Goal: Task Accomplishment & Management: Use online tool/utility

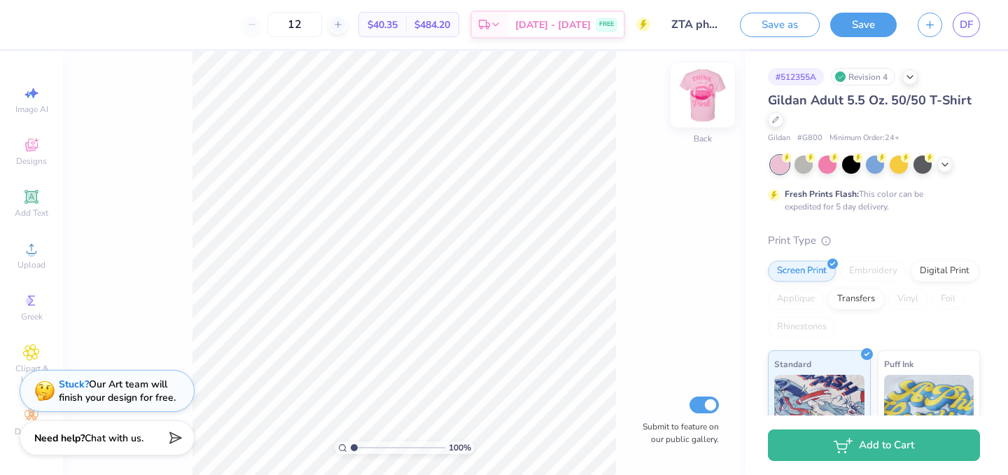
click at [706, 97] on img at bounding box center [703, 95] width 56 height 56
click at [778, 116] on icon at bounding box center [776, 118] width 6 height 6
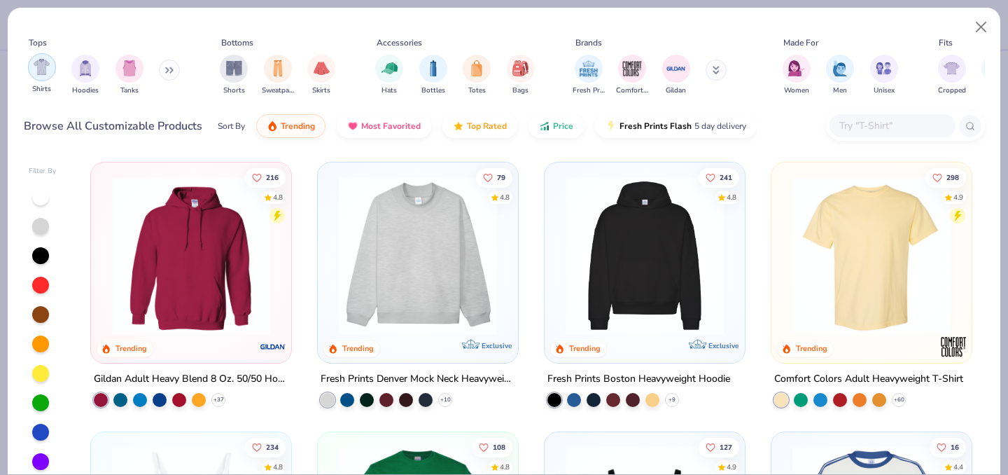
click at [40, 66] on img "filter for Shirts" at bounding box center [42, 67] width 16 height 16
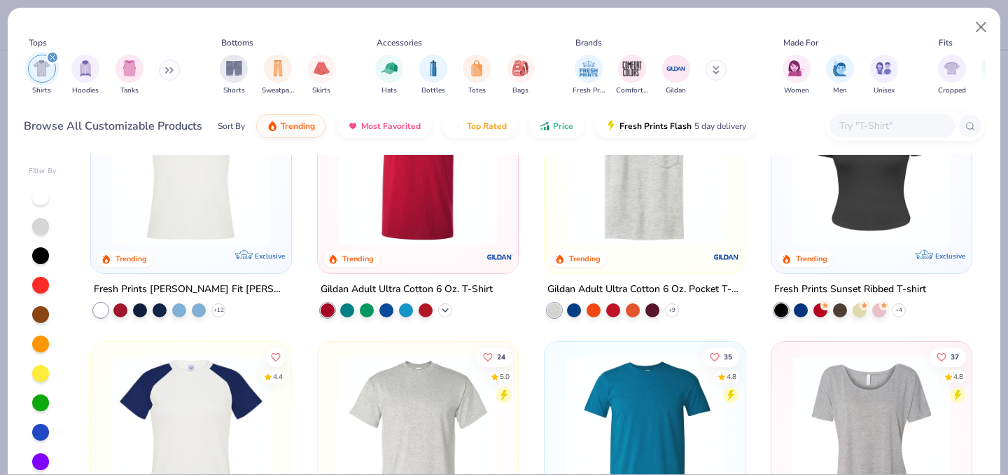
scroll to position [631, 0]
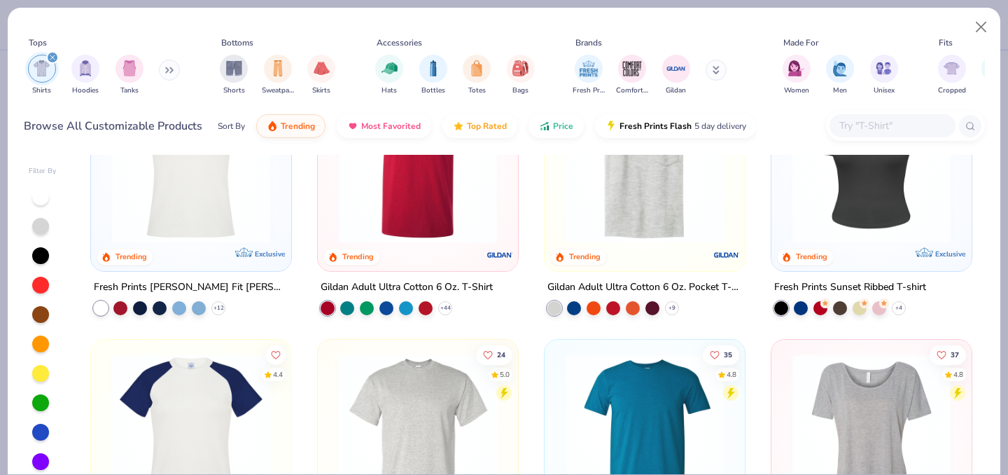
click at [449, 204] on img at bounding box center [418, 163] width 172 height 158
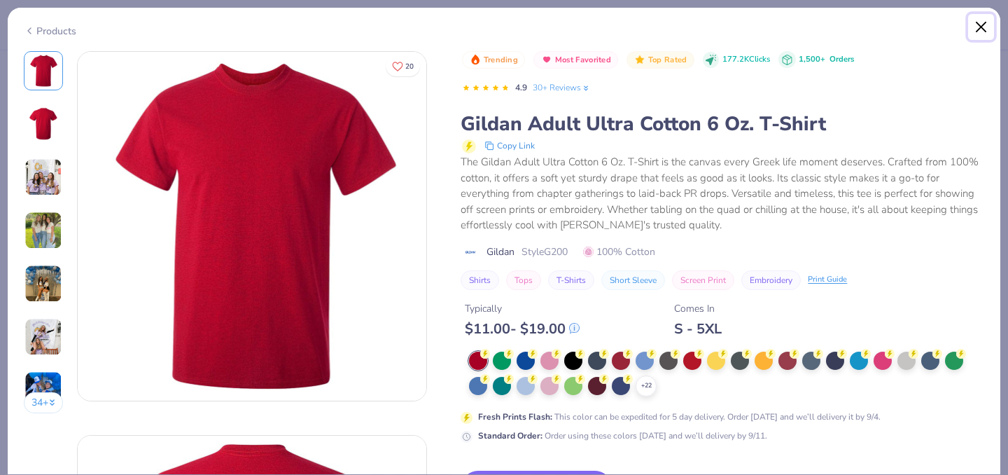
click at [979, 23] on button "Close" at bounding box center [981, 27] width 27 height 27
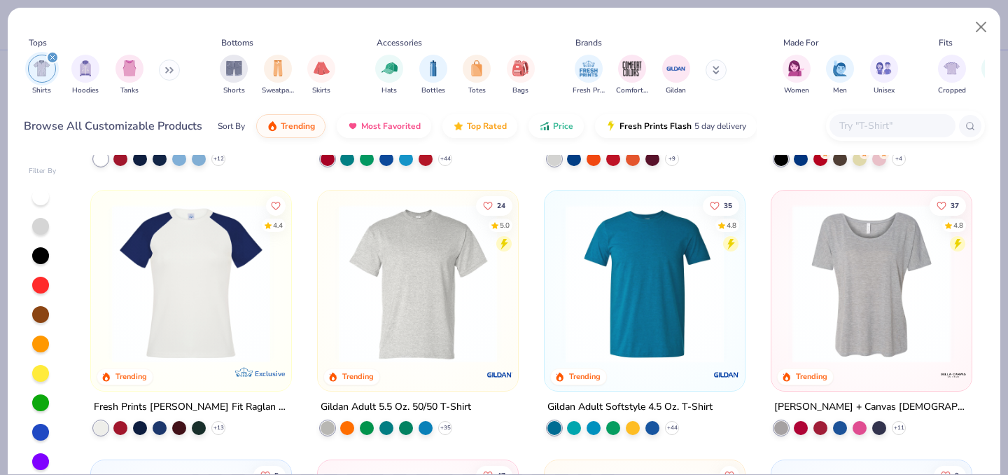
scroll to position [788, 0]
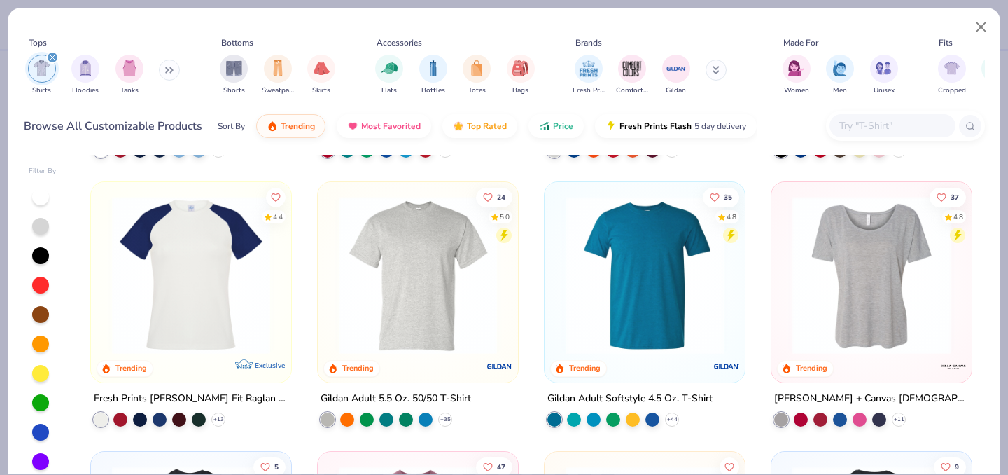
click at [626, 332] on img at bounding box center [645, 275] width 172 height 158
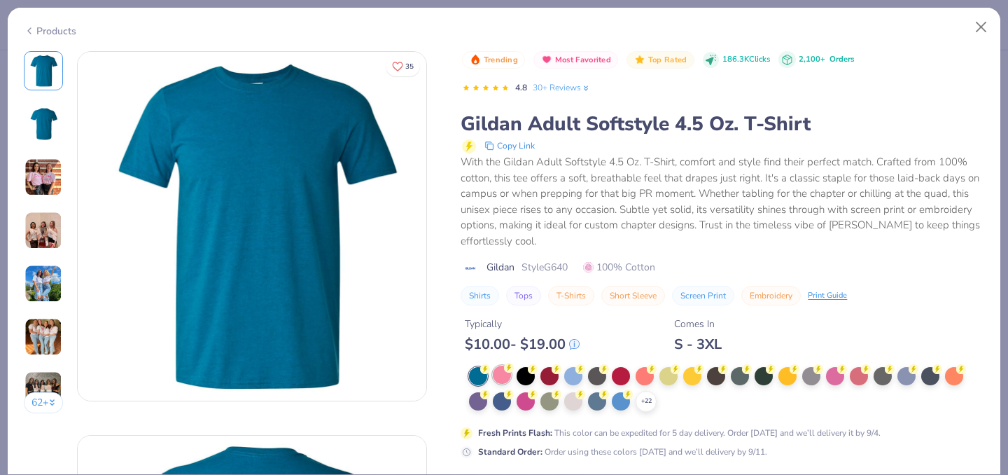
click at [496, 378] on div at bounding box center [502, 374] width 18 height 18
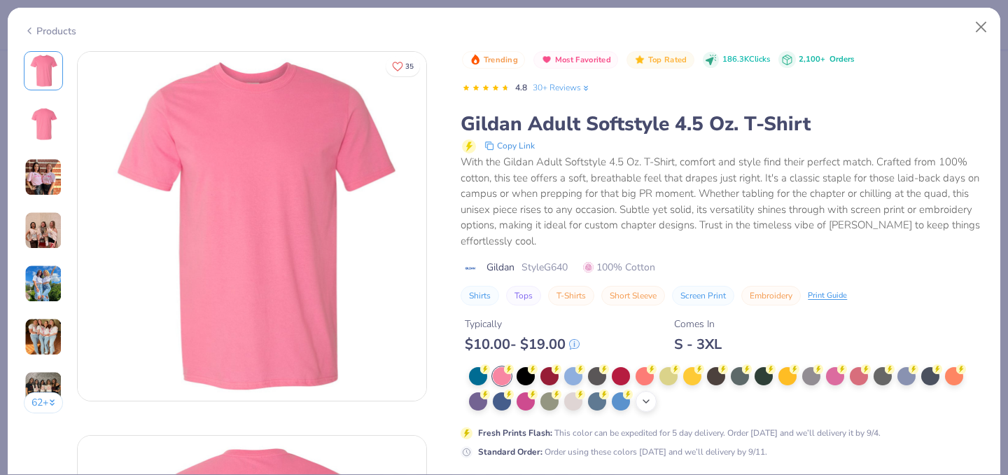
click at [647, 396] on icon at bounding box center [645, 400] width 11 height 11
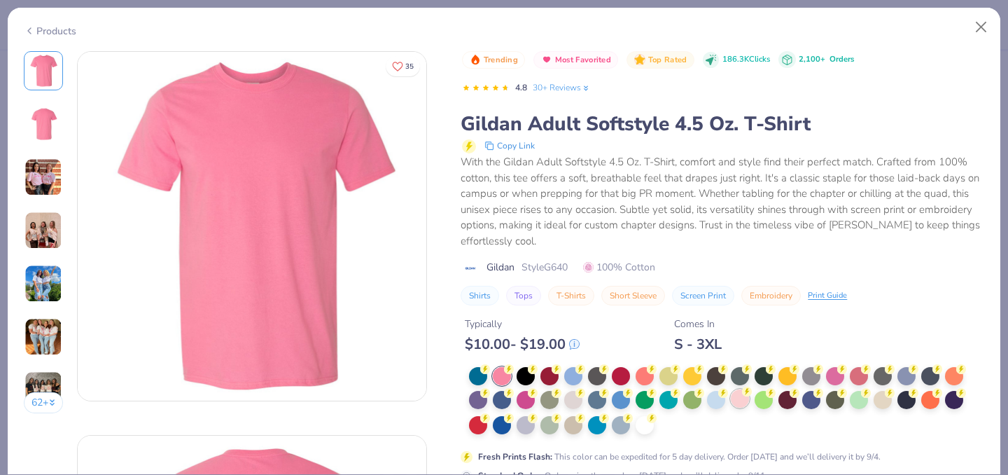
click at [739, 400] on div at bounding box center [740, 398] width 18 height 18
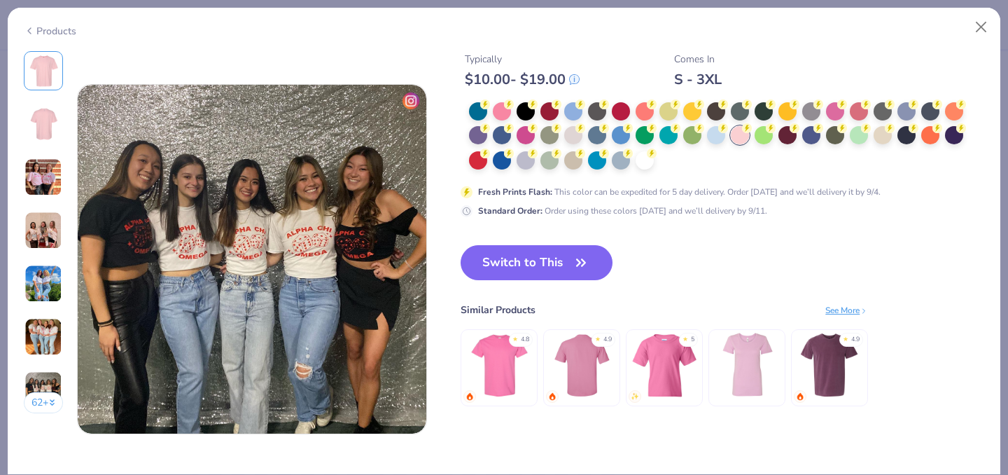
scroll to position [2260, 0]
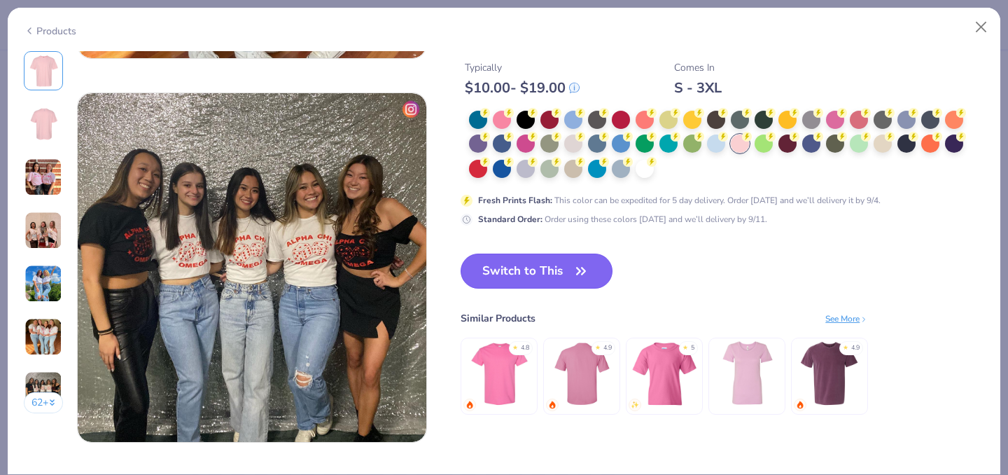
click at [557, 273] on button "Switch to This" at bounding box center [537, 270] width 152 height 35
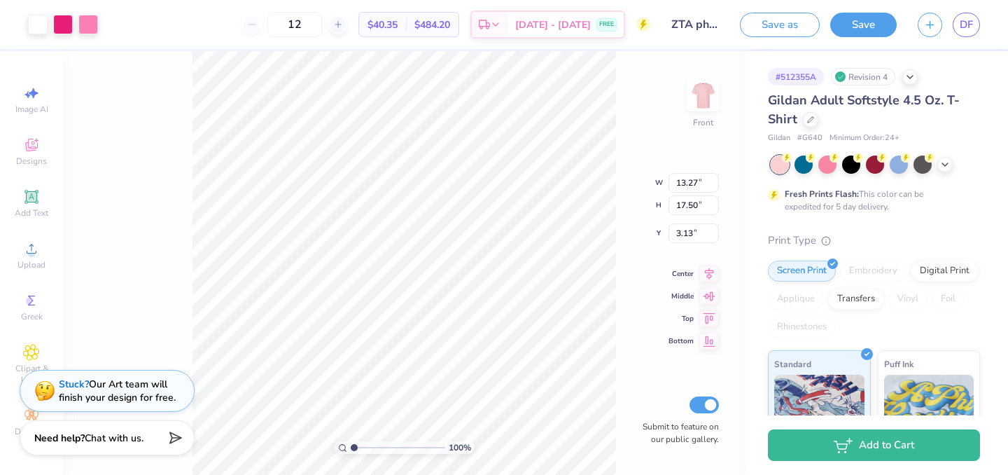
type input "3.00"
click at [810, 116] on icon at bounding box center [810, 118] width 7 height 7
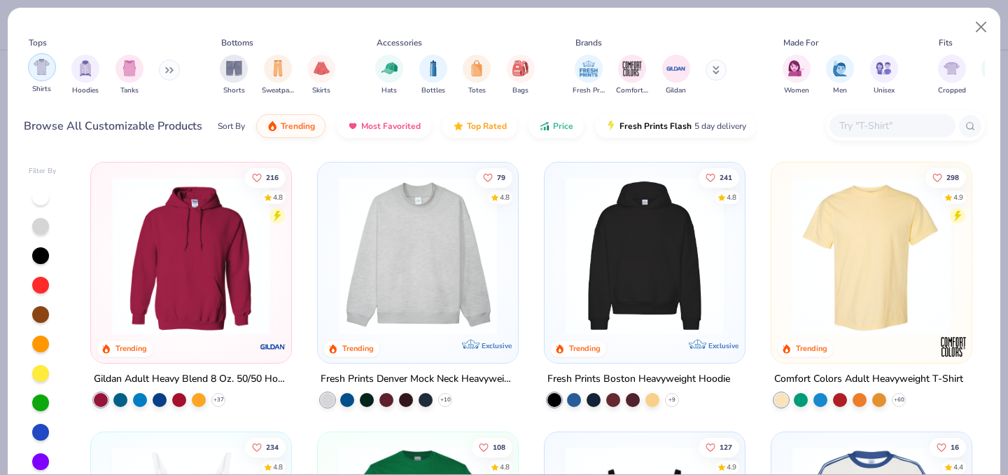
click at [41, 76] on div "filter for Shirts" at bounding box center [42, 67] width 28 height 28
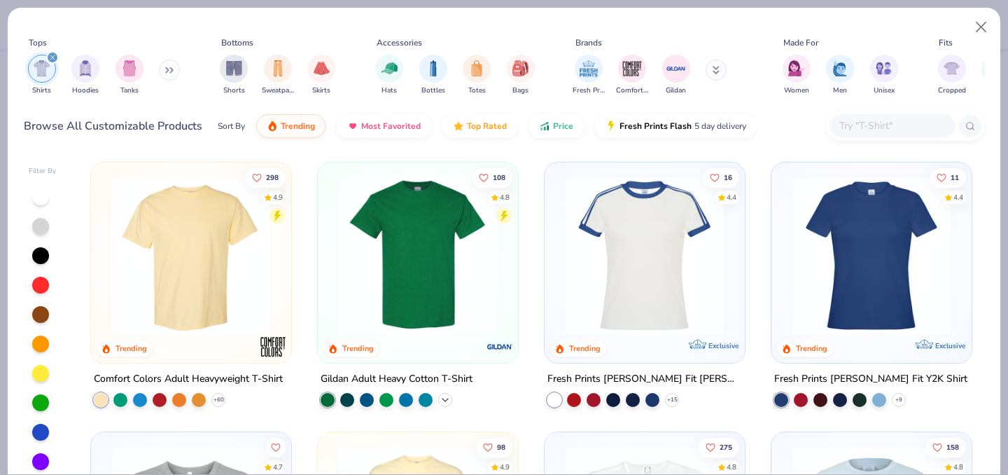
click at [442, 394] on icon at bounding box center [445, 399] width 11 height 11
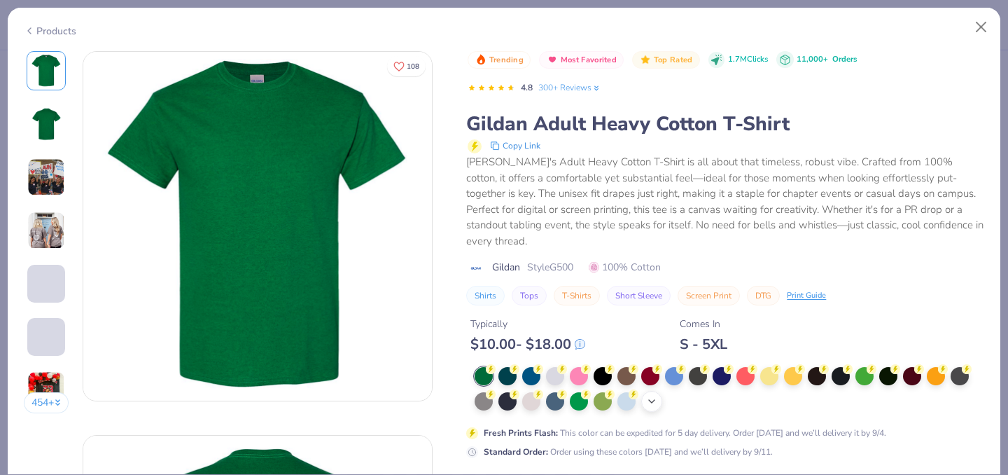
click div "+ 22"
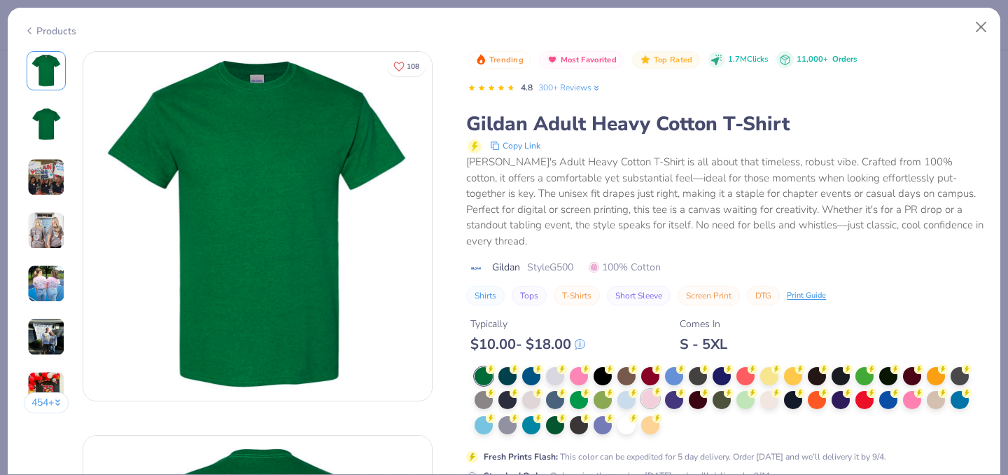
click div
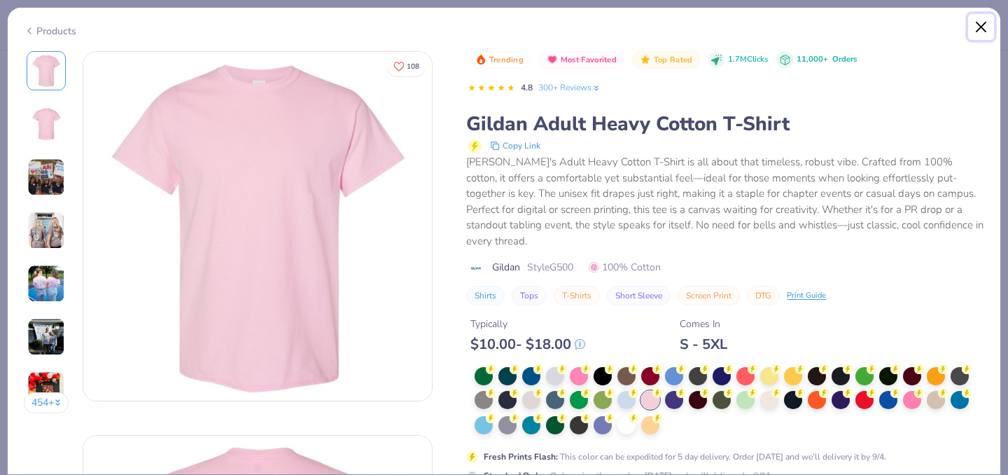
click button "Close"
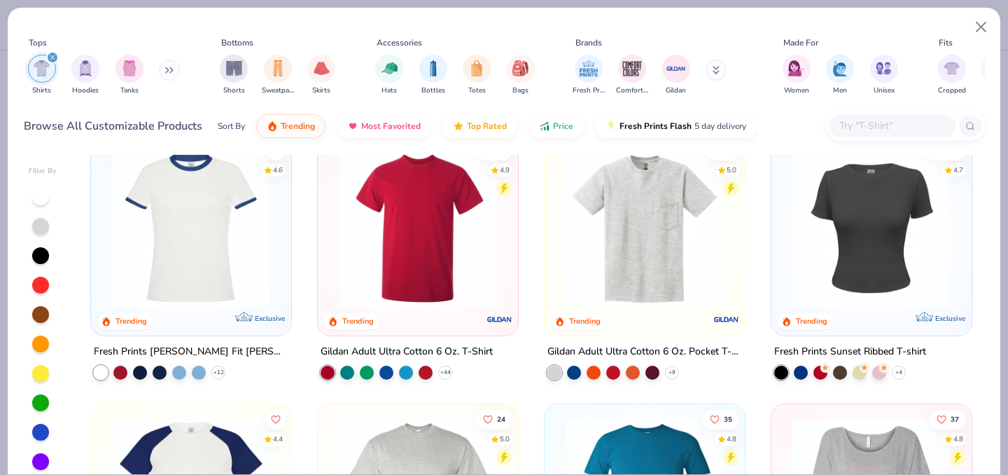
scroll to position [566, 0]
click div "+ 44"
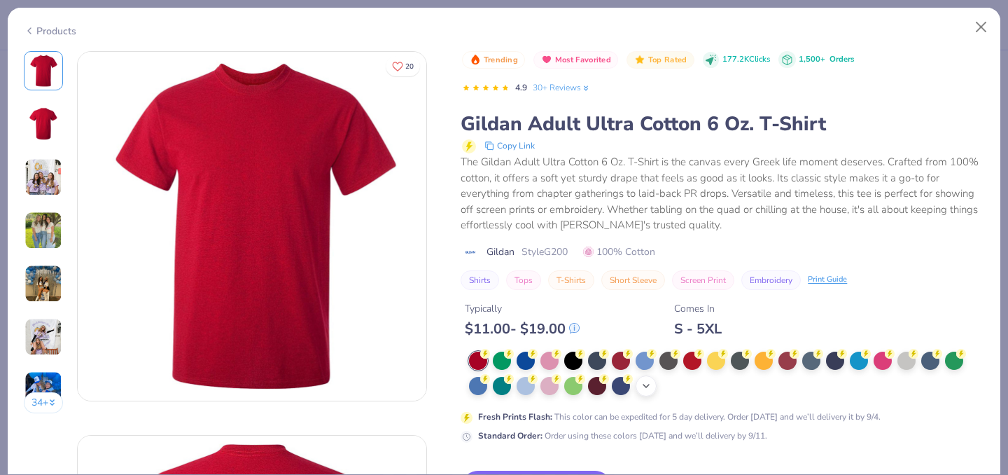
click icon
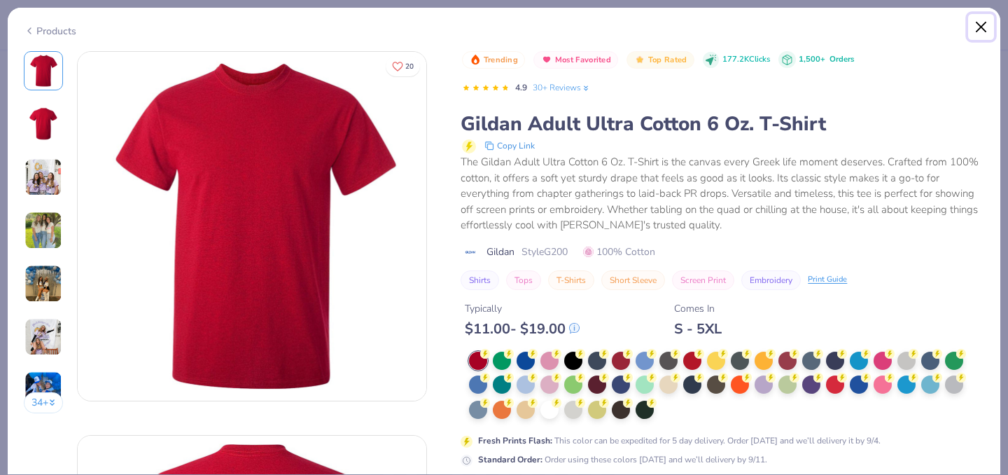
click button "Close"
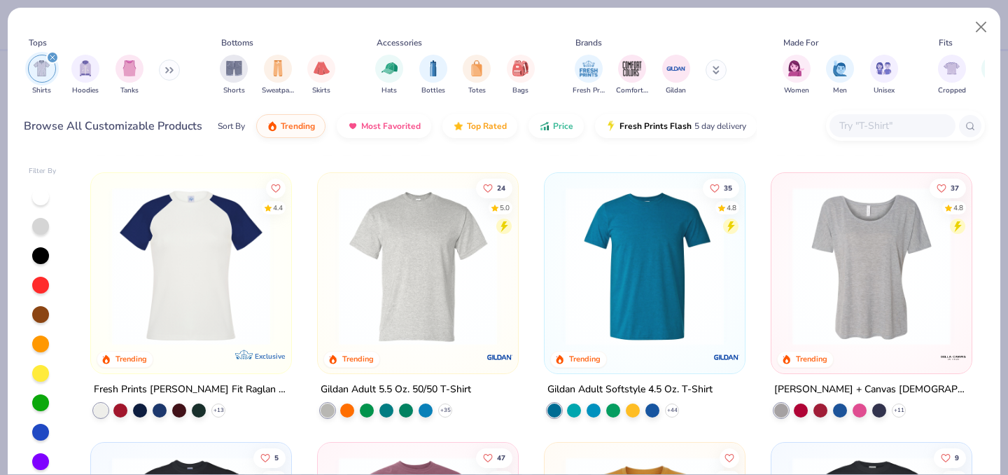
scroll to position [798, 0]
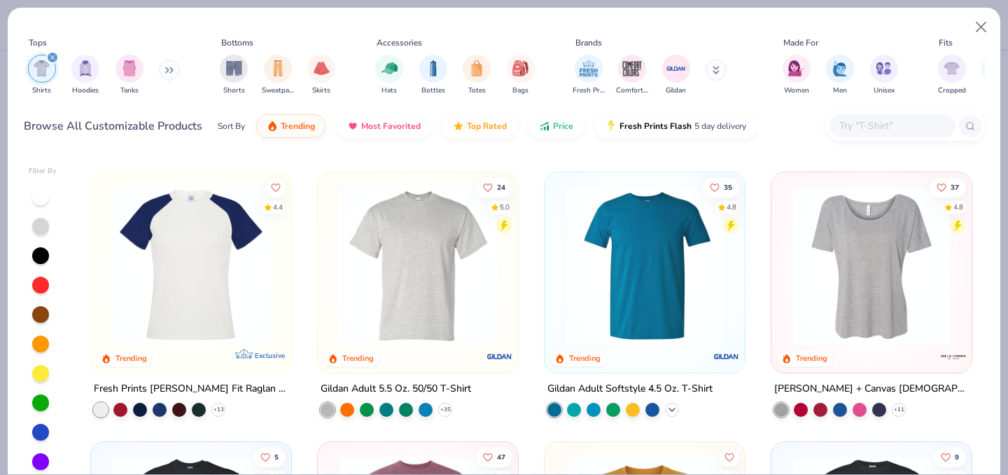
click div "35 4.8 Trending Gildan Adult Softstyle 4.5 Oz. T-Shirt + 44"
click div "Gildan Adult Softstyle 4.5 Oz. T-Shirt + 44"
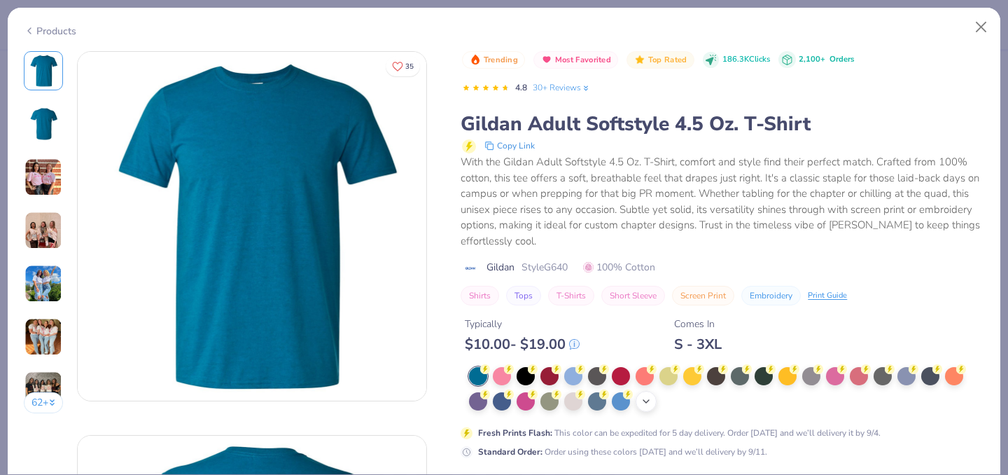
click div "+ 22"
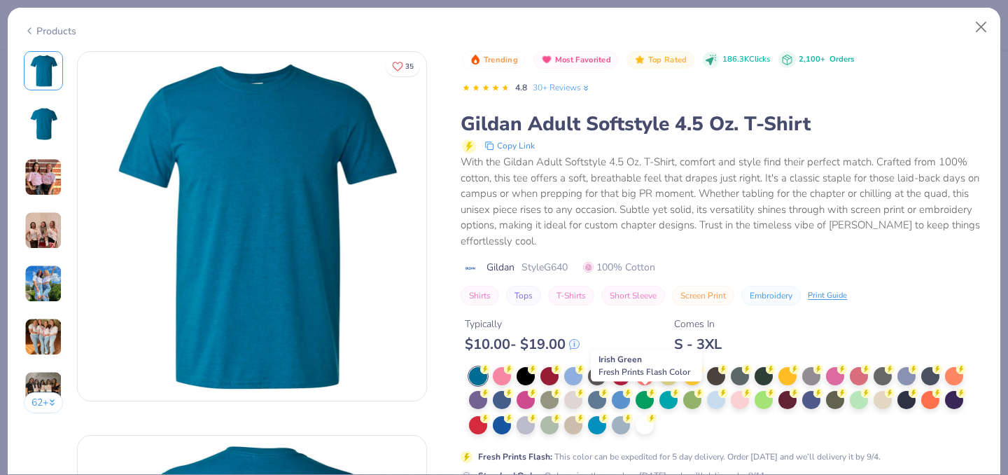
scroll to position [24, 0]
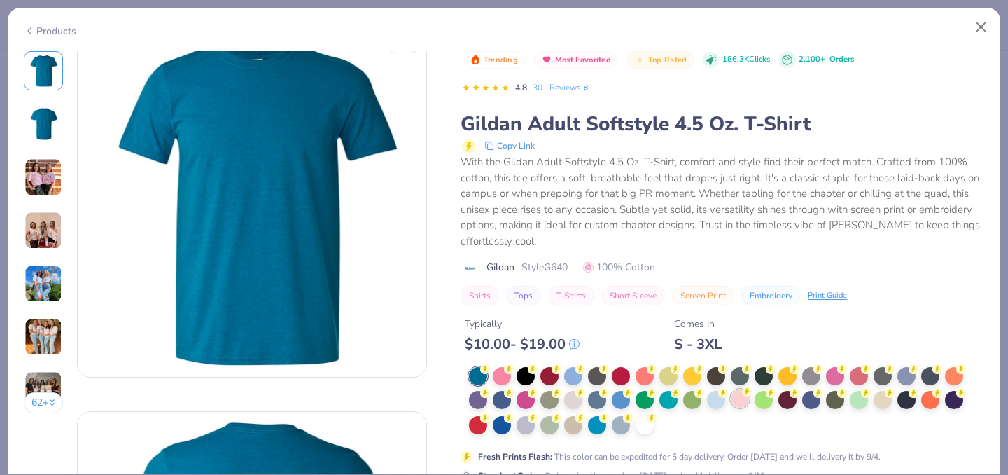
click circle
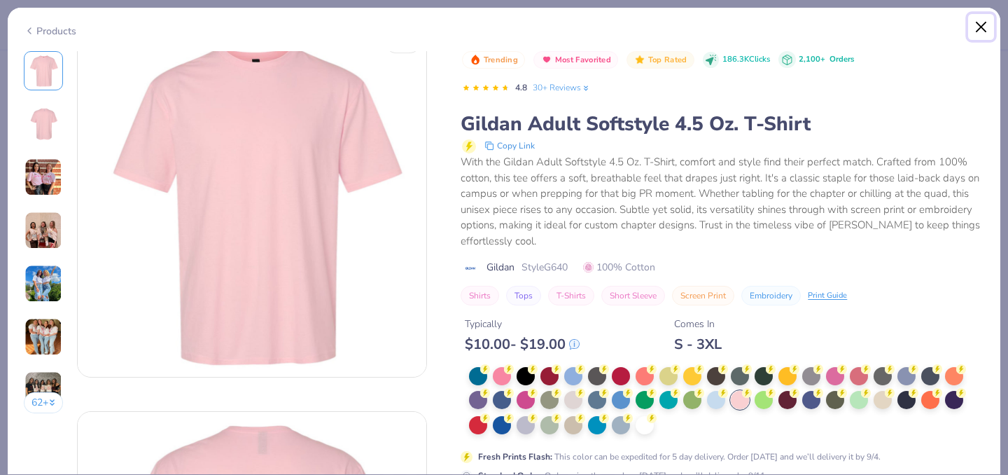
click button "Close"
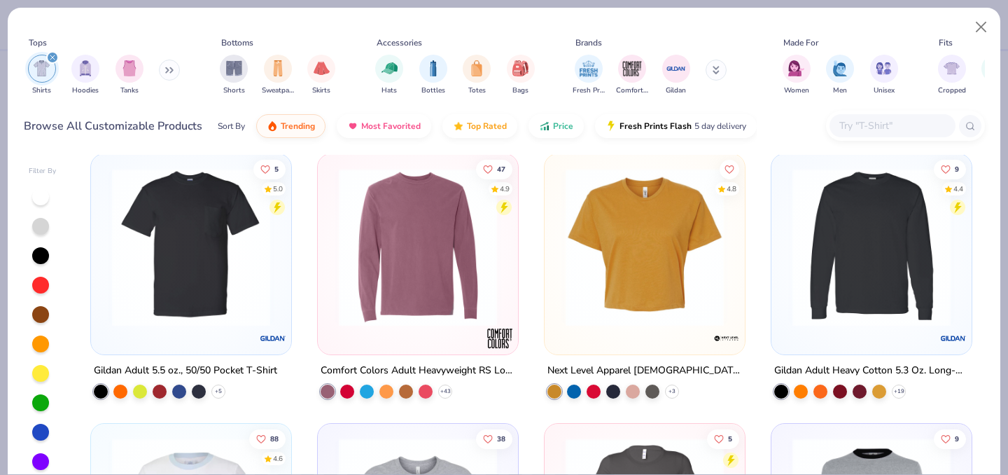
scroll to position [1062, 0]
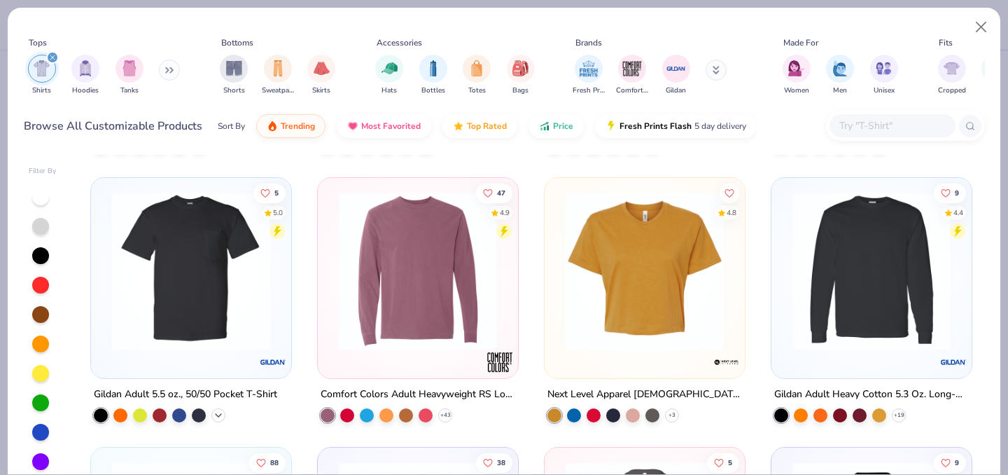
click icon
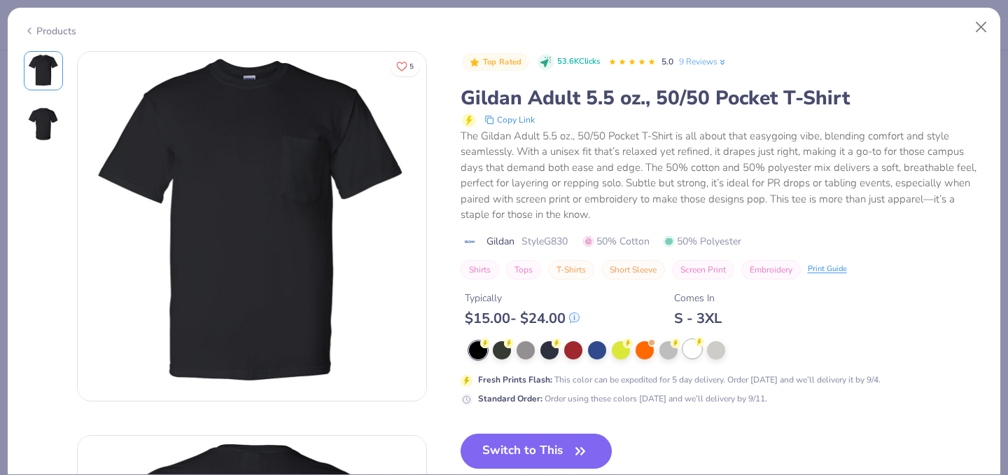
click div
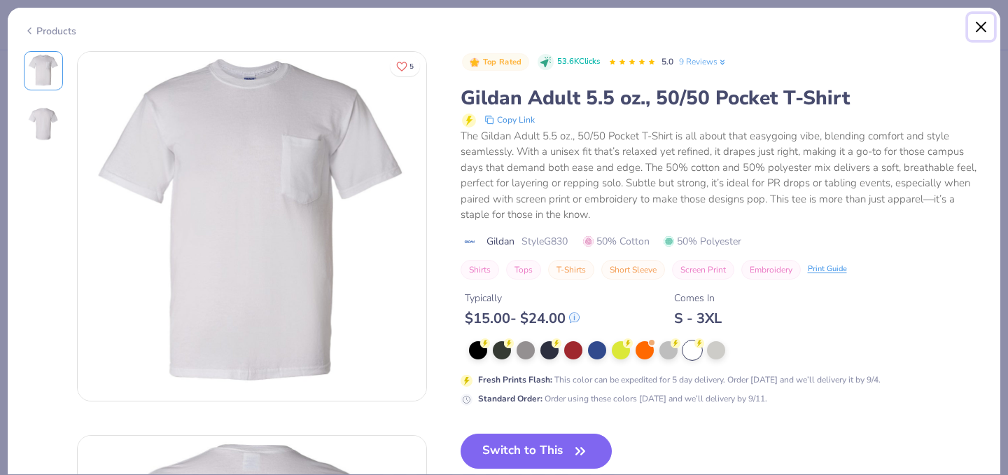
click button "Close"
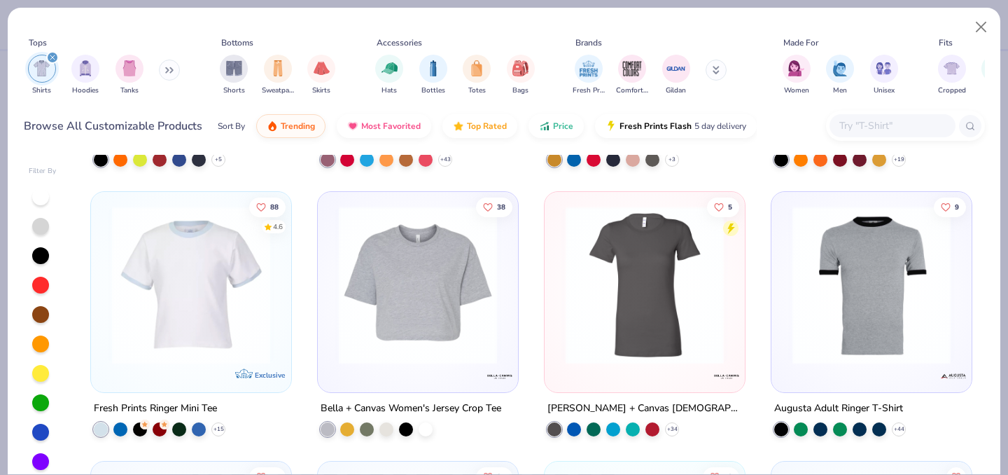
scroll to position [1319, 0]
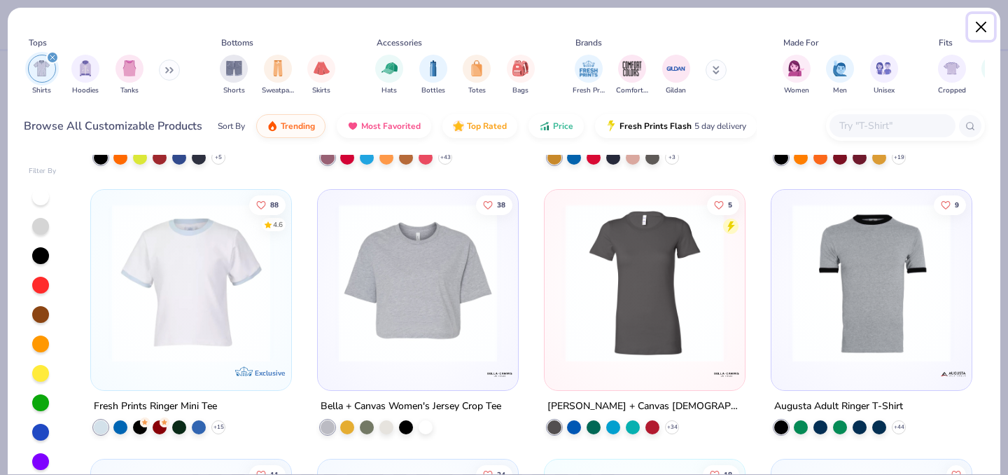
click button "Close"
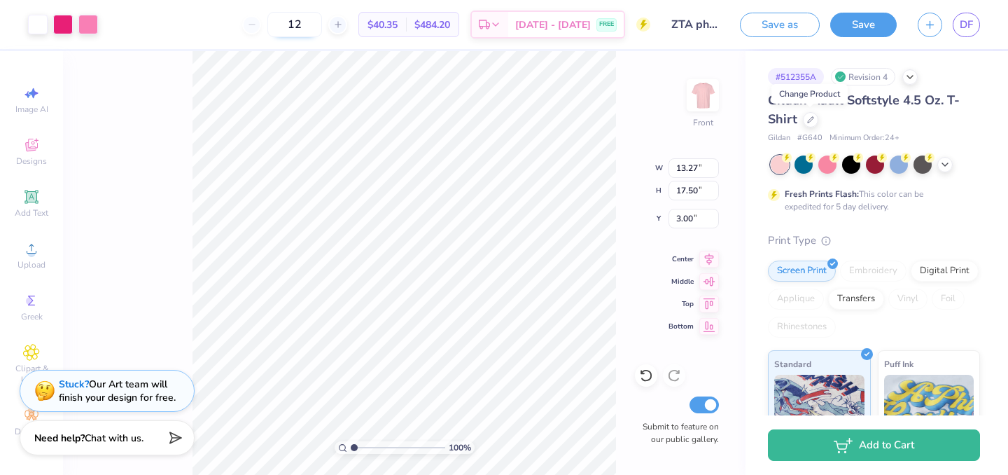
click input "12"
drag, startPoint x: 331, startPoint y: 27, endPoint x: 281, endPoint y: 27, distance: 50.4
click div "12"
type input "100"
click div "100"
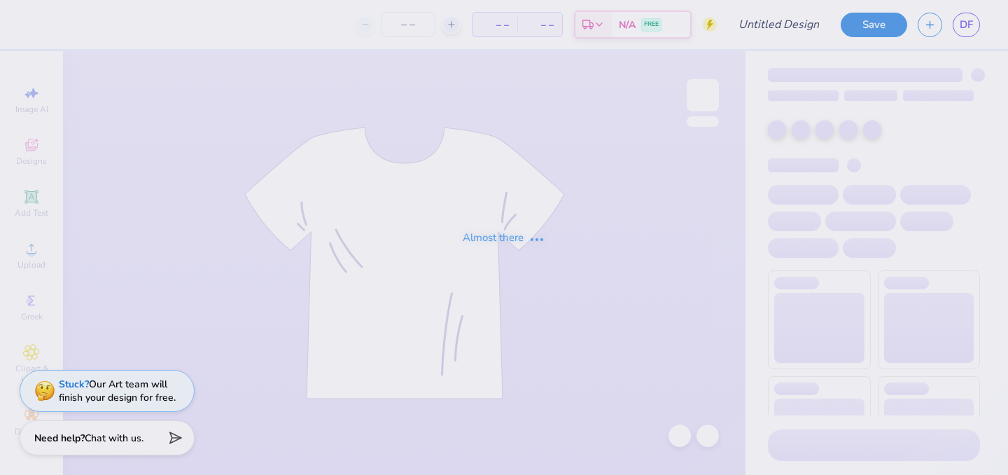
type input "ZTA philo"
type input "12"
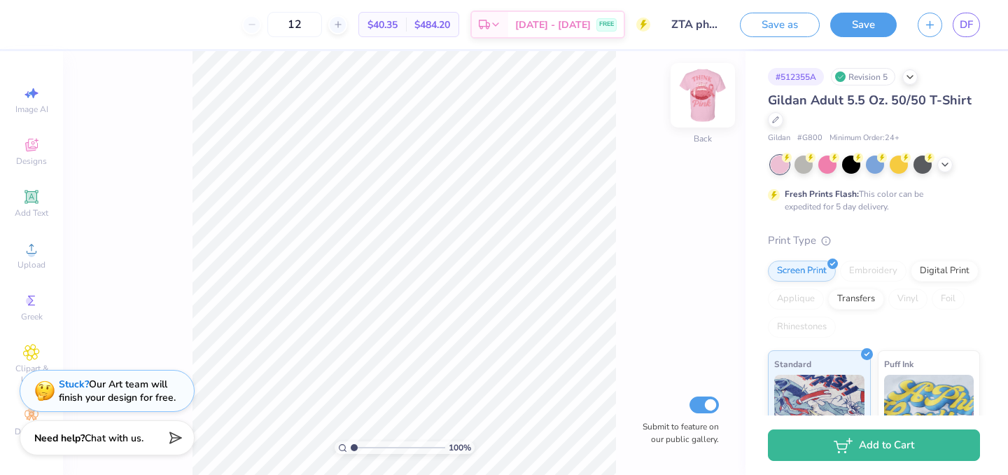
click at [708, 96] on img at bounding box center [703, 95] width 56 height 56
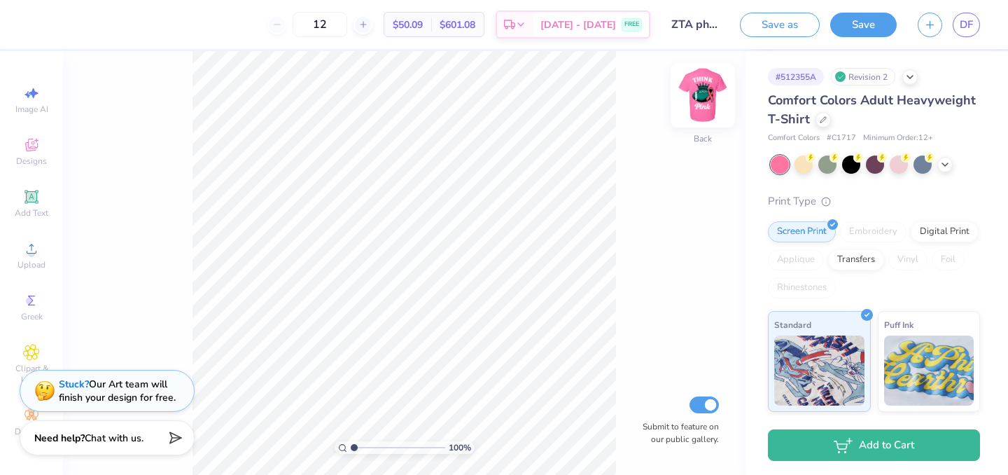
click at [710, 95] on img at bounding box center [703, 95] width 56 height 56
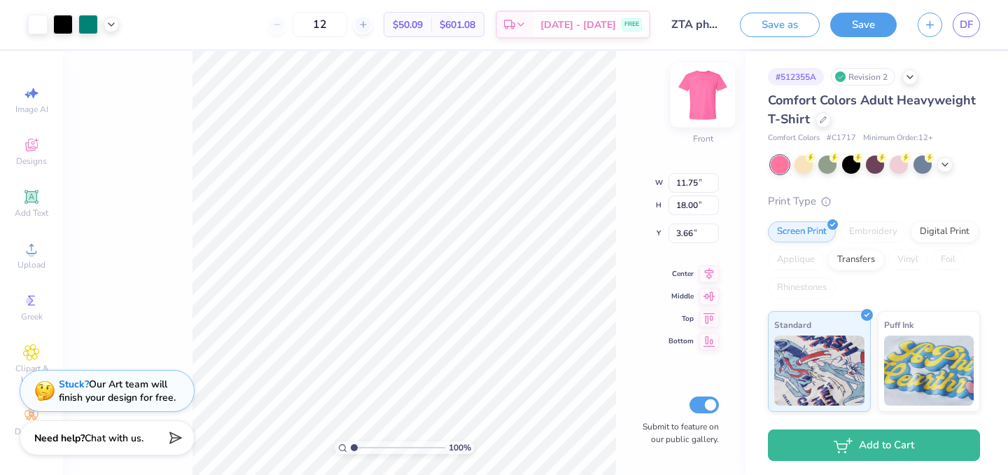
type input "3.67"
type input "3.00"
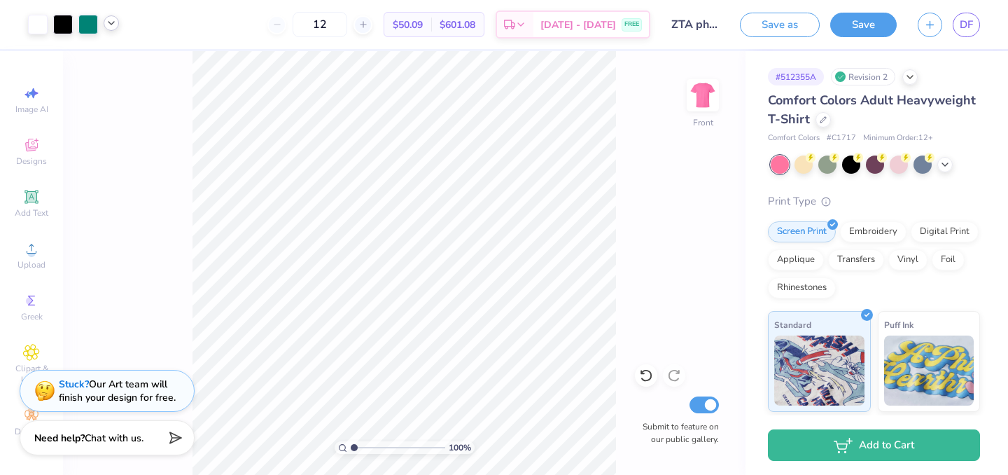
click at [113, 22] on icon at bounding box center [111, 22] width 11 height 11
click at [942, 165] on icon at bounding box center [944, 162] width 11 height 11
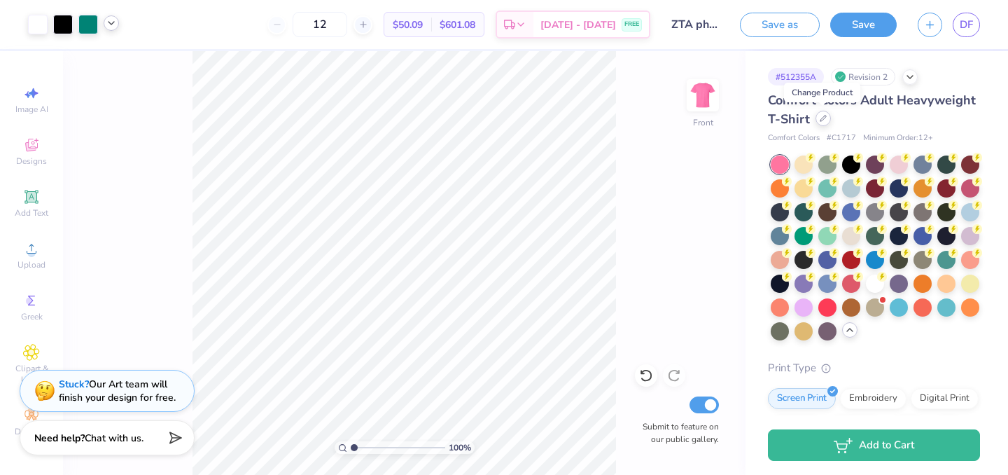
click at [823, 120] on icon at bounding box center [823, 118] width 7 height 7
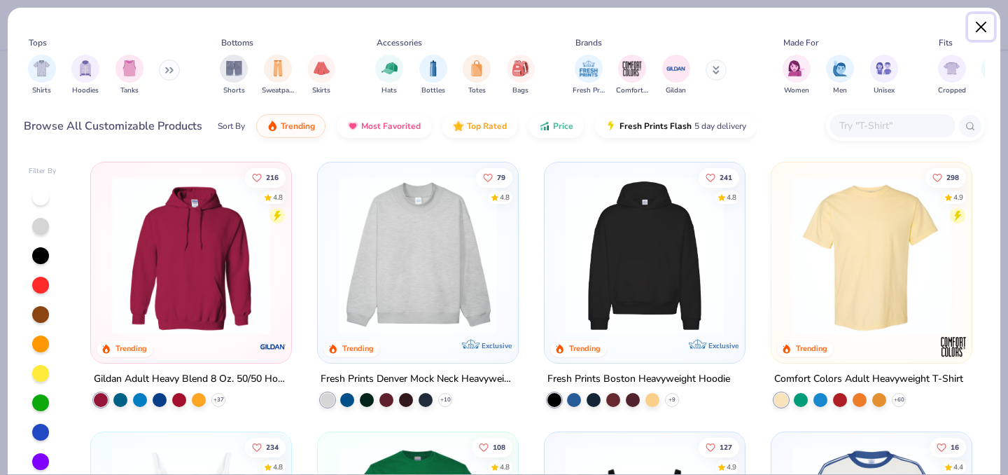
click at [979, 20] on button "Close" at bounding box center [981, 27] width 27 height 27
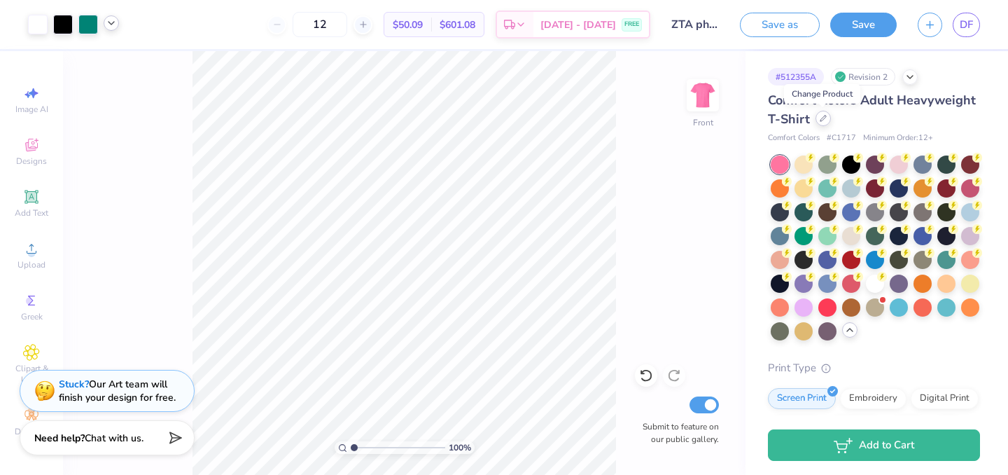
click at [822, 118] on icon at bounding box center [823, 118] width 7 height 7
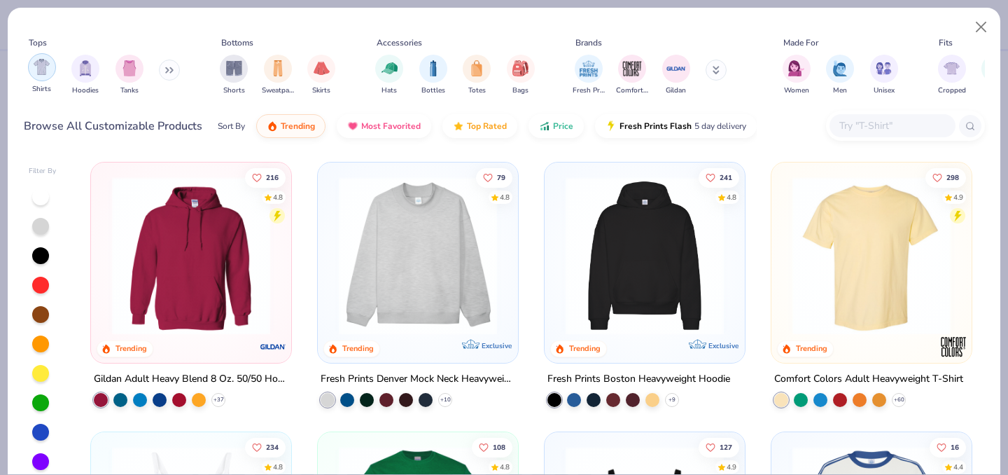
click at [36, 71] on img "filter for Shirts" at bounding box center [42, 67] width 16 height 16
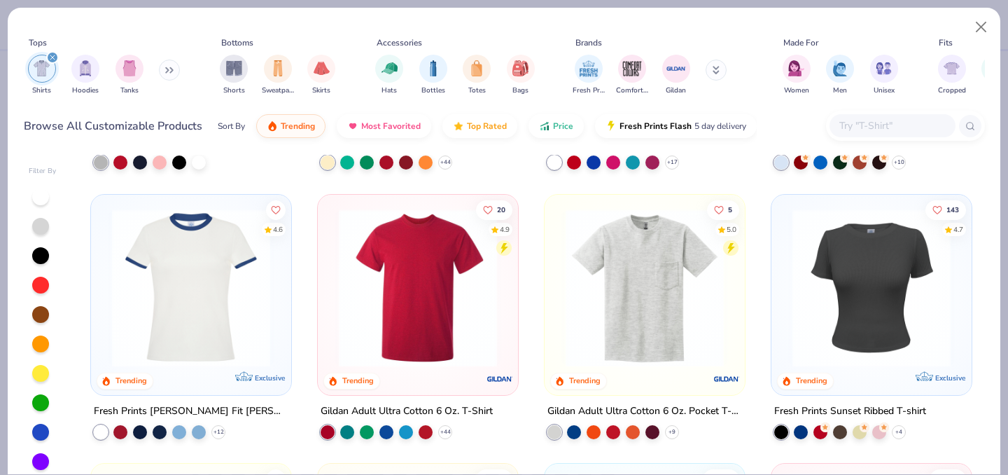
scroll to position [507, 0]
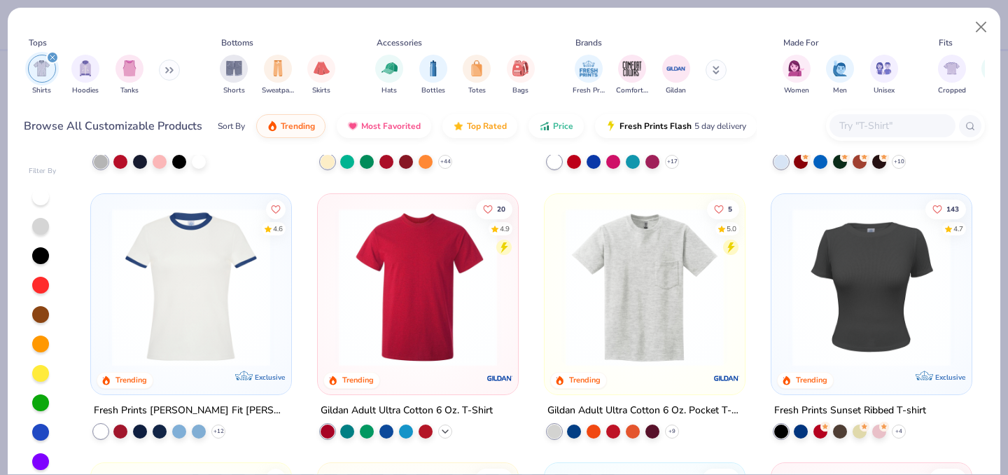
click at [443, 432] on icon at bounding box center [445, 430] width 11 height 11
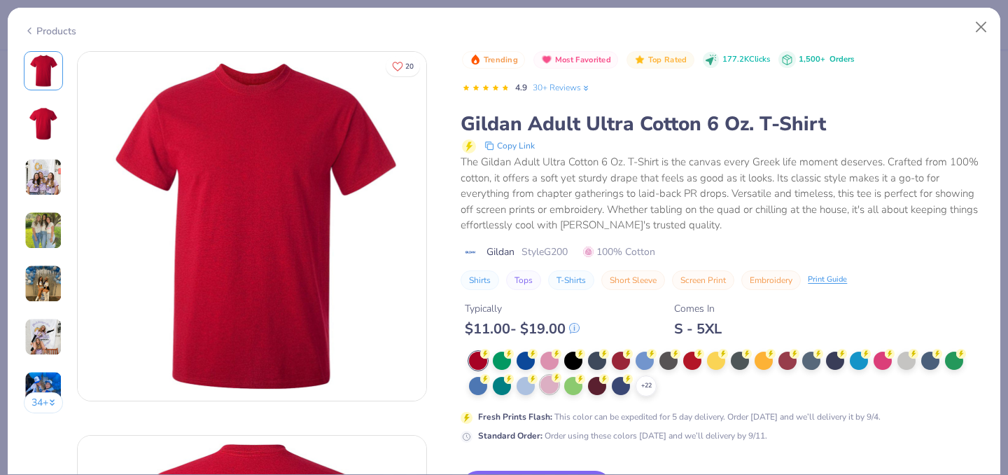
click at [550, 392] on div at bounding box center [549, 384] width 18 height 18
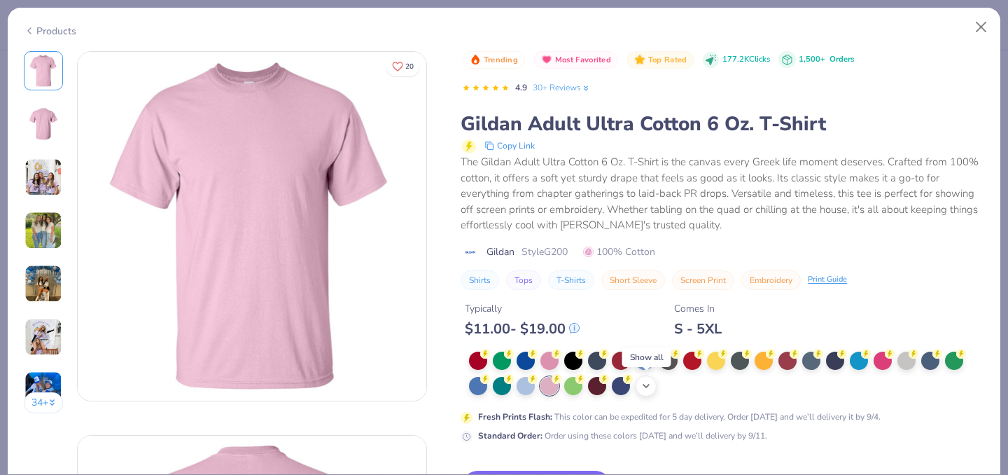
click at [641, 387] on icon at bounding box center [645, 385] width 11 height 11
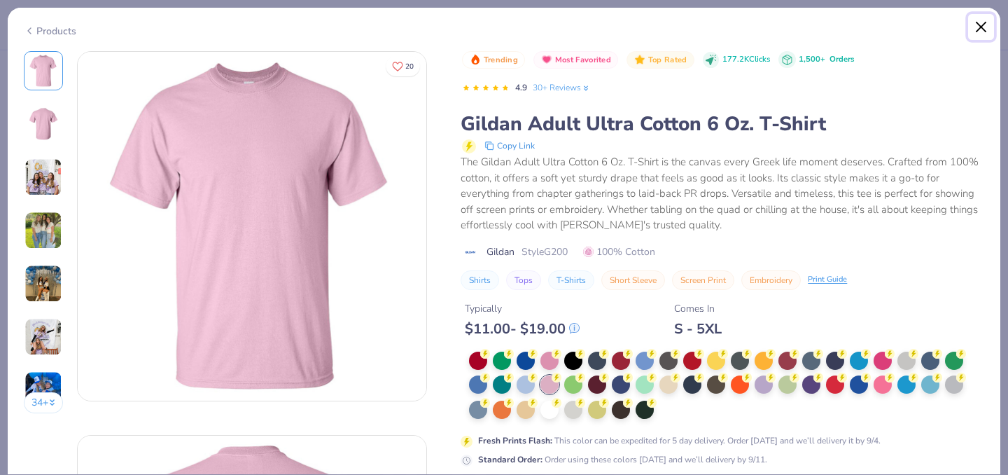
click at [986, 27] on button "Close" at bounding box center [981, 27] width 27 height 27
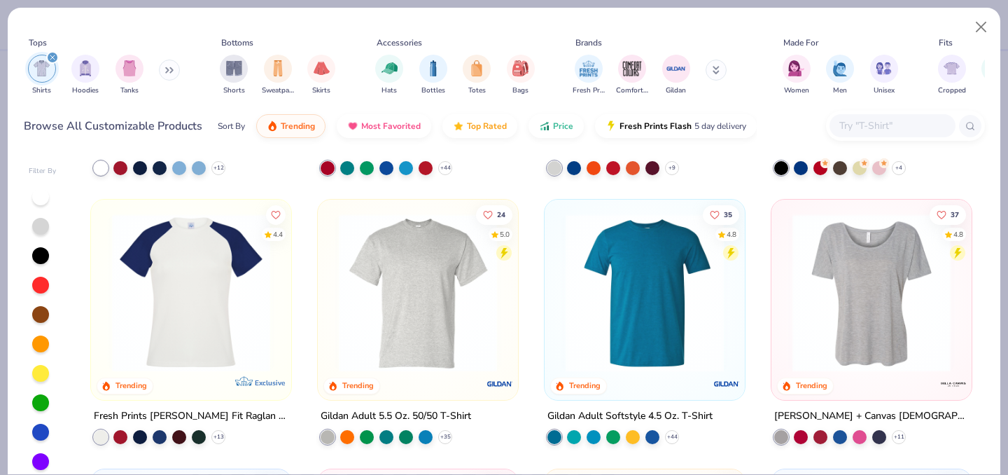
scroll to position [771, 0]
click at [446, 432] on icon at bounding box center [445, 436] width 11 height 11
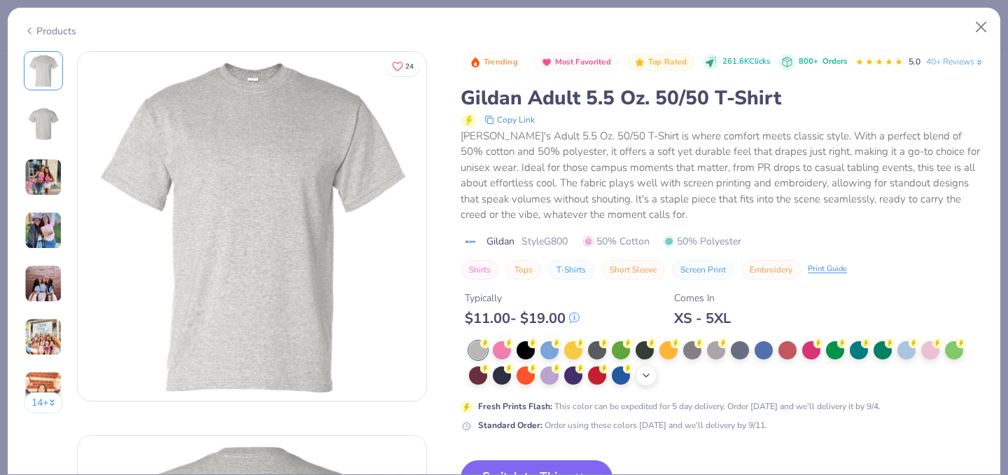
click at [643, 381] on icon at bounding box center [645, 375] width 11 height 11
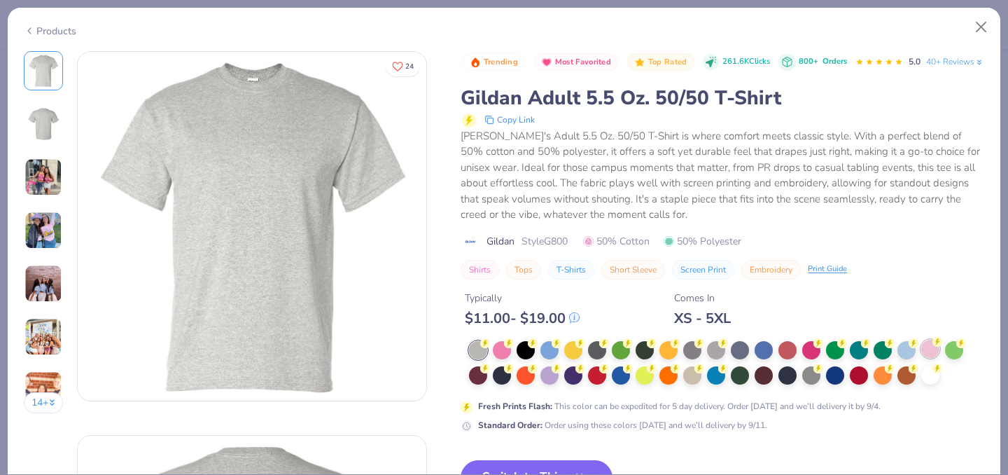
click at [929, 358] on div at bounding box center [930, 348] width 18 height 18
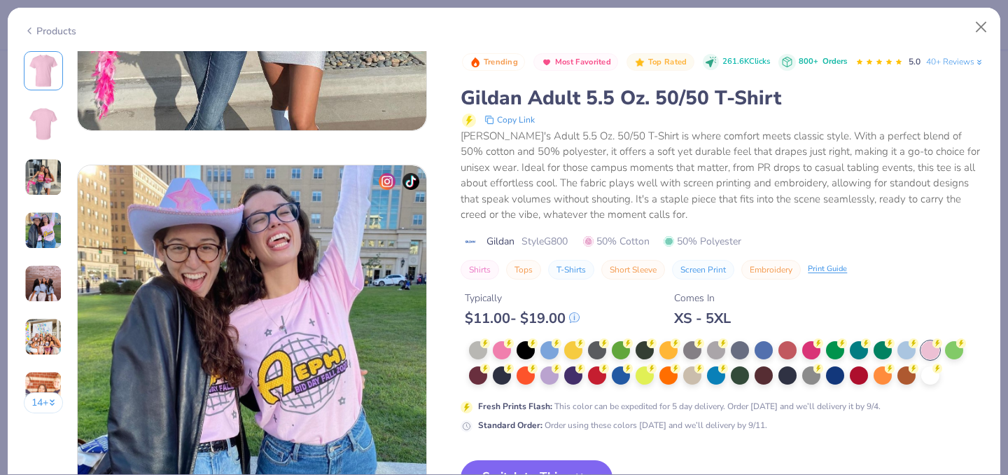
scroll to position [1038, 0]
click at [977, 32] on button "Close" at bounding box center [981, 27] width 27 height 27
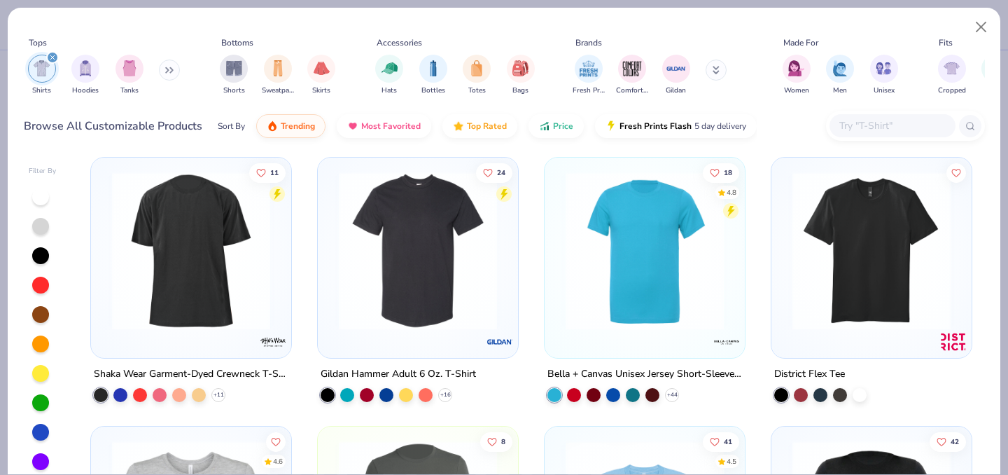
scroll to position [1623, 0]
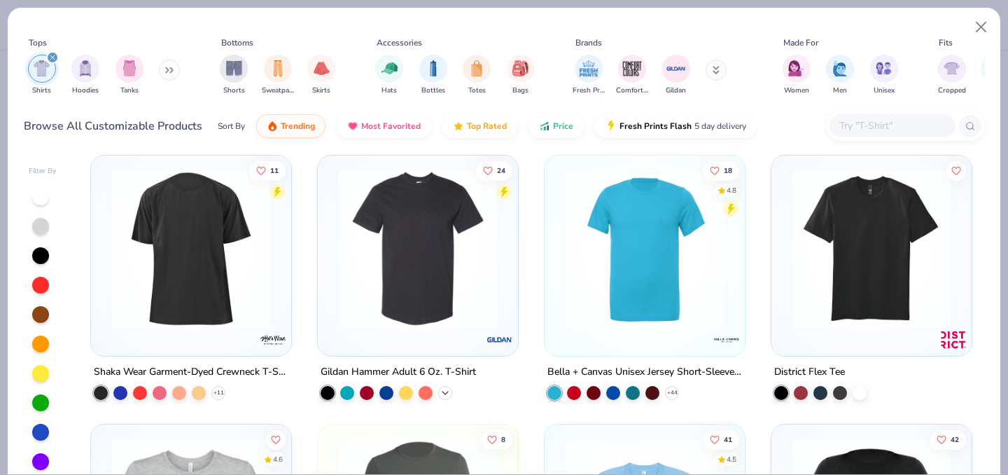
click at [448, 390] on icon at bounding box center [445, 391] width 11 height 11
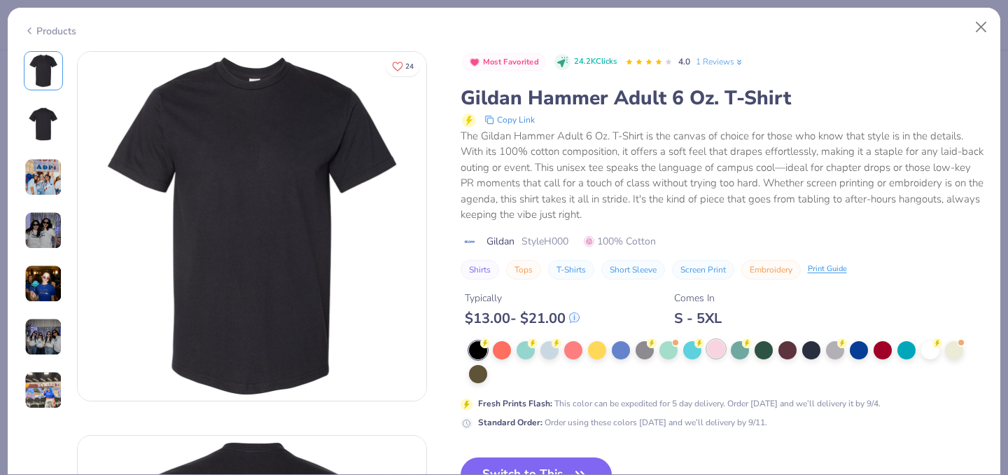
click at [715, 355] on div at bounding box center [716, 348] width 18 height 18
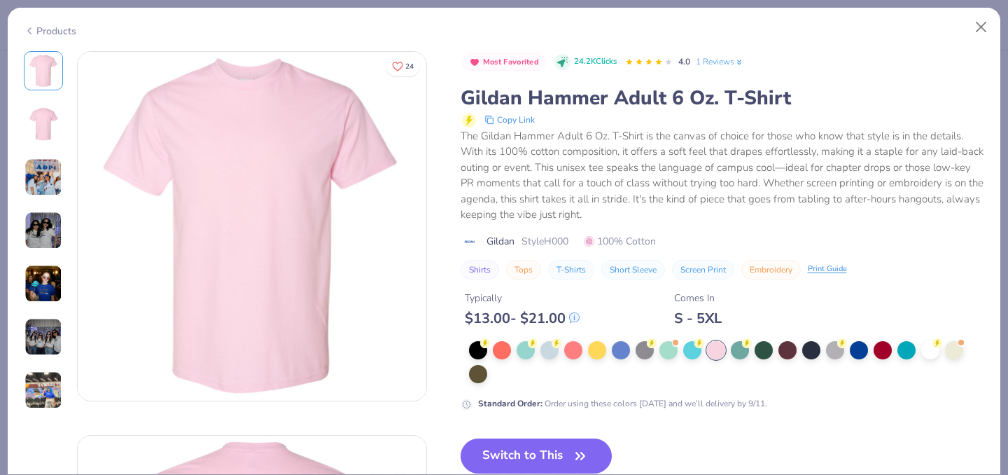
click at [22, 186] on div "24 Molly Surrell Alpha Delta Pi, University of Kentucky AC Alpha Chi Omega, Loy…" at bounding box center [504, 262] width 993 height 423
click at [44, 222] on img at bounding box center [43, 230] width 38 height 38
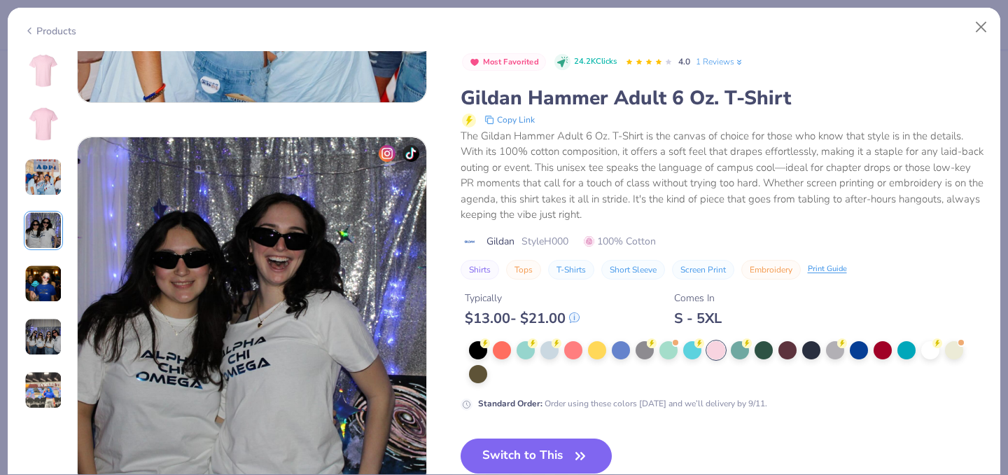
scroll to position [1151, 0]
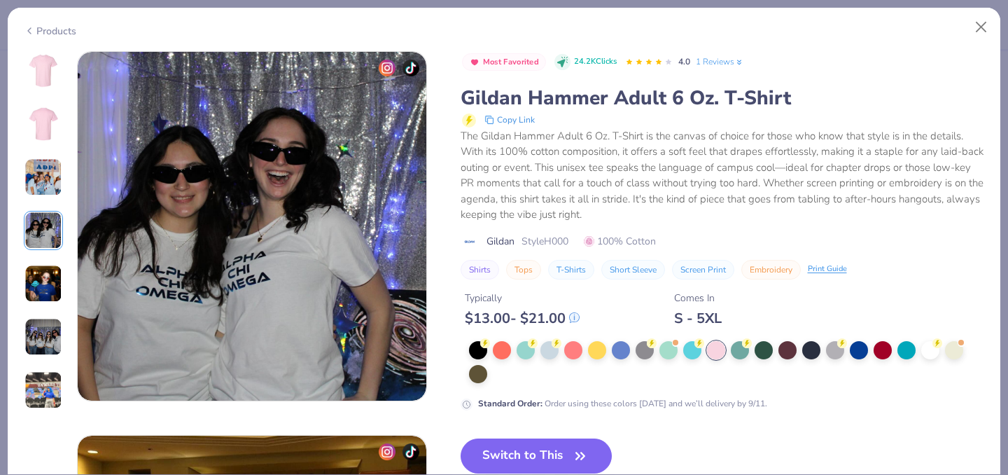
click at [49, 301] on img at bounding box center [43, 284] width 38 height 38
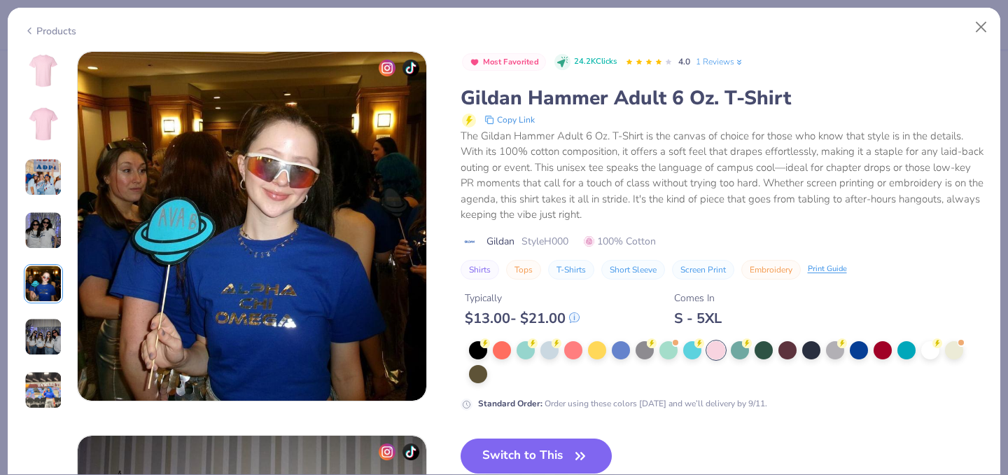
click at [52, 335] on img at bounding box center [43, 337] width 38 height 38
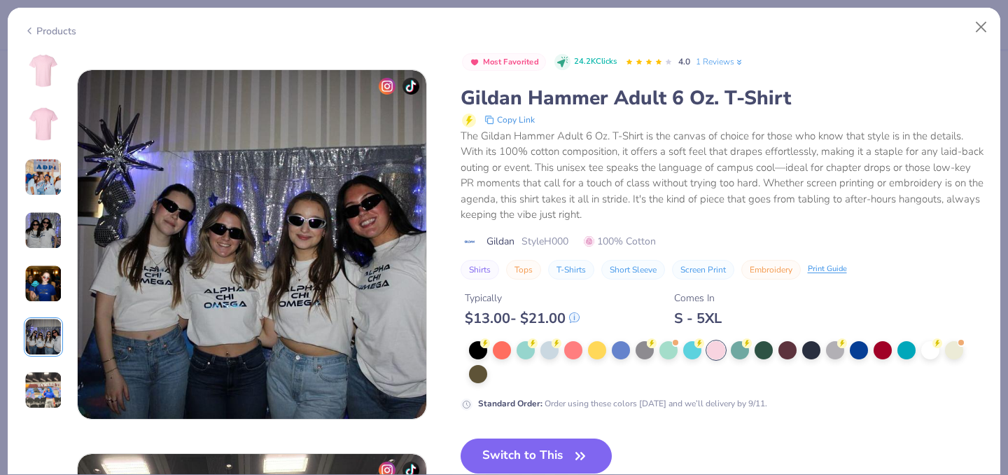
scroll to position [1918, 0]
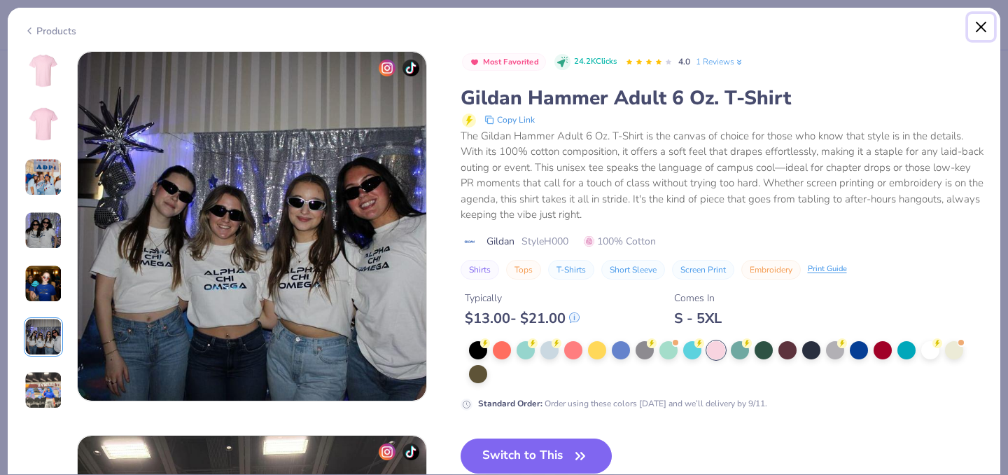
click at [979, 27] on button "Close" at bounding box center [981, 27] width 27 height 27
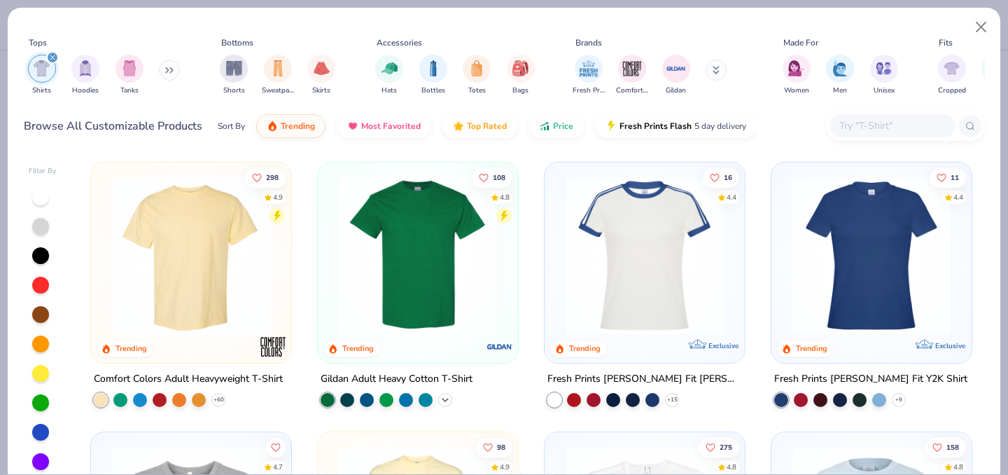
click at [450, 400] on icon at bounding box center [445, 399] width 11 height 11
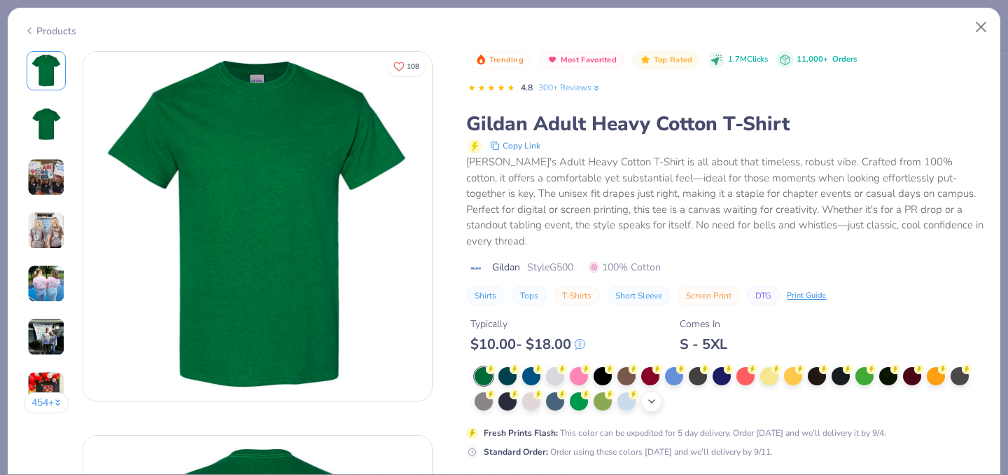
click at [650, 395] on icon at bounding box center [651, 400] width 11 height 11
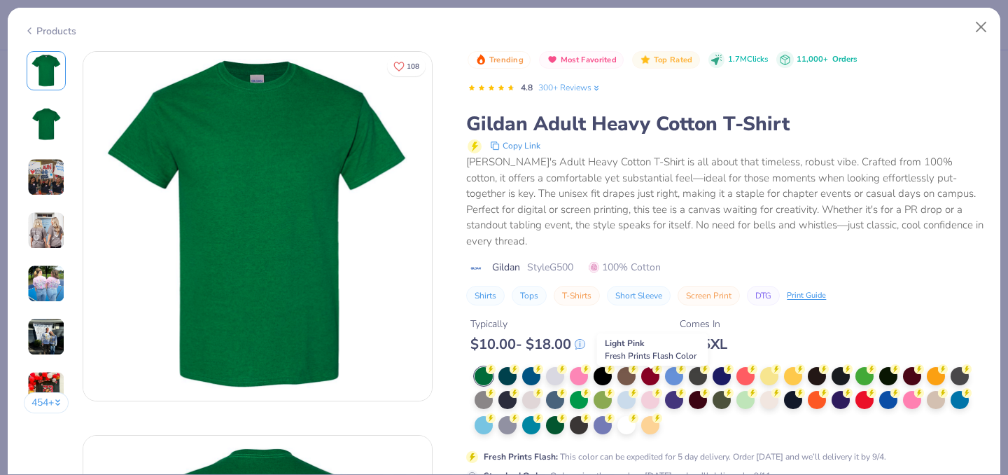
click at [650, 391] on div at bounding box center [650, 400] width 18 height 18
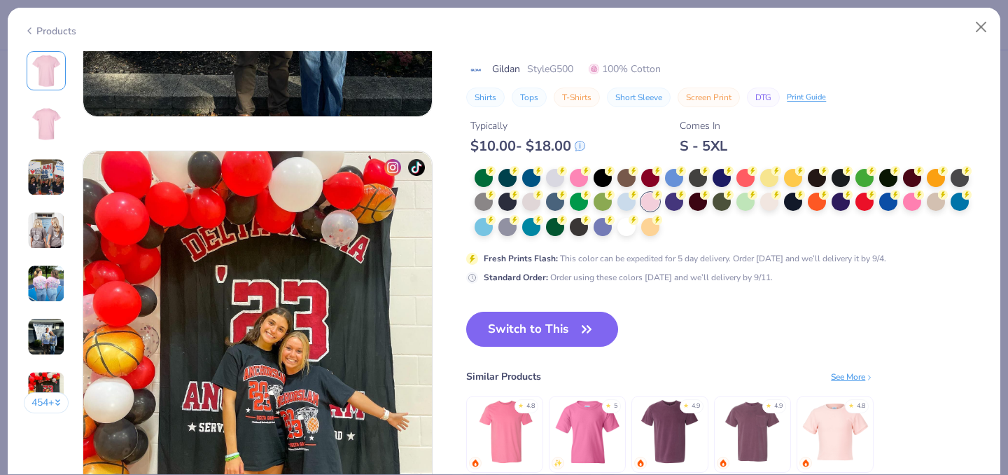
scroll to position [2189, 0]
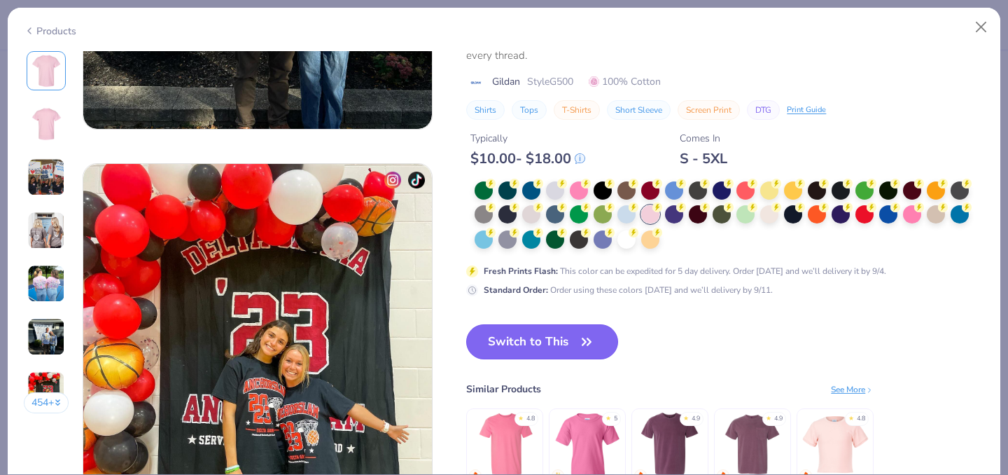
click at [557, 346] on button "Switch to This" at bounding box center [542, 341] width 152 height 35
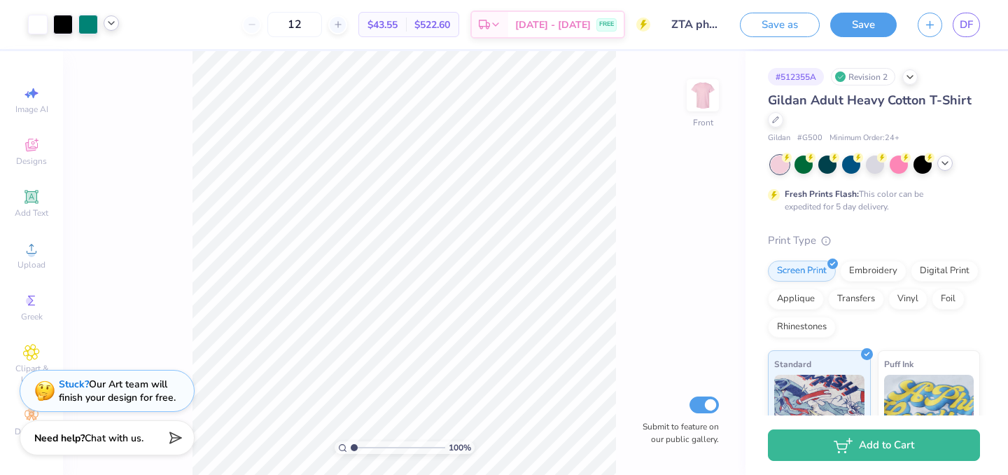
click at [110, 24] on icon at bounding box center [111, 22] width 11 height 11
click at [115, 56] on div at bounding box center [111, 59] width 20 height 20
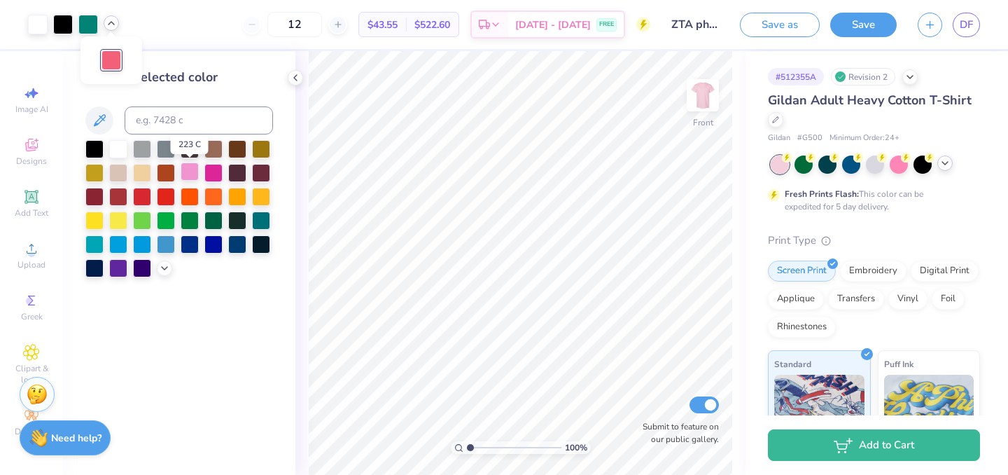
click at [193, 171] on div at bounding box center [190, 171] width 18 height 18
click at [222, 170] on div at bounding box center [213, 171] width 18 height 18
click at [164, 270] on icon at bounding box center [164, 266] width 11 height 11
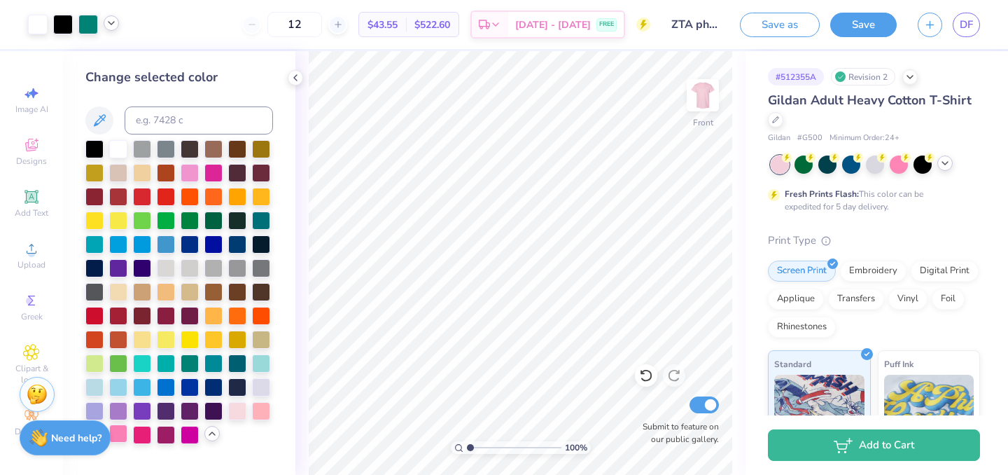
click at [120, 434] on div at bounding box center [118, 433] width 18 height 18
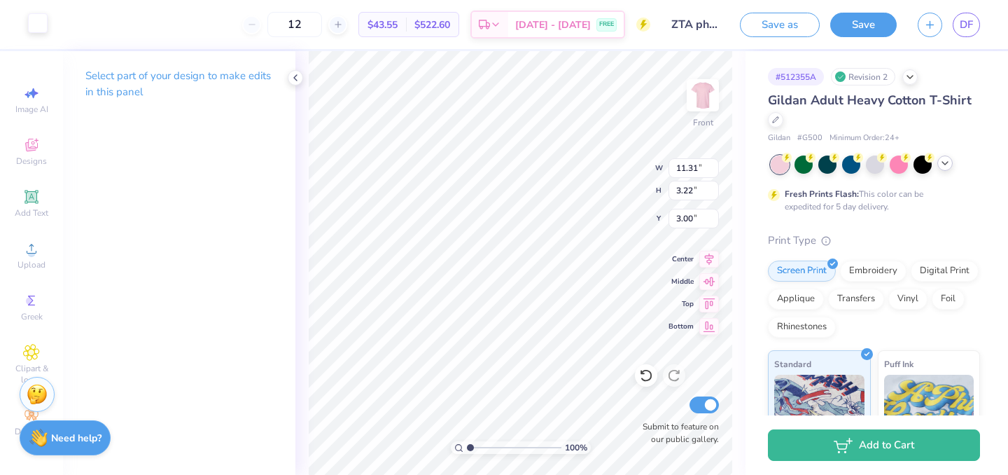
click at [36, 26] on div at bounding box center [38, 23] width 20 height 20
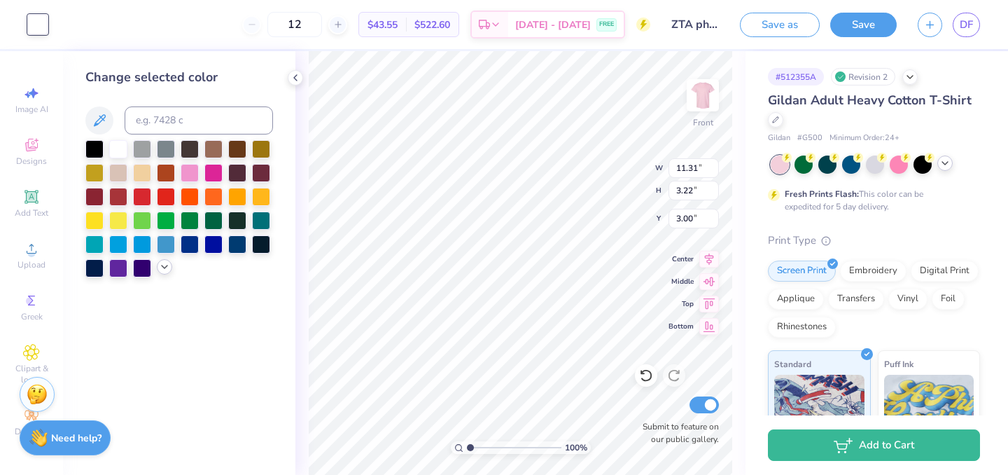
click at [168, 265] on icon at bounding box center [164, 266] width 11 height 11
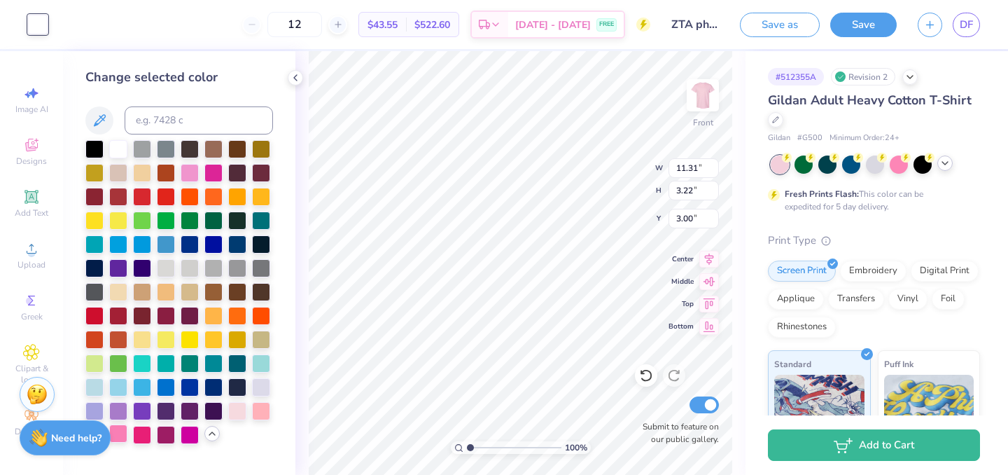
click at [120, 437] on div at bounding box center [118, 433] width 18 height 18
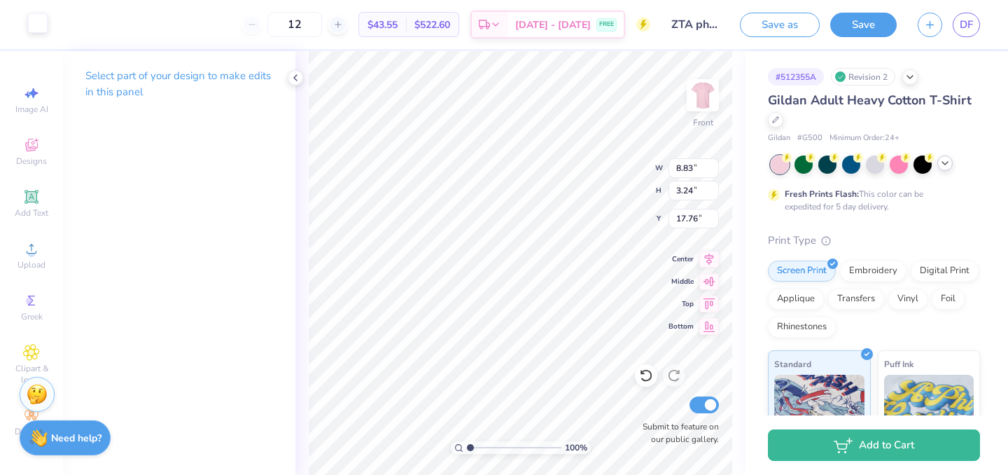
click at [41, 24] on div at bounding box center [38, 23] width 20 height 20
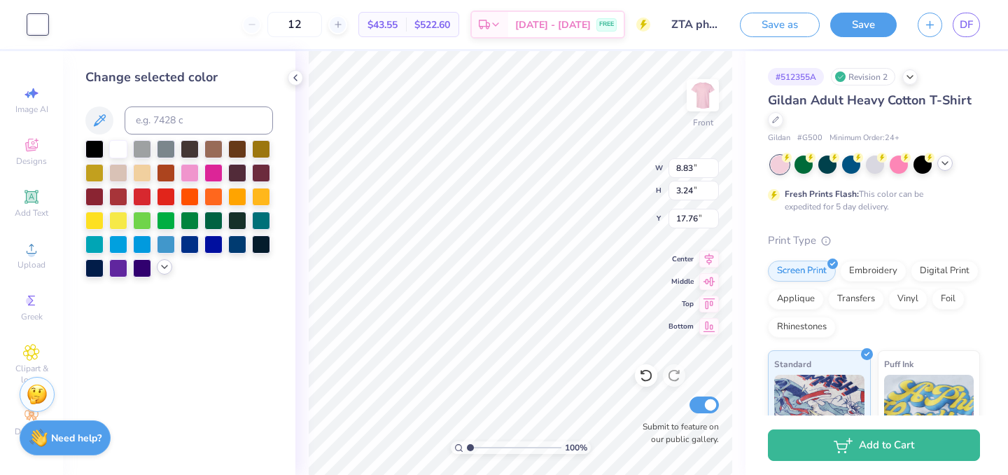
click at [162, 270] on icon at bounding box center [164, 266] width 11 height 11
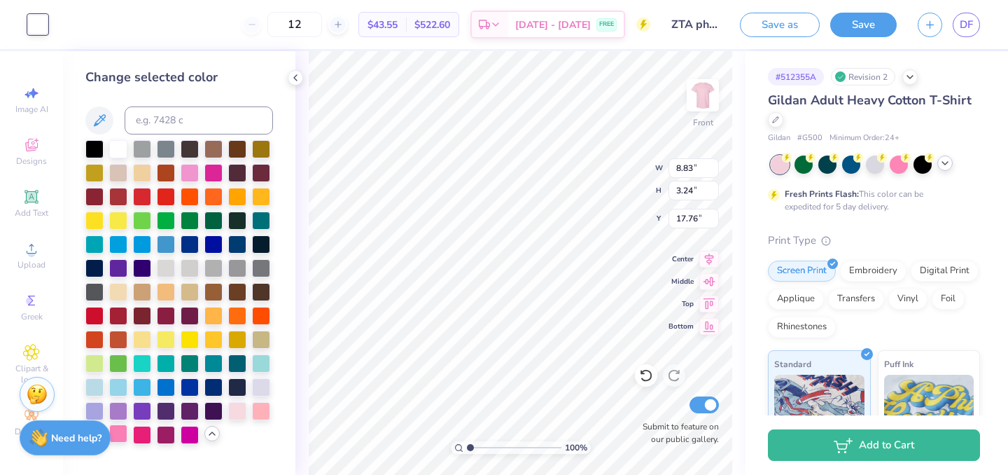
click at [125, 434] on div at bounding box center [118, 433] width 18 height 18
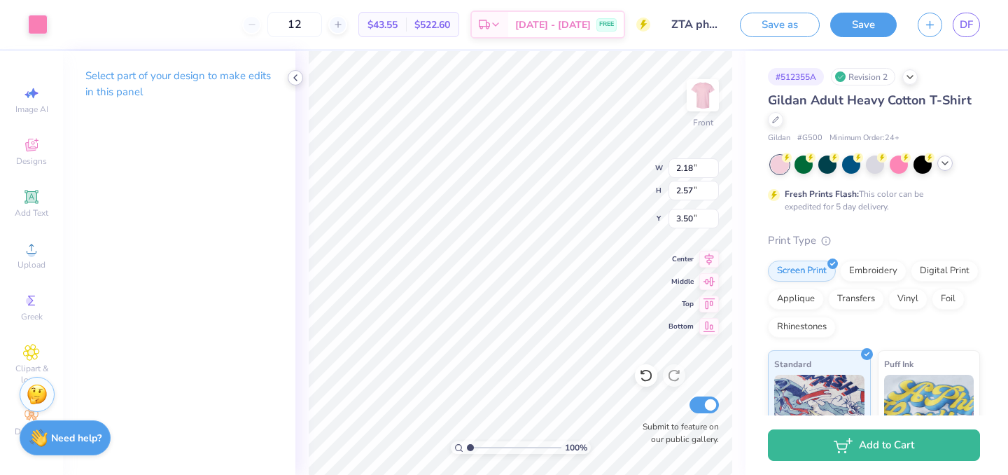
click at [292, 77] on icon at bounding box center [295, 77] width 11 height 11
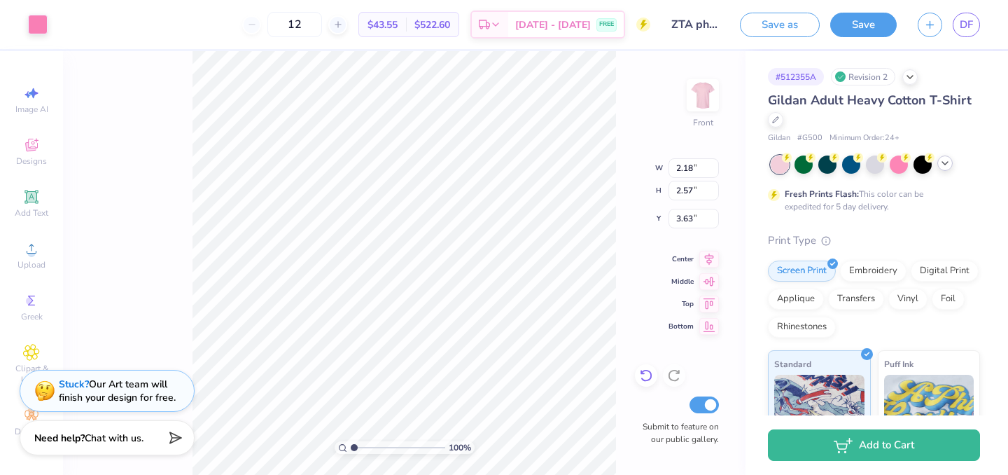
click at [647, 379] on icon at bounding box center [646, 376] width 12 height 13
click at [651, 371] on icon at bounding box center [646, 375] width 14 height 14
type input "3.50"
drag, startPoint x: 356, startPoint y: 446, endPoint x: 372, endPoint y: 446, distance: 15.4
type input "2.95"
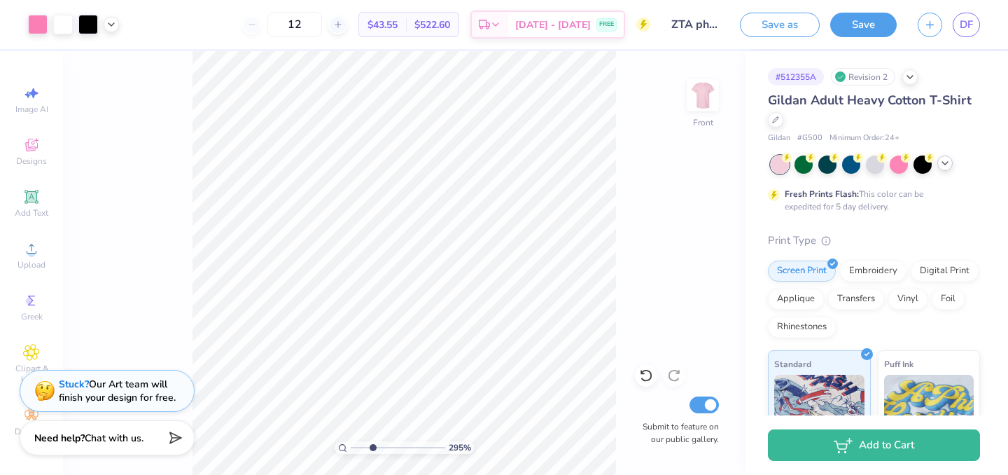
click at [372, 446] on input "range" at bounding box center [398, 447] width 94 height 13
type input "3.42"
drag, startPoint x: 370, startPoint y: 446, endPoint x: 346, endPoint y: 446, distance: 24.5
type input "1"
click at [351, 446] on input "range" at bounding box center [398, 447] width 94 height 13
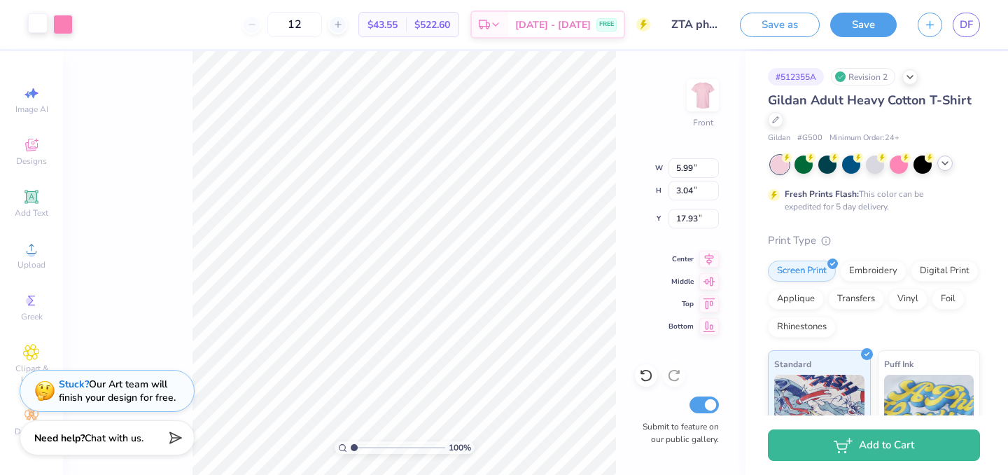
click at [44, 29] on div at bounding box center [38, 23] width 20 height 20
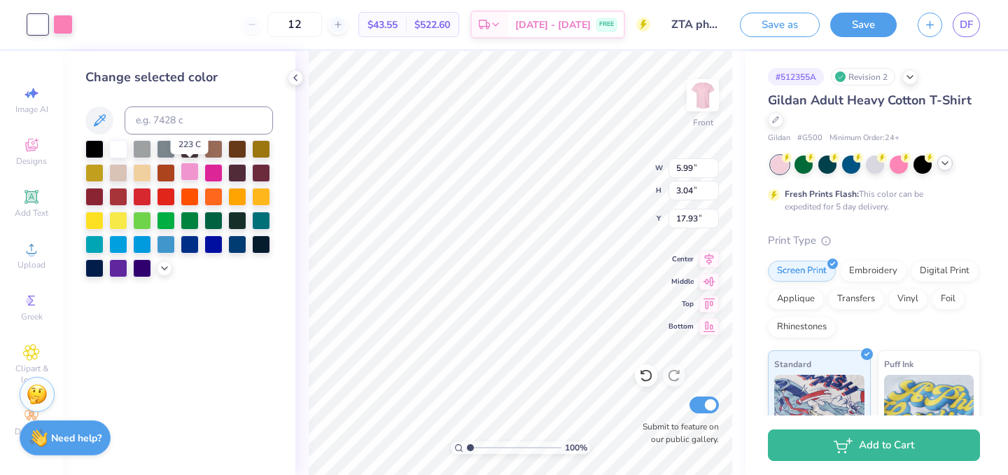
click at [188, 173] on div at bounding box center [190, 171] width 18 height 18
click at [169, 273] on div at bounding box center [164, 266] width 15 height 15
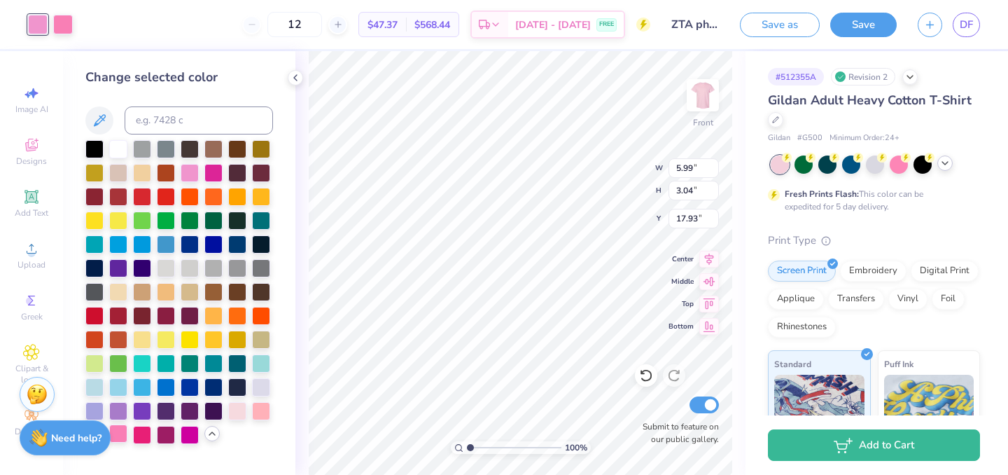
click at [125, 429] on div at bounding box center [118, 433] width 18 height 18
click at [291, 69] on div "Change selected color" at bounding box center [179, 262] width 232 height 423
click at [292, 76] on icon at bounding box center [295, 77] width 11 height 11
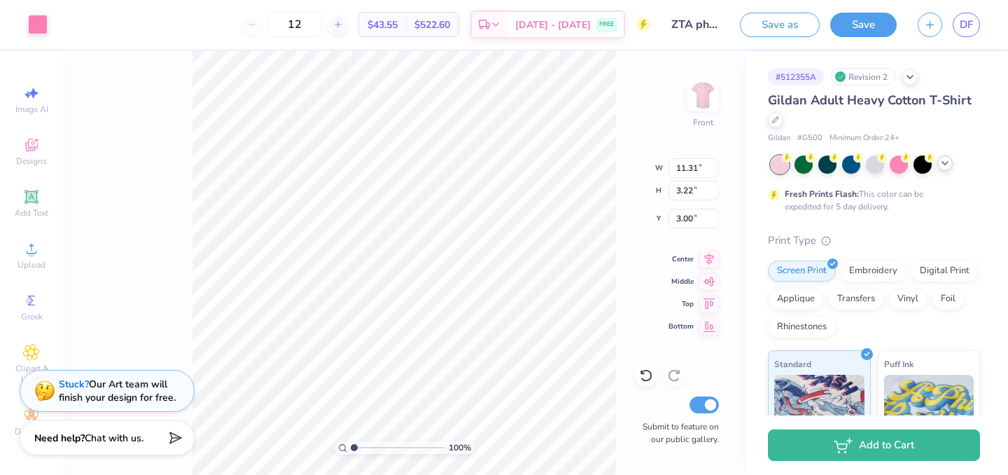
click at [148, 283] on div "100 % Front W 11.31 11.31 " H 3.22 3.22 " Y 3.00 3.00 " Center Middle Top Botto…" at bounding box center [404, 262] width 682 height 423
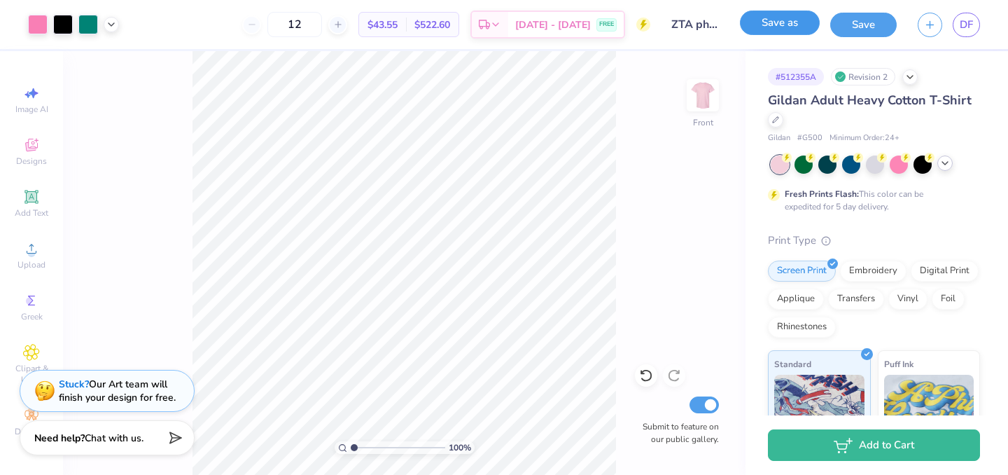
click at [777, 30] on button "Save as" at bounding box center [780, 22] width 80 height 24
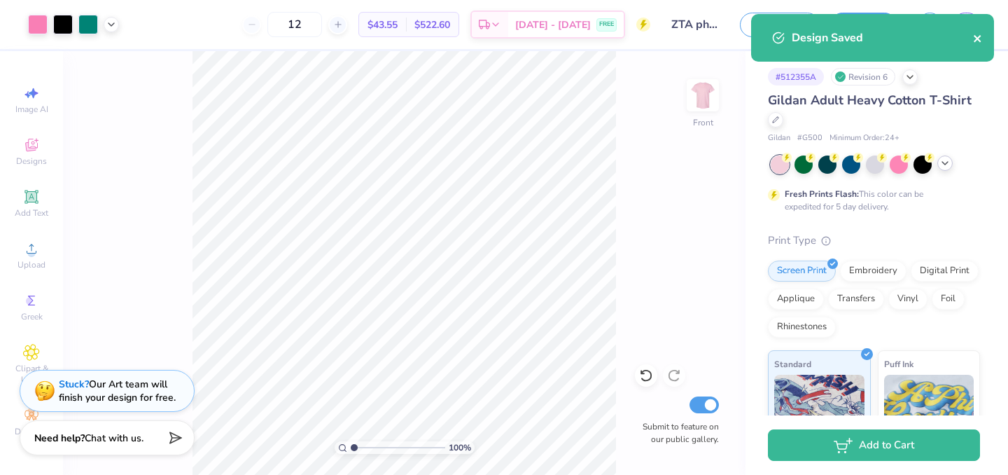
click at [976, 36] on icon "close" at bounding box center [977, 38] width 7 height 7
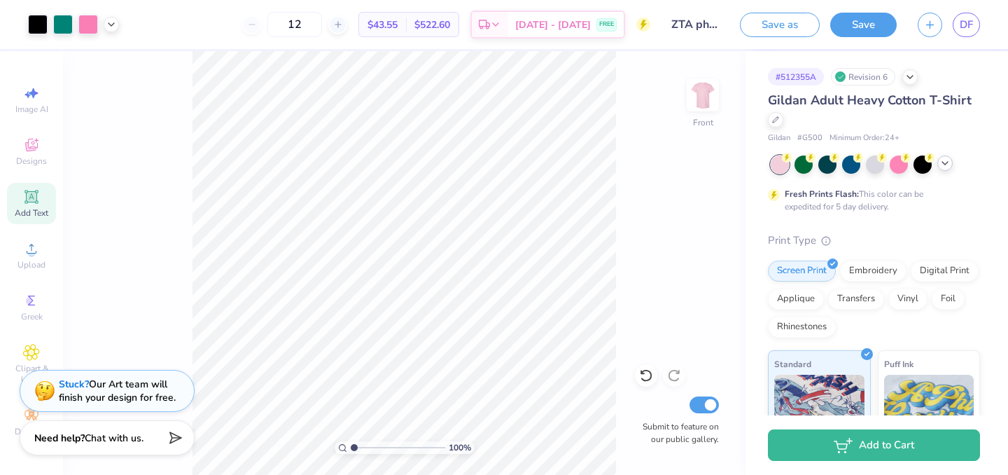
click at [33, 196] on icon at bounding box center [31, 196] width 10 height 10
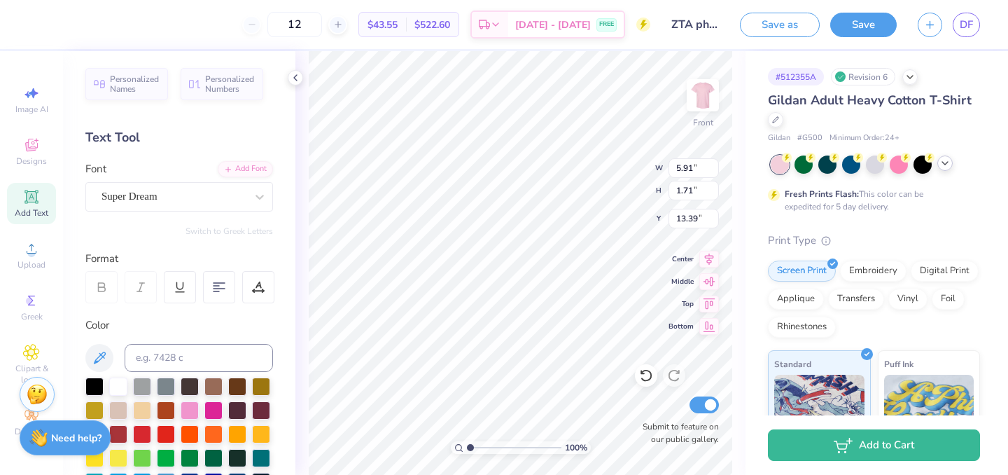
type textarea "Z"
type textarea "Zeta Tau Alpha"
click at [224, 189] on div "Super Dream" at bounding box center [173, 196] width 147 height 22
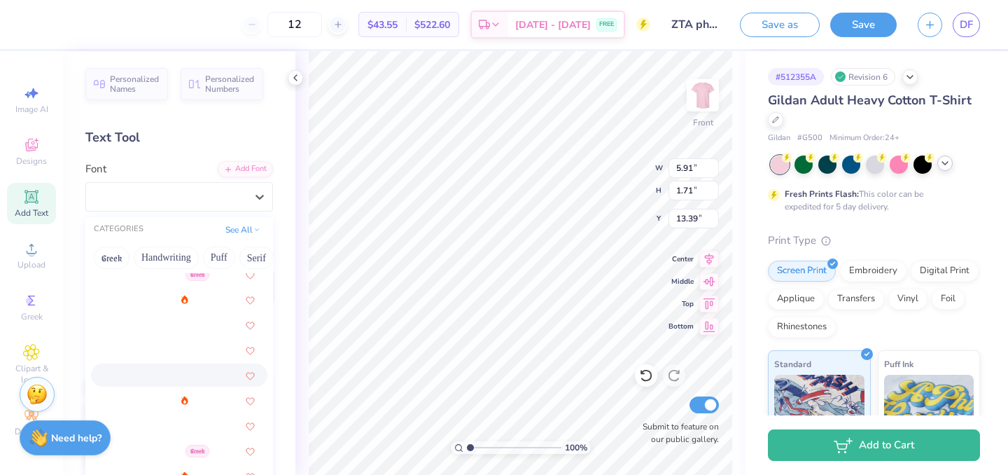
scroll to position [344, 0]
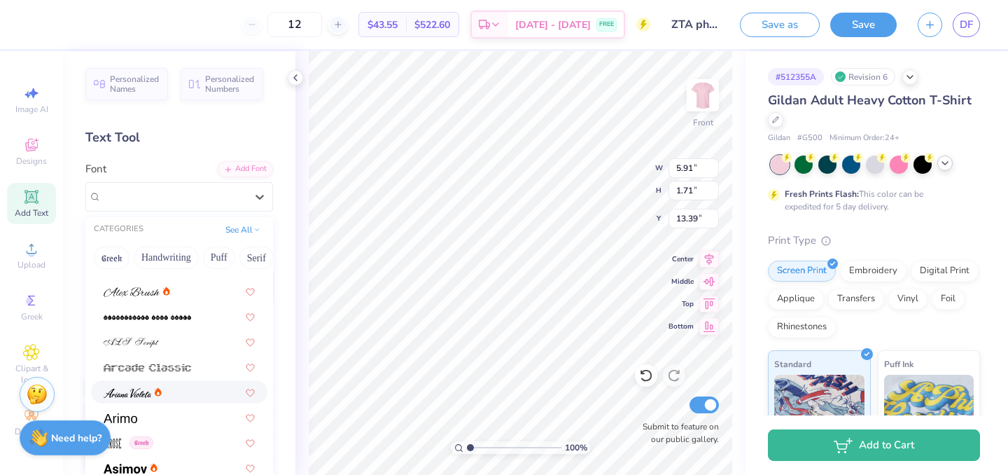
click at [166, 400] on div at bounding box center [179, 391] width 176 height 23
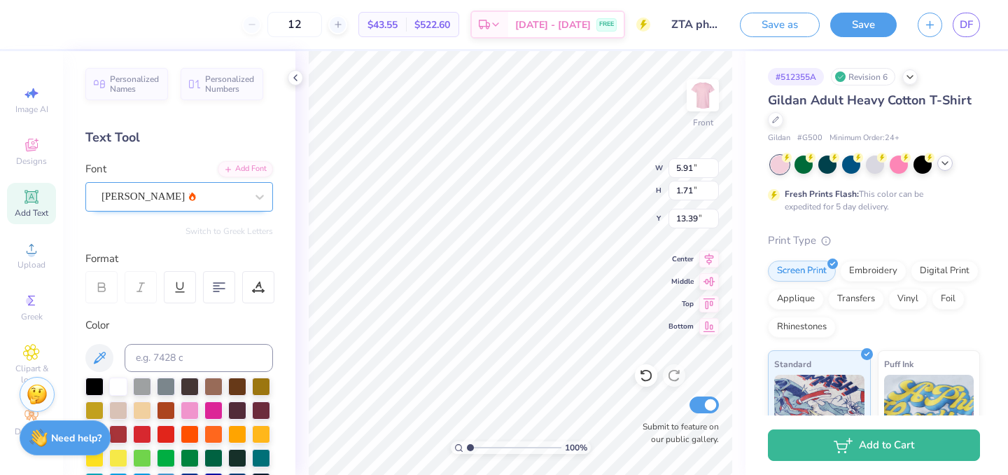
click at [166, 191] on div "Ariana Violeta" at bounding box center [173, 196] width 147 height 22
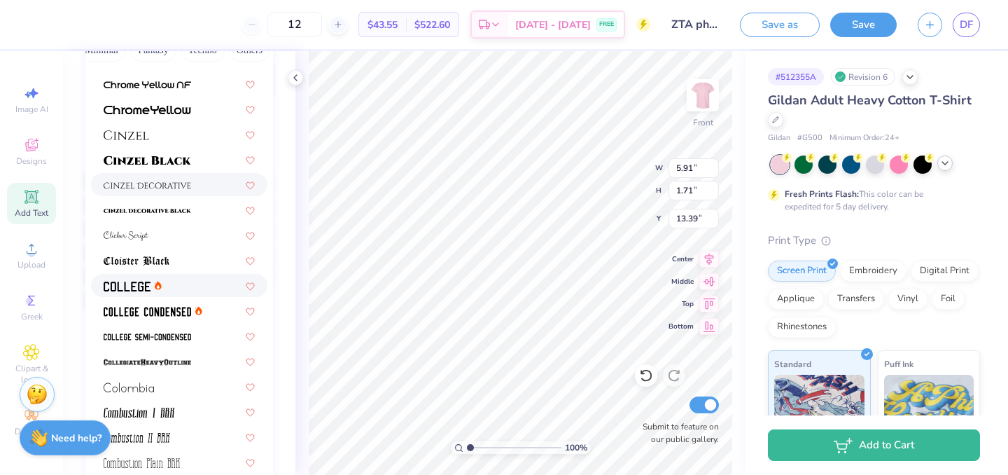
scroll to position [1631, 0]
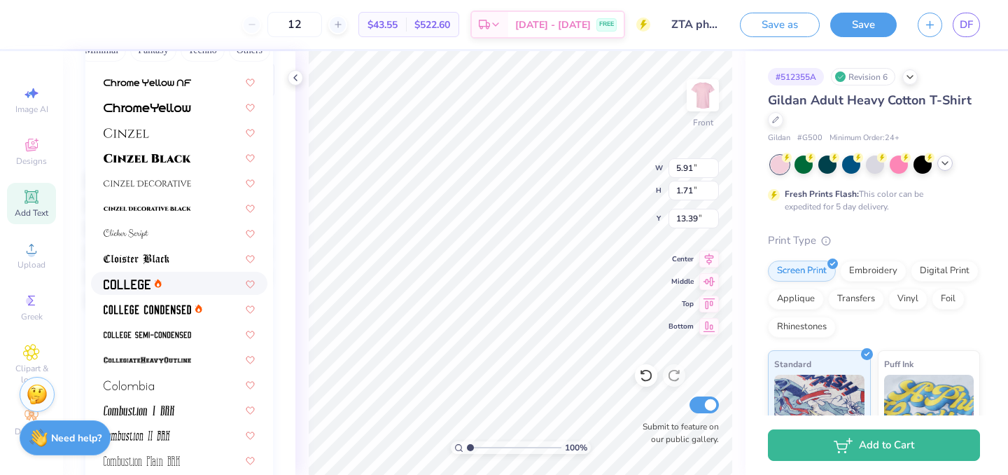
click at [165, 283] on div at bounding box center [179, 283] width 151 height 15
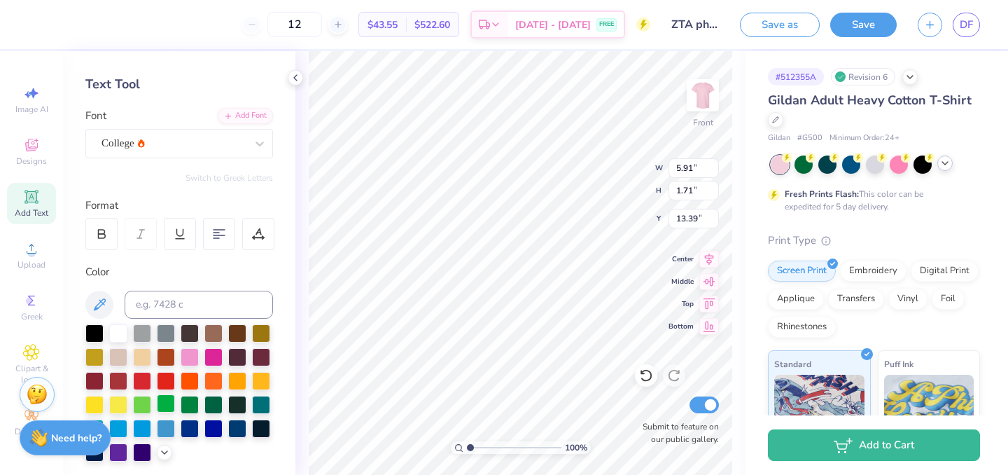
scroll to position [21, 0]
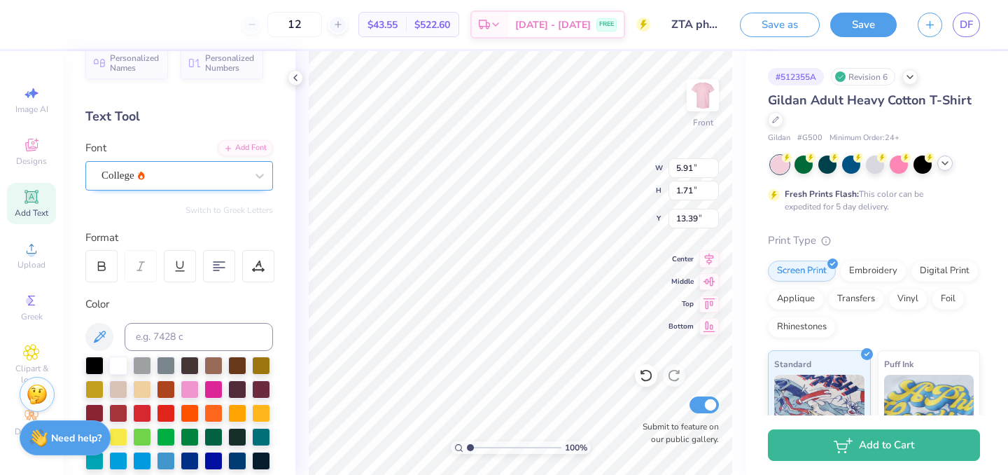
click at [157, 164] on div "College" at bounding box center [173, 175] width 147 height 22
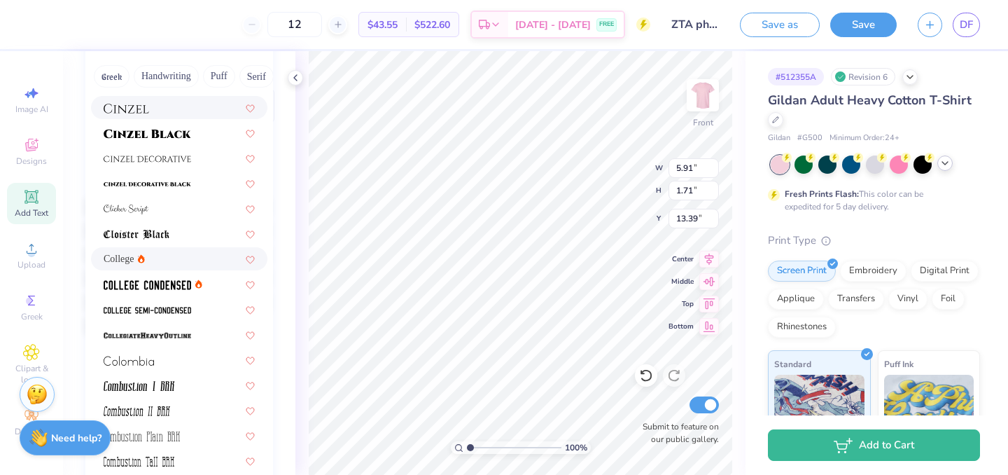
scroll to position [1683, 0]
click at [164, 279] on img at bounding box center [147, 284] width 87 height 10
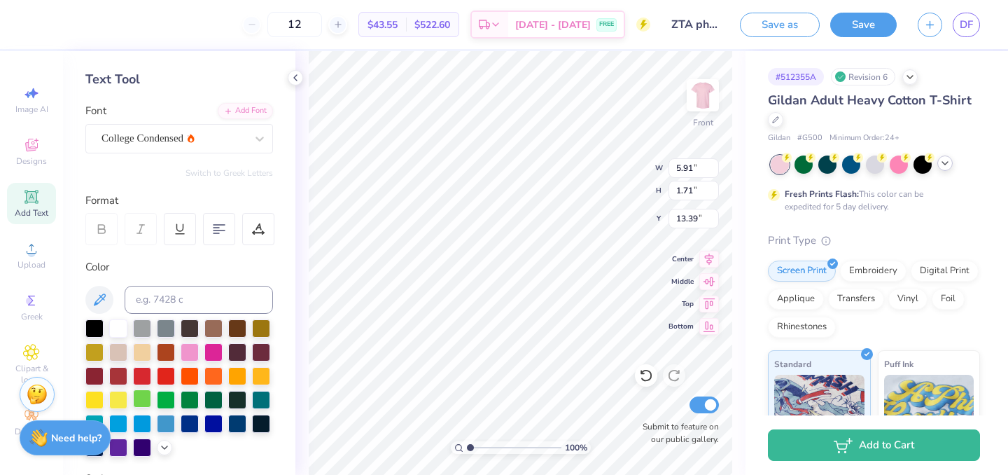
scroll to position [51, 0]
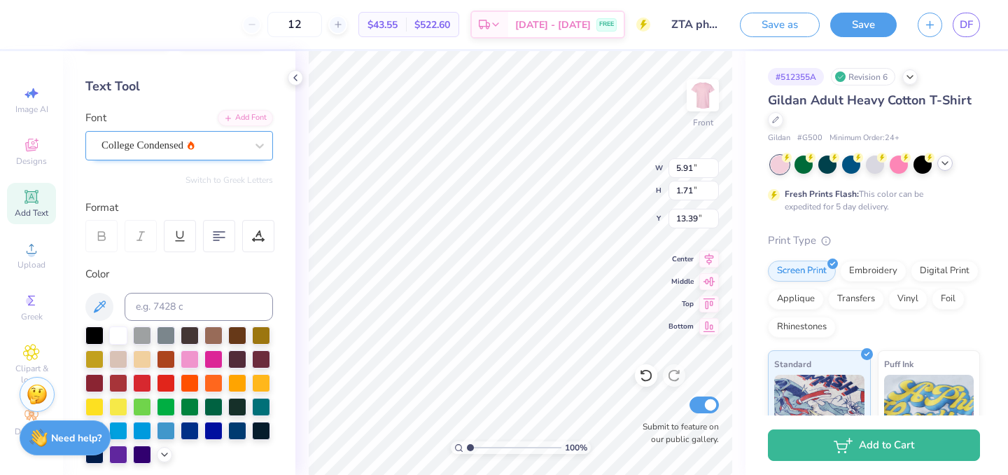
click at [161, 148] on div "College Condensed" at bounding box center [173, 145] width 147 height 22
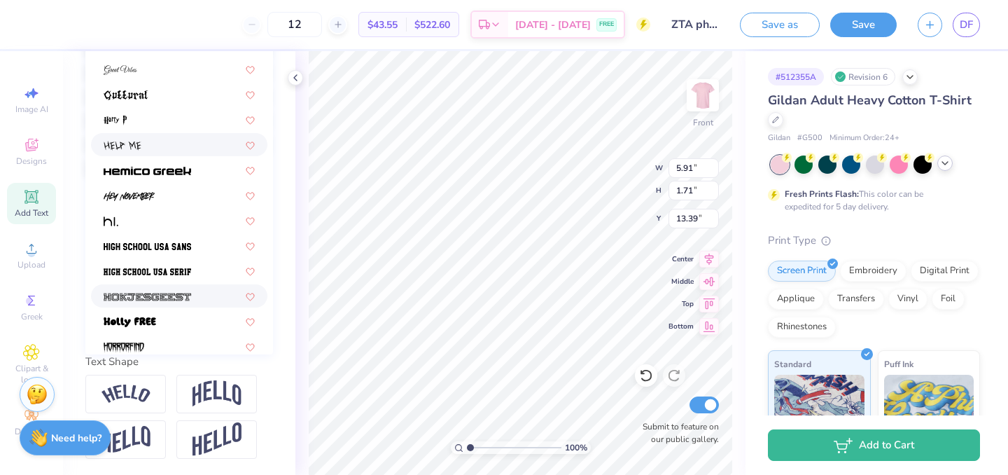
scroll to position [3247, 0]
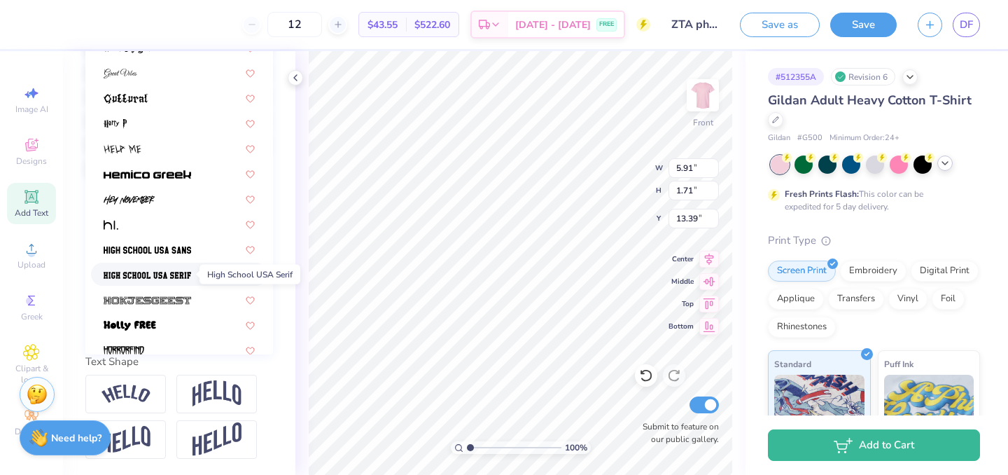
click at [166, 271] on img at bounding box center [147, 275] width 87 height 10
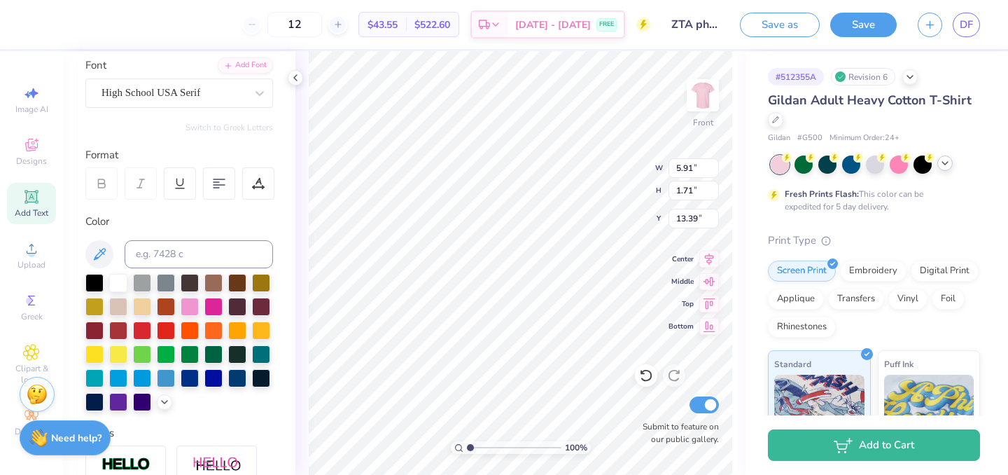
scroll to position [103, 0]
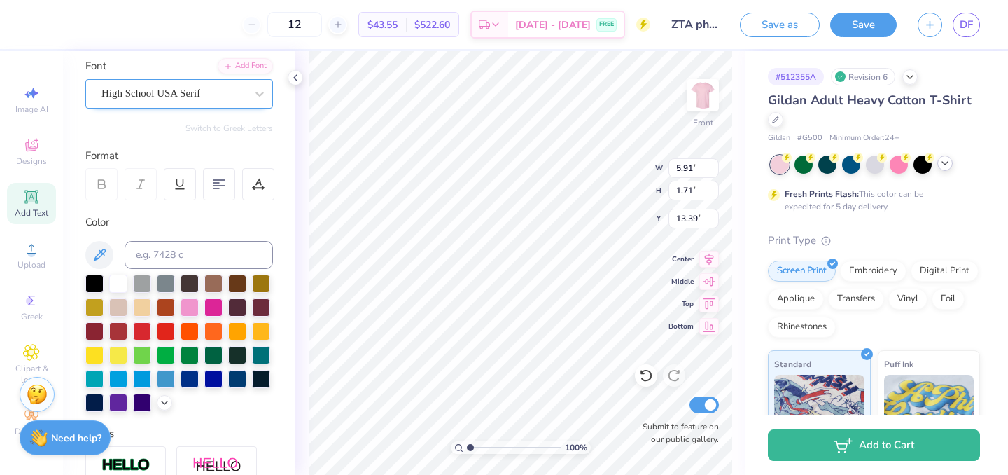
click at [223, 83] on div "High School USA Serif" at bounding box center [173, 94] width 147 height 22
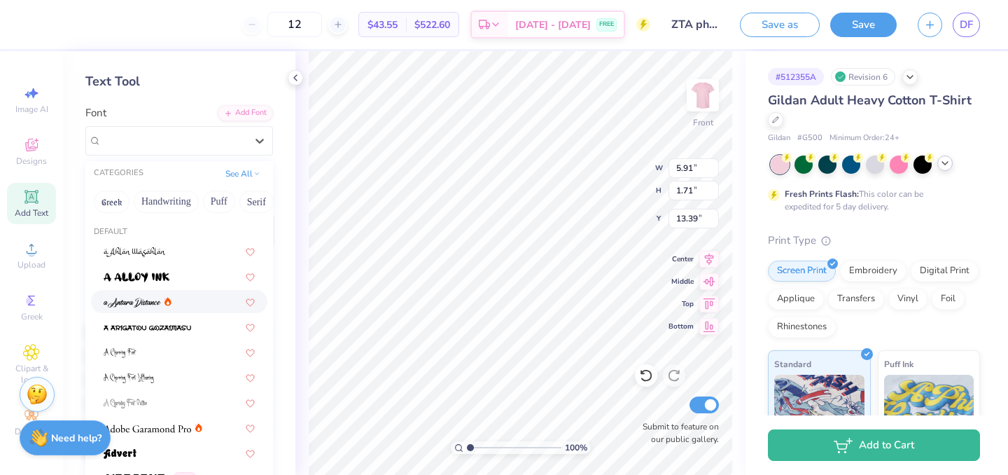
scroll to position [55, 0]
click at [216, 195] on button "Puff" at bounding box center [219, 203] width 32 height 22
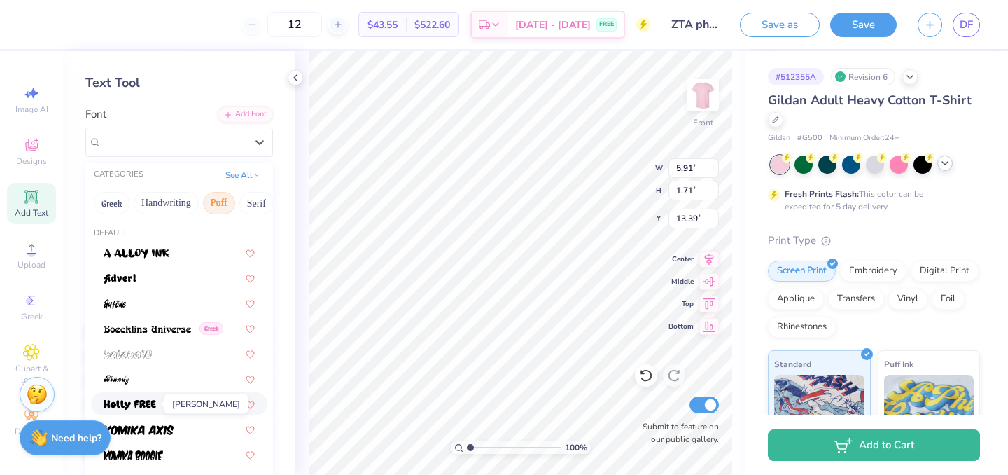
click at [129, 406] on img at bounding box center [130, 405] width 52 height 10
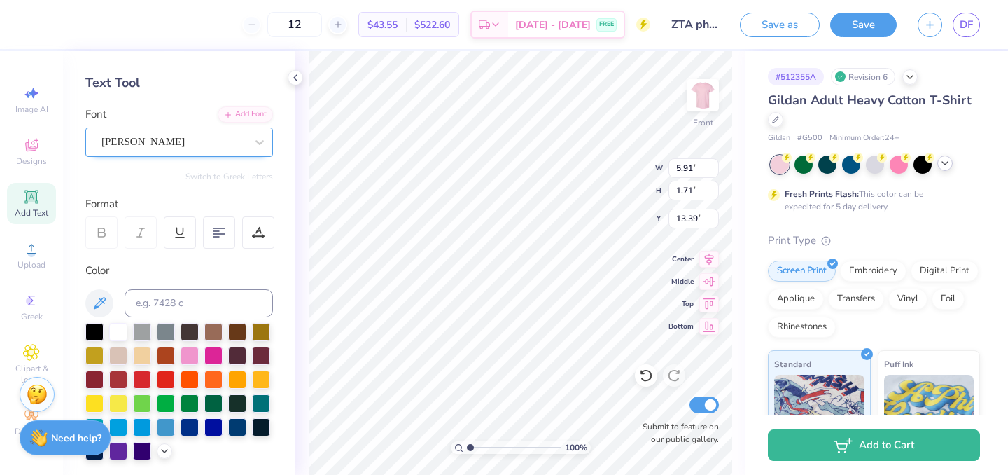
click at [205, 148] on div "Holly FREE" at bounding box center [173, 142] width 147 height 22
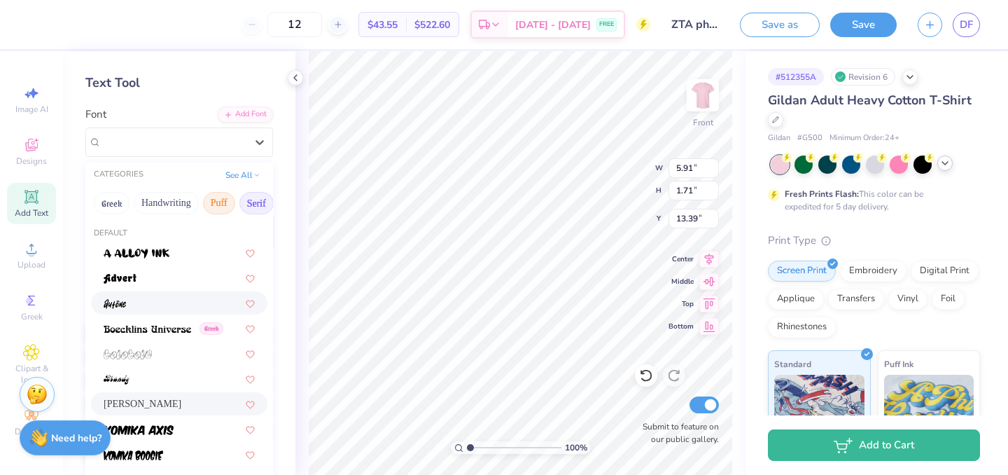
click at [252, 197] on button "Serif" at bounding box center [256, 203] width 34 height 22
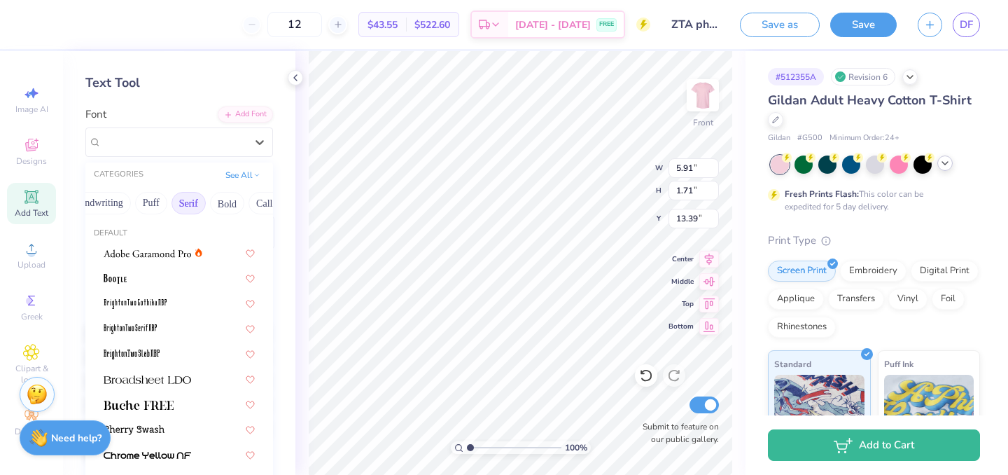
scroll to position [0, 79]
click at [223, 203] on button "Bold" at bounding box center [216, 203] width 34 height 22
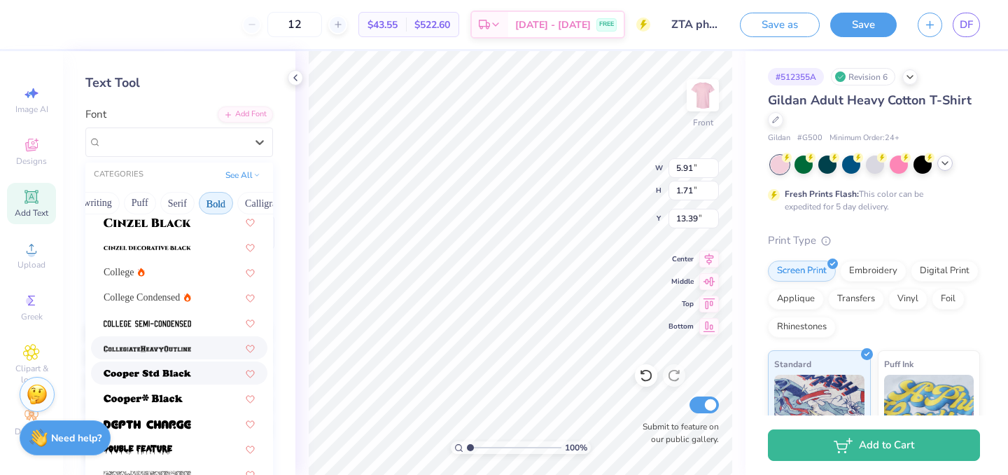
scroll to position [108, 0]
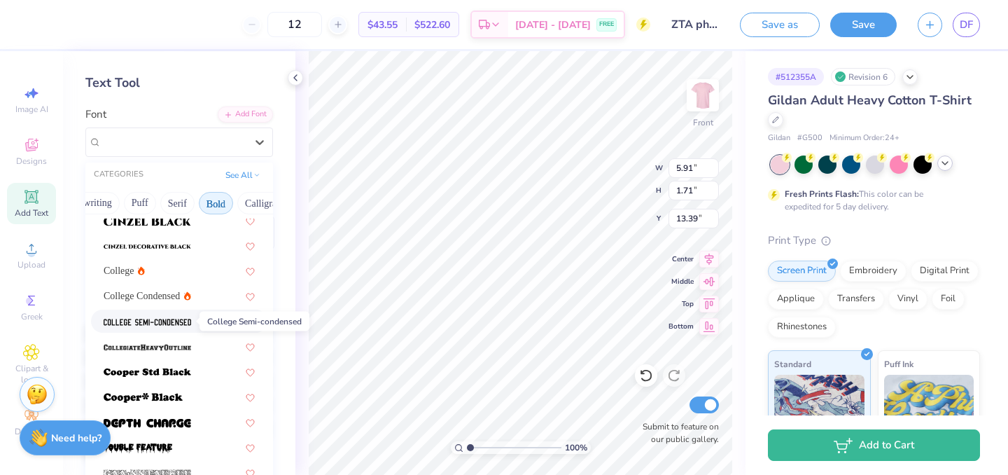
click at [168, 325] on img at bounding box center [147, 322] width 87 height 10
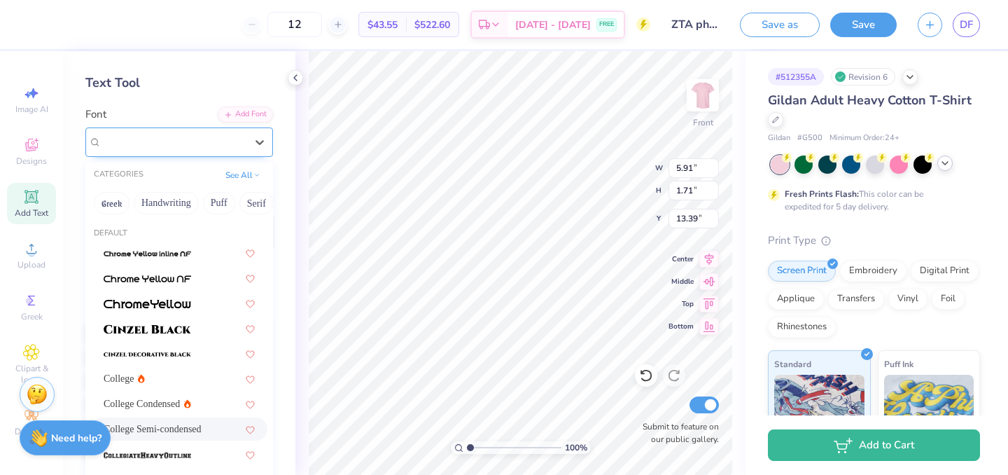
click at [157, 134] on div "College Semi-condensed" at bounding box center [173, 142] width 147 height 22
click at [152, 401] on span "College Condensed" at bounding box center [142, 403] width 76 height 15
click at [188, 134] on div "College Condensed" at bounding box center [173, 142] width 147 height 22
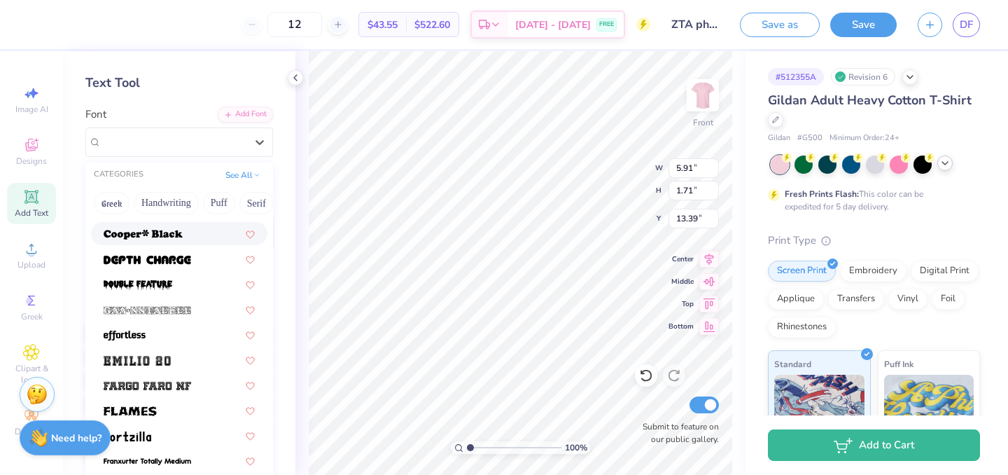
scroll to position [272, 0]
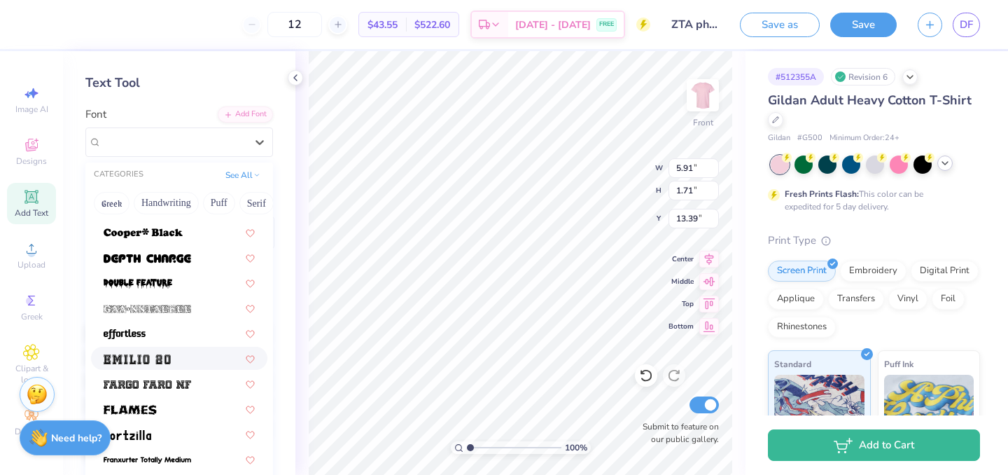
click at [160, 355] on img at bounding box center [137, 359] width 67 height 10
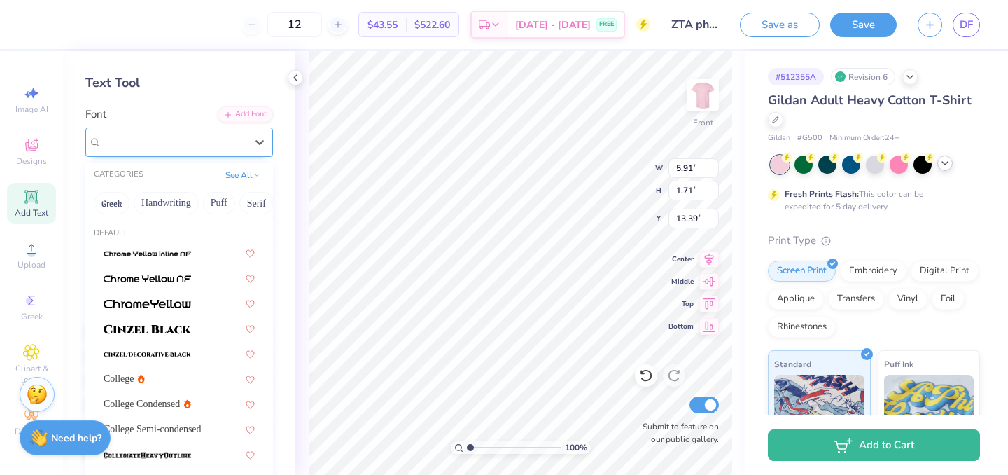
click at [174, 145] on div "Emilio 20" at bounding box center [173, 142] width 147 height 22
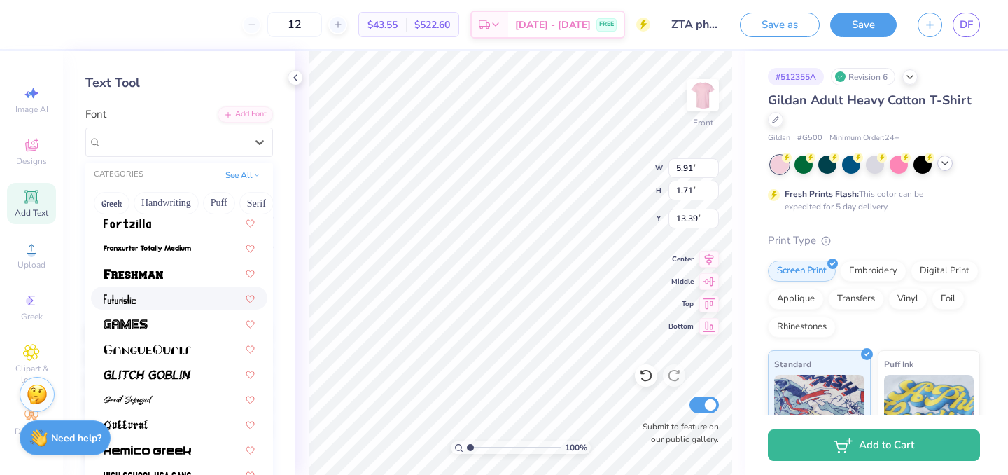
scroll to position [482, 0]
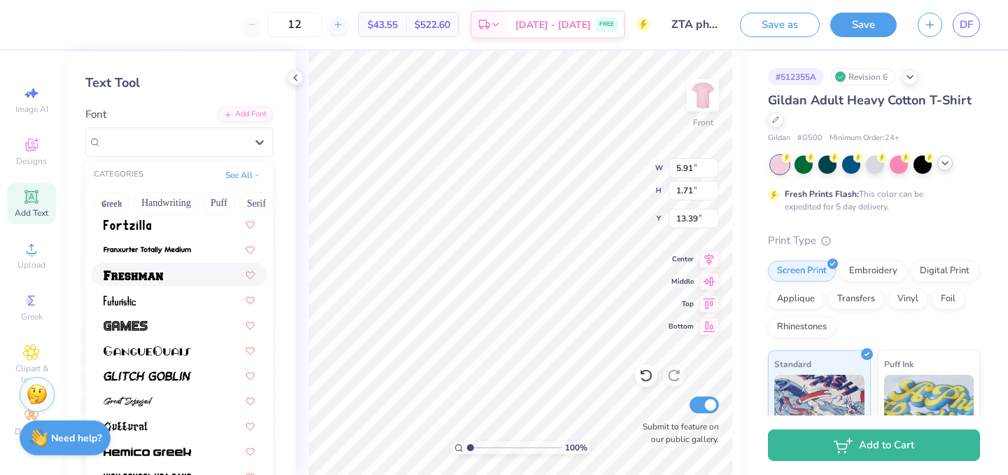
click at [157, 268] on span at bounding box center [133, 274] width 59 height 15
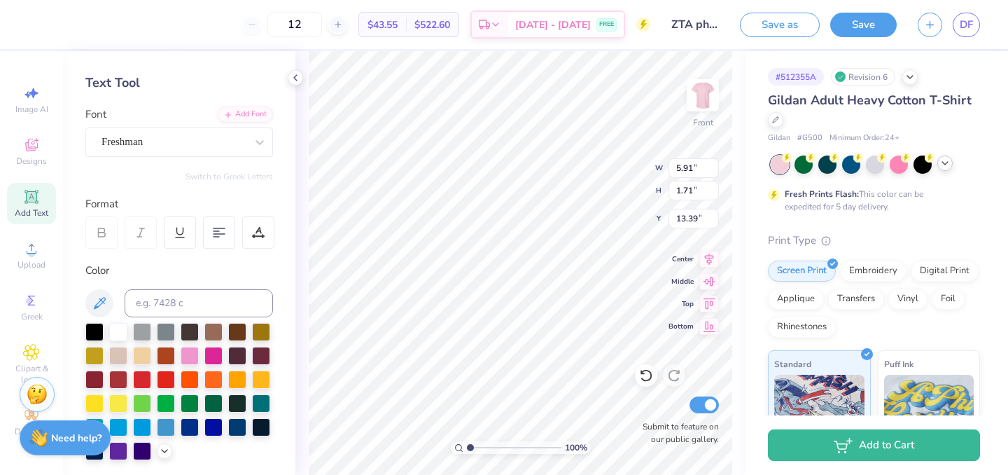
scroll to position [0, 3]
type textarea "zeta tau alpha"
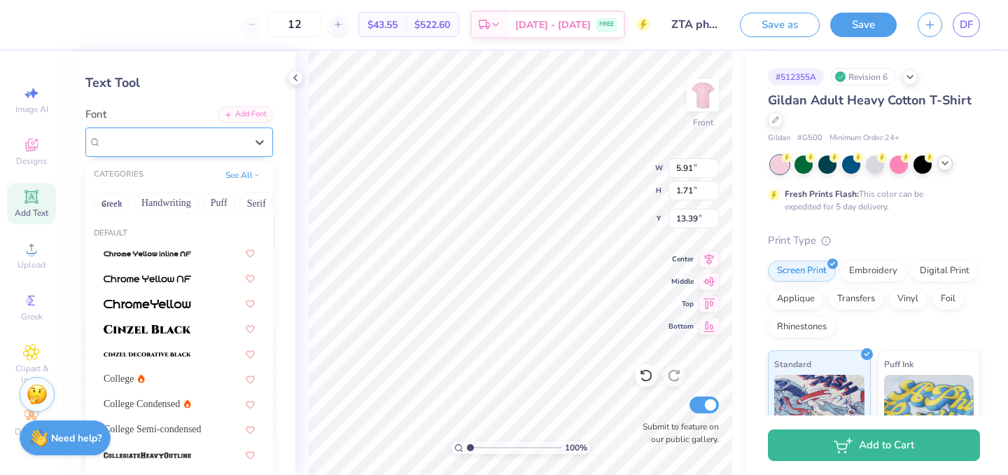
click at [199, 139] on div "Freshman" at bounding box center [173, 142] width 147 height 22
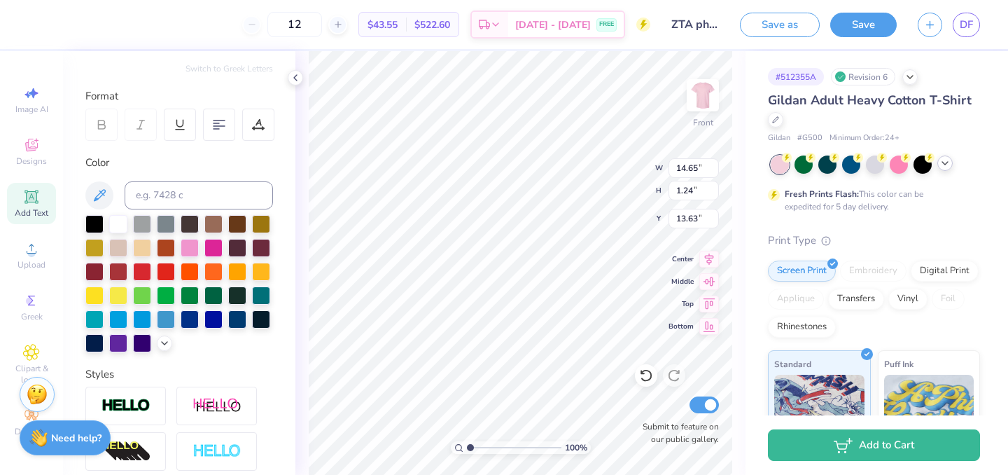
scroll to position [339, 0]
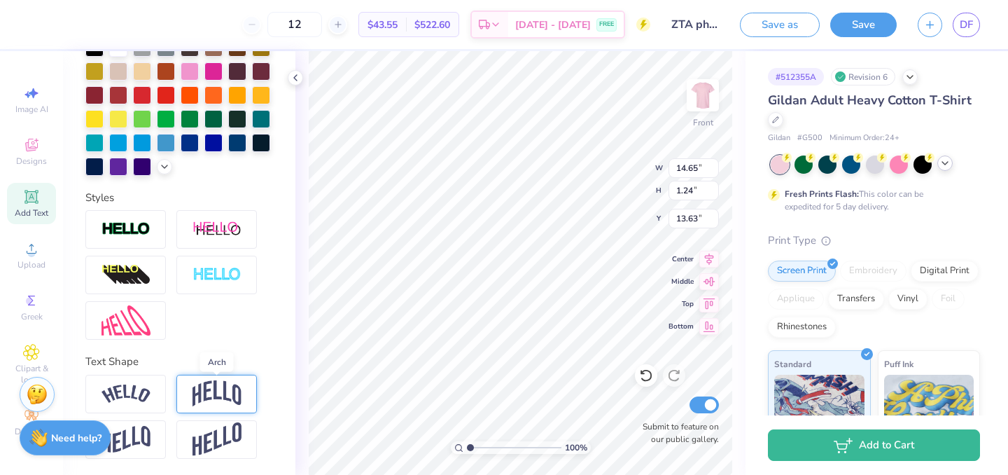
click at [207, 396] on img at bounding box center [216, 393] width 49 height 27
type input "4.27"
type input "12.11"
click at [145, 398] on img at bounding box center [125, 393] width 49 height 19
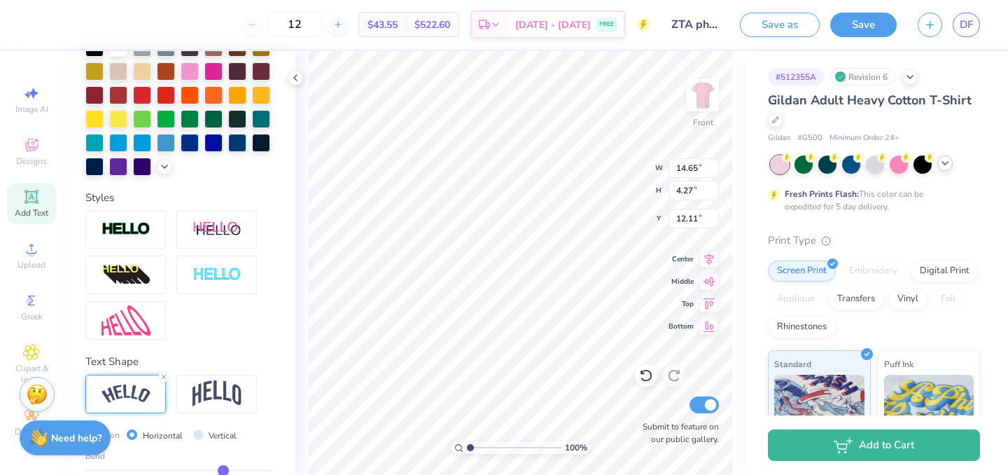
type input "3.07"
type input "12.72"
click at [212, 391] on img at bounding box center [216, 393] width 49 height 27
type input "13.29"
type input "3.88"
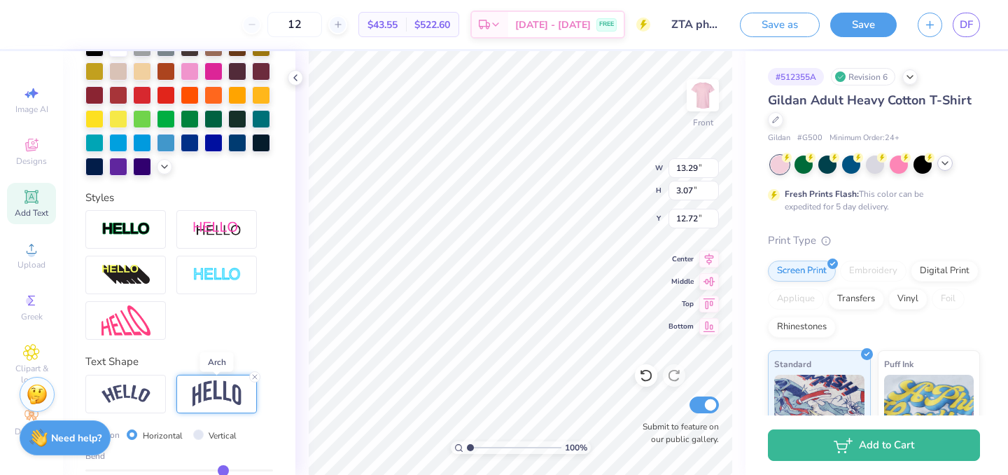
type input "12.31"
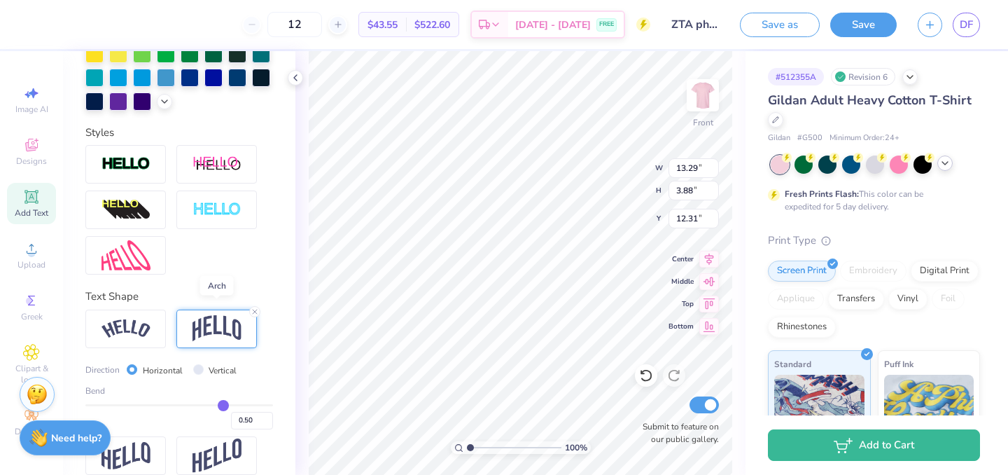
scroll to position [421, 0]
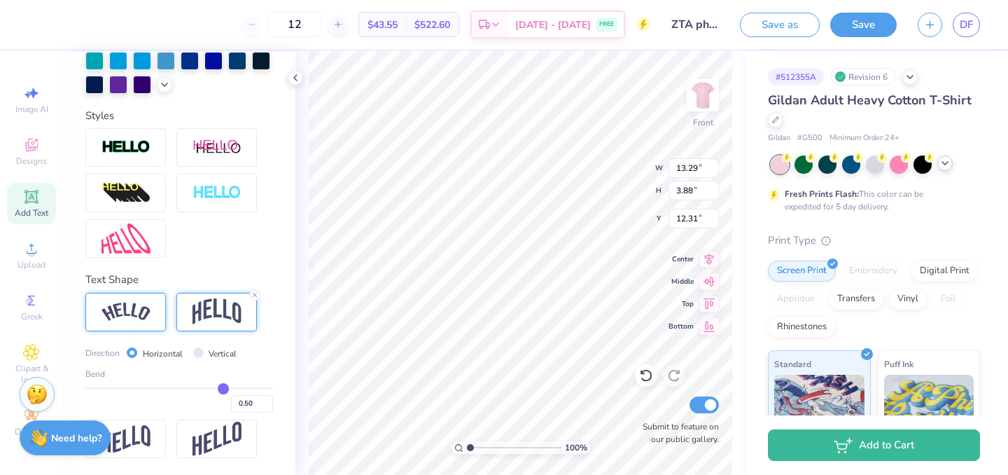
click at [138, 300] on div at bounding box center [125, 312] width 80 height 38
type input "14.65"
type input "3.07"
type input "12.72"
click at [204, 307] on img at bounding box center [216, 311] width 49 height 27
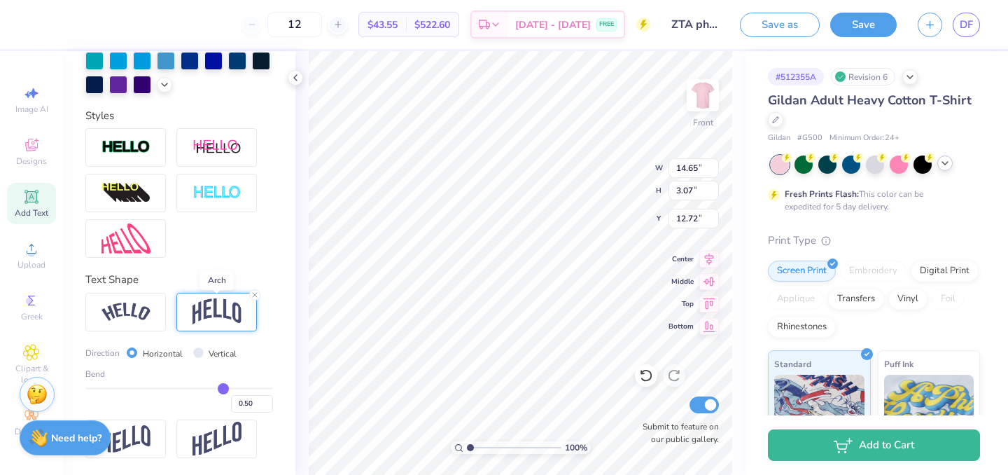
type input "13.29"
type input "3.88"
type input "12.31"
type input "0.48"
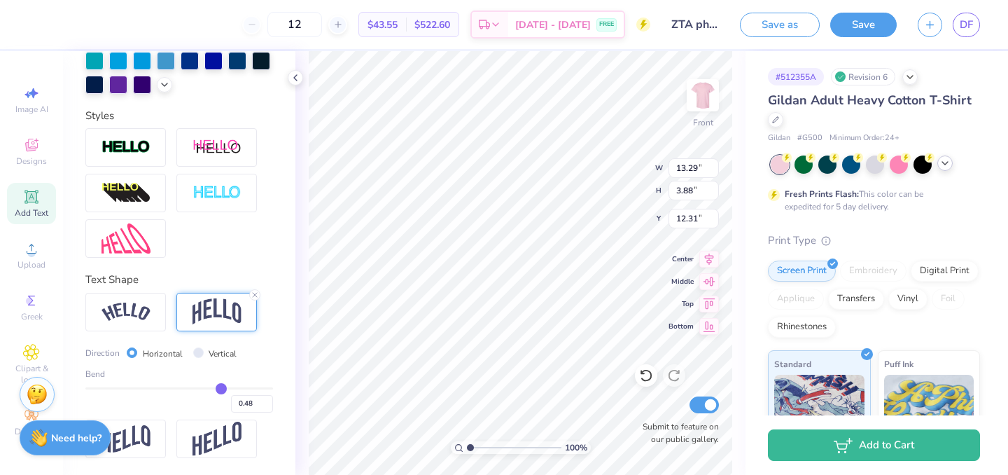
type input "0.47"
type input "0.46"
type input "0.44"
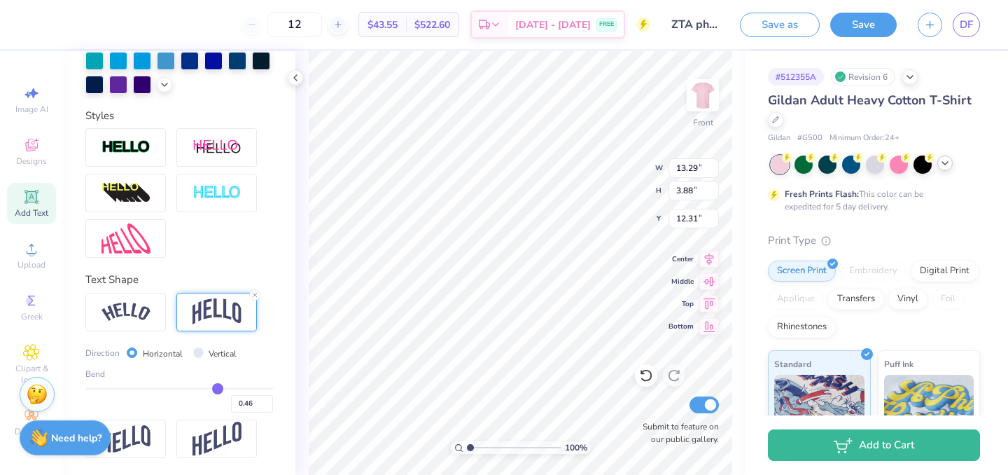
type input "0.44"
type input "0.42"
type input "0.39"
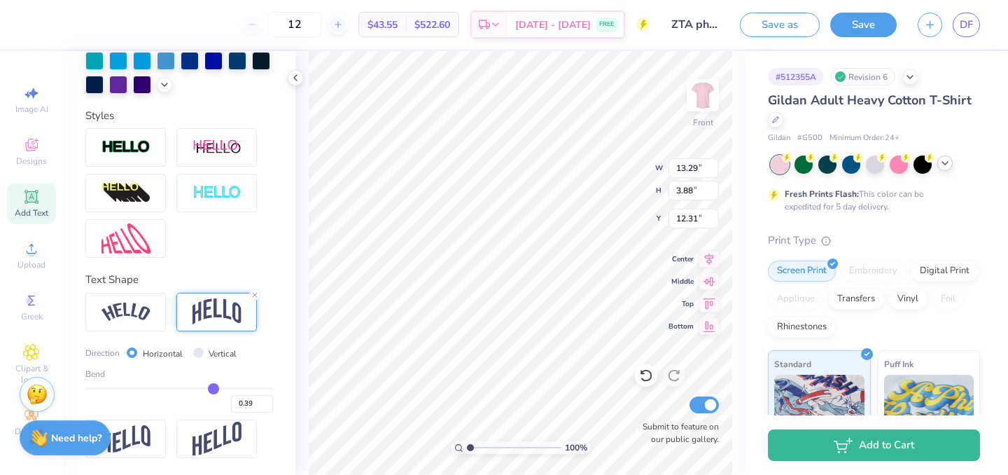
type input "0.38"
type input "0.37"
type input "0.36"
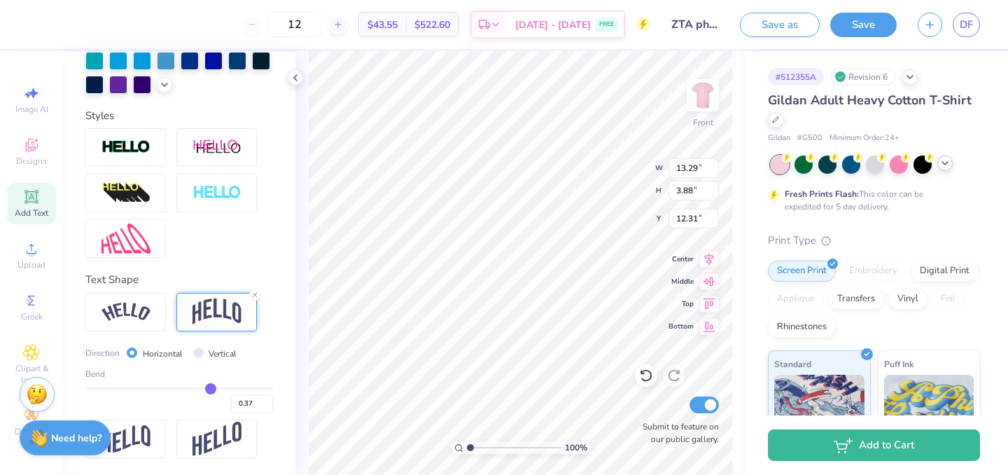
type input "0.36"
type input "0.35"
type input "0.34"
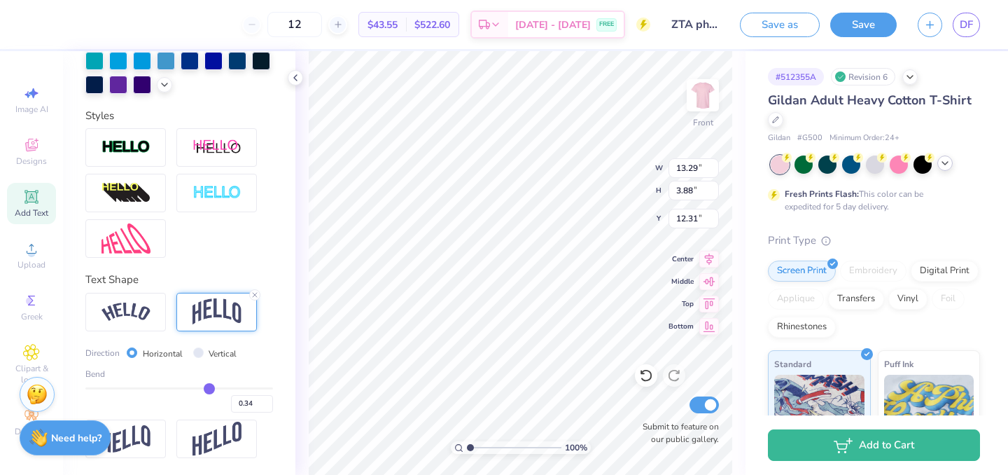
type input "0.33"
type input "0.32"
type input "0.31"
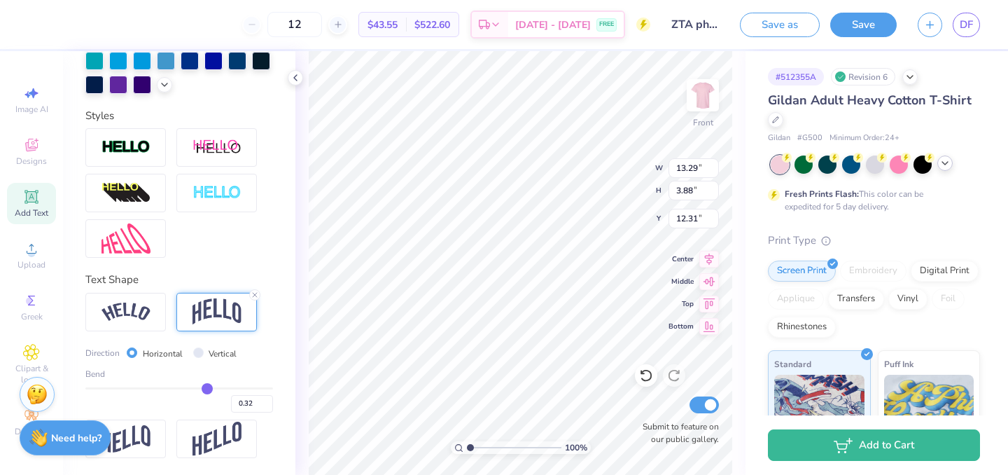
type input "0.31"
type input "0.3"
type input "0.30"
drag, startPoint x: 221, startPoint y: 388, endPoint x: 206, endPoint y: 387, distance: 15.4
type input "0.3"
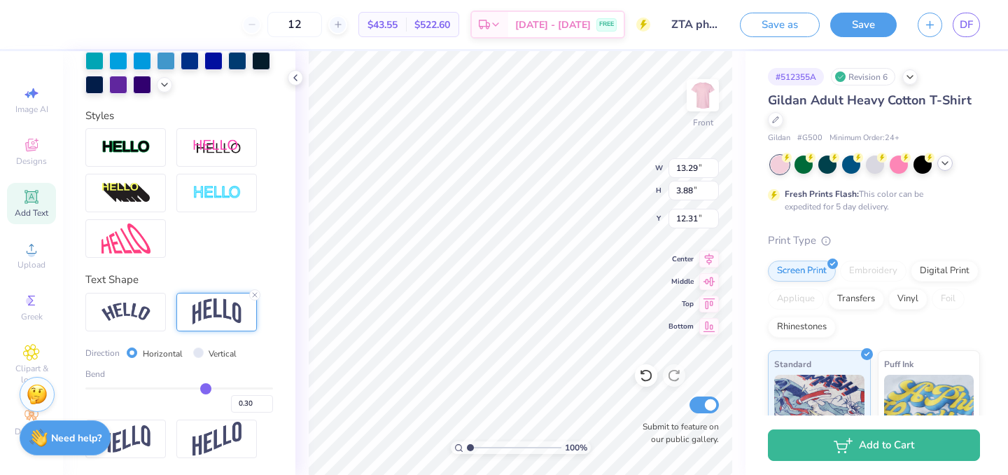
click at [206, 387] on input "range" at bounding box center [179, 388] width 188 height 2
type input "2.72"
type input "4.66"
type input "13.93"
type input "2.85"
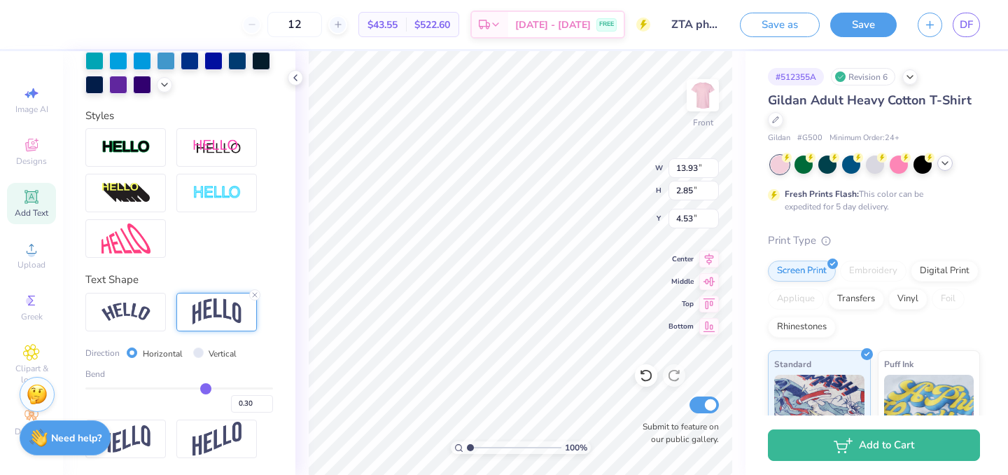
type input "4.53"
click at [308, 315] on div "100 % Front W 13.93 13.93 " H 2.85 2.85 " Y 4.53 4.53 " Center Middle Top Botto…" at bounding box center [520, 262] width 450 height 423
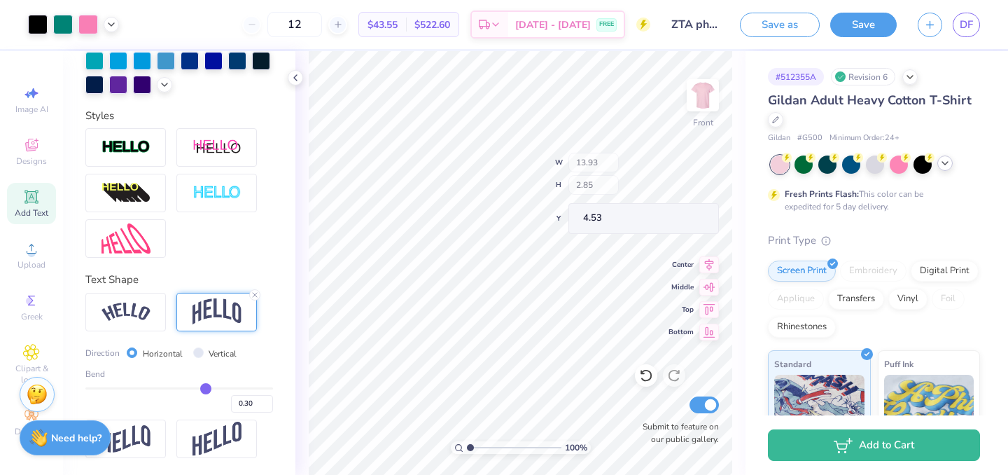
type input "14.54"
type input "2.97"
type input "4.40"
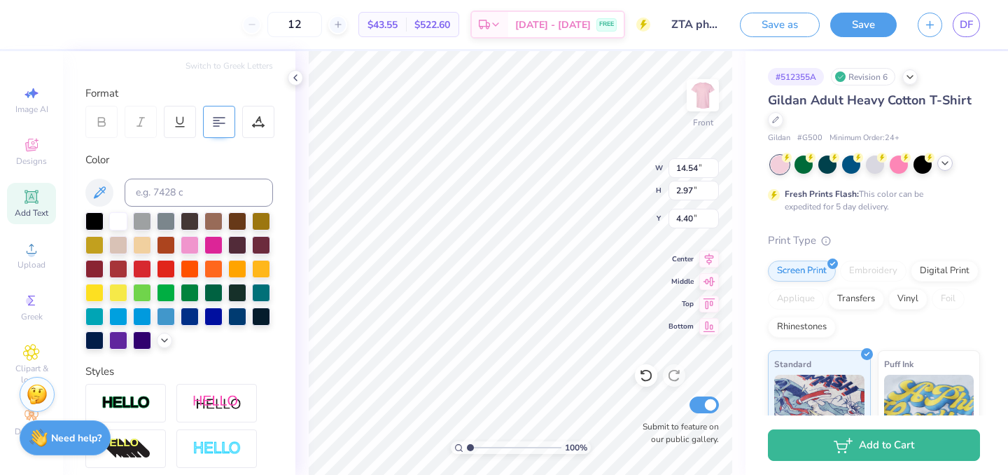
scroll to position [152, 0]
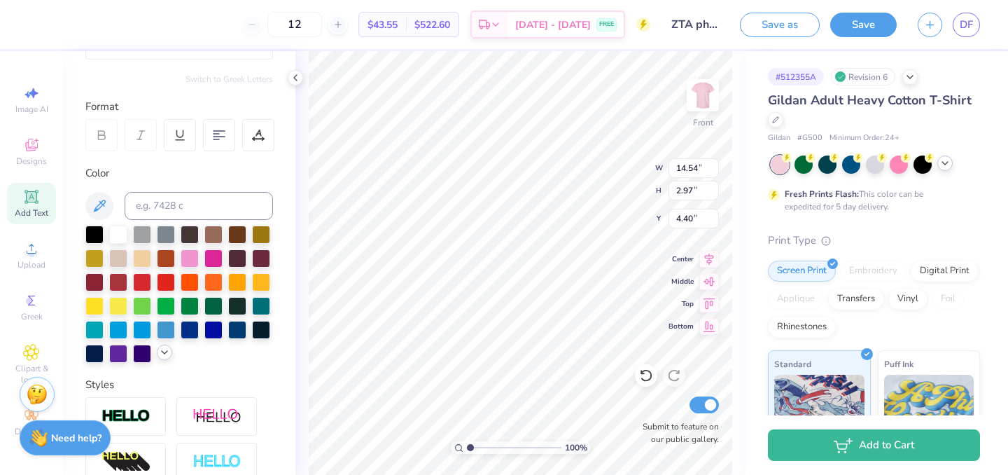
click at [162, 350] on icon at bounding box center [164, 351] width 11 height 11
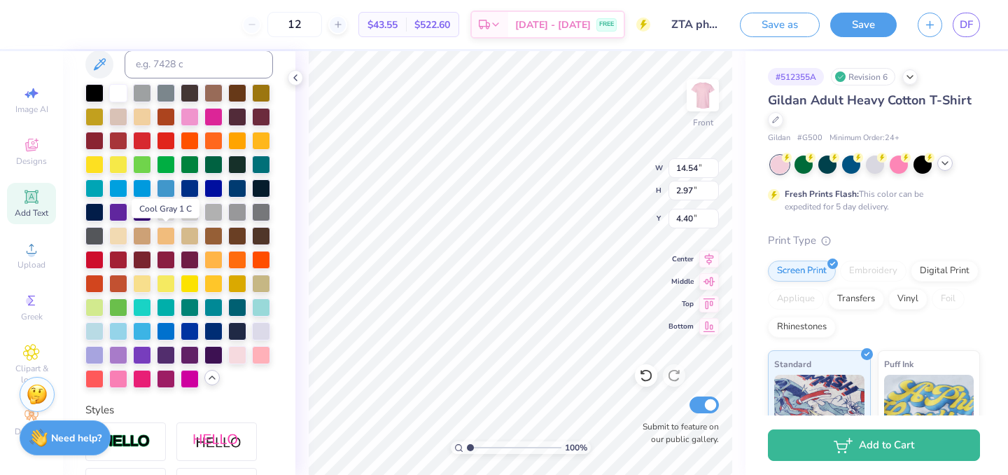
scroll to position [314, 0]
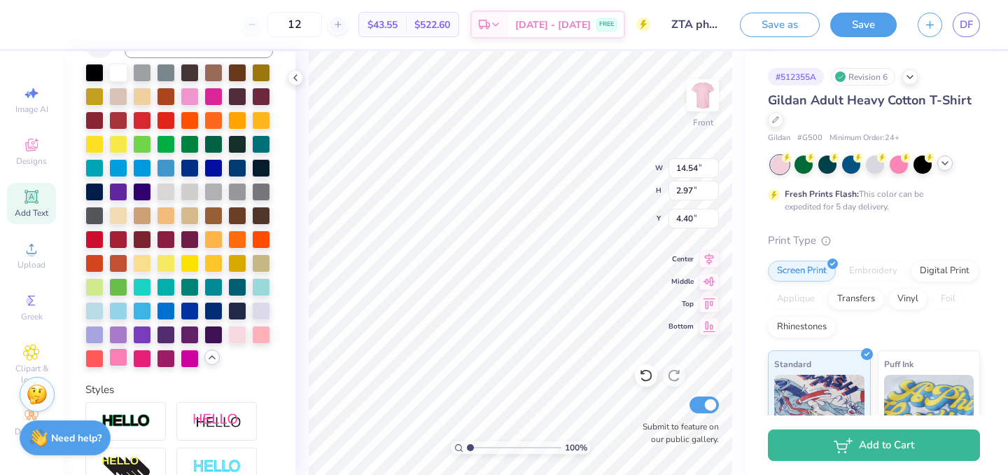
click at [126, 358] on div at bounding box center [118, 357] width 18 height 18
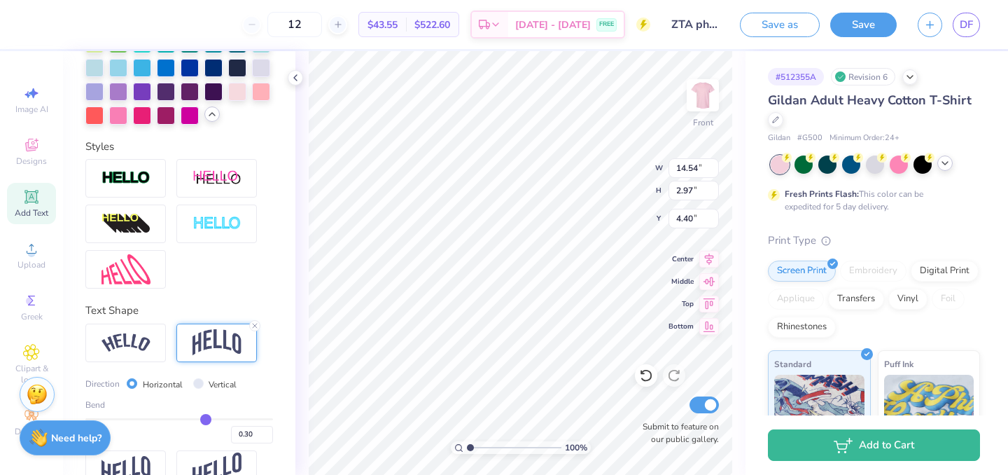
scroll to position [570, 0]
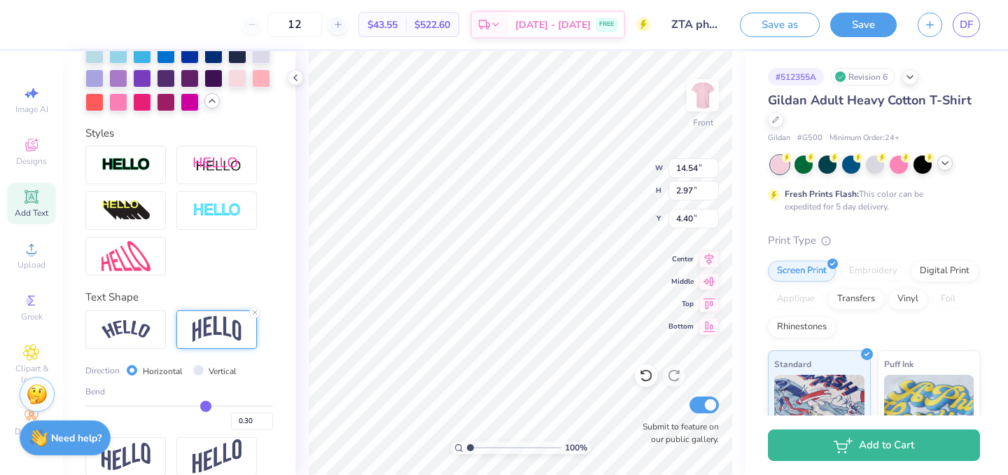
type input "0.35"
type input "0.39"
type input "0.42"
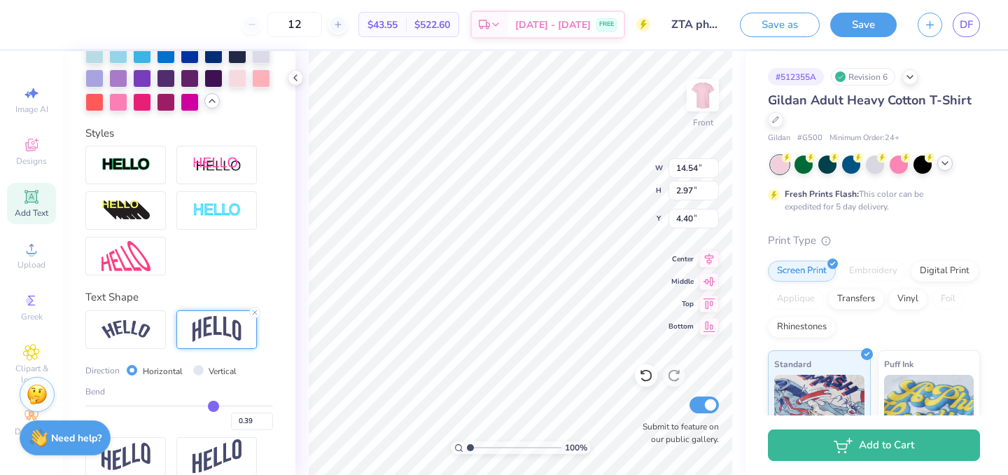
type input "0.42"
type input "0.44"
type input "0.45"
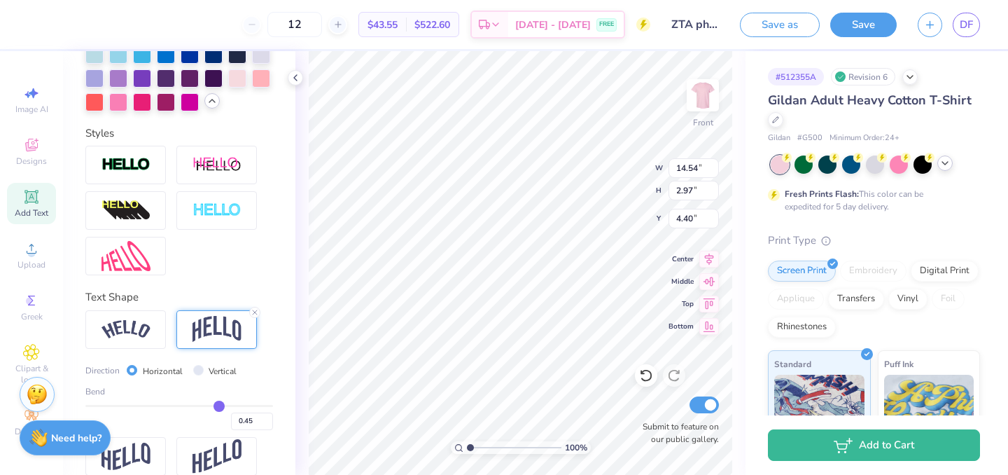
type input "0.46"
drag, startPoint x: 209, startPoint y: 405, endPoint x: 219, endPoint y: 405, distance: 10.5
type input "0.46"
click at [219, 405] on input "range" at bounding box center [179, 406] width 188 height 2
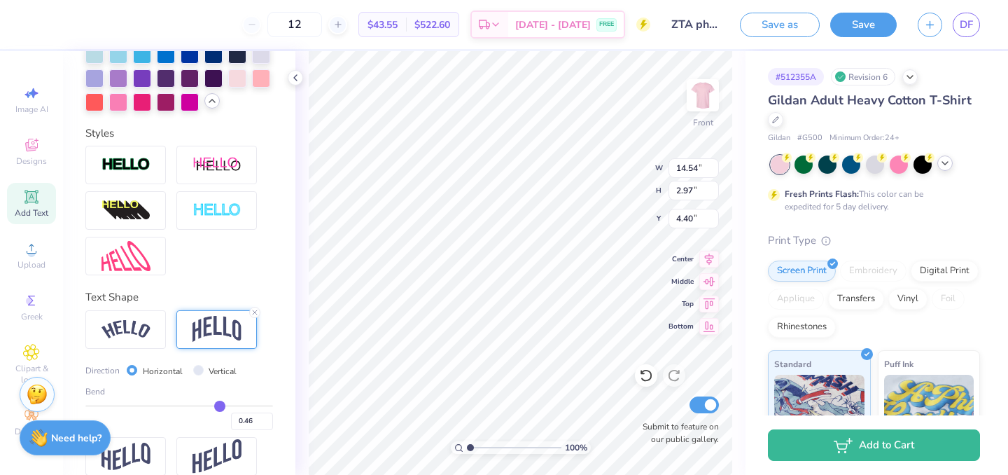
type input "3.98"
type input "3.90"
click at [148, 333] on img at bounding box center [125, 329] width 49 height 19
type input "14.65"
type input "2.81"
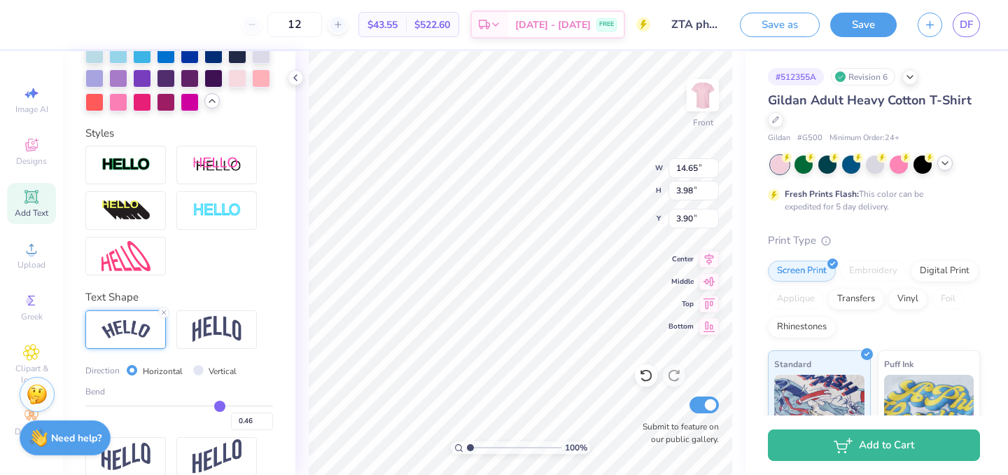
type input "4.49"
type input "0.47"
type input "0.48"
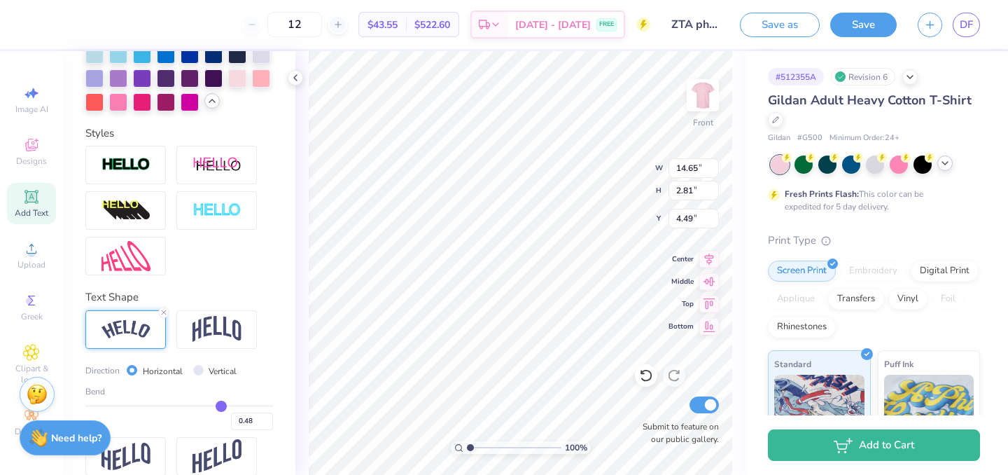
type input "0.49"
type input "0.5"
type input "0.50"
type input "0.51"
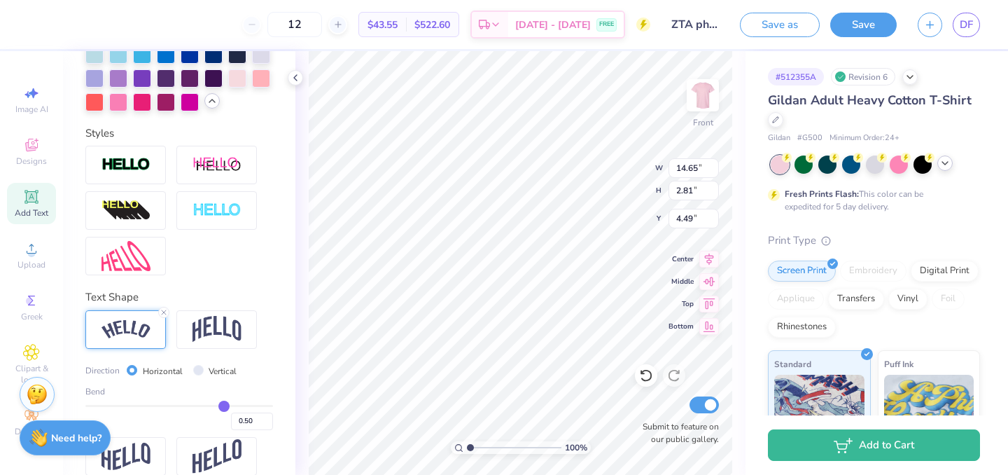
type input "0.51"
type input "0.52"
type input "0.51"
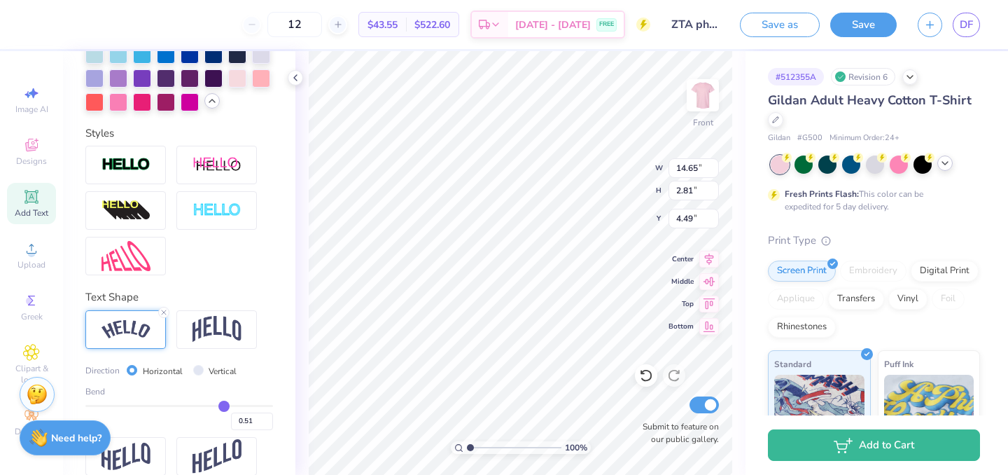
type input "0.51"
click at [224, 407] on input "range" at bounding box center [179, 406] width 188 height 2
type input "3.14"
type input "4.32"
type input "0.52"
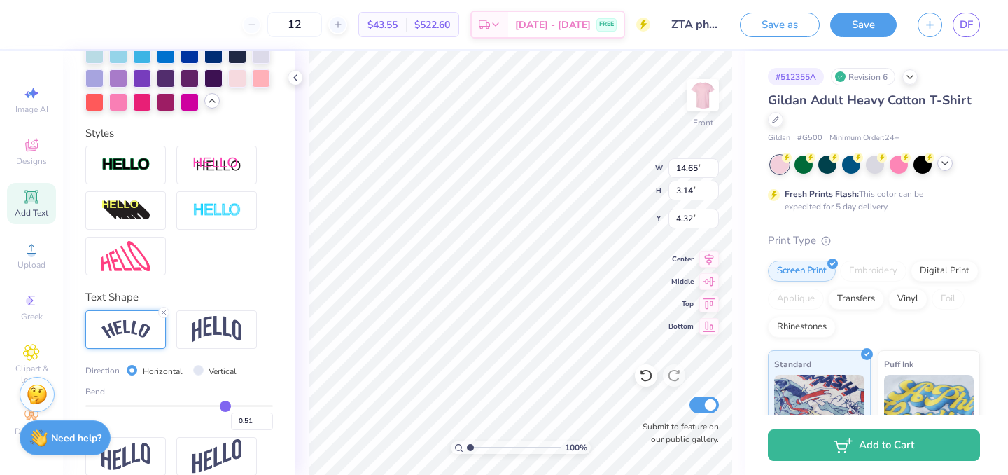
type input "0.52"
type input "0.53"
type input "0.54"
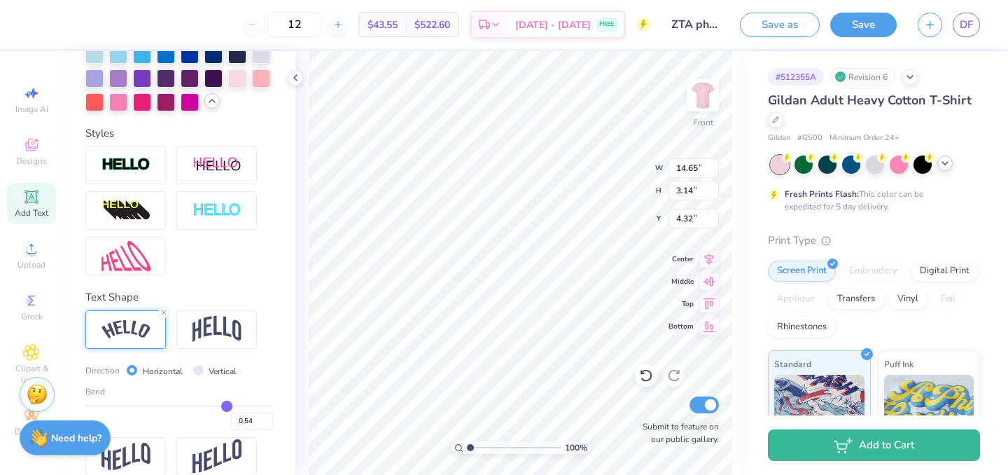
type input "0.55"
type input "0.57"
type input "0.58"
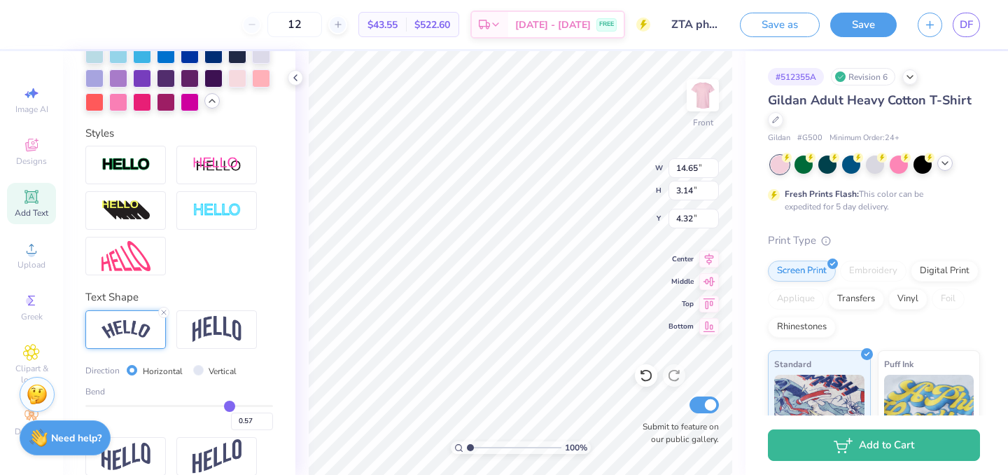
type input "0.58"
type input "0.59"
type input "0.6"
type input "0.60"
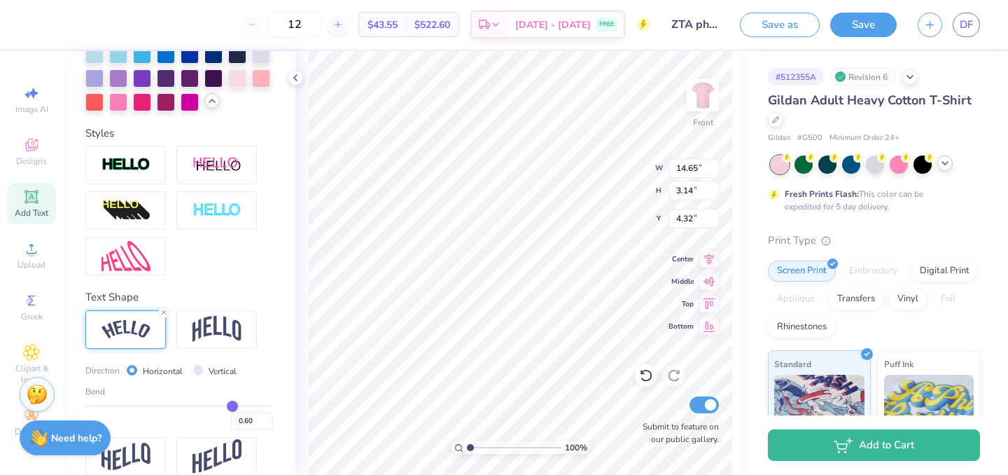
type input "0.61"
type input "0.62"
type input "0.63"
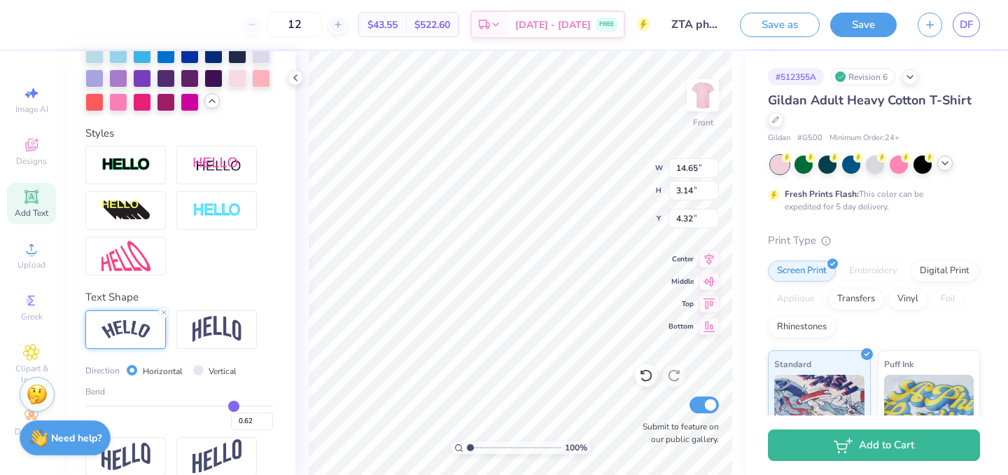
type input "0.63"
type input "0.64"
type input "0.65"
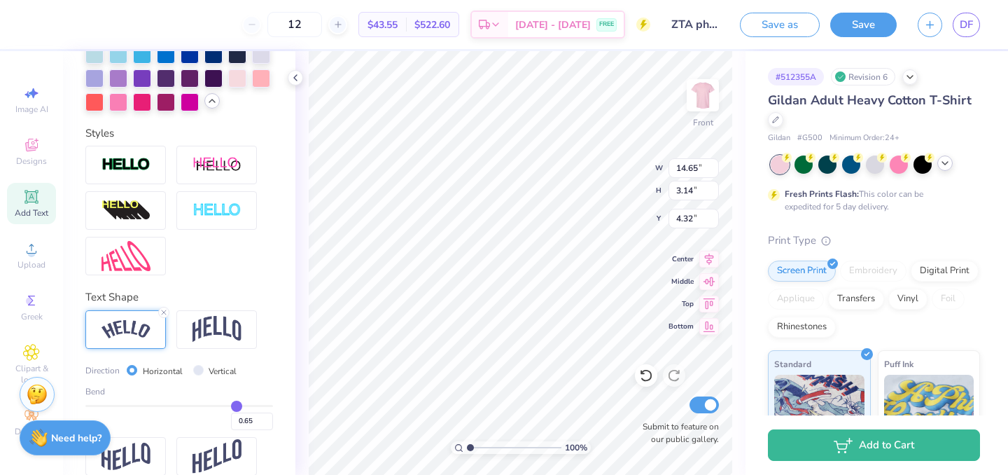
type input "0.66"
type input "0.67"
type input "0.68"
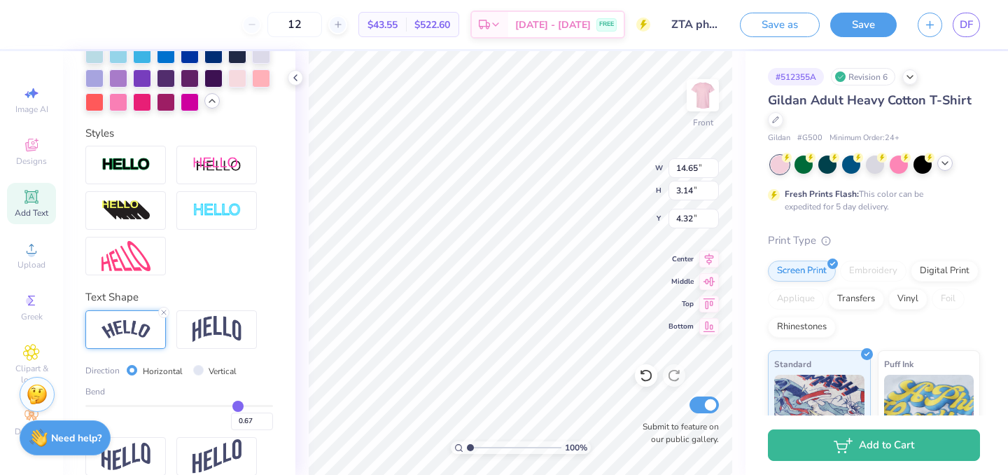
type input "0.68"
type input "0.69"
type input "0.7"
type input "0.70"
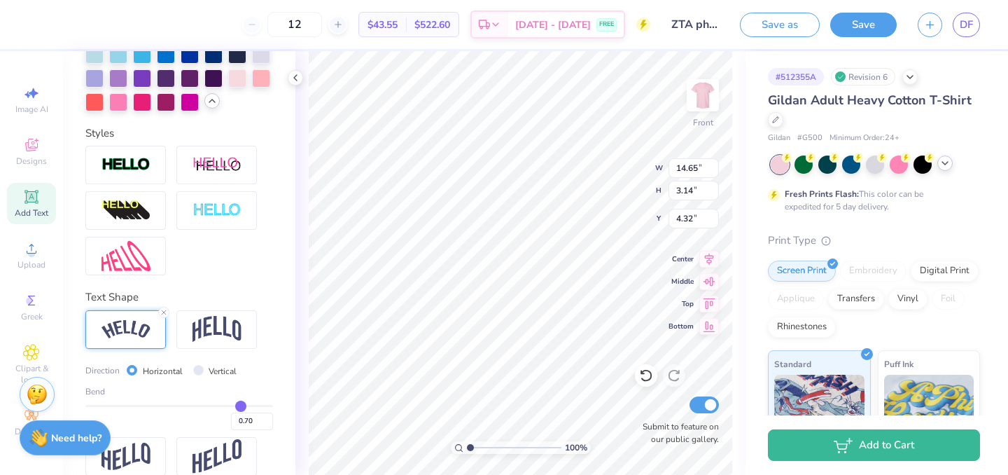
type input "0.71"
type input "0.72"
type input "0.68"
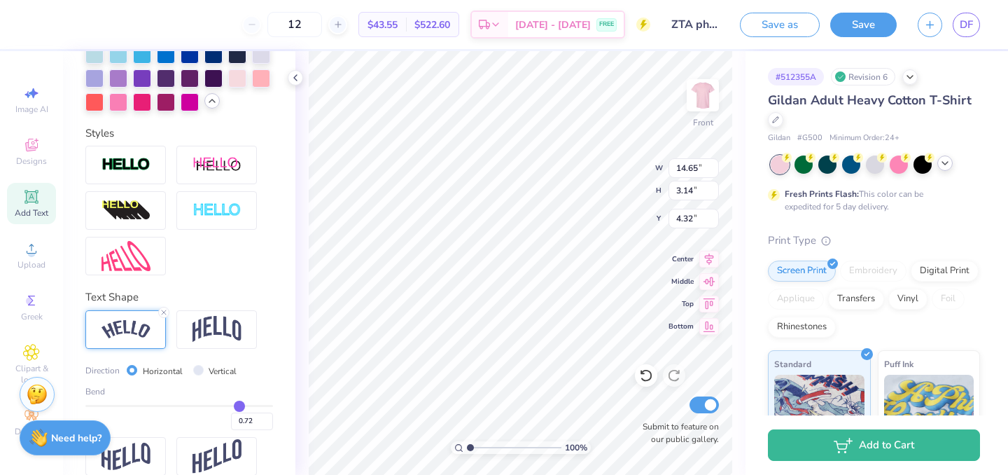
type input "0.68"
type input "4.77"
type input "3.50"
type input "0.67"
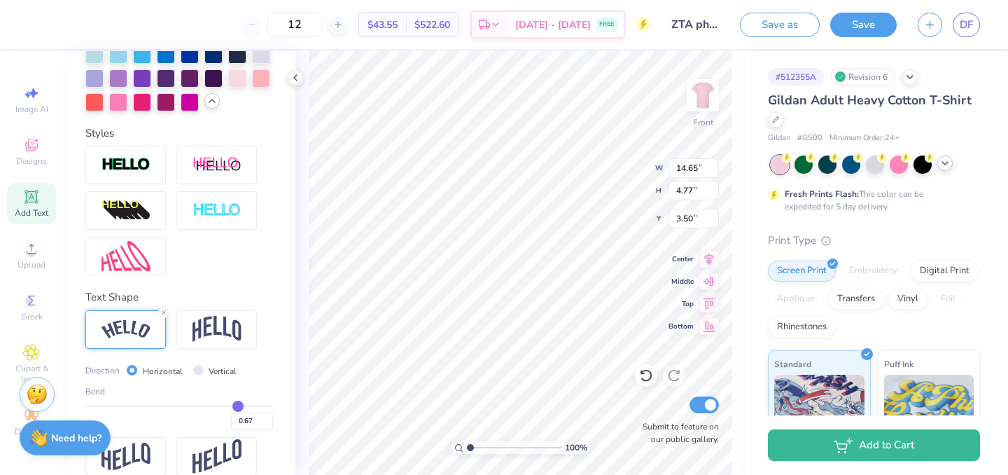
type input "0.72"
type input "14.55"
type input "4.33"
type input "3.73"
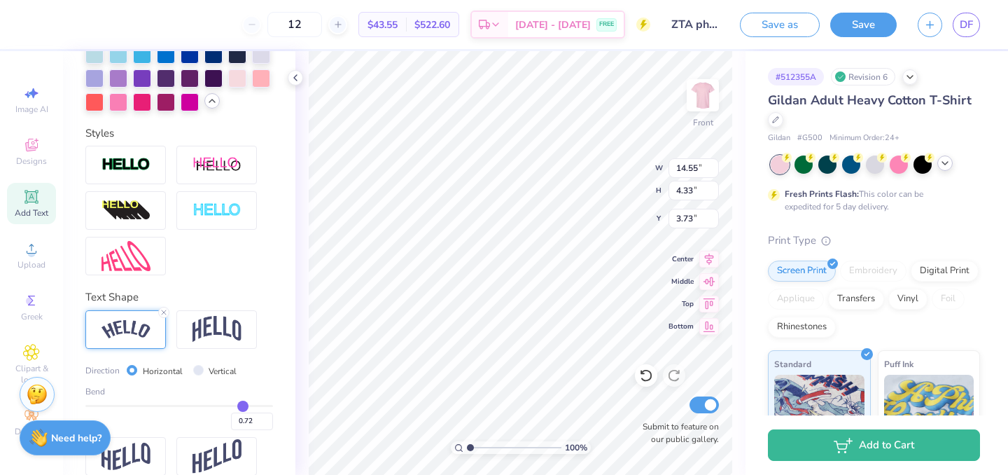
drag, startPoint x: 224, startPoint y: 409, endPoint x: 242, endPoint y: 427, distance: 25.7
type input "0.72"
click at [242, 407] on input "range" at bounding box center [179, 406] width 188 height 2
type input "14.65"
type input "4.77"
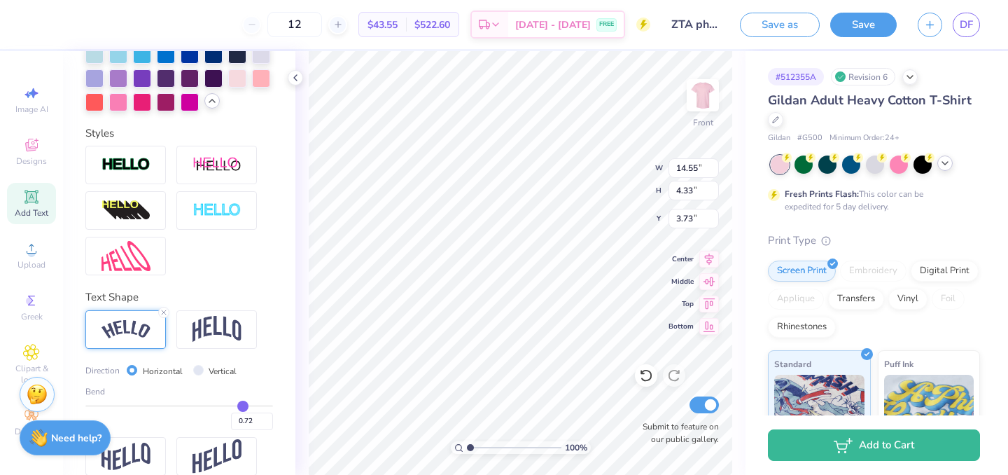
type input "3.50"
click at [258, 421] on input "0.72" at bounding box center [252, 420] width 42 height 17
click at [267, 422] on input "0.69" at bounding box center [252, 420] width 42 height 17
click at [267, 422] on input "0.68" at bounding box center [252, 420] width 42 height 17
click at [267, 422] on input "0.67" at bounding box center [252, 420] width 42 height 17
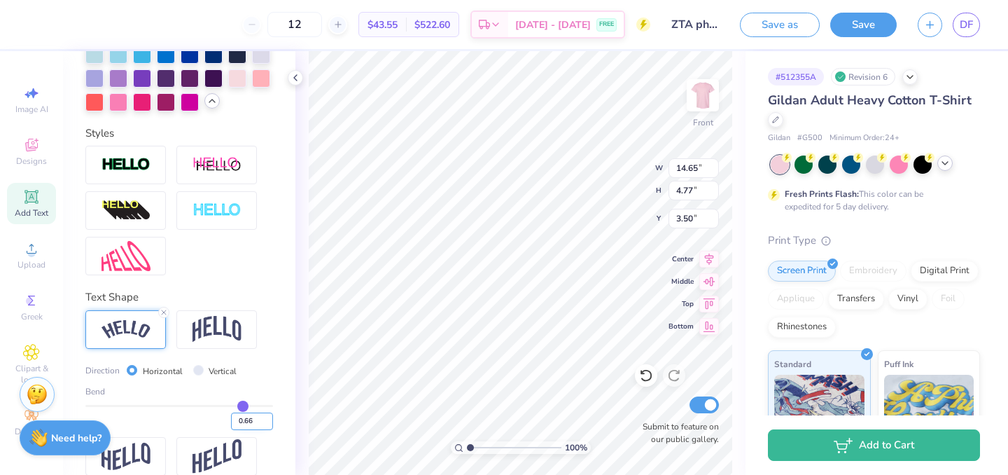
click at [267, 422] on input "0.66" at bounding box center [252, 420] width 42 height 17
type input "0.65"
click at [267, 422] on input "0.65" at bounding box center [252, 420] width 42 height 17
type input "0.65"
type input "3.40"
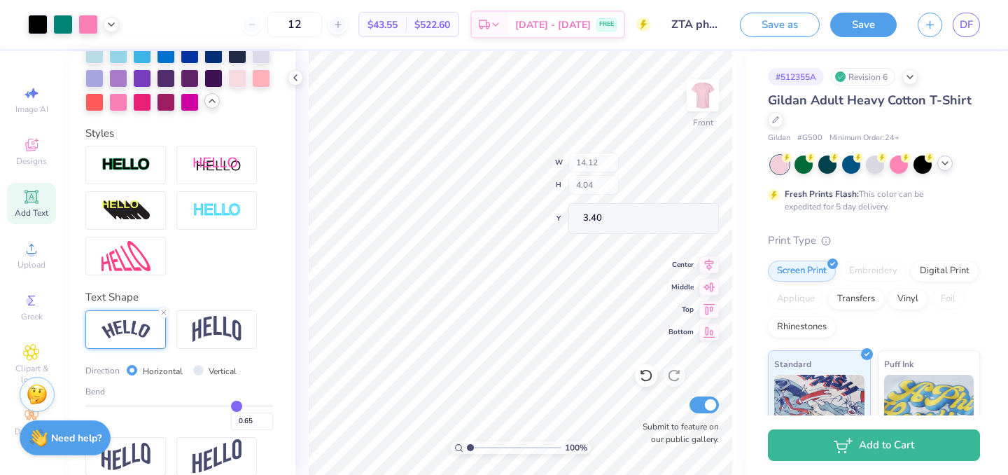
type input "14.12"
type input "4.04"
type input "3.00"
type input "4.18"
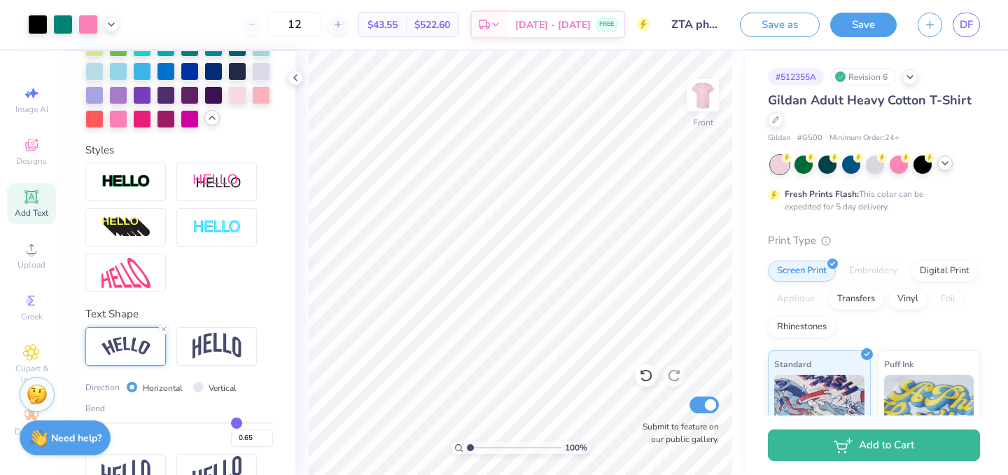
scroll to position [587, 0]
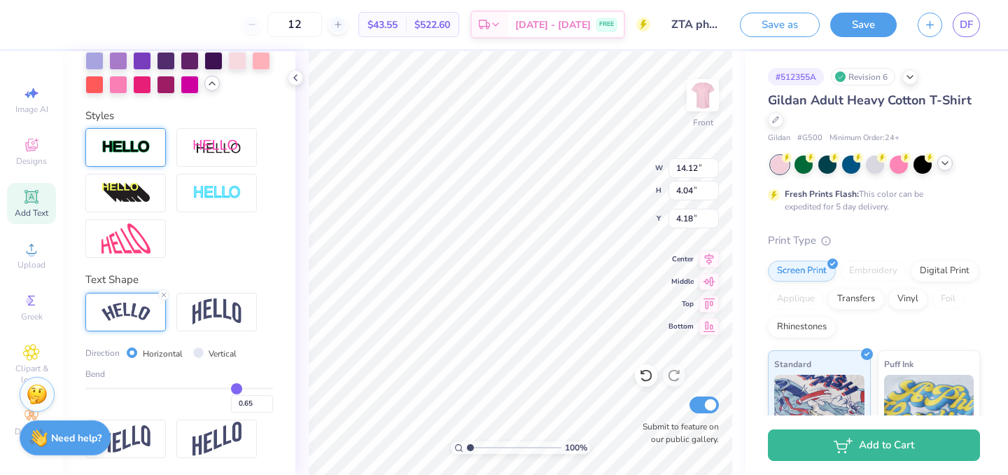
click at [134, 161] on div at bounding box center [125, 147] width 80 height 38
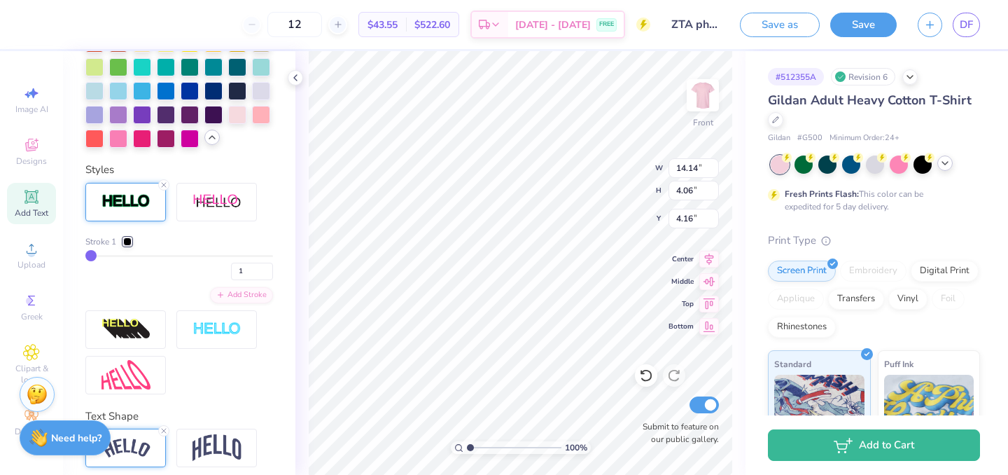
type input "14.14"
type input "4.06"
type input "4.16"
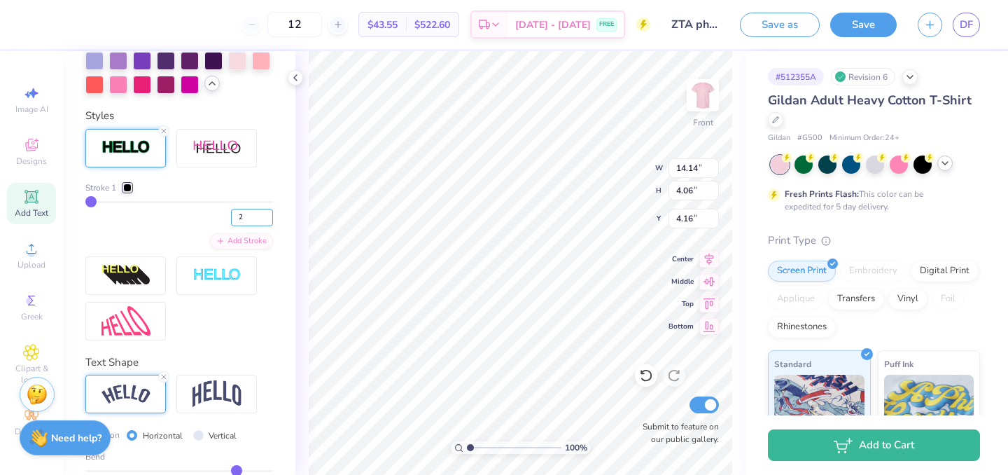
click at [265, 213] on input "2" at bounding box center [252, 217] width 42 height 17
type input "3"
click at [265, 213] on input "3" at bounding box center [252, 217] width 42 height 17
type input "3"
type input "14.18"
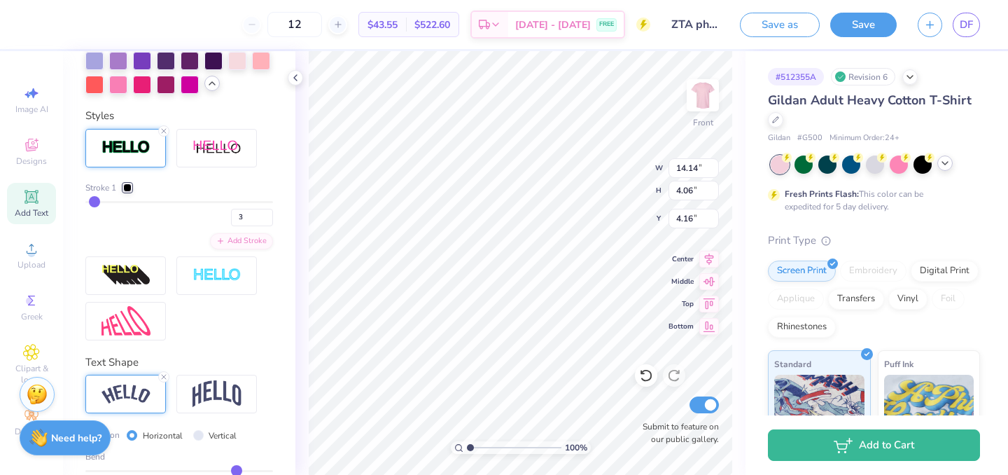
type input "4.10"
type input "4.14"
click at [255, 212] on input "3" at bounding box center [252, 217] width 42 height 17
type input "2"
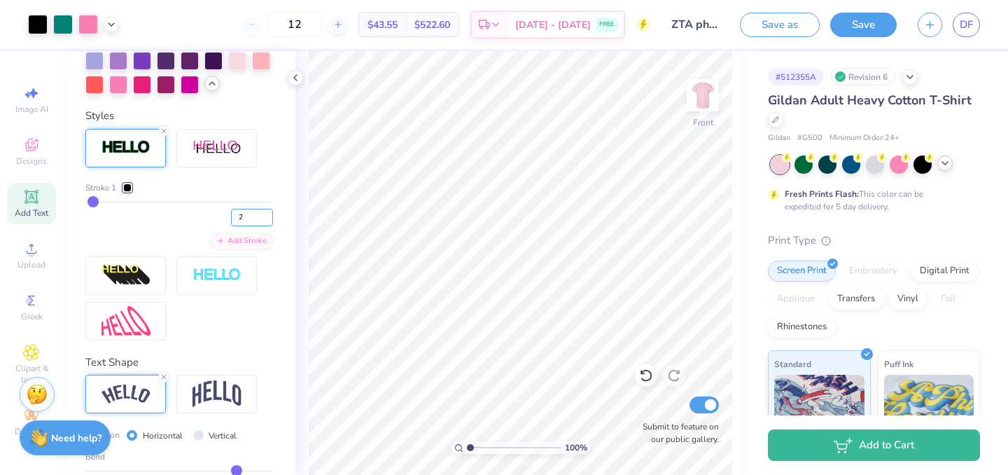
click at [246, 210] on input "2" at bounding box center [252, 217] width 42 height 17
click at [250, 219] on input "2" at bounding box center [252, 217] width 42 height 17
type input "3"
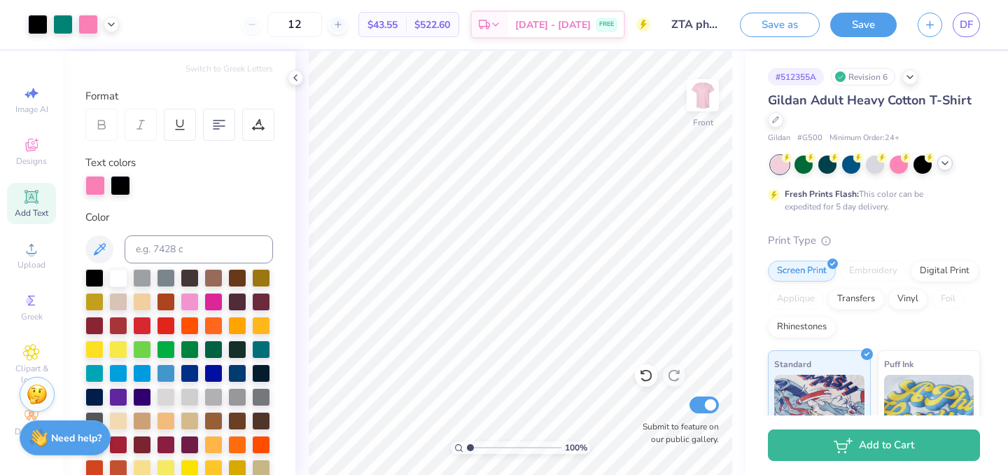
scroll to position [0, 0]
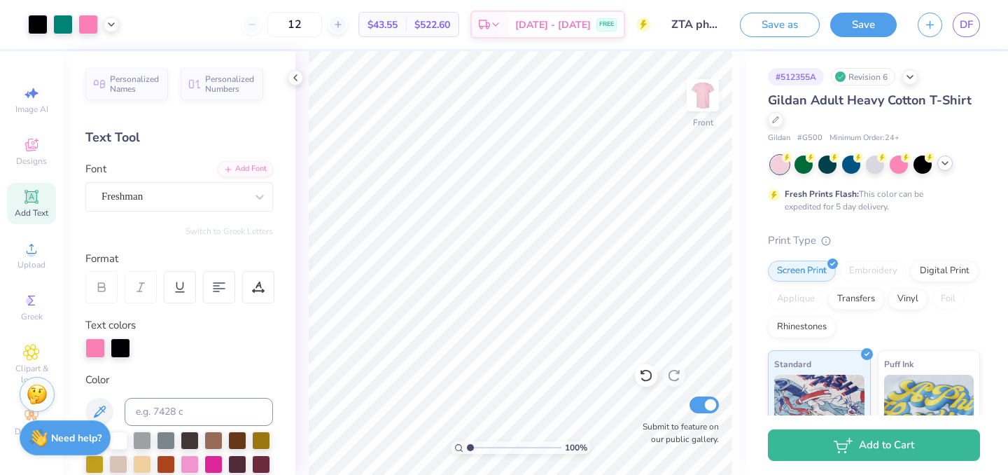
click at [32, 195] on icon at bounding box center [30, 196] width 13 height 13
type input "5.94"
type input "1.74"
type input "13.38"
type textarea "T"
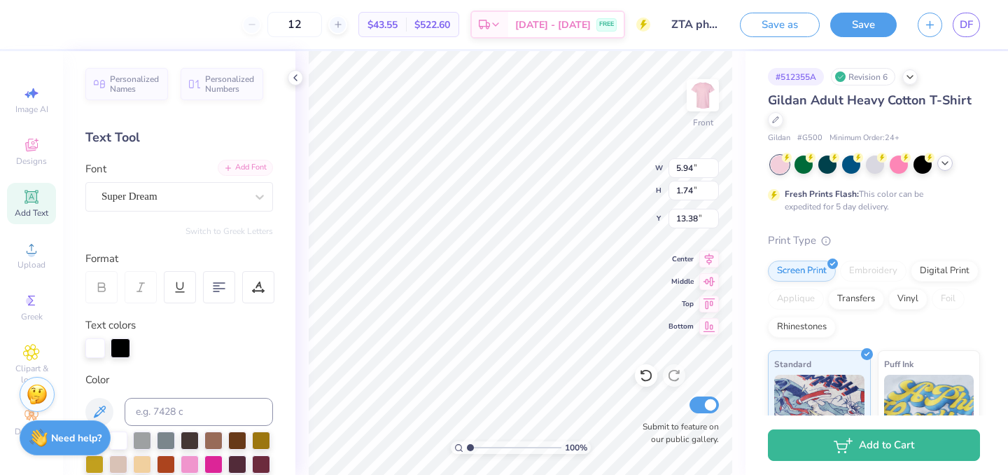
scroll to position [0, 1]
type textarea "think pink"
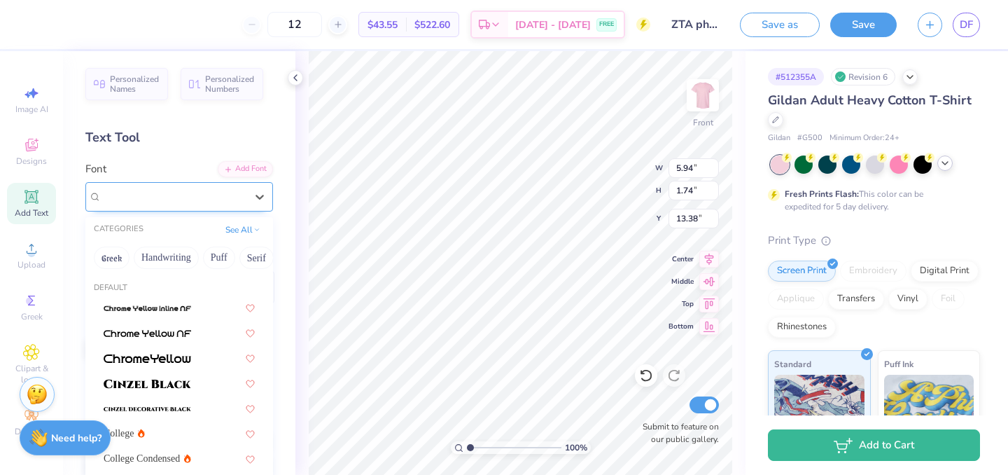
click at [172, 193] on div "Super Dream" at bounding box center [173, 196] width 147 height 22
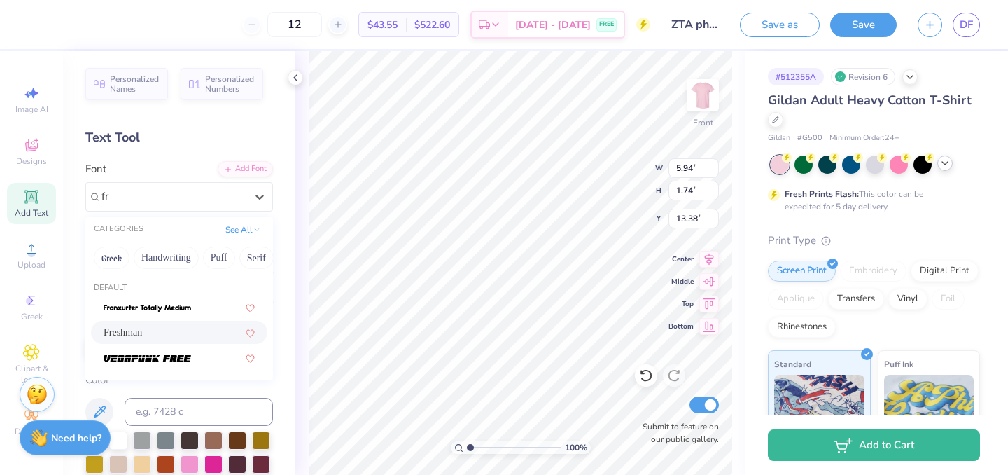
click at [202, 332] on div "Freshman" at bounding box center [179, 332] width 151 height 15
type input "fr"
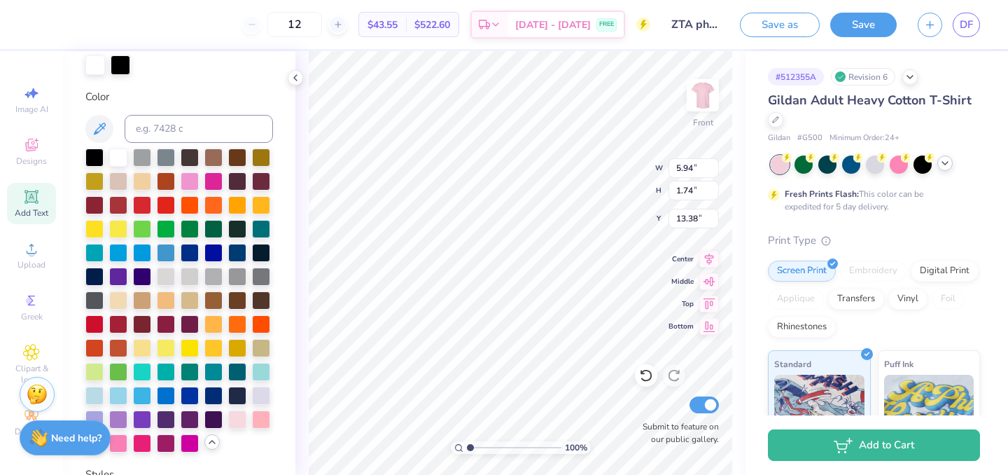
scroll to position [330, 0]
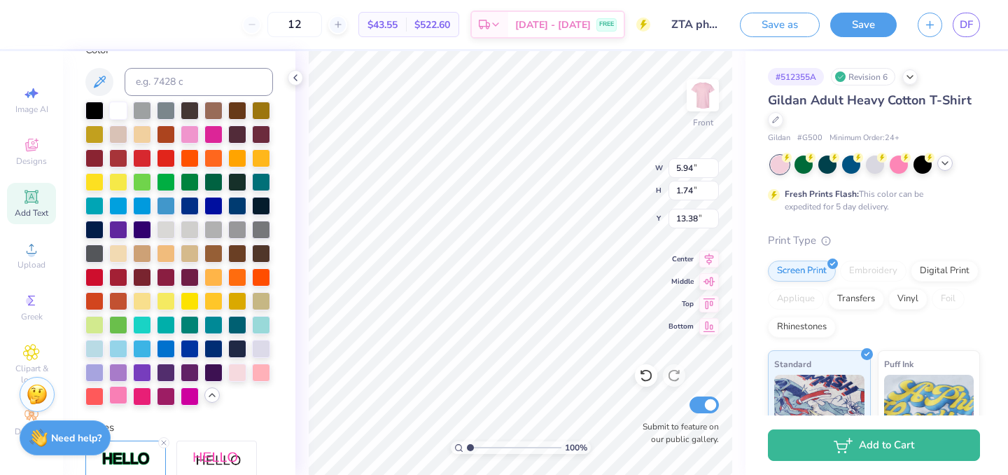
click at [120, 392] on div at bounding box center [118, 395] width 18 height 18
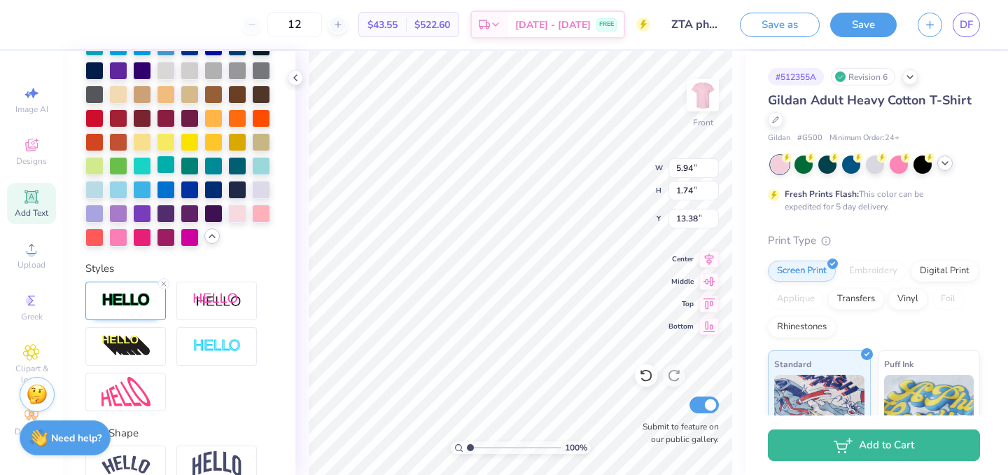
scroll to position [560, 0]
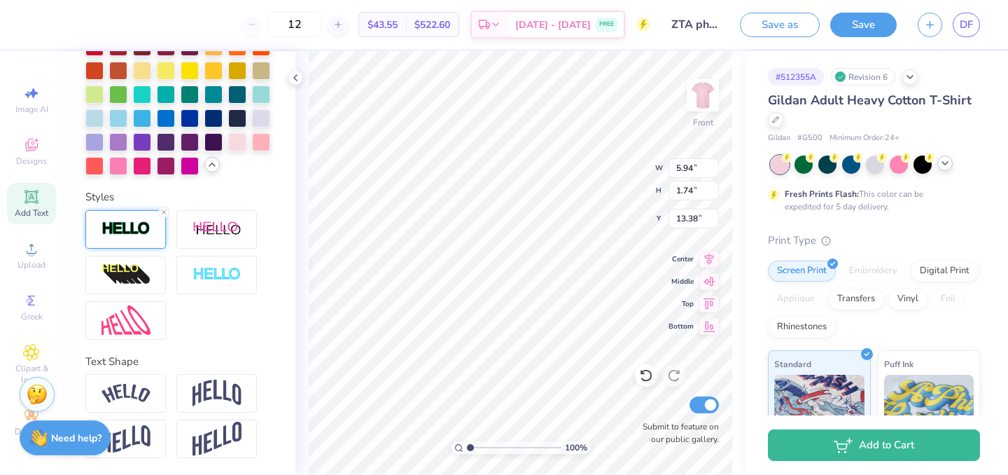
click at [125, 241] on div at bounding box center [125, 229] width 80 height 38
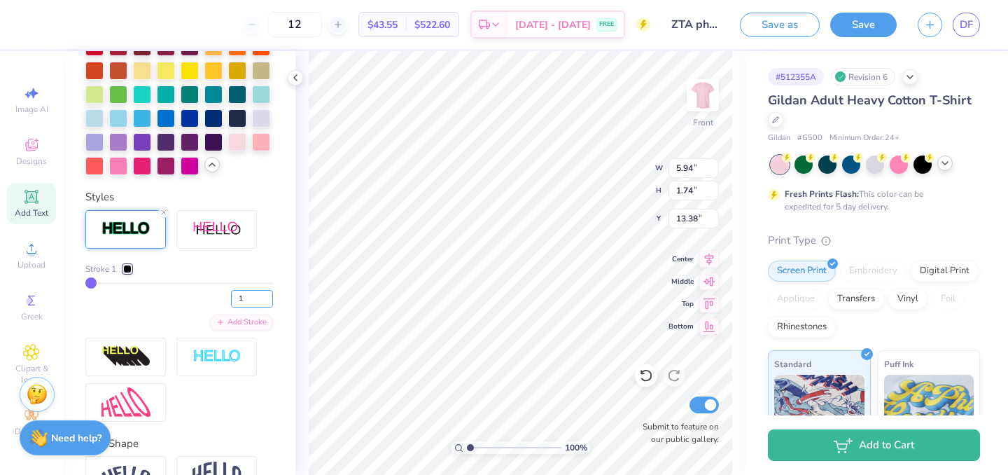
click at [251, 295] on input "1" at bounding box center [252, 298] width 42 height 17
type input "3"
type input "14.18"
type input "4.10"
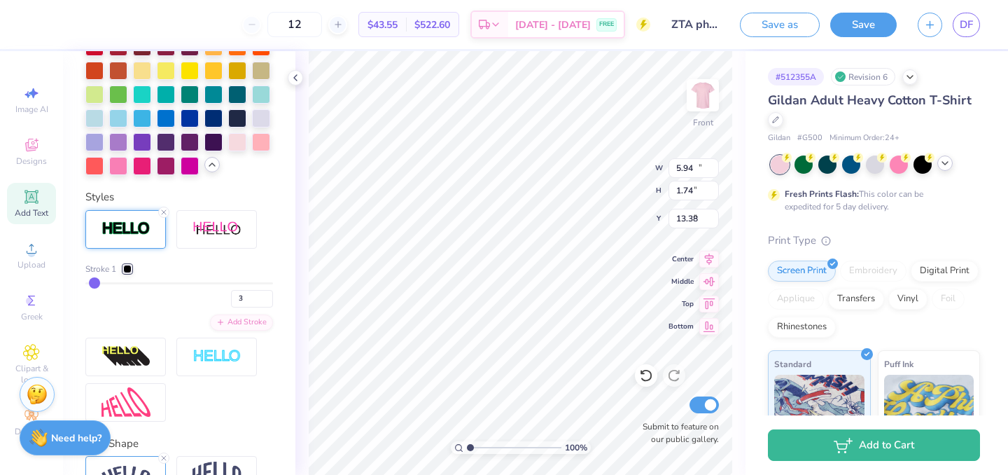
type input "4.14"
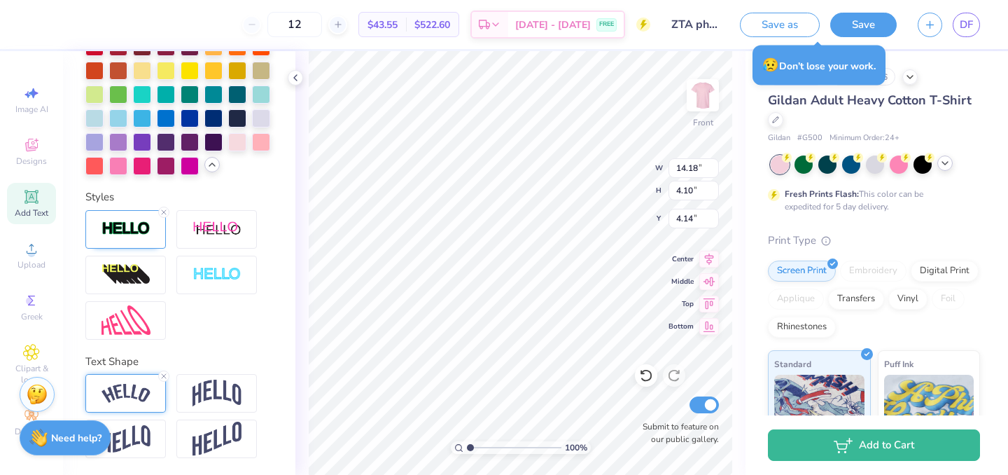
click at [103, 395] on img at bounding box center [125, 393] width 49 height 19
type input "13.26"
type input "1.72"
type input "13.39"
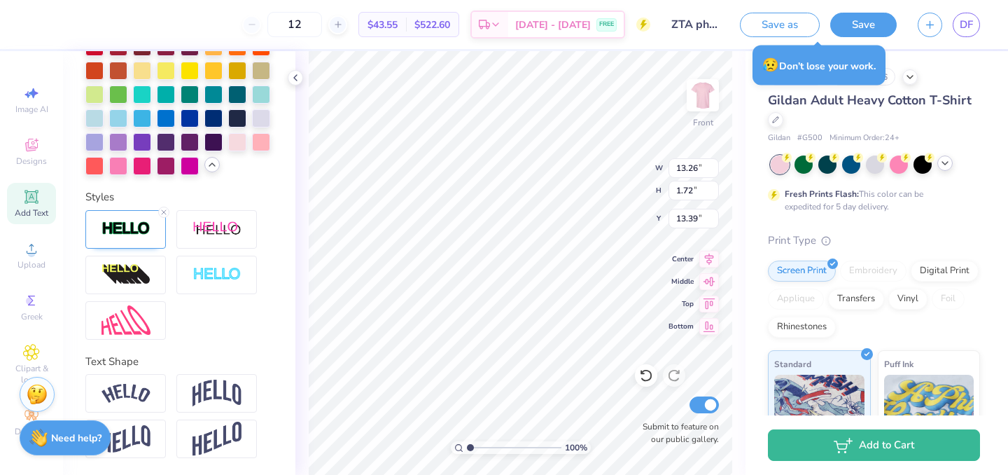
scroll to position [560, 0]
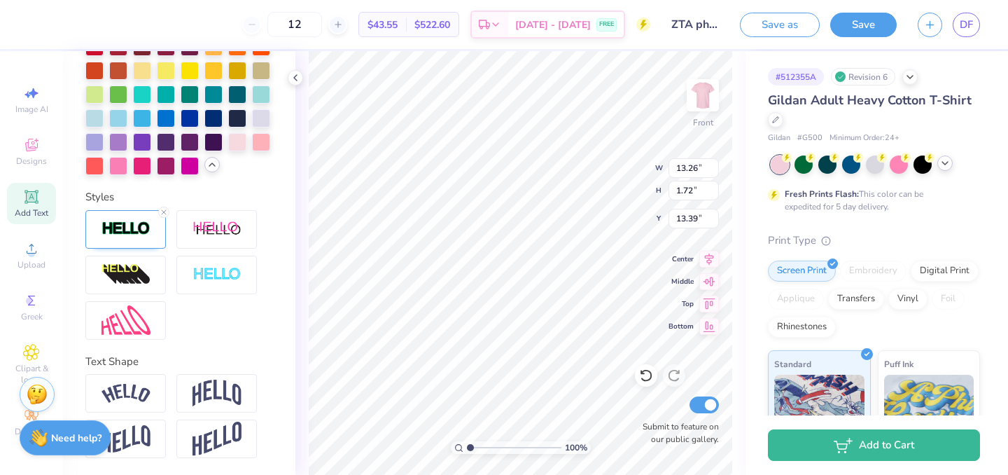
type input "14.18"
type input "4.10"
type input "4.14"
type input "13.26"
type input "1.72"
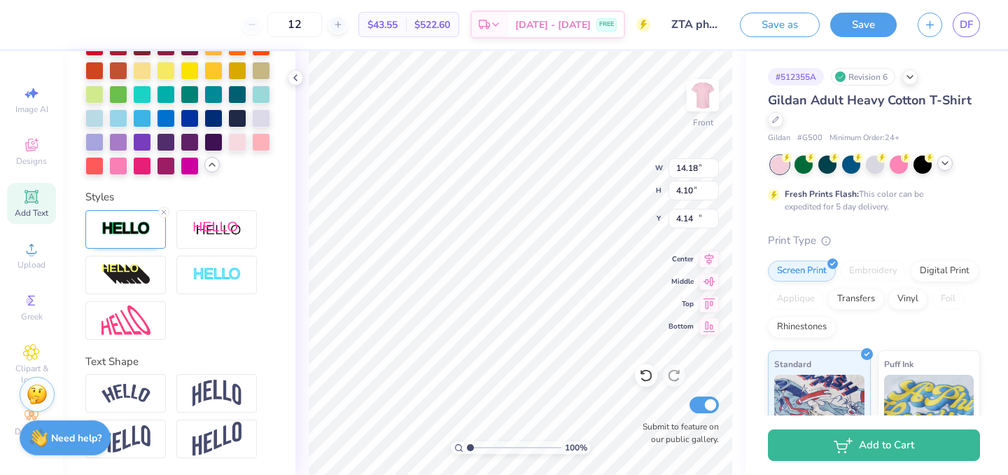
type input "13.39"
click at [136, 403] on div at bounding box center [125, 393] width 80 height 38
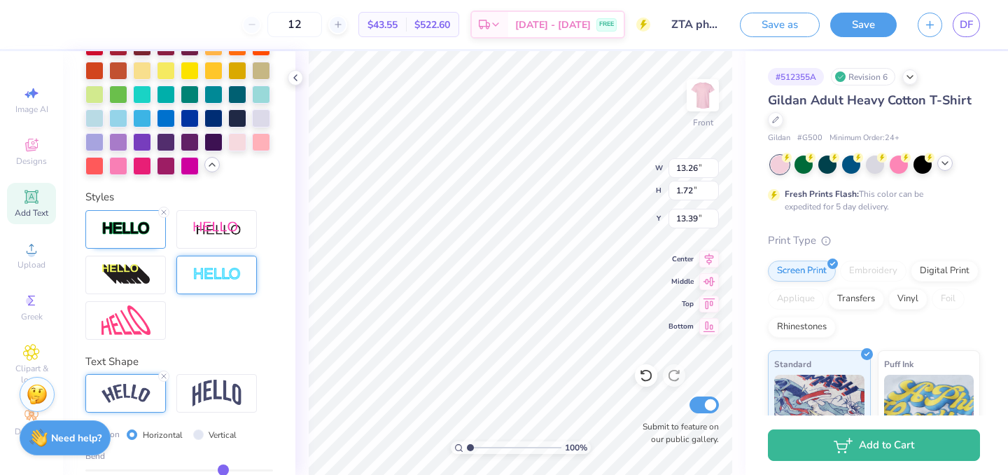
type input "14.65"
type input "3.44"
type input "12.53"
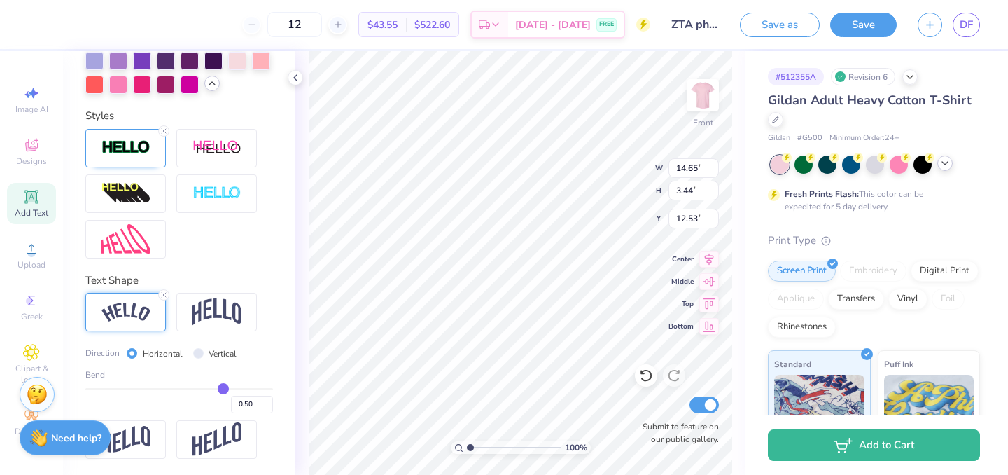
click at [223, 388] on input "range" at bounding box center [179, 389] width 188 height 2
type input "14.18"
type input "4.10"
type input "4.14"
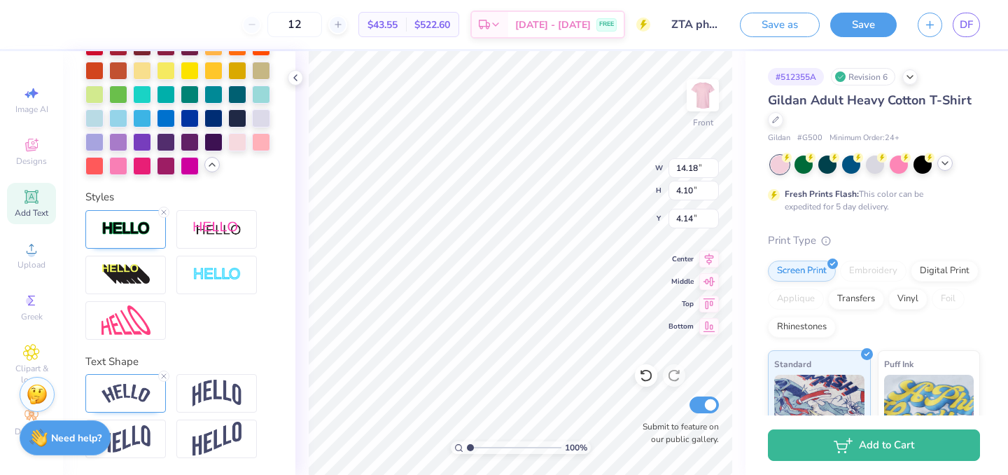
scroll to position [560, 0]
click at [154, 387] on div at bounding box center [125, 393] width 80 height 38
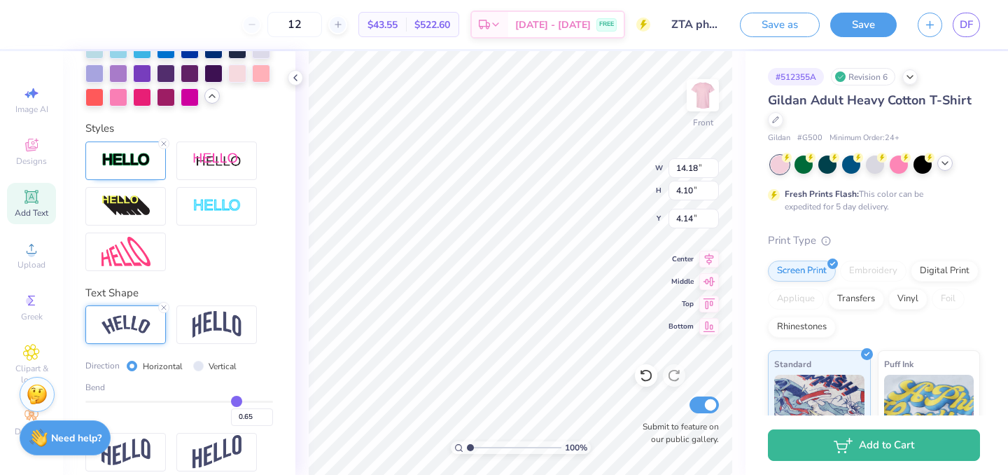
scroll to position [629, 0]
type input "14.65"
type input "3.44"
type input "12.53"
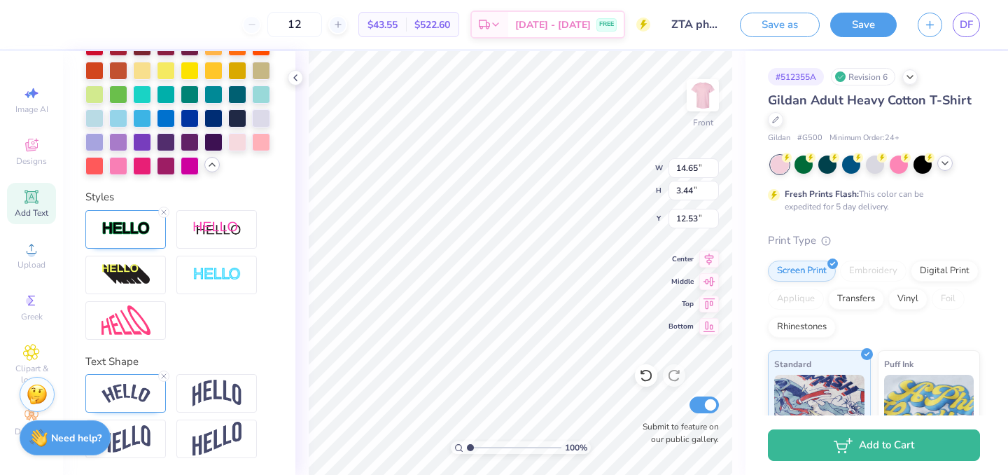
scroll to position [560, 0]
click at [143, 388] on img at bounding box center [125, 393] width 49 height 19
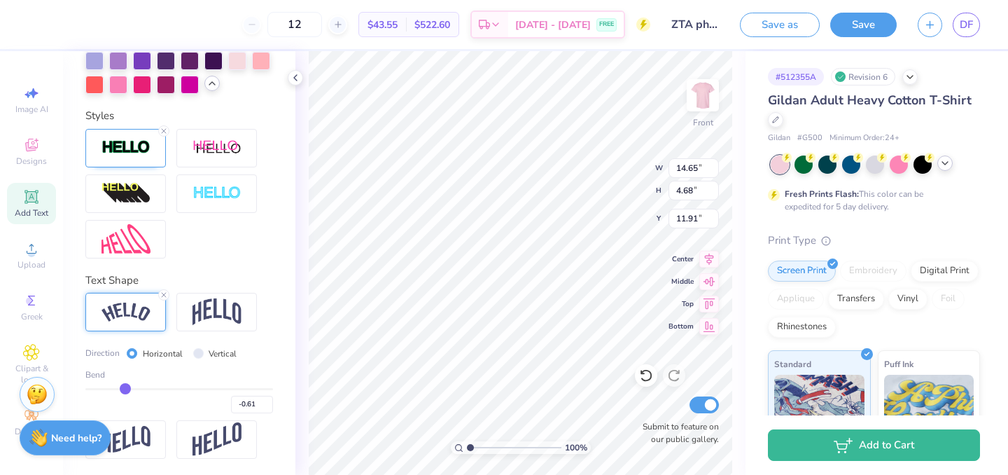
drag, startPoint x: 226, startPoint y: 385, endPoint x: 125, endPoint y: 398, distance: 101.7
click at [125, 390] on input "range" at bounding box center [179, 389] width 188 height 2
click at [262, 400] on input "-0.6" at bounding box center [252, 403] width 42 height 17
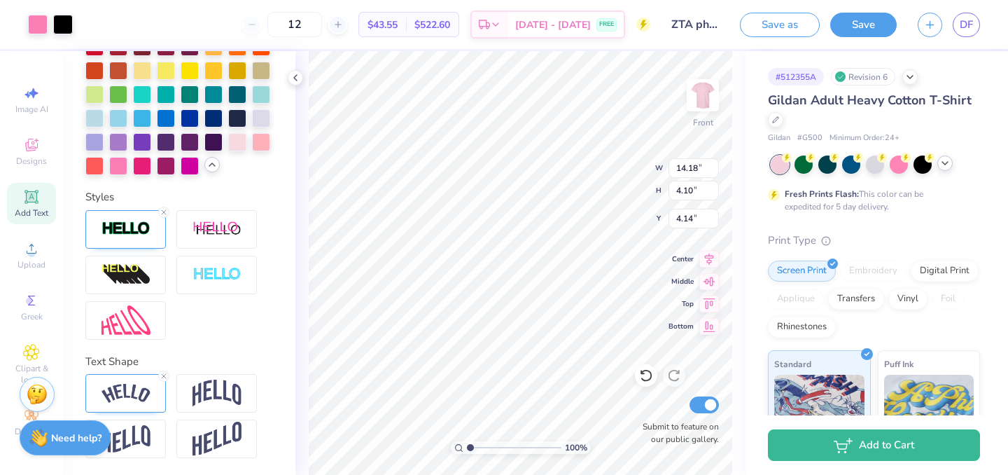
scroll to position [560, 0]
click at [141, 242] on div at bounding box center [125, 229] width 80 height 38
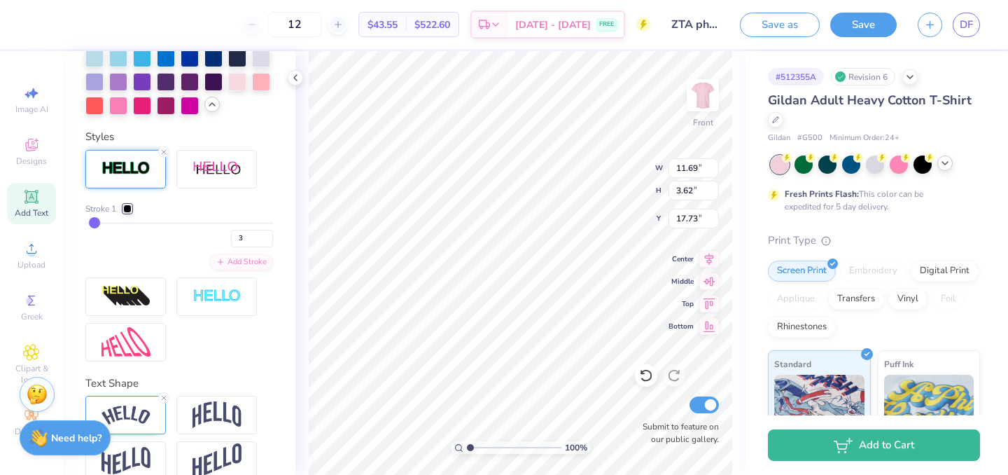
scroll to position [642, 0]
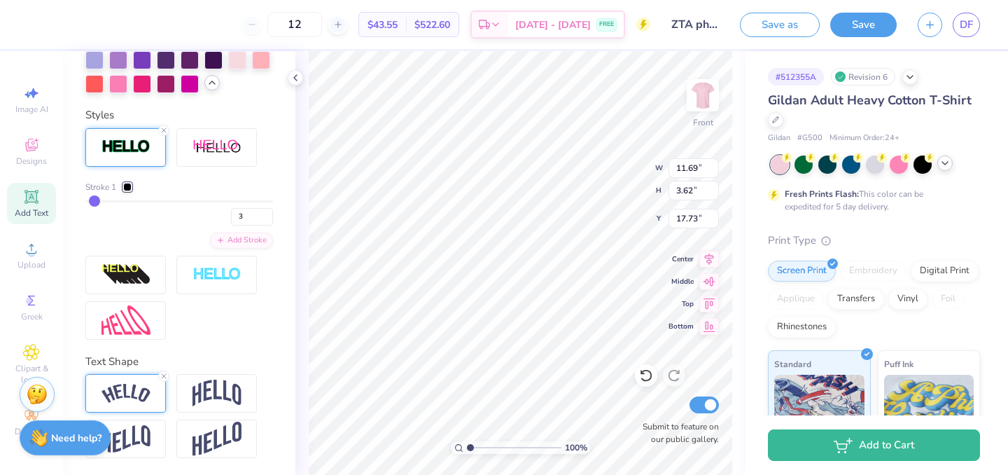
click at [119, 381] on div at bounding box center [125, 393] width 80 height 38
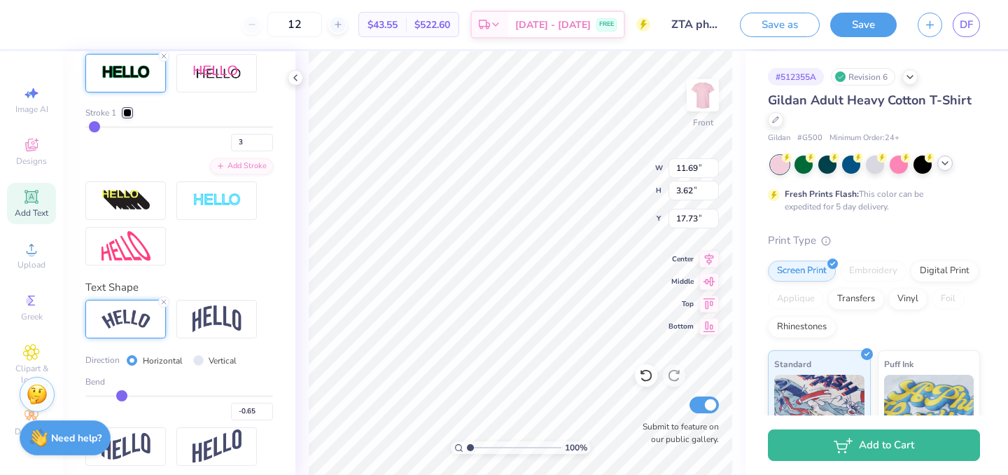
scroll to position [723, 0]
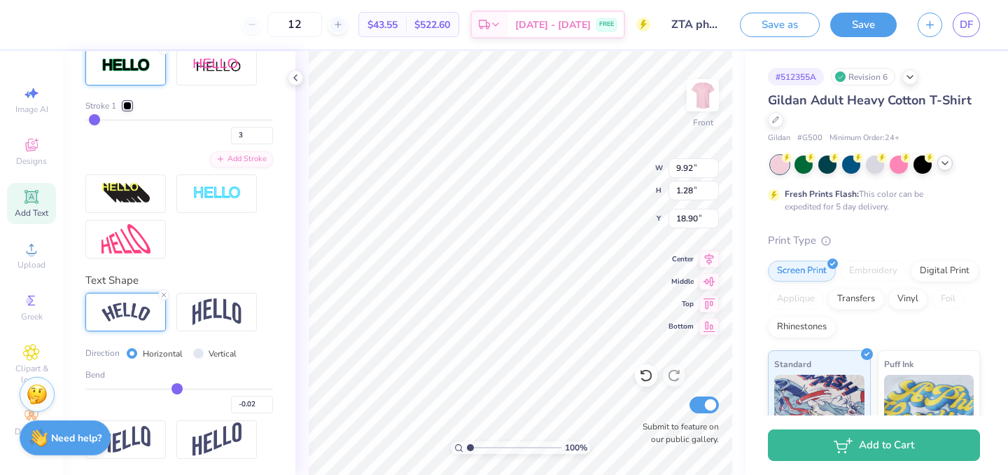
drag, startPoint x: 122, startPoint y: 386, endPoint x: 177, endPoint y: 398, distance: 56.7
click at [177, 390] on input "range" at bounding box center [179, 389] width 188 height 2
click at [179, 390] on input "range" at bounding box center [179, 389] width 188 height 2
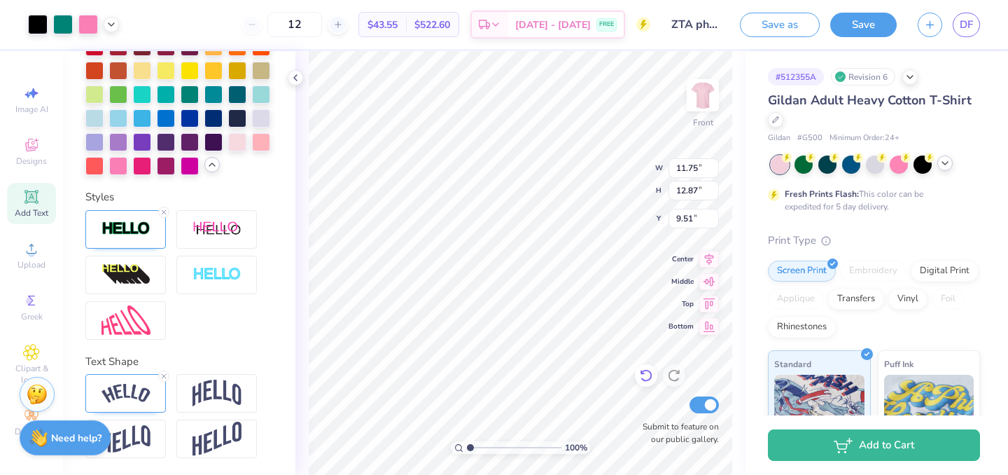
click at [649, 381] on icon at bounding box center [646, 375] width 14 height 14
click at [639, 384] on div at bounding box center [646, 375] width 22 height 22
click at [752, 26] on button "Save as" at bounding box center [780, 22] width 80 height 24
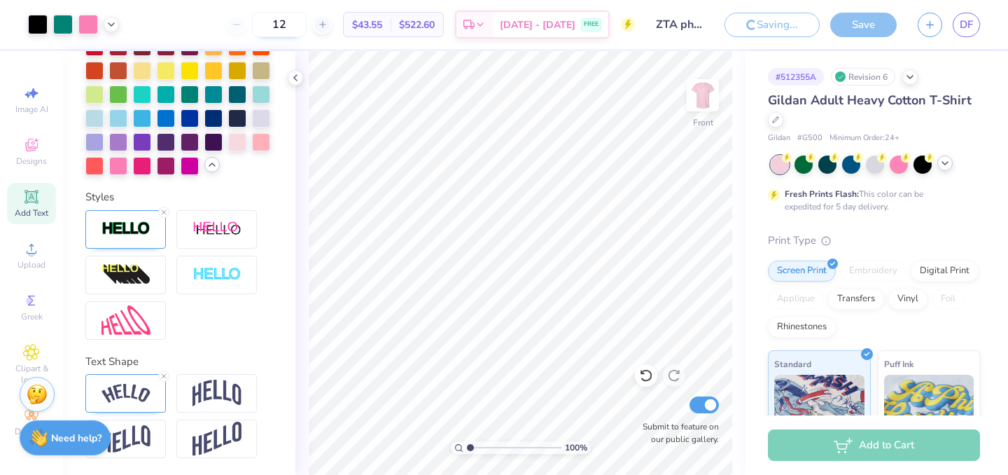
click at [307, 23] on input "12" at bounding box center [279, 24] width 55 height 25
click at [295, 76] on polyline at bounding box center [295, 78] width 3 height 6
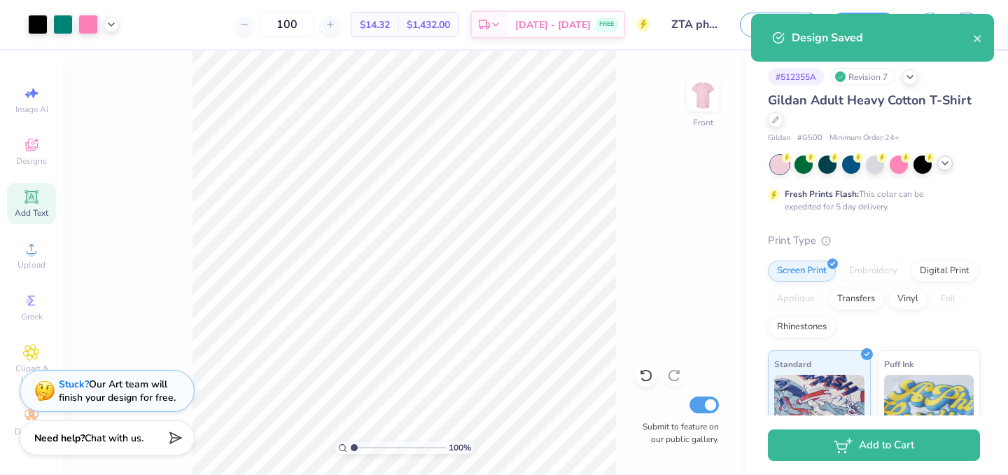
click at [985, 36] on div "Design Saved" at bounding box center [872, 38] width 243 height 48
click at [979, 36] on icon "close" at bounding box center [977, 38] width 7 height 7
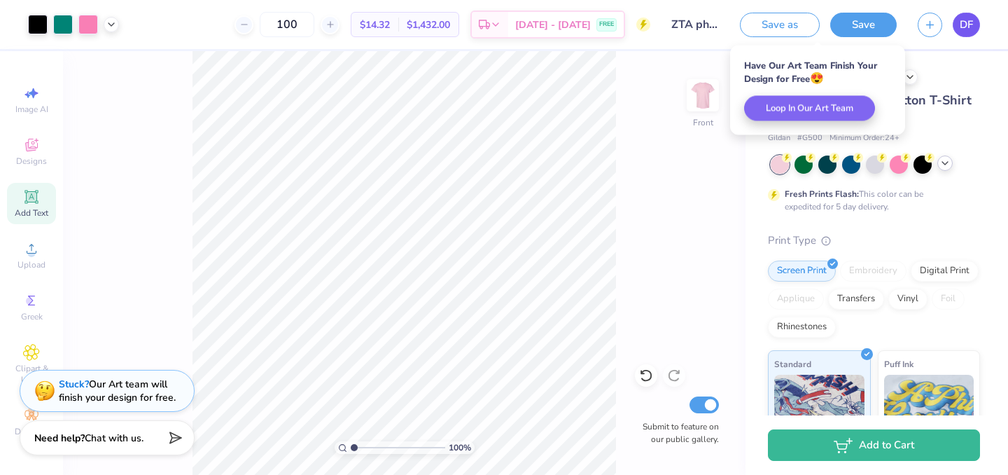
click at [967, 28] on span "DF" at bounding box center [966, 25] width 13 height 16
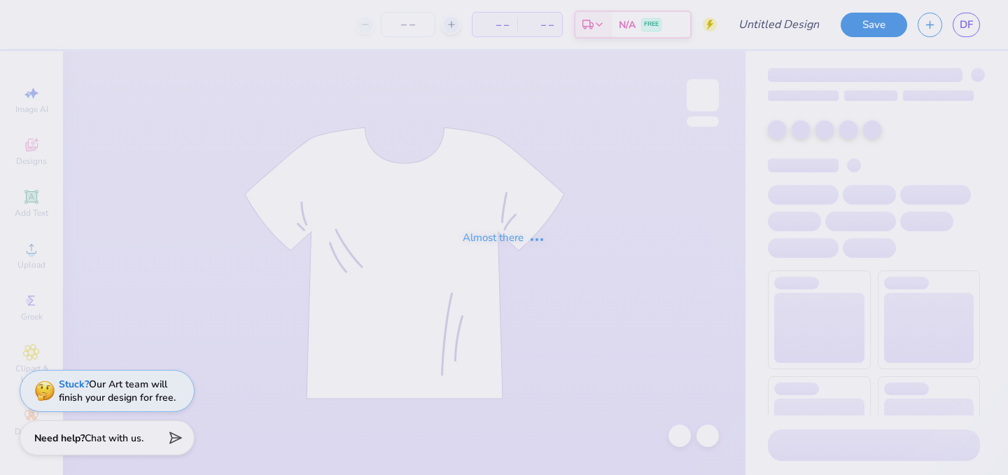
type input "ZTA philo"
type input "12"
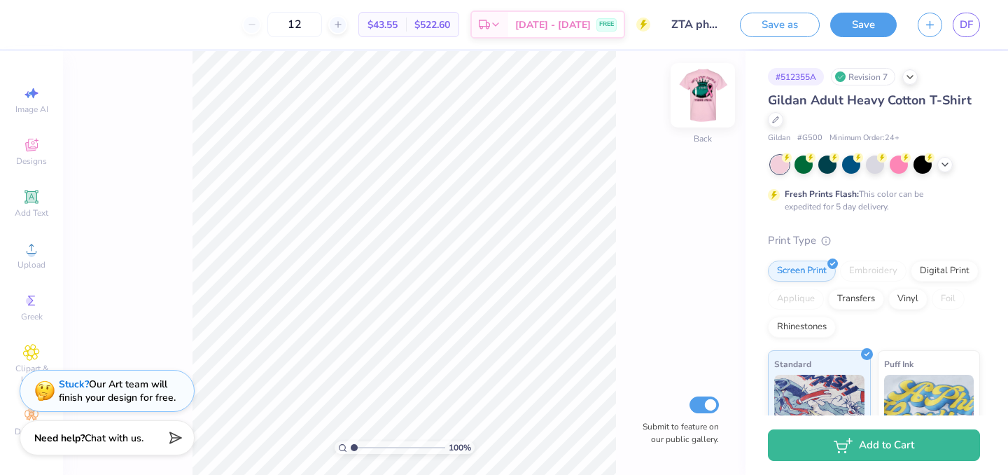
click at [693, 104] on img at bounding box center [703, 95] width 56 height 56
drag, startPoint x: 349, startPoint y: 447, endPoint x: 368, endPoint y: 445, distance: 19.6
click at [368, 445] on div "100 %" at bounding box center [405, 447] width 140 height 13
drag, startPoint x: 351, startPoint y: 445, endPoint x: 368, endPoint y: 444, distance: 16.8
click at [368, 444] on input "range" at bounding box center [398, 447] width 94 height 13
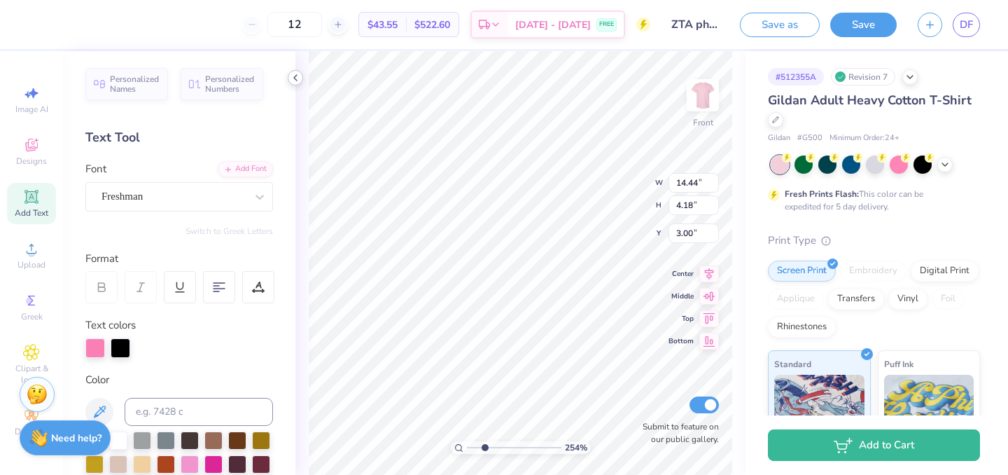
click at [297, 78] on icon at bounding box center [295, 77] width 11 height 11
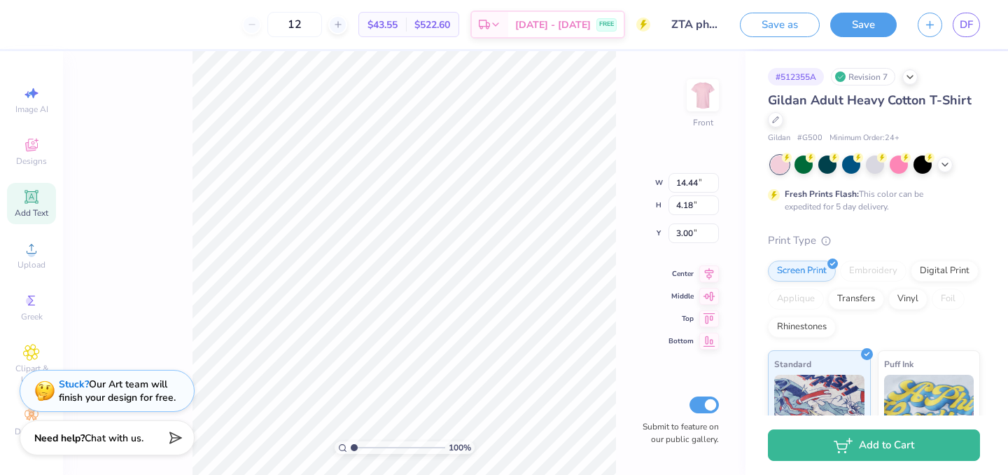
drag, startPoint x: 367, startPoint y: 449, endPoint x: 329, endPoint y: 444, distance: 38.1
click at [351, 444] on input "range" at bounding box center [398, 447] width 94 height 13
click at [948, 161] on icon at bounding box center [944, 162] width 11 height 11
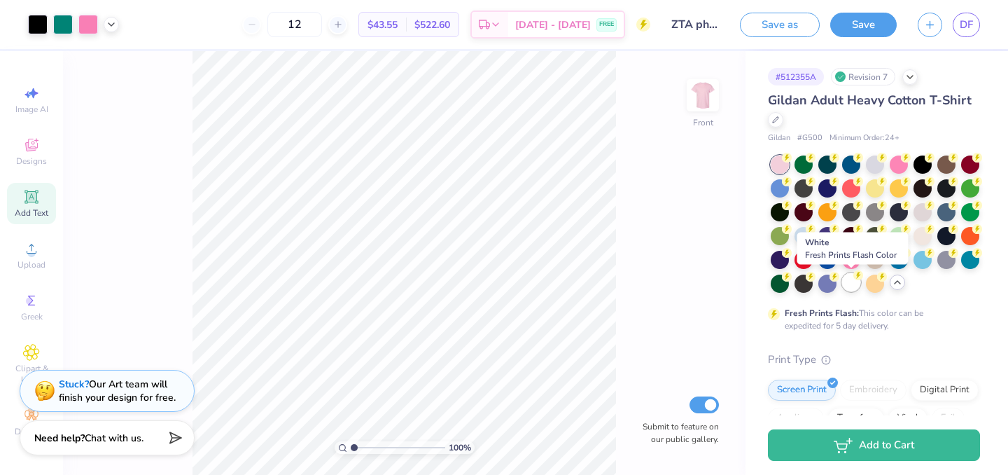
click at [848, 288] on div at bounding box center [851, 282] width 18 height 18
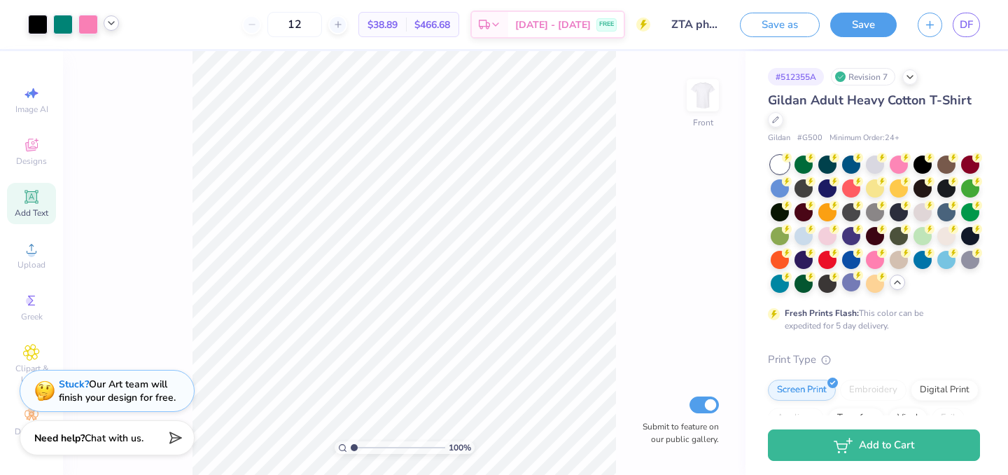
click at [107, 24] on icon at bounding box center [111, 22] width 11 height 11
click at [112, 27] on icon at bounding box center [111, 22] width 11 height 11
drag, startPoint x: 353, startPoint y: 446, endPoint x: 375, endPoint y: 450, distance: 22.8
click at [375, 450] on input "range" at bounding box center [398, 447] width 94 height 13
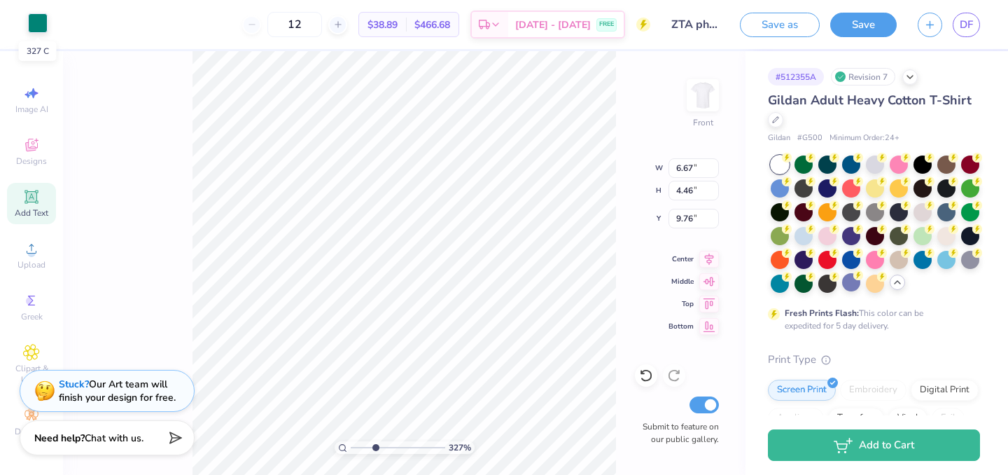
click at [36, 23] on div at bounding box center [38, 23] width 20 height 20
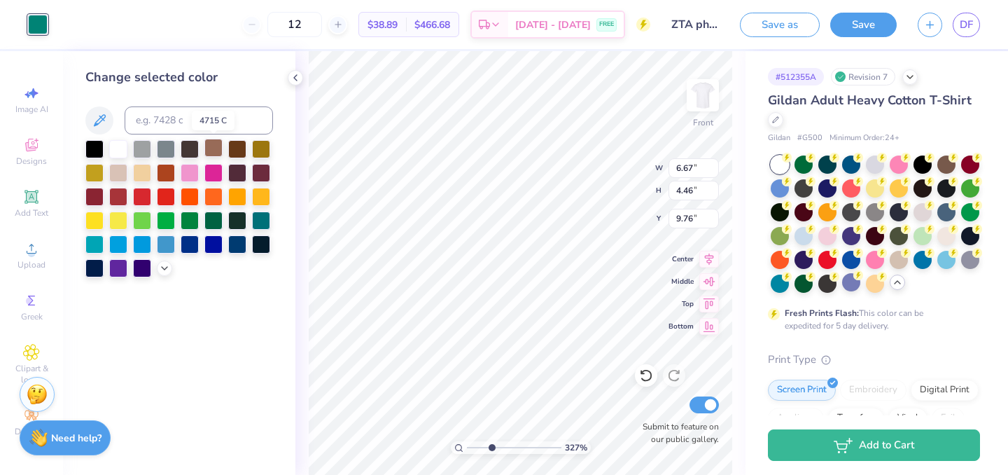
click at [212, 149] on div at bounding box center [213, 148] width 18 height 18
type input "2.63"
click at [485, 449] on input "range" at bounding box center [514, 447] width 94 height 13
click at [238, 147] on div at bounding box center [237, 148] width 18 height 18
click at [166, 267] on icon at bounding box center [164, 266] width 11 height 11
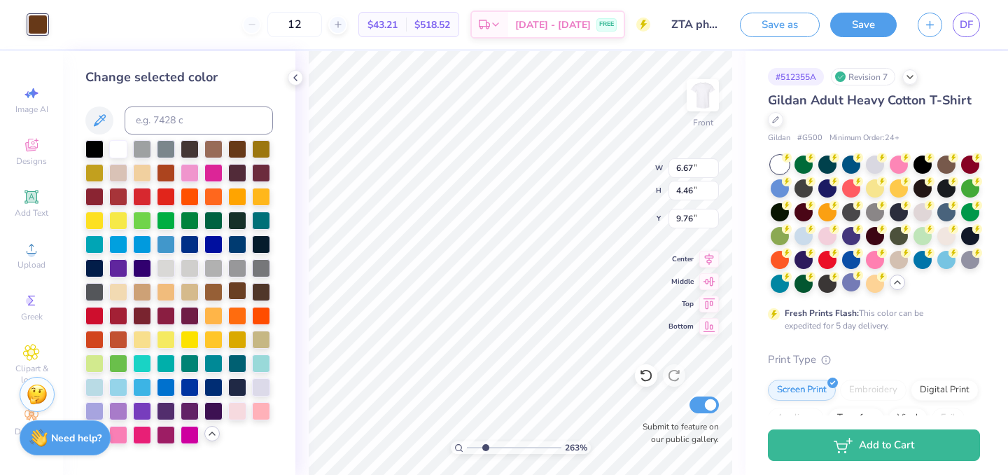
click at [239, 293] on div at bounding box center [237, 290] width 18 height 18
click at [215, 290] on div at bounding box center [213, 290] width 18 height 18
click at [237, 292] on div at bounding box center [237, 290] width 18 height 18
type input "1.45"
type input "2.19"
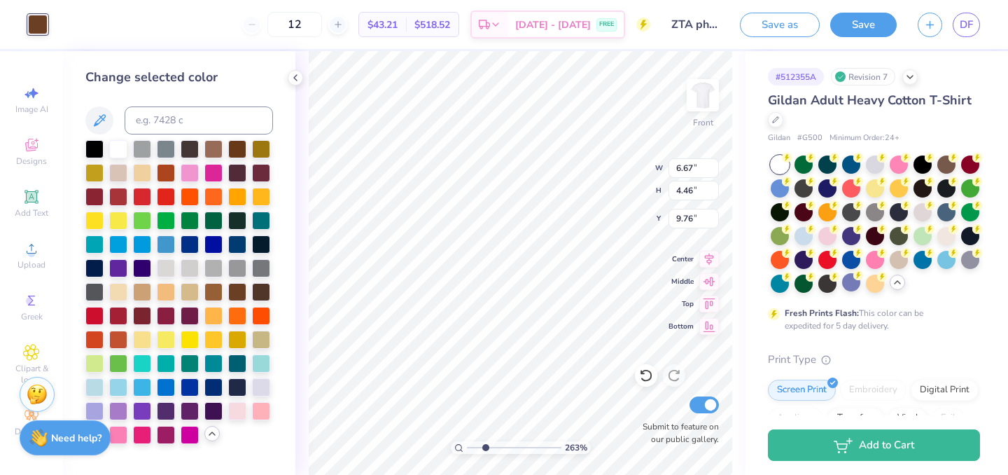
type input "10.94"
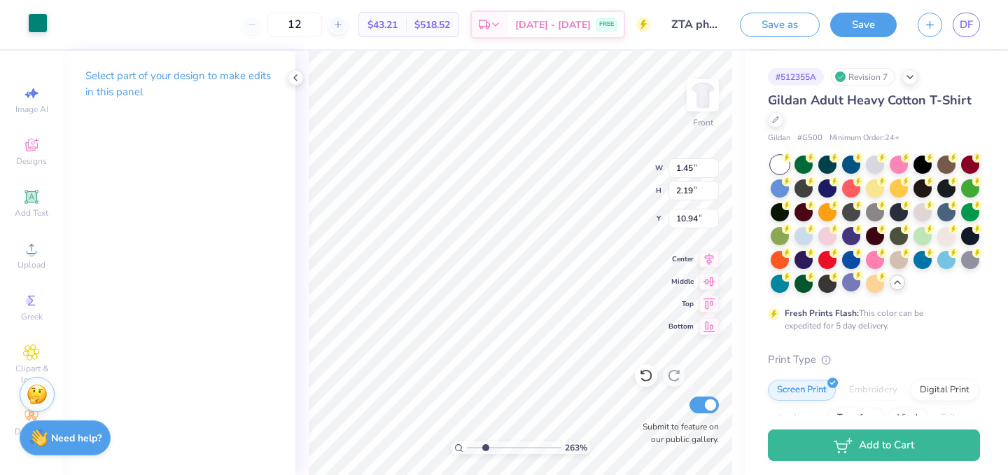
click at [38, 22] on div at bounding box center [38, 23] width 20 height 20
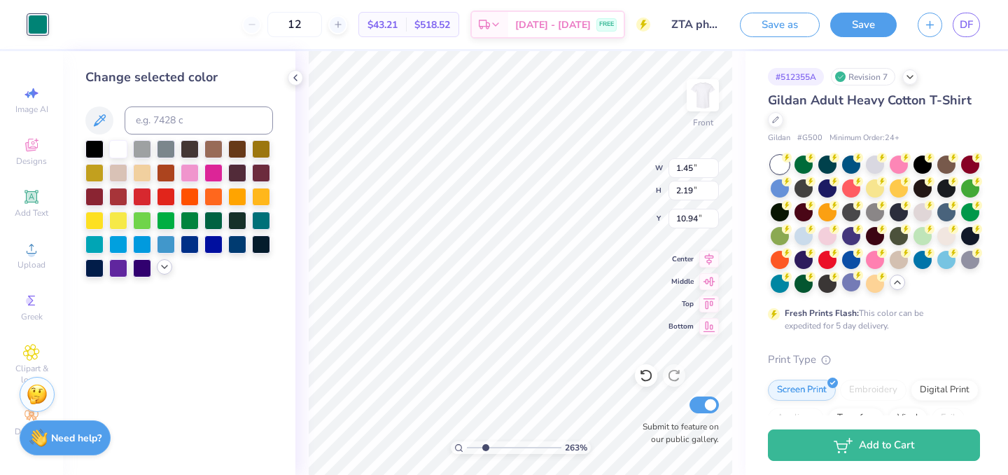
click at [162, 265] on icon at bounding box center [164, 266] width 11 height 11
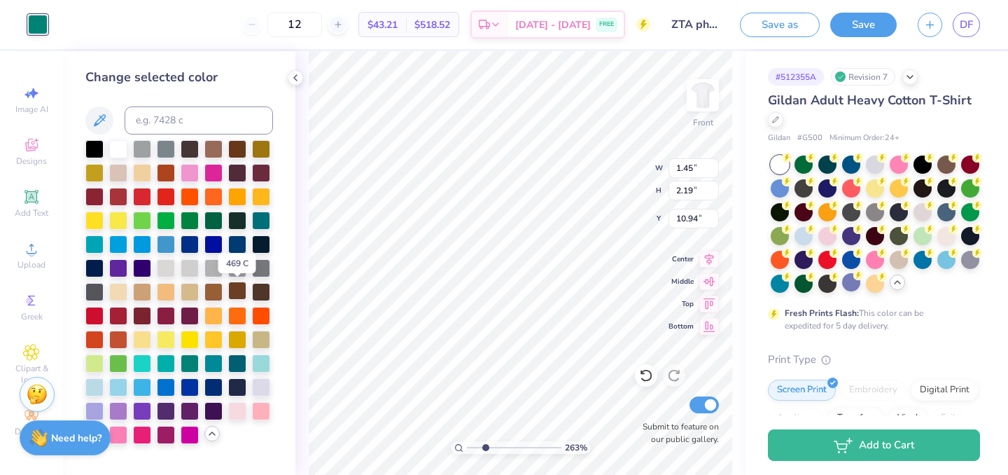
click at [239, 286] on div at bounding box center [237, 290] width 18 height 18
type input "5.01"
type input "0.62"
type input "13.70"
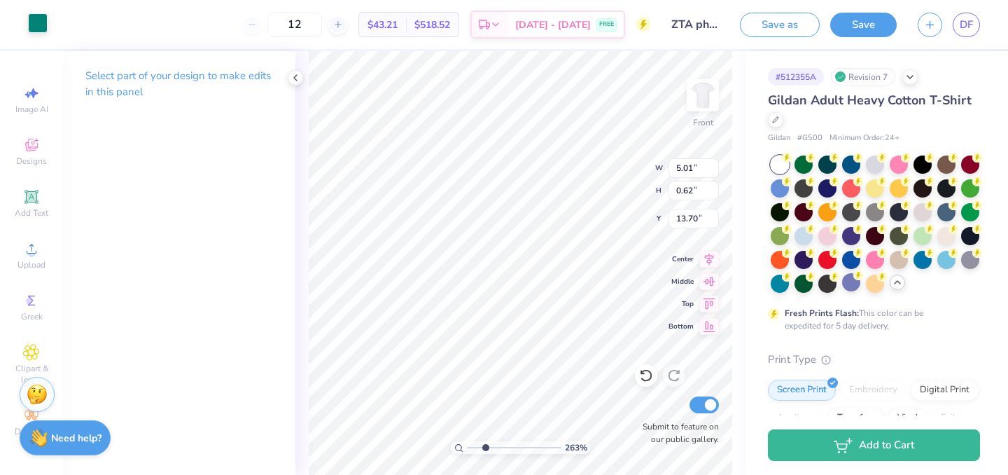
click at [33, 24] on div at bounding box center [38, 23] width 20 height 20
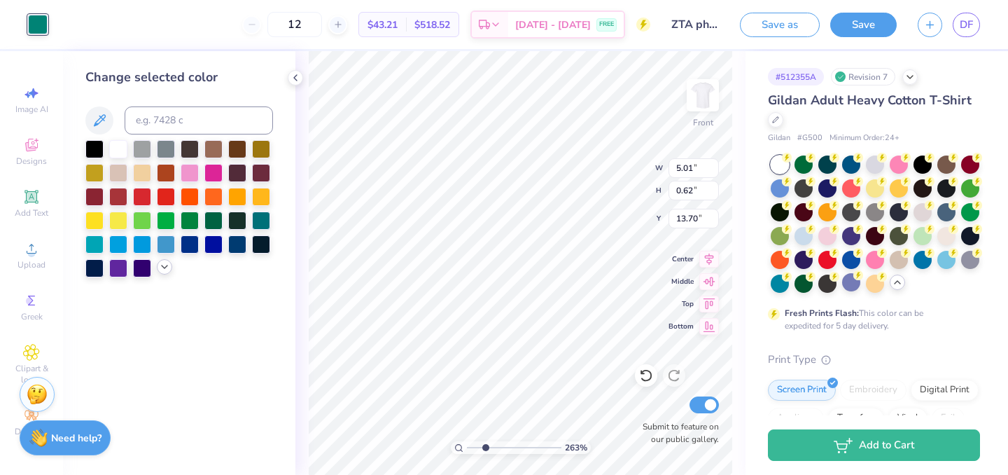
click at [166, 269] on icon at bounding box center [164, 266] width 11 height 11
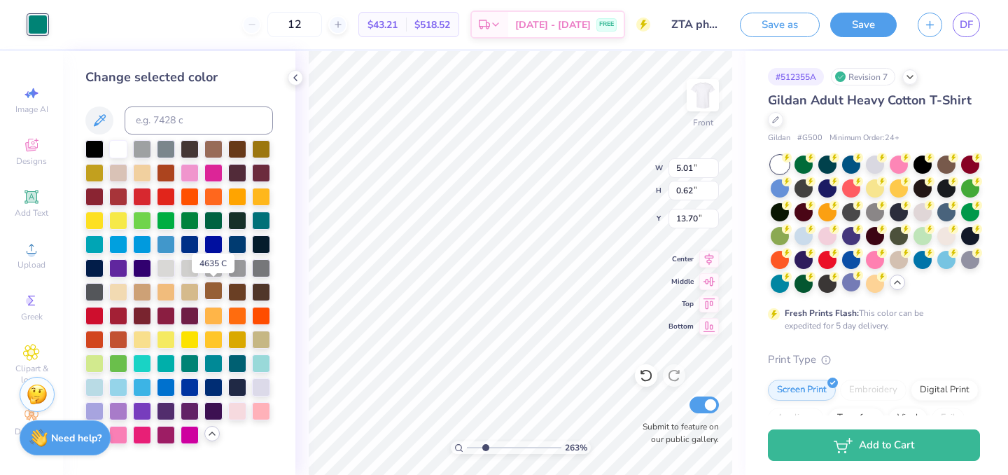
click at [218, 289] on div at bounding box center [213, 290] width 18 height 18
click at [212, 289] on div at bounding box center [213, 290] width 18 height 18
click at [236, 287] on div at bounding box center [237, 290] width 18 height 18
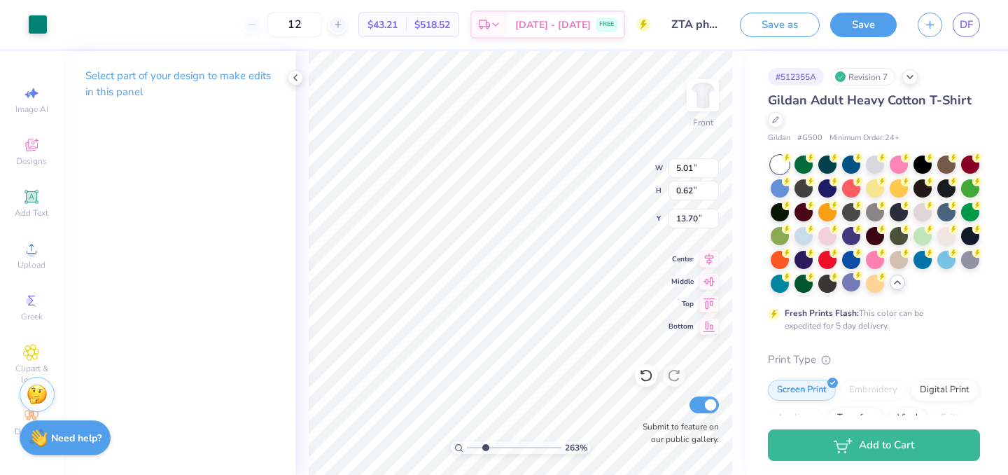
type input "1.39"
type input "1.79"
type input "10.05"
click at [35, 21] on div at bounding box center [38, 23] width 20 height 20
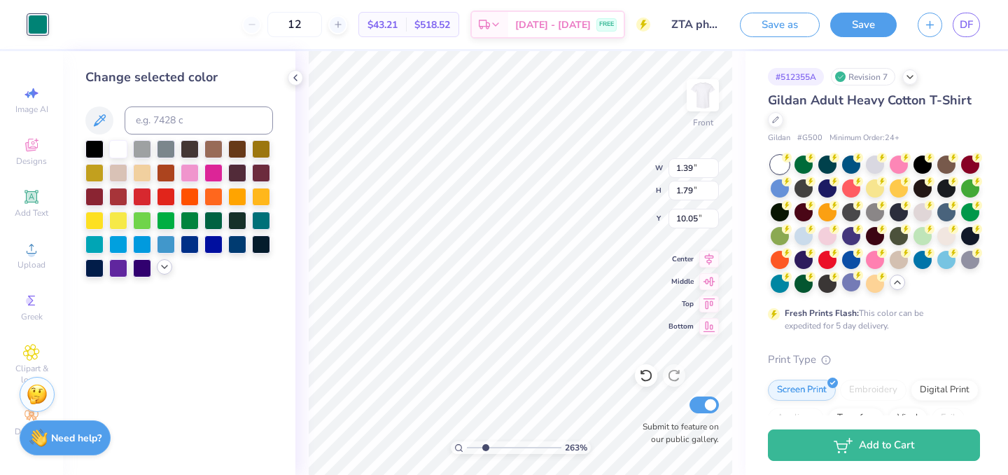
click at [166, 269] on icon at bounding box center [164, 266] width 11 height 11
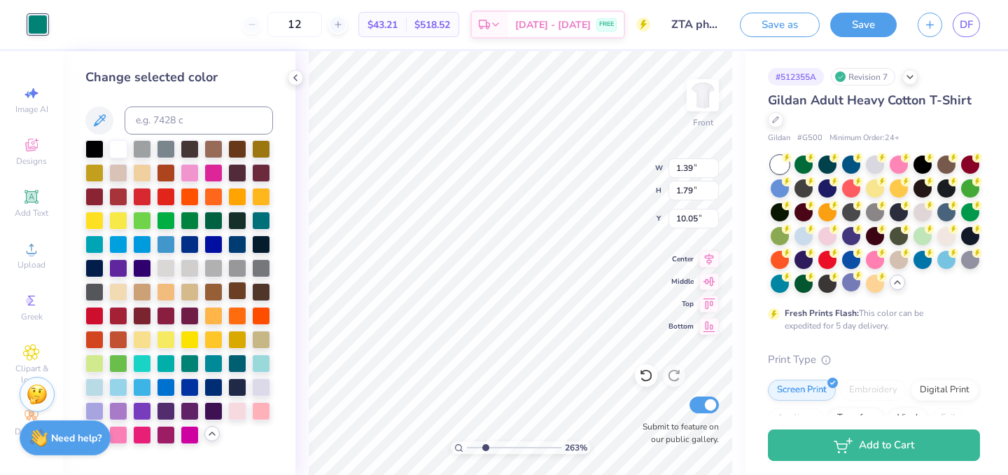
click at [240, 295] on div at bounding box center [237, 290] width 18 height 18
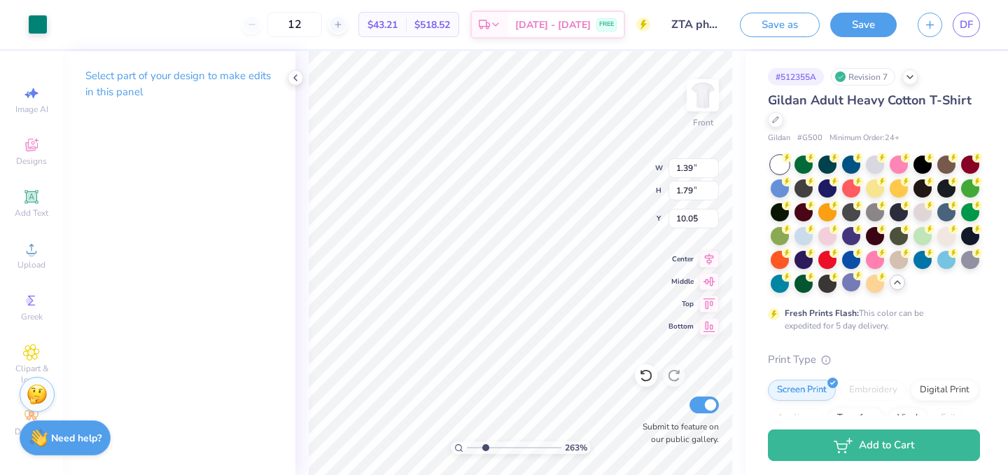
type input "6.30"
type input "2.06"
type input "8.27"
click at [24, 23] on div "Art colors" at bounding box center [24, 24] width 48 height 49
click at [31, 23] on div at bounding box center [38, 23] width 20 height 20
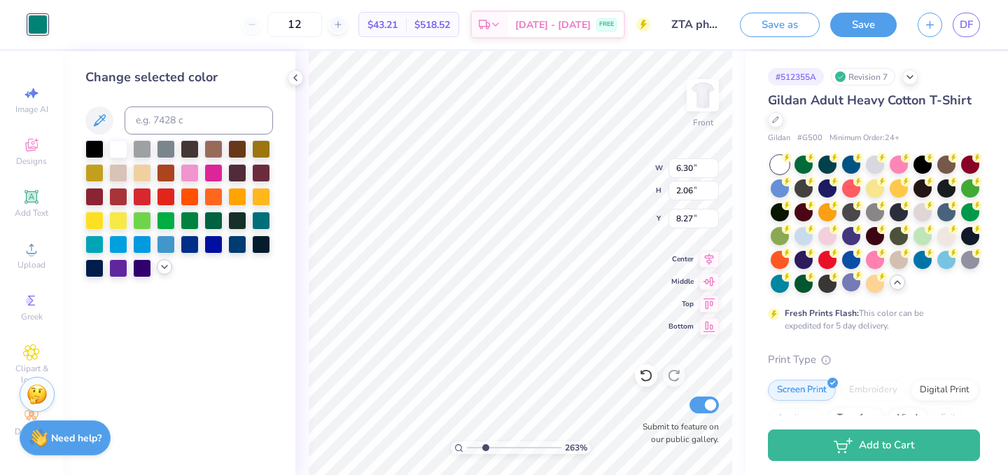
click at [157, 266] on div at bounding box center [164, 266] width 15 height 15
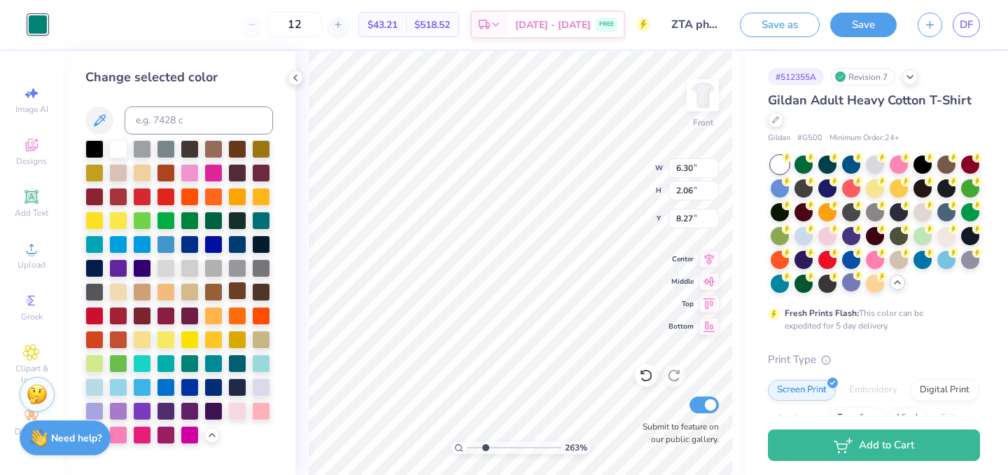
click at [241, 295] on div at bounding box center [237, 290] width 18 height 18
type input "4.87"
type input "0.73"
type input "13.68"
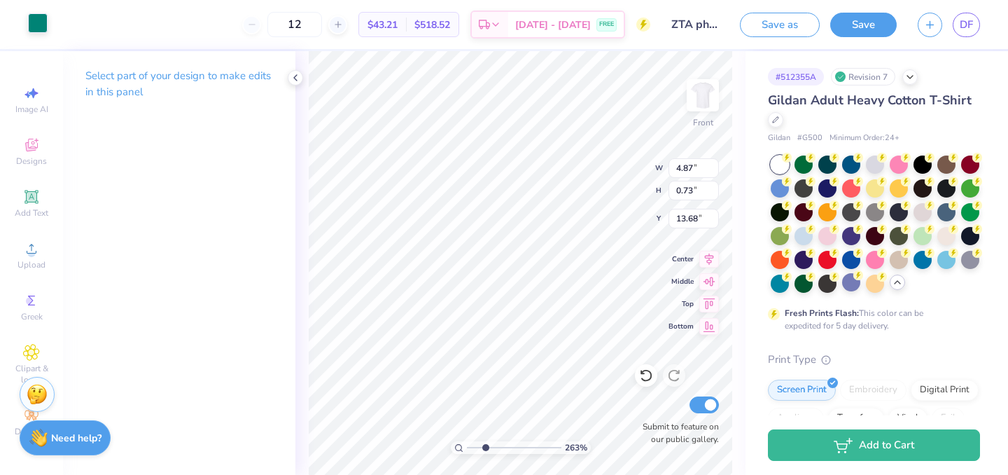
click at [38, 26] on div at bounding box center [38, 23] width 20 height 20
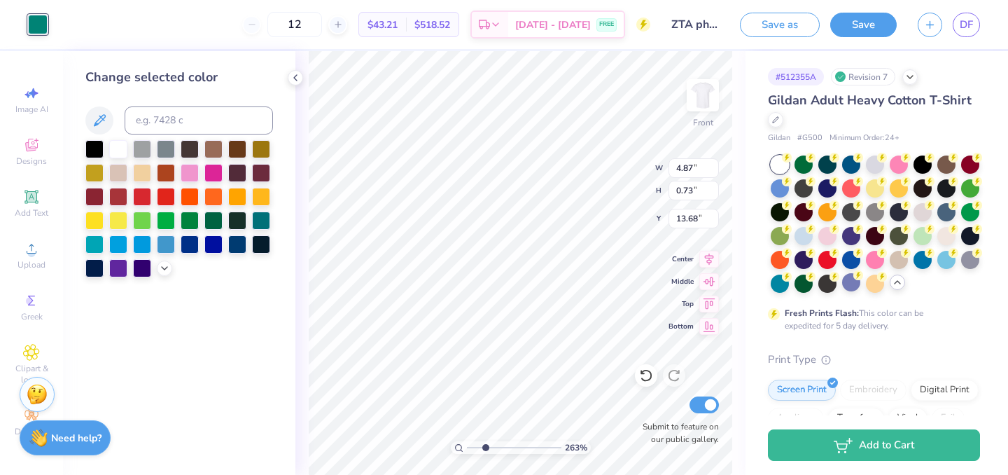
click at [168, 273] on div at bounding box center [179, 208] width 188 height 137
click at [163, 268] on icon at bounding box center [164, 266] width 11 height 11
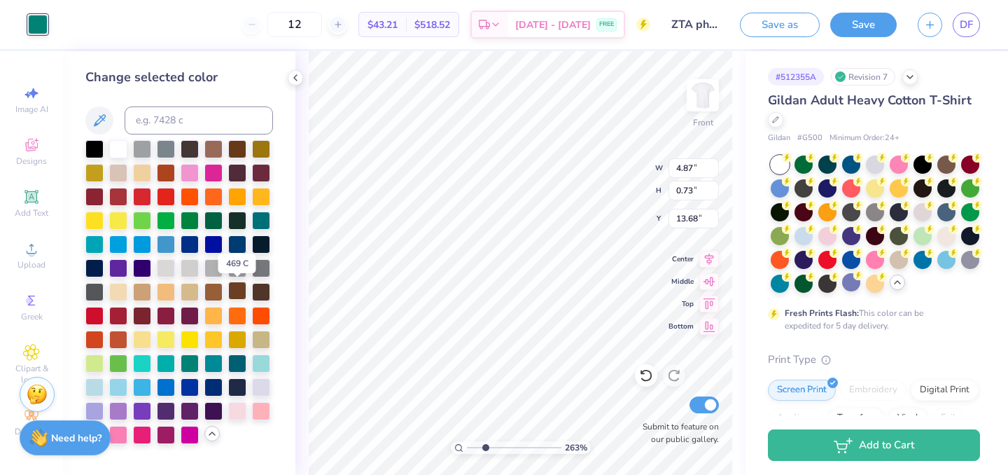
click at [243, 289] on div at bounding box center [237, 290] width 18 height 18
type input "1.44"
type input "1.12"
type input "12.21"
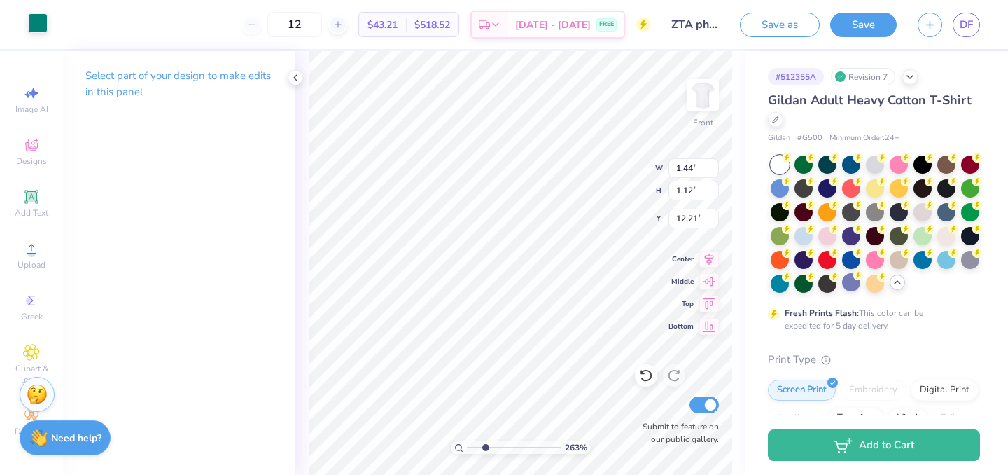
click at [38, 25] on div at bounding box center [38, 23] width 20 height 20
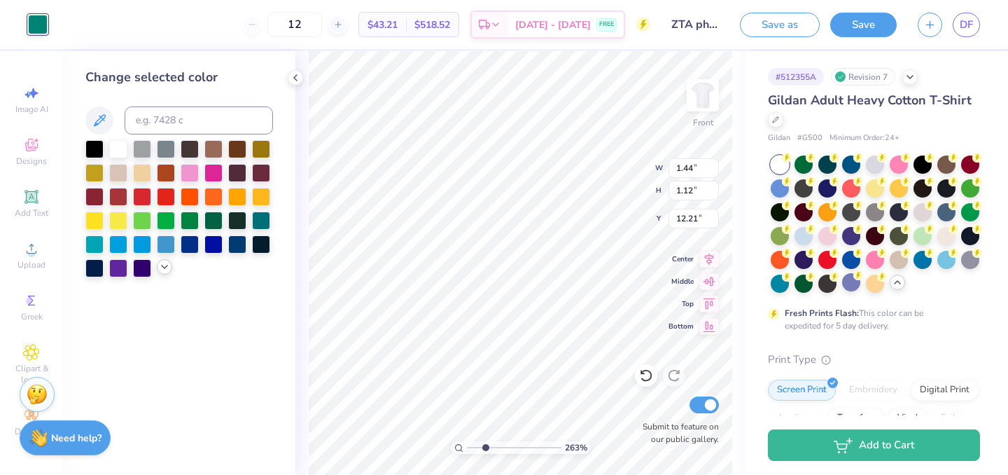
click at [165, 272] on icon at bounding box center [164, 266] width 11 height 11
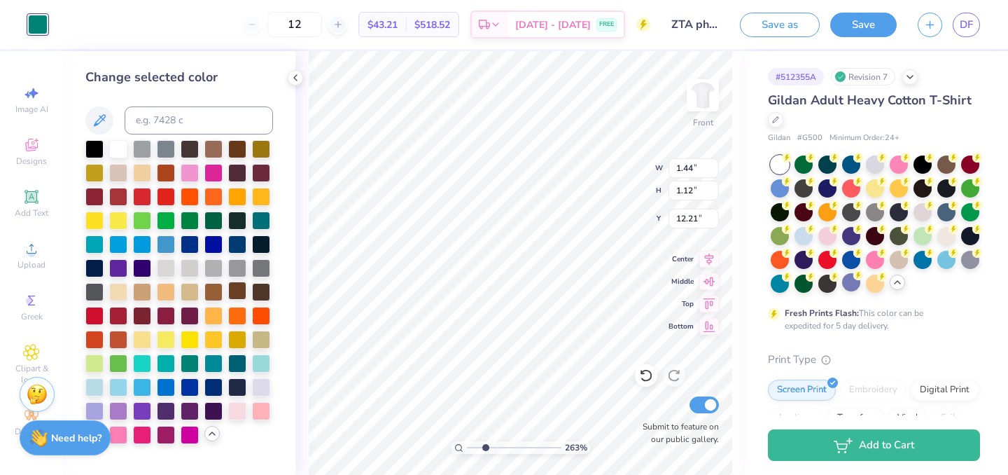
click at [238, 295] on div at bounding box center [237, 290] width 18 height 18
drag, startPoint x: 482, startPoint y: 448, endPoint x: 445, endPoint y: 438, distance: 38.4
click at [467, 441] on input "range" at bounding box center [514, 447] width 94 height 13
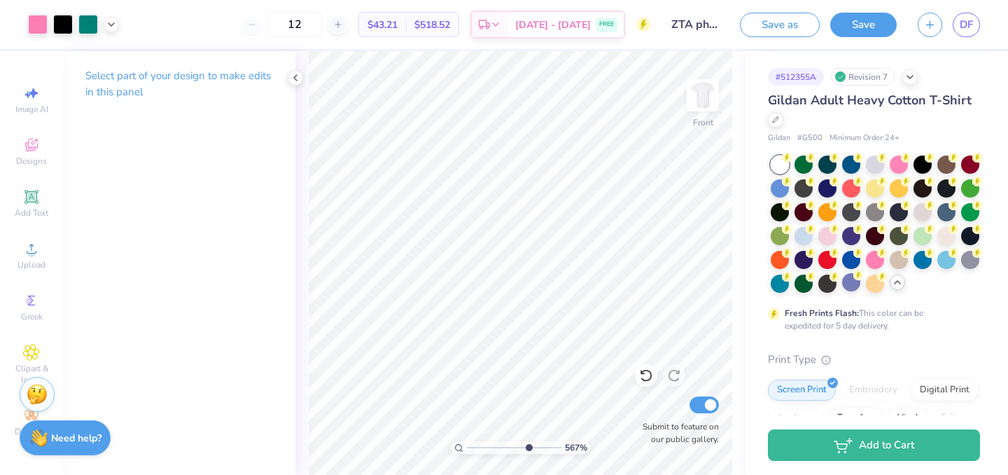
drag, startPoint x: 470, startPoint y: 447, endPoint x: 527, endPoint y: 446, distance: 57.4
click at [527, 446] on input "range" at bounding box center [514, 447] width 94 height 13
click at [40, 11] on div "Art colors" at bounding box center [24, 24] width 48 height 49
click at [37, 23] on div at bounding box center [38, 23] width 20 height 20
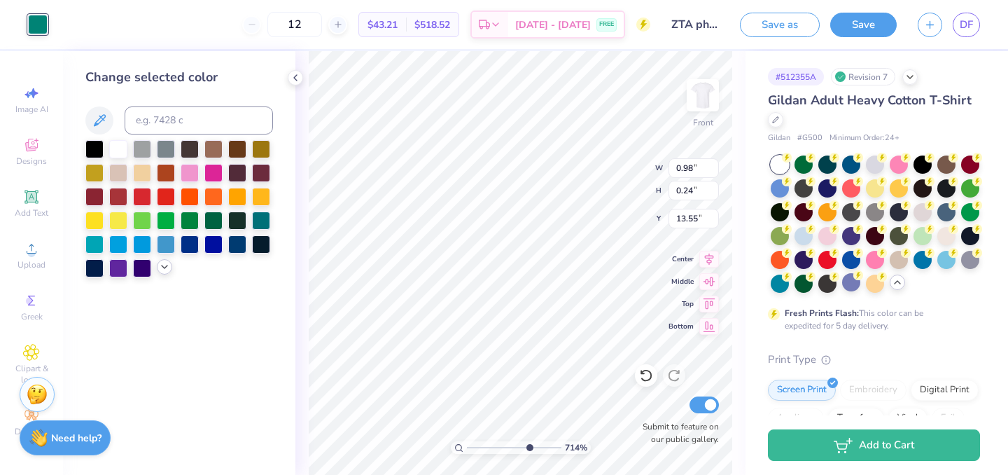
click at [166, 271] on icon at bounding box center [164, 266] width 11 height 11
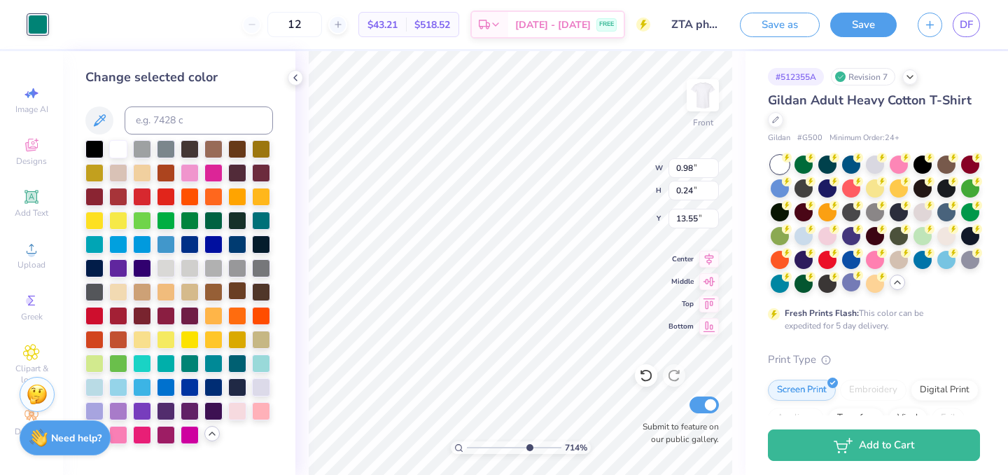
click at [237, 292] on div at bounding box center [237, 290] width 18 height 18
drag, startPoint x: 525, startPoint y: 445, endPoint x: 438, endPoint y: 436, distance: 87.3
click at [467, 441] on input "range" at bounding box center [514, 447] width 94 height 13
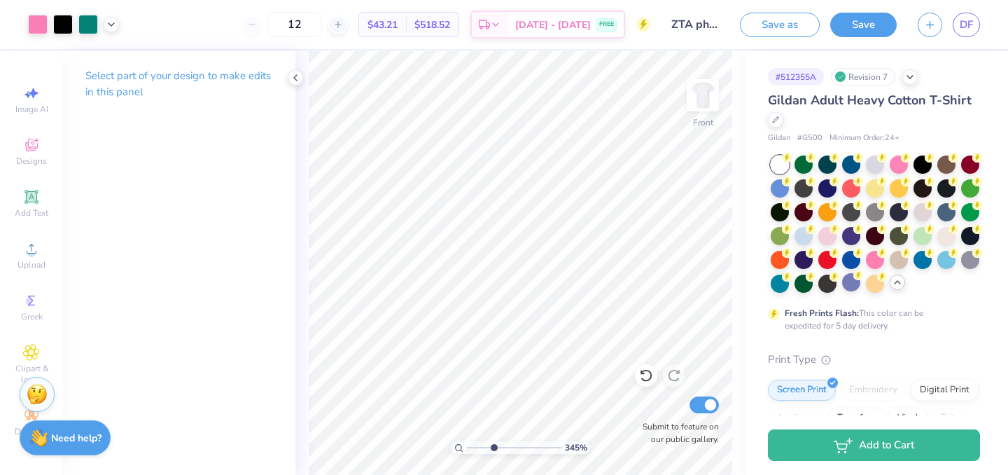
drag, startPoint x: 472, startPoint y: 443, endPoint x: 493, endPoint y: 444, distance: 20.3
click at [493, 444] on input "range" at bounding box center [514, 447] width 94 height 13
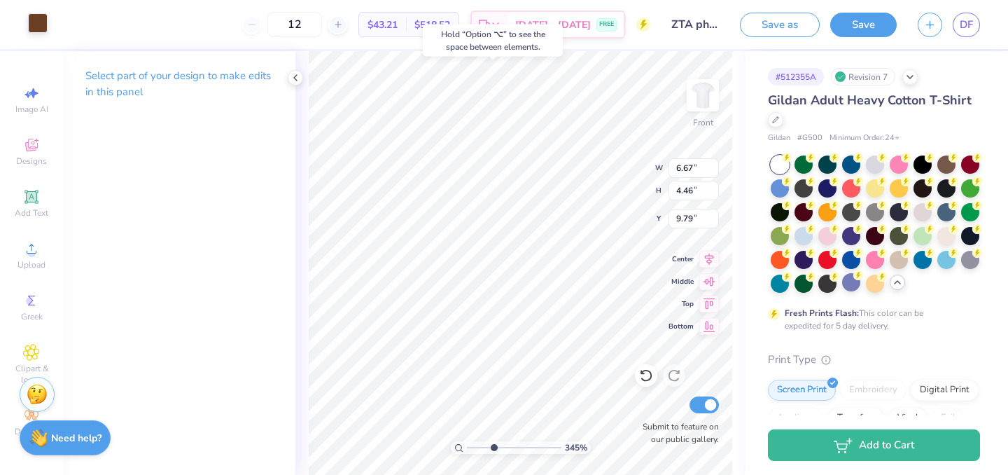
click at [37, 27] on div at bounding box center [38, 23] width 20 height 20
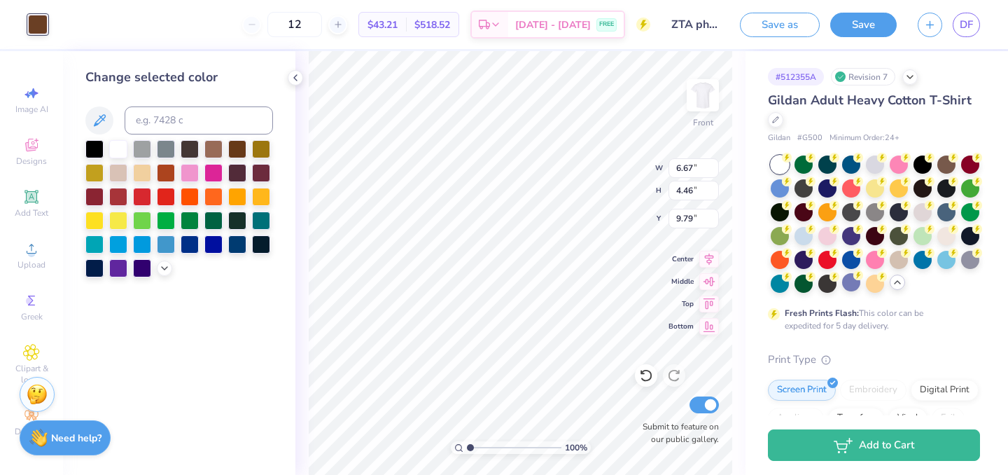
drag, startPoint x: 493, startPoint y: 446, endPoint x: 447, endPoint y: 436, distance: 47.2
click at [467, 441] on input "range" at bounding box center [514, 447] width 94 height 13
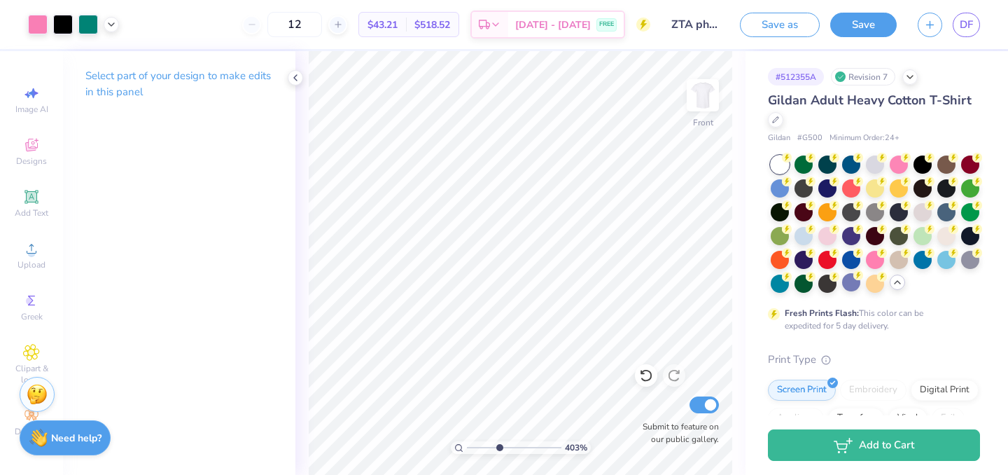
drag, startPoint x: 470, startPoint y: 445, endPoint x: 498, endPoint y: 444, distance: 28.7
click at [498, 444] on input "range" at bounding box center [514, 447] width 94 height 13
click at [39, 17] on div at bounding box center [38, 23] width 20 height 20
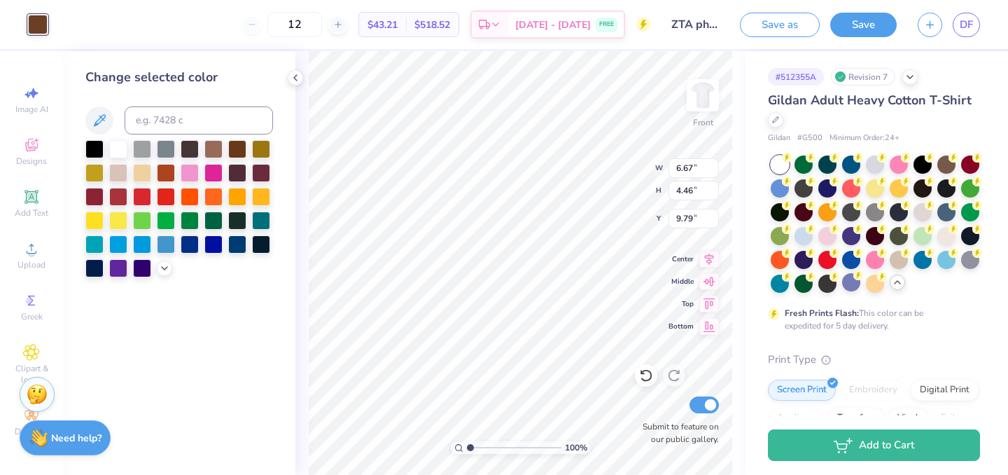
click at [449, 445] on div "100 %" at bounding box center [520, 262] width 423 height 423
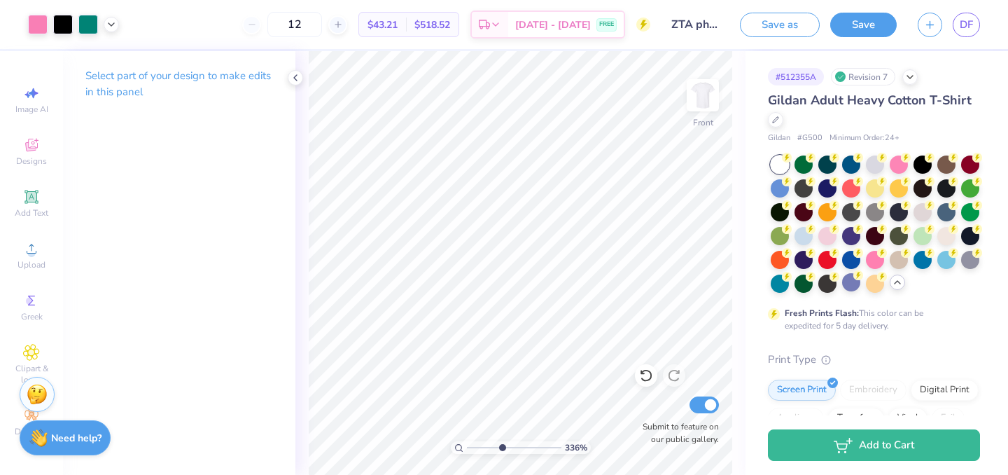
drag, startPoint x: 472, startPoint y: 446, endPoint x: 503, endPoint y: 447, distance: 30.1
click at [503, 447] on input "range" at bounding box center [514, 447] width 94 height 13
click at [36, 20] on div at bounding box center [38, 23] width 20 height 20
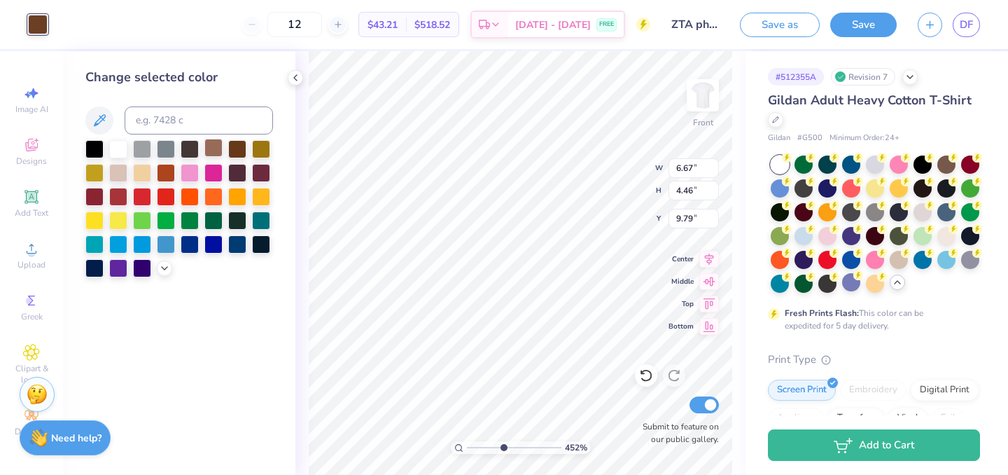
click at [216, 146] on div at bounding box center [213, 148] width 18 height 18
click at [496, 443] on input "range" at bounding box center [514, 447] width 94 height 13
click at [232, 146] on div at bounding box center [237, 148] width 18 height 18
drag, startPoint x: 494, startPoint y: 447, endPoint x: 480, endPoint y: 449, distance: 14.2
type input "2.14"
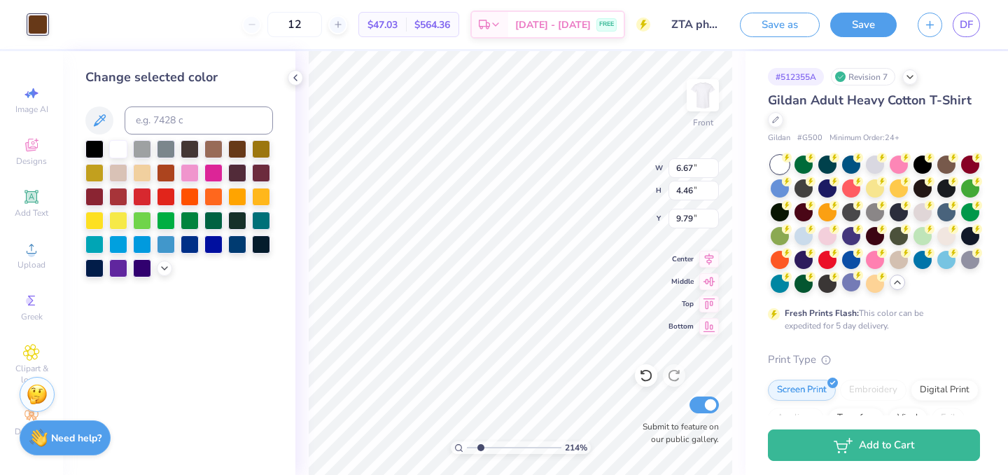
click at [480, 449] on input "range" at bounding box center [514, 447] width 94 height 13
click at [646, 380] on icon at bounding box center [646, 376] width 12 height 13
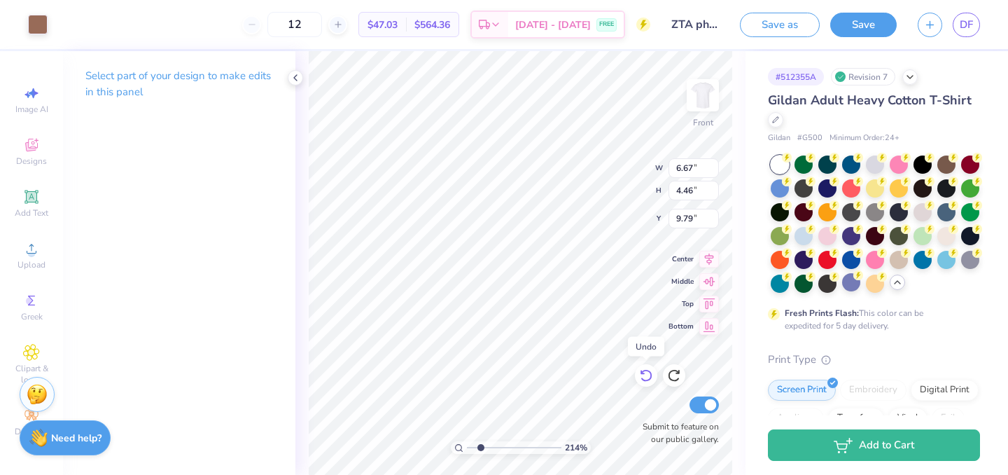
click at [646, 380] on icon at bounding box center [646, 376] width 12 height 13
type input "9.76"
click at [646, 380] on icon at bounding box center [646, 376] width 12 height 13
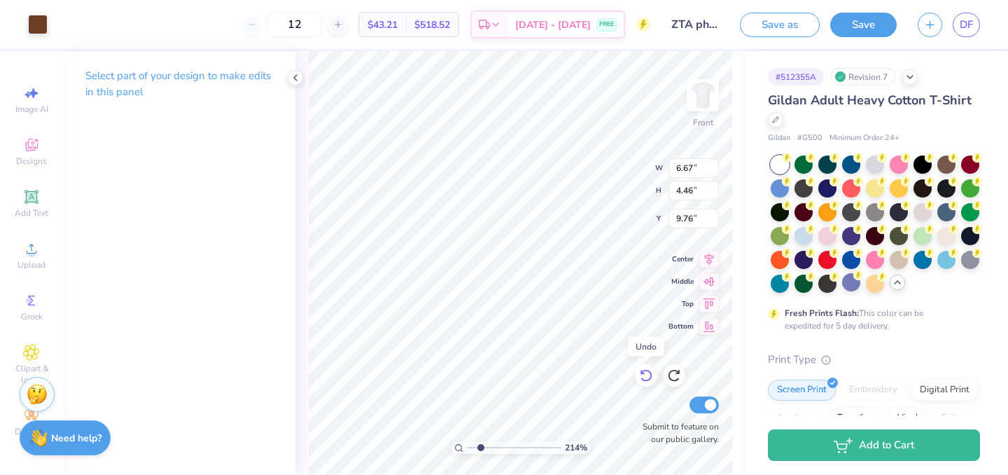
click at [646, 380] on icon at bounding box center [646, 376] width 12 height 13
click at [673, 377] on icon at bounding box center [674, 375] width 14 height 14
drag, startPoint x: 482, startPoint y: 443, endPoint x: 444, endPoint y: 443, distance: 37.1
click at [467, 443] on input "range" at bounding box center [514, 447] width 94 height 13
click at [470, 444] on input "range" at bounding box center [514, 447] width 94 height 13
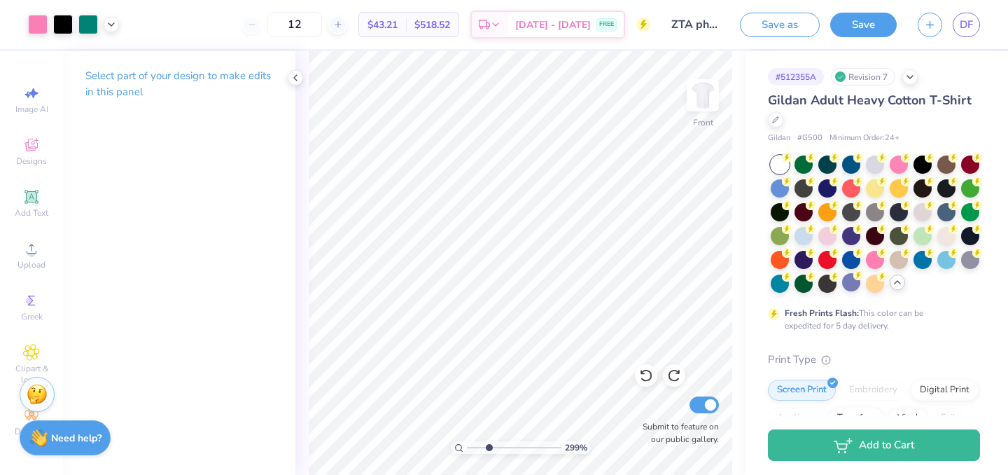
drag, startPoint x: 469, startPoint y: 446, endPoint x: 489, endPoint y: 448, distance: 19.7
type input "2.99"
click at [489, 448] on input "range" at bounding box center [514, 447] width 94 height 13
click at [33, 22] on div at bounding box center [38, 23] width 20 height 20
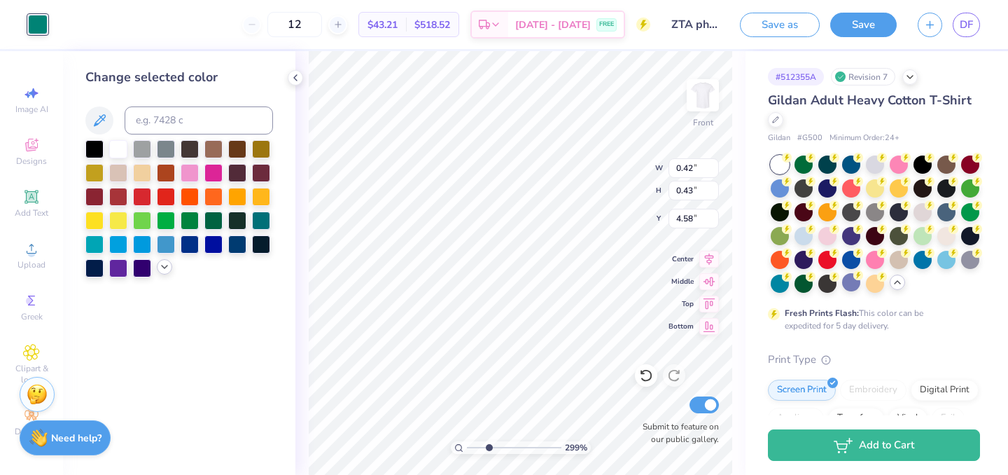
click at [162, 267] on icon at bounding box center [164, 266] width 11 height 11
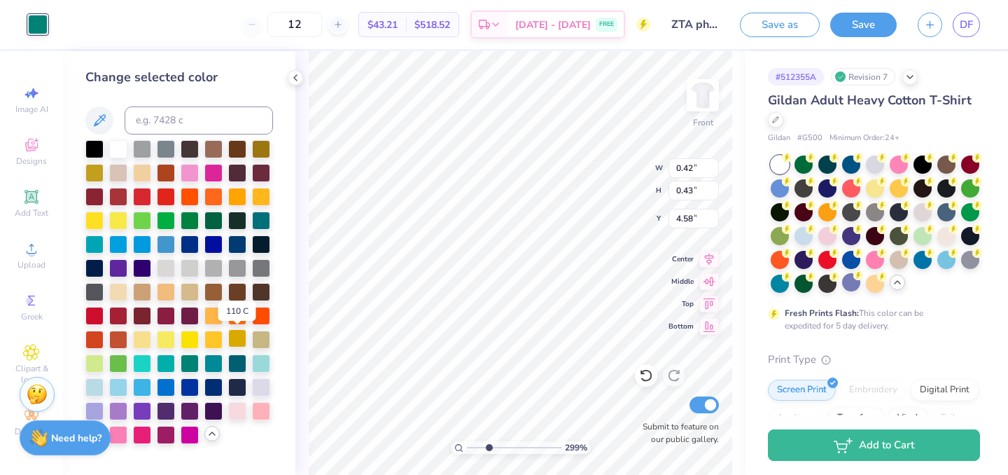
click at [237, 339] on div at bounding box center [237, 338] width 18 height 18
click at [264, 149] on div at bounding box center [261, 148] width 18 height 18
click at [93, 168] on div at bounding box center [94, 171] width 18 height 18
click at [235, 334] on div at bounding box center [237, 338] width 18 height 18
type input "0.41"
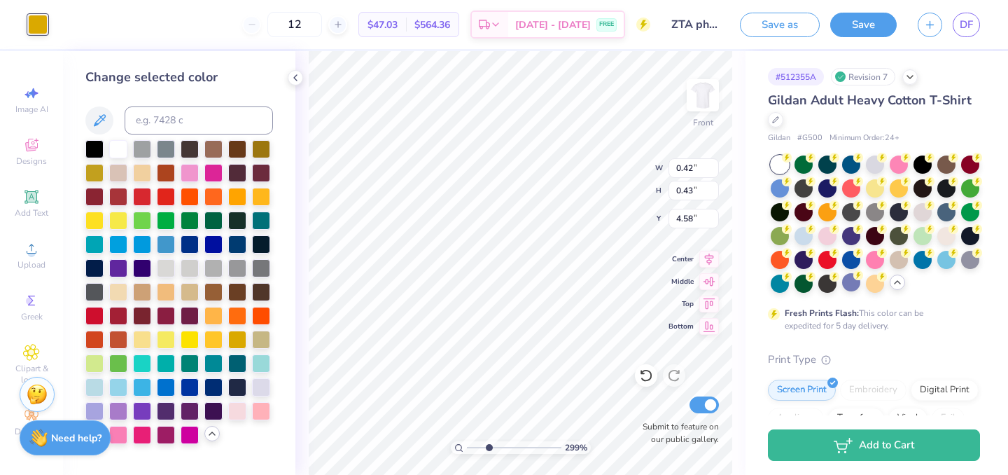
type input "5.49"
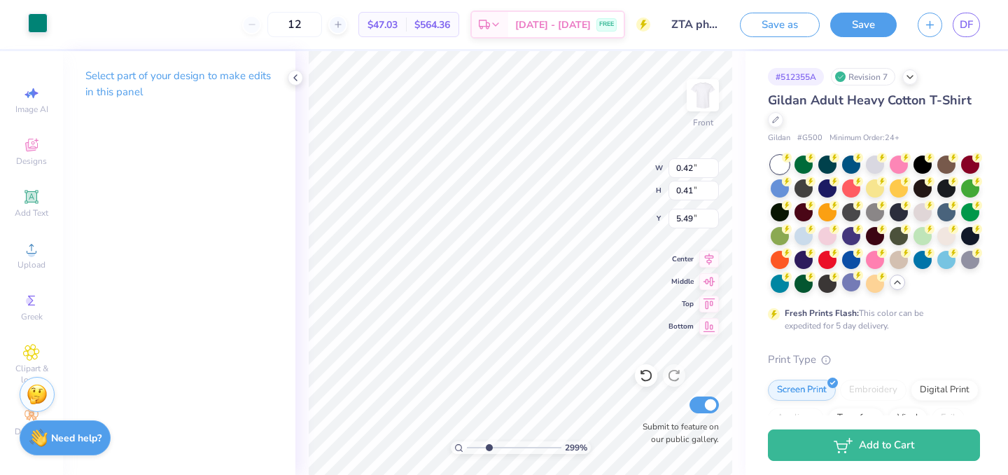
click at [39, 22] on div at bounding box center [38, 23] width 20 height 20
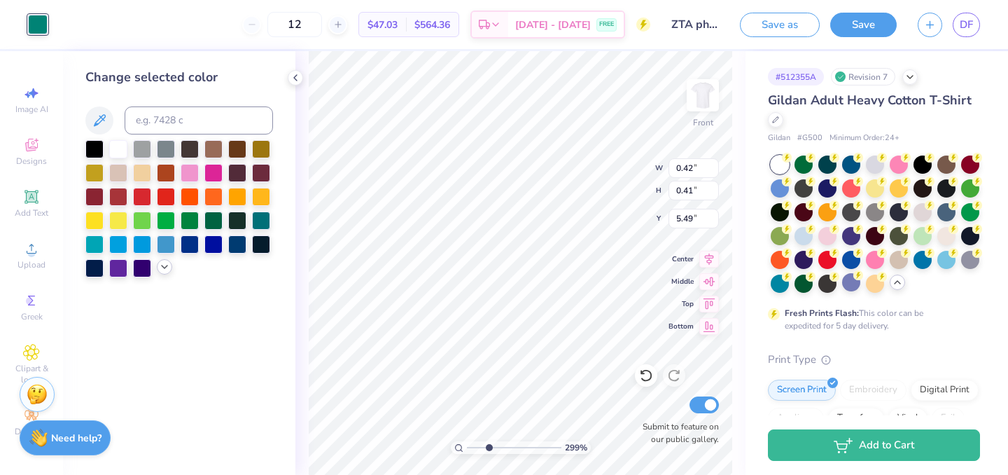
click at [160, 270] on icon at bounding box center [164, 266] width 11 height 11
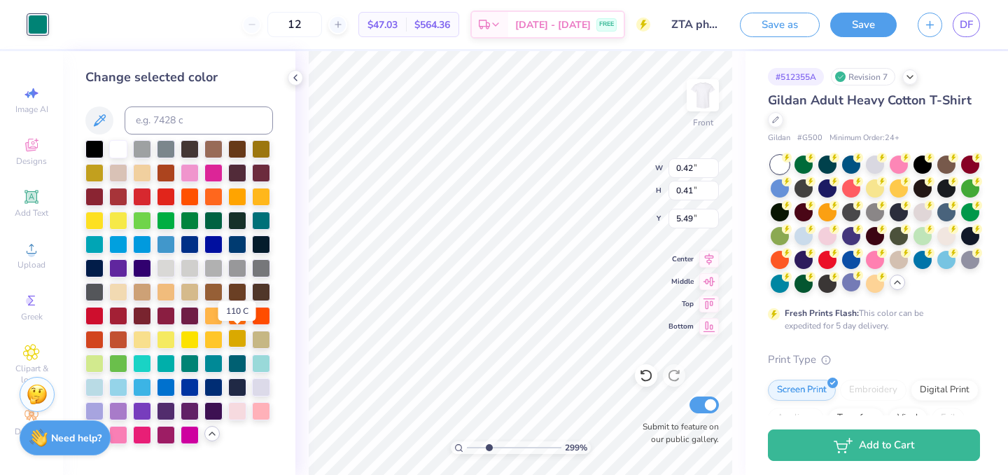
click at [237, 335] on div at bounding box center [237, 338] width 18 height 18
type input "0.41"
type input "0.42"
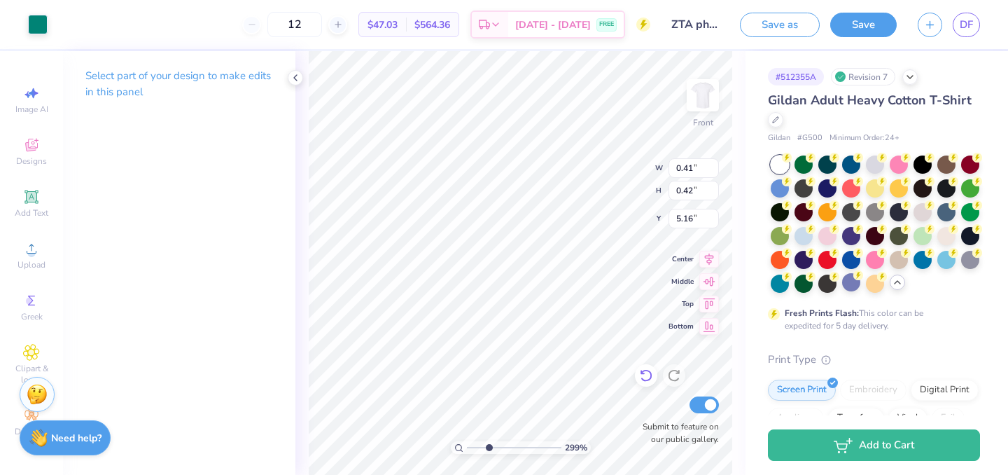
click at [645, 379] on icon at bounding box center [646, 375] width 14 height 14
type input "5.18"
type input "3.22"
click at [491, 452] on input "range" at bounding box center [514, 447] width 94 height 13
click at [34, 17] on div at bounding box center [38, 23] width 20 height 20
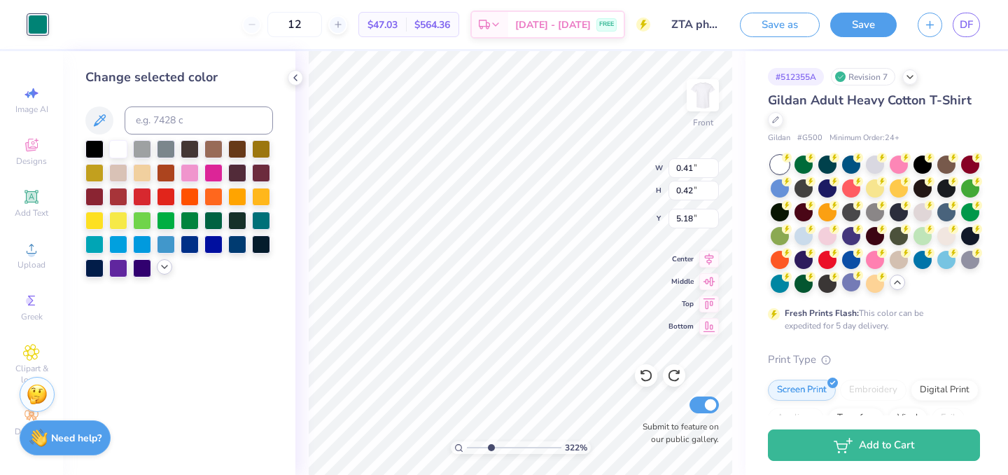
click at [160, 267] on icon at bounding box center [164, 266] width 11 height 11
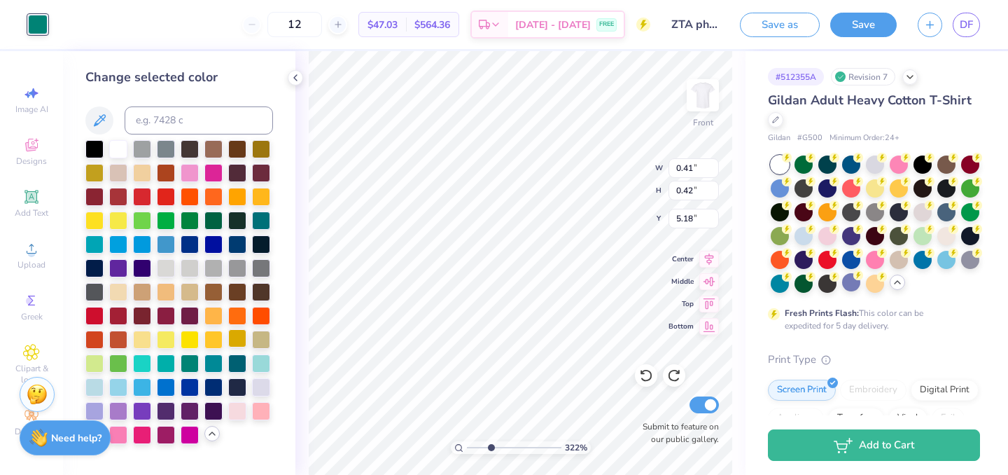
click at [237, 339] on div at bounding box center [237, 338] width 18 height 18
type input "0.39"
type input "0.40"
type input "5.20"
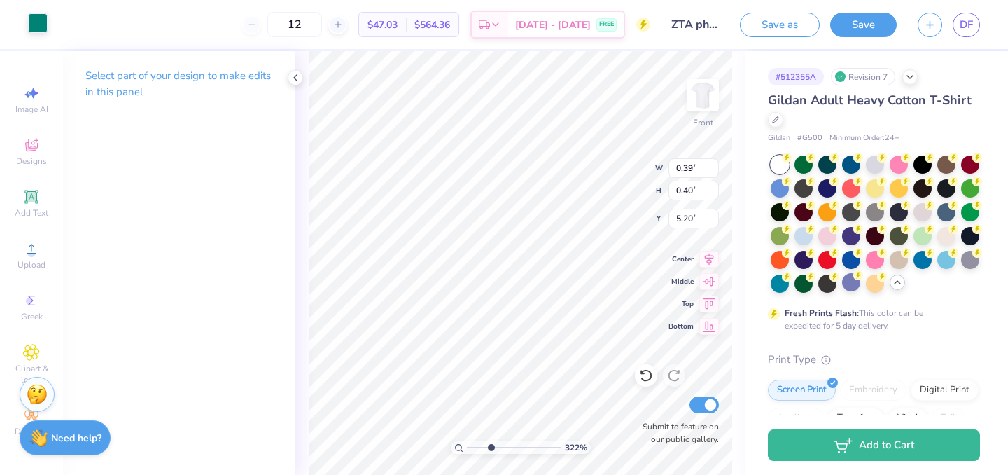
click at [43, 20] on div at bounding box center [38, 23] width 20 height 20
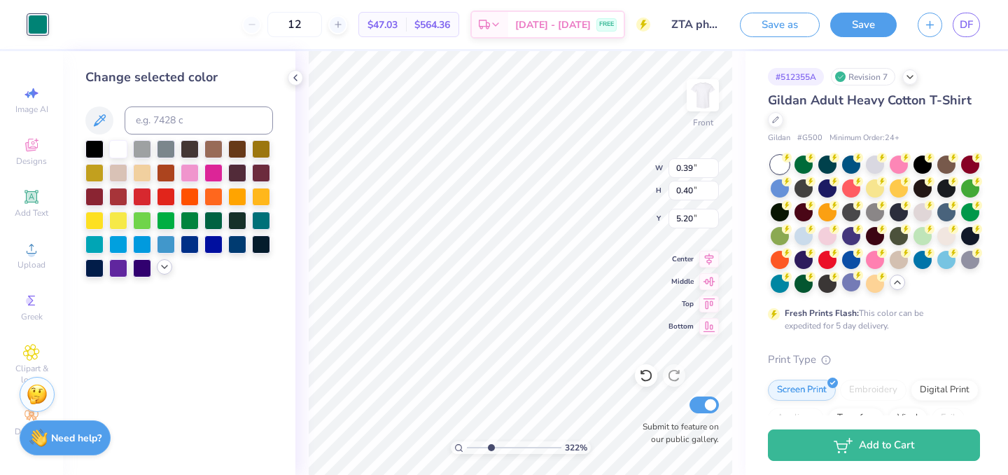
click at [168, 267] on icon at bounding box center [164, 266] width 11 height 11
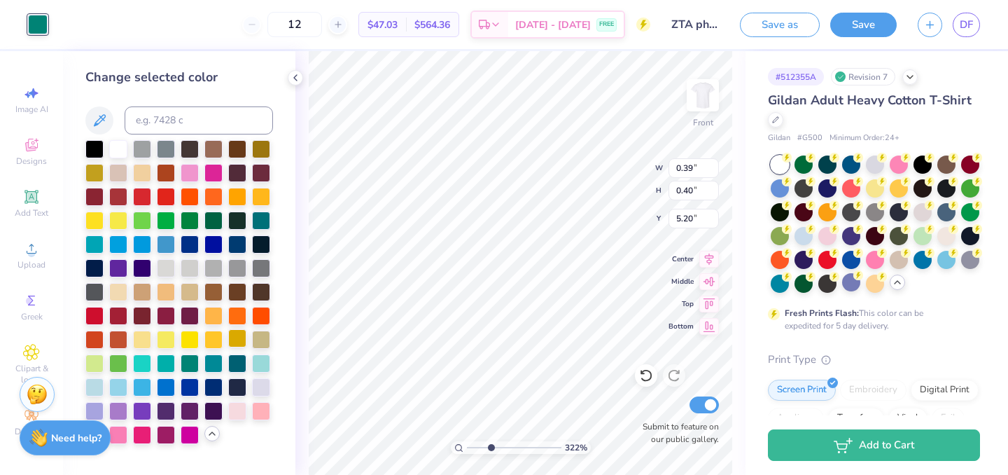
click at [234, 344] on div at bounding box center [237, 338] width 18 height 18
type input "0.35"
type input "0.36"
type input "5.58"
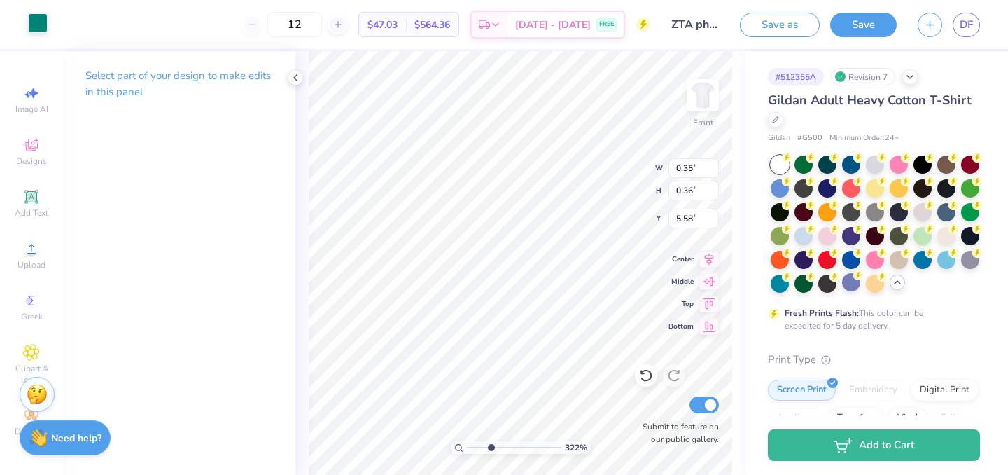
click at [44, 23] on div at bounding box center [38, 23] width 20 height 20
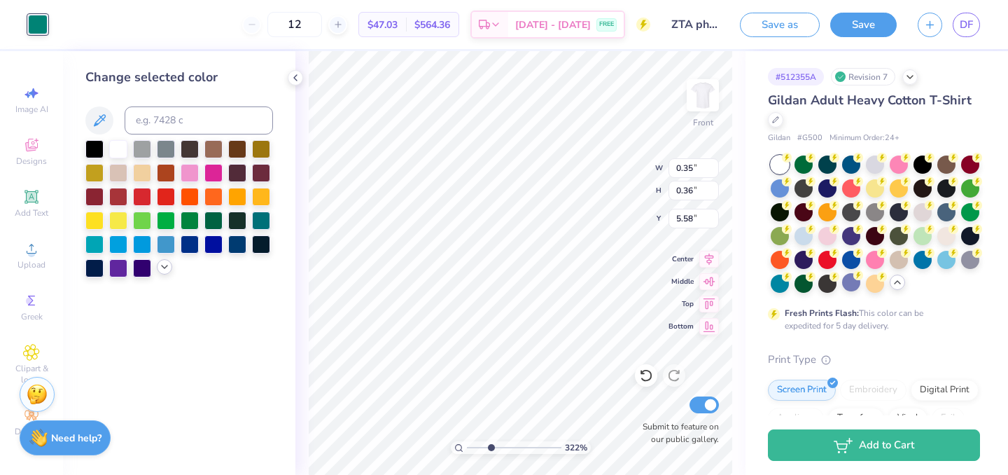
click at [167, 265] on icon at bounding box center [164, 266] width 11 height 11
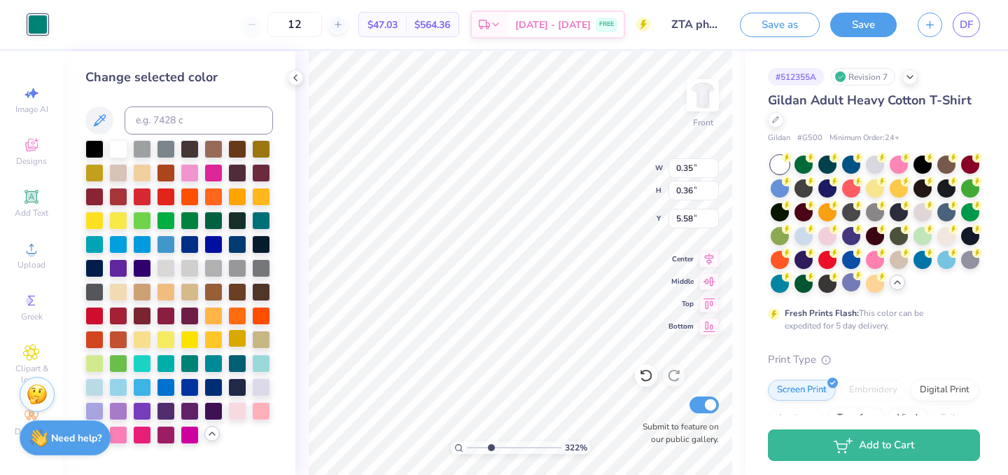
click at [244, 339] on div at bounding box center [237, 338] width 18 height 18
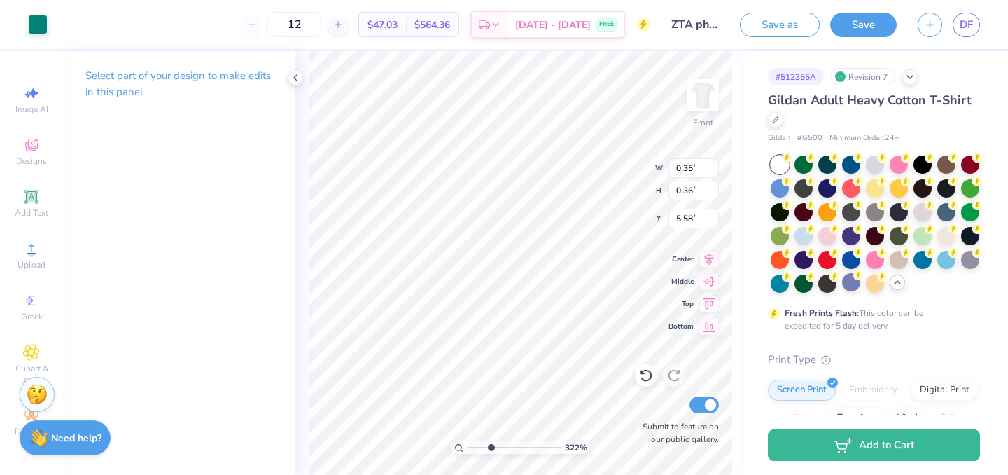
type input "1.43"
type input "0.94"
type input "5.58"
click at [44, 31] on div at bounding box center [38, 23] width 20 height 20
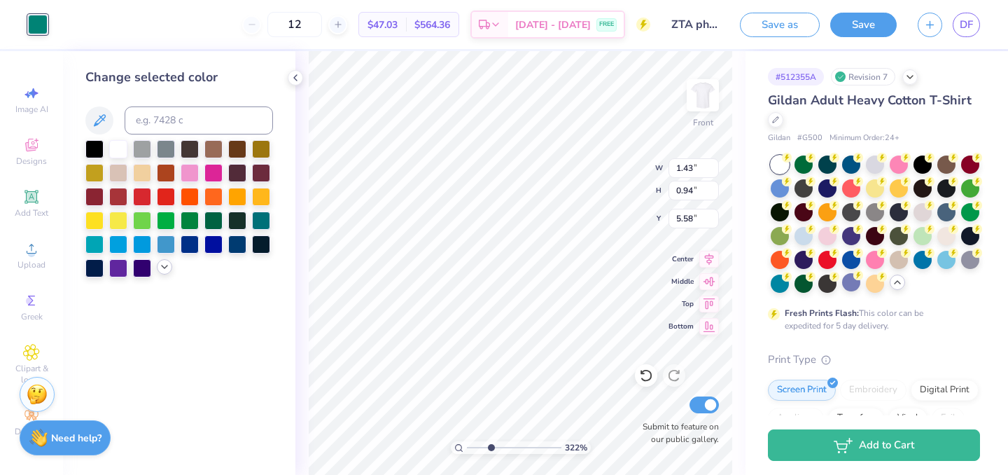
click at [168, 270] on icon at bounding box center [164, 266] width 11 height 11
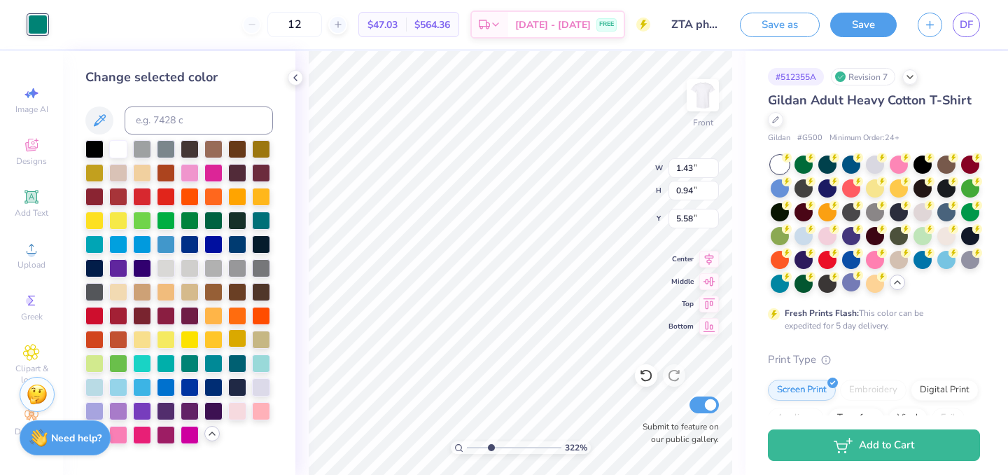
click at [236, 339] on div at bounding box center [237, 338] width 18 height 18
type input "6.04"
type input "1.85"
type input "5.33"
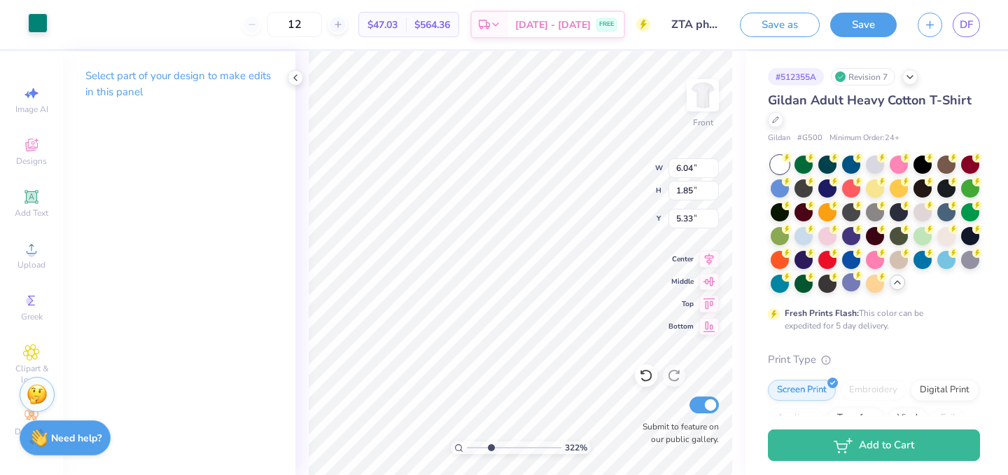
click at [35, 26] on div at bounding box center [38, 23] width 20 height 20
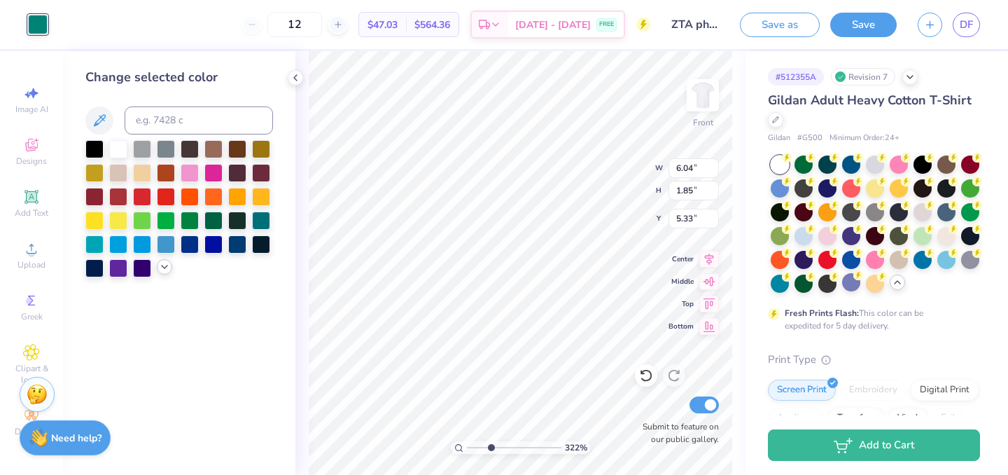
click at [162, 271] on icon at bounding box center [164, 266] width 11 height 11
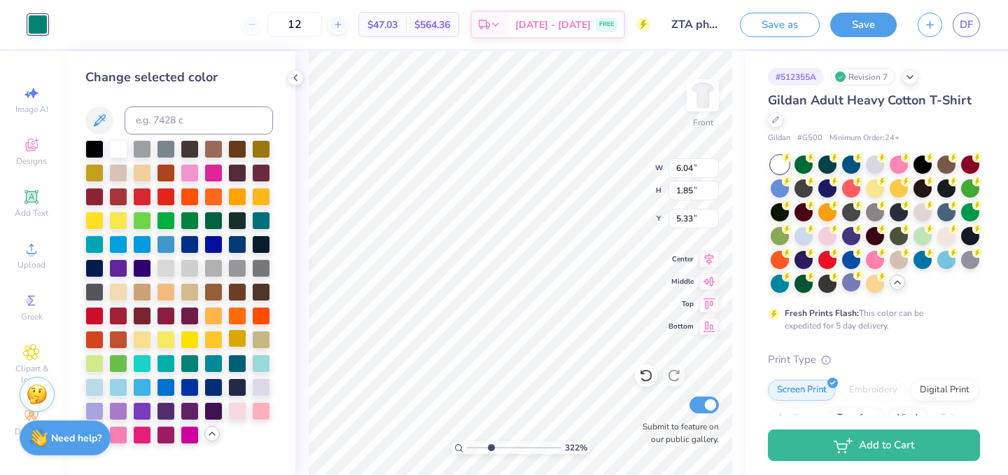
click at [239, 338] on div at bounding box center [237, 338] width 18 height 18
drag, startPoint x: 488, startPoint y: 444, endPoint x: 505, endPoint y: 447, distance: 17.6
type input "4.78"
click at [505, 447] on input "range" at bounding box center [514, 447] width 94 height 13
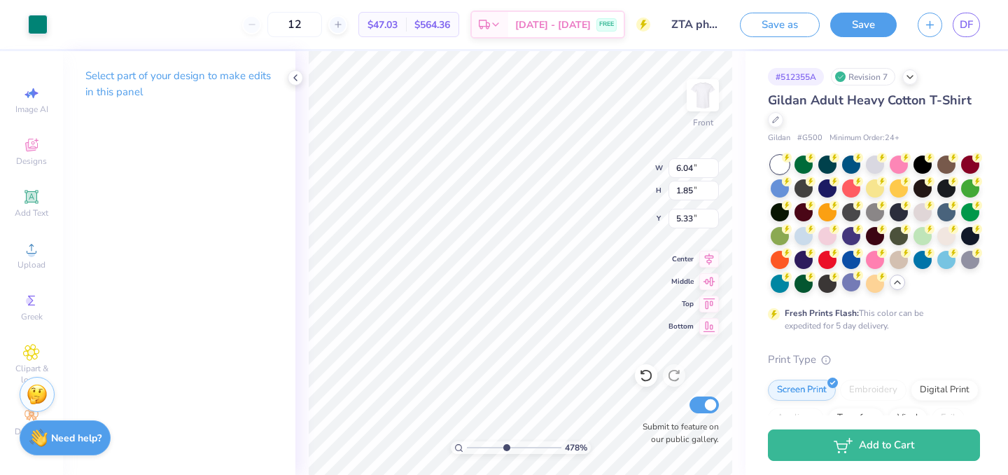
type input "1.43"
type input "0.86"
click at [649, 377] on icon at bounding box center [646, 375] width 14 height 14
type input "7.13"
click at [32, 27] on div at bounding box center [38, 23] width 20 height 20
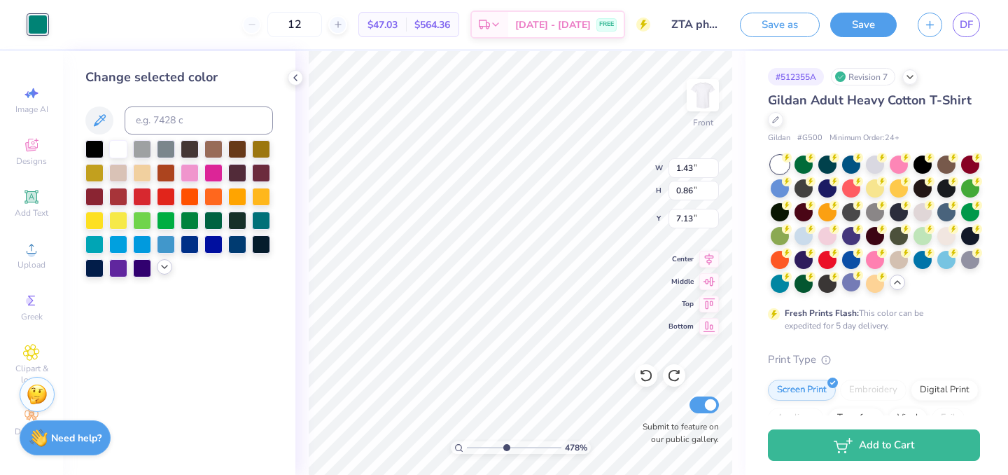
click at [159, 269] on icon at bounding box center [164, 266] width 11 height 11
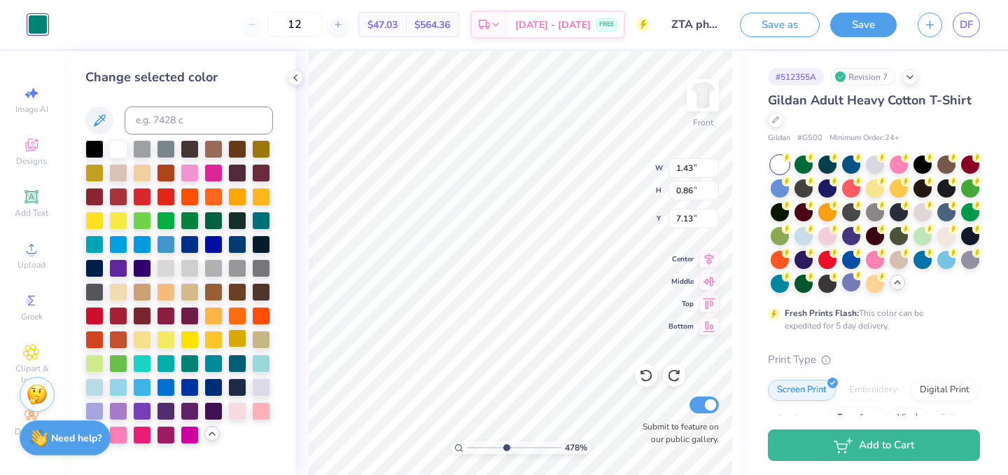
click at [238, 334] on div at bounding box center [237, 338] width 18 height 18
type input "2.61"
type input "0.75"
type input "6.98"
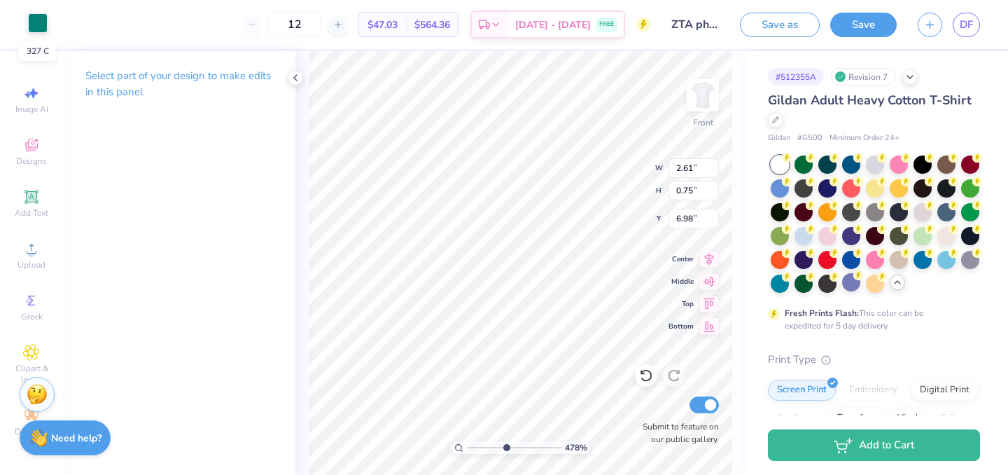
click at [43, 20] on div at bounding box center [38, 23] width 20 height 20
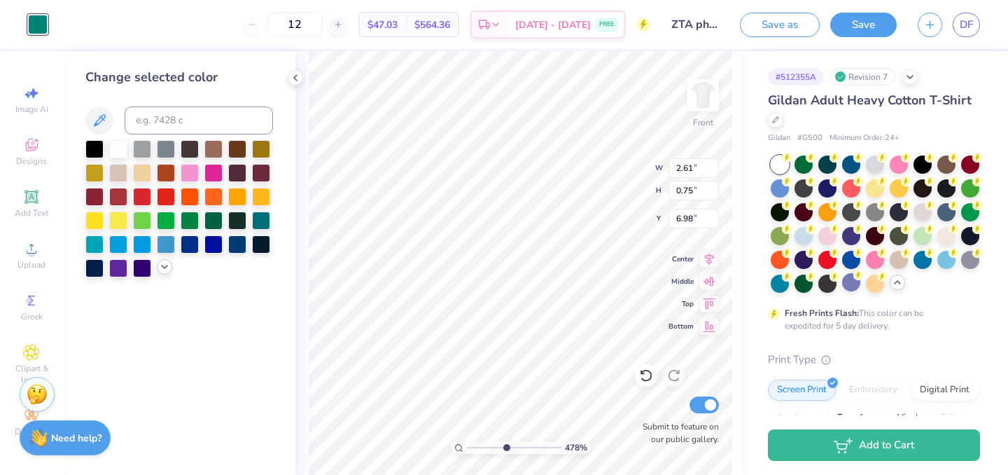
click at [159, 269] on icon at bounding box center [164, 266] width 11 height 11
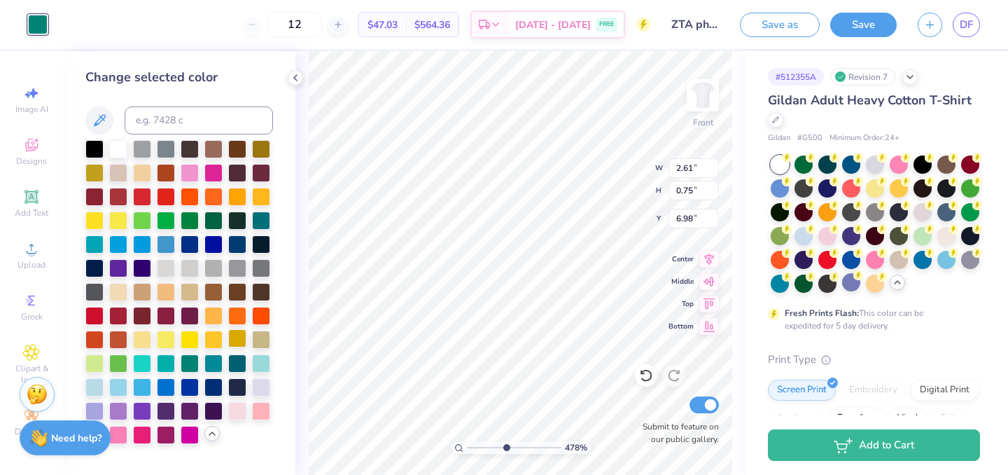
click at [243, 335] on div at bounding box center [237, 338] width 18 height 18
type input "5.39"
type input "0.69"
type input "6.72"
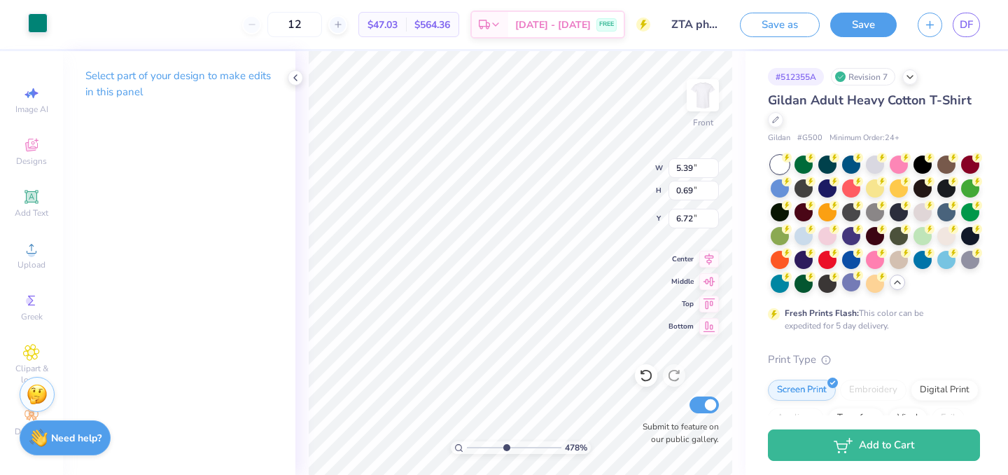
click at [34, 19] on div at bounding box center [38, 23] width 20 height 20
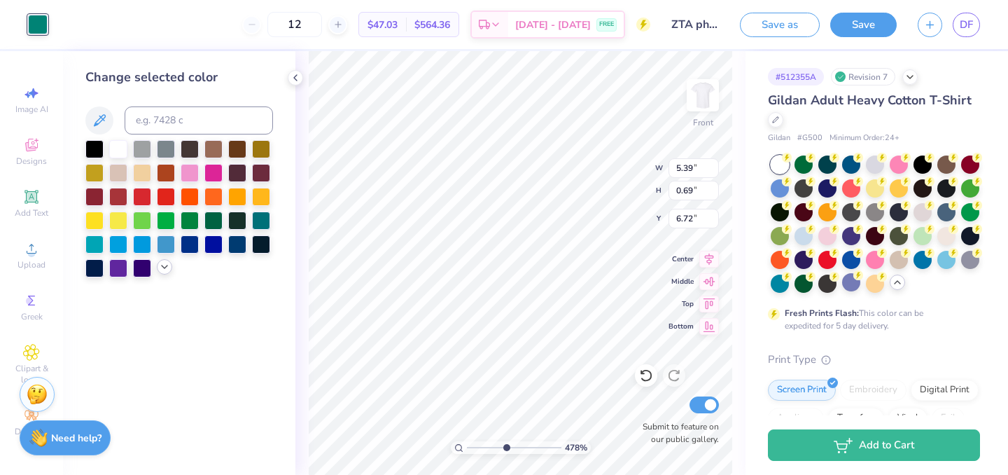
click at [166, 265] on icon at bounding box center [164, 266] width 11 height 11
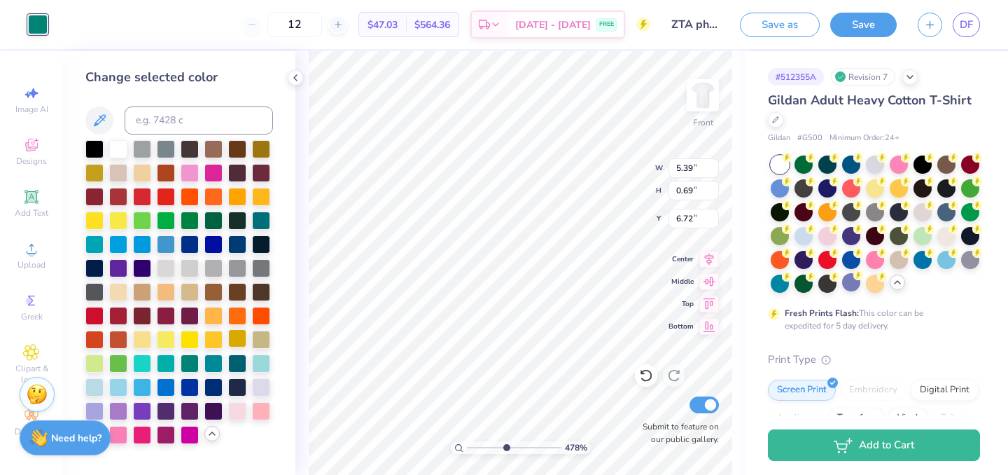
click at [233, 339] on div at bounding box center [237, 338] width 18 height 18
type input "0.10"
type input "6.11"
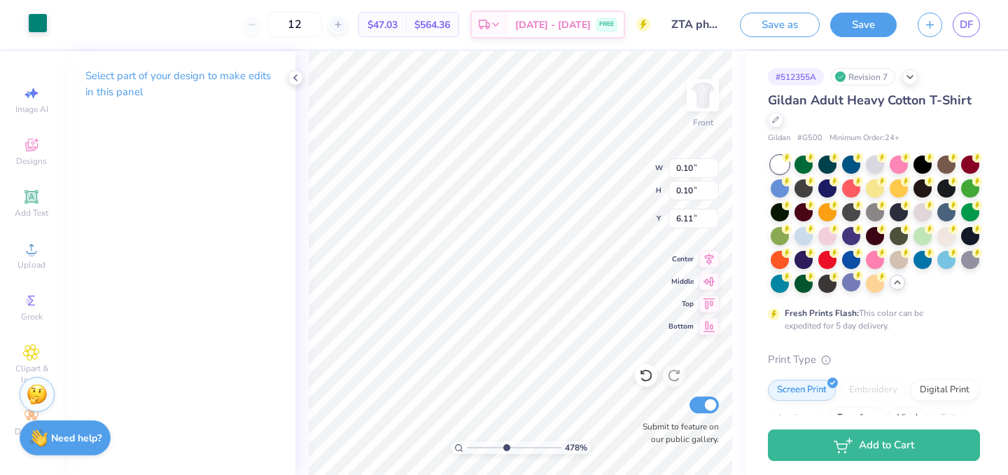
click at [31, 22] on div at bounding box center [38, 23] width 20 height 20
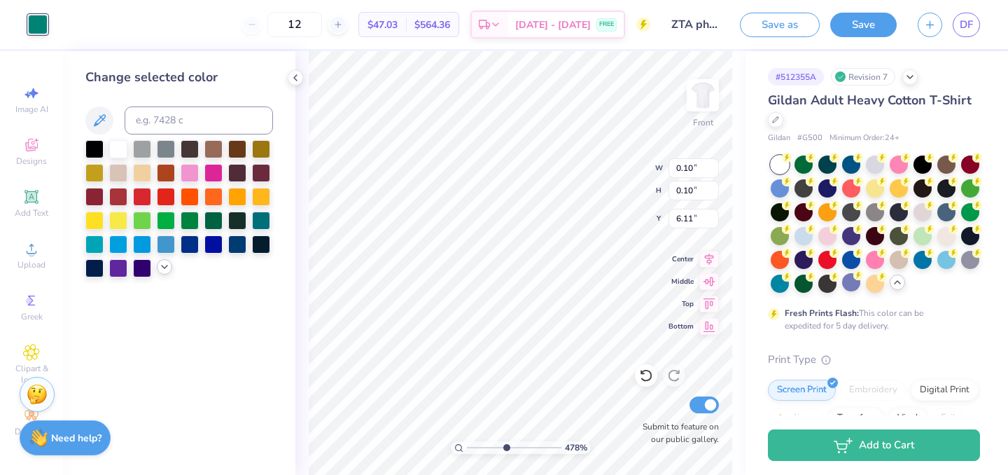
click at [168, 272] on icon at bounding box center [164, 266] width 11 height 11
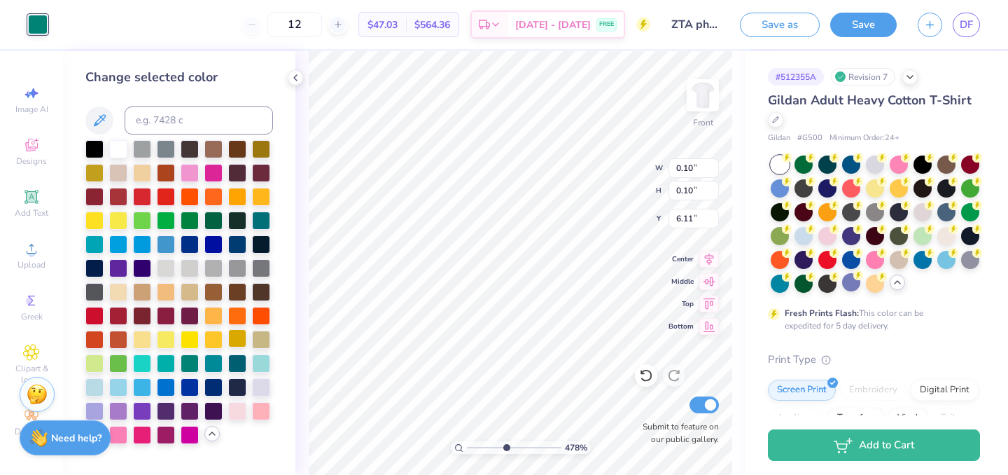
click at [232, 336] on div at bounding box center [237, 338] width 18 height 18
type input "0.08"
type input "0.12"
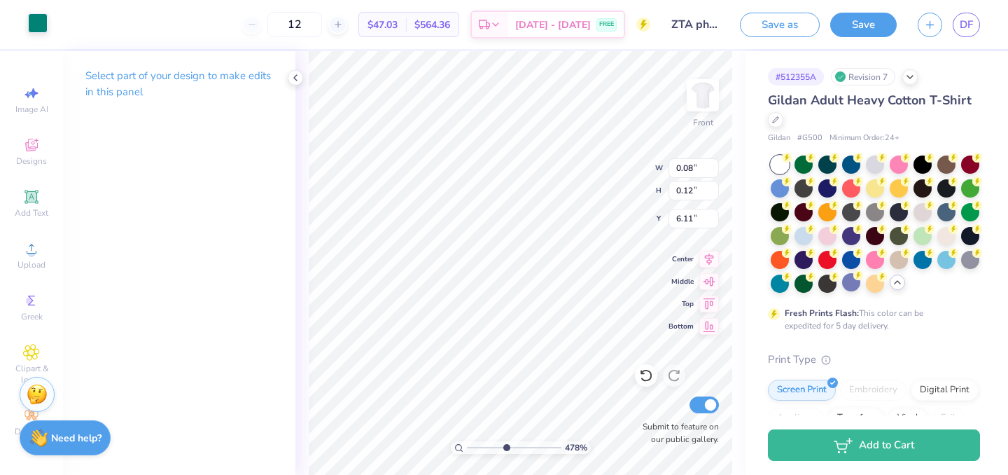
click at [42, 17] on div at bounding box center [38, 23] width 20 height 20
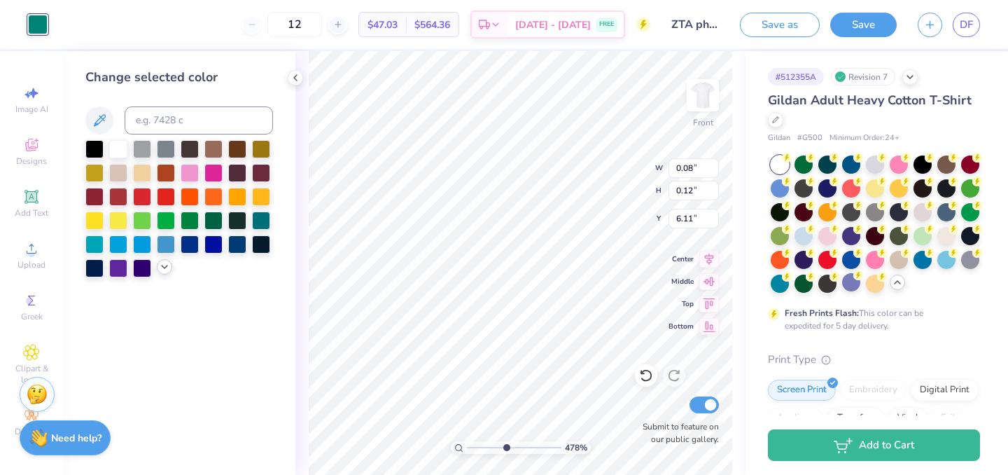
click at [166, 263] on icon at bounding box center [164, 266] width 11 height 11
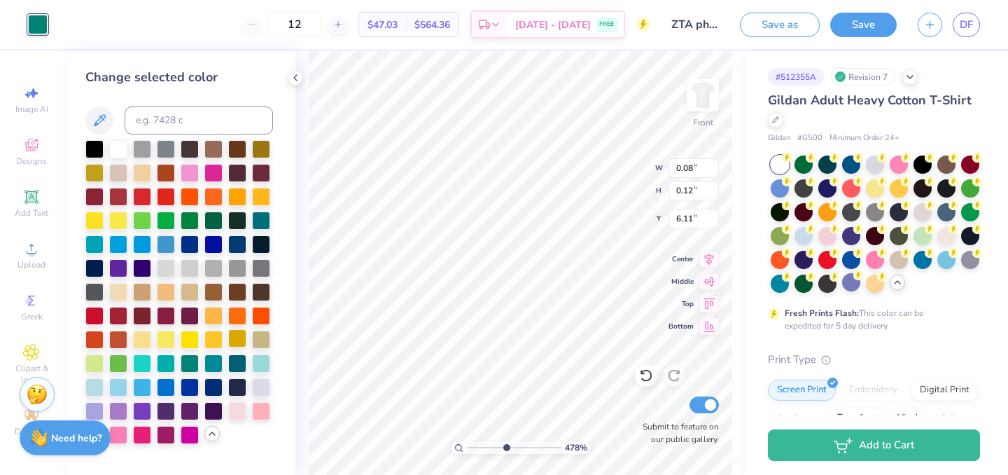
click at [241, 340] on div at bounding box center [237, 338] width 18 height 18
type input "0.15"
type input "0.04"
type input "7.38"
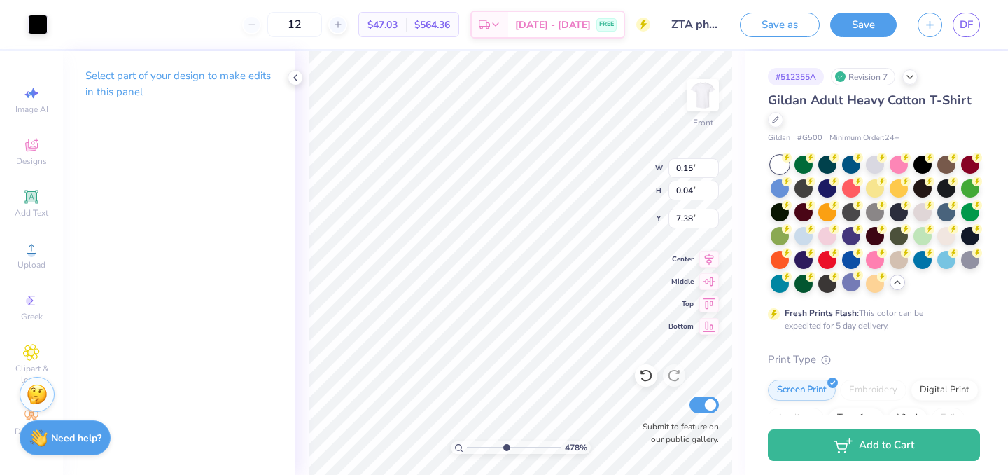
type input "1.36"
type input "0.78"
type input "7.13"
click at [32, 18] on div at bounding box center [38, 23] width 20 height 20
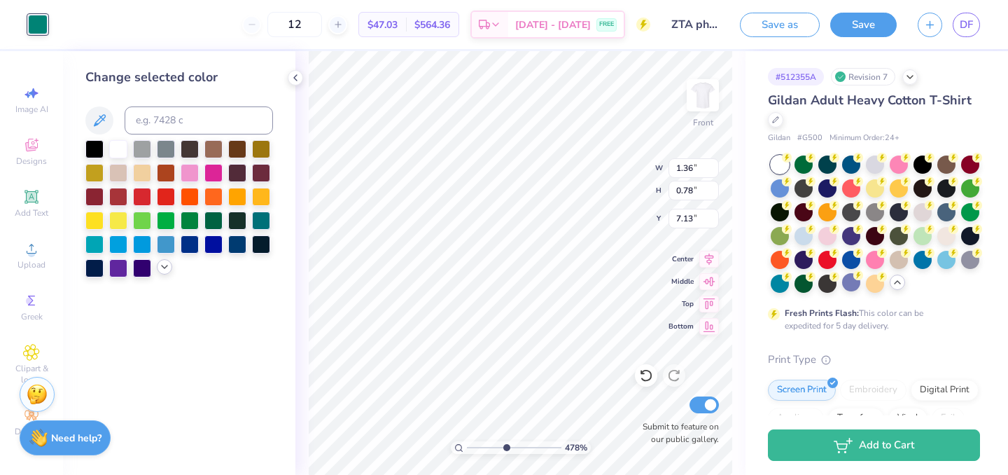
click at [164, 265] on icon at bounding box center [164, 266] width 11 height 11
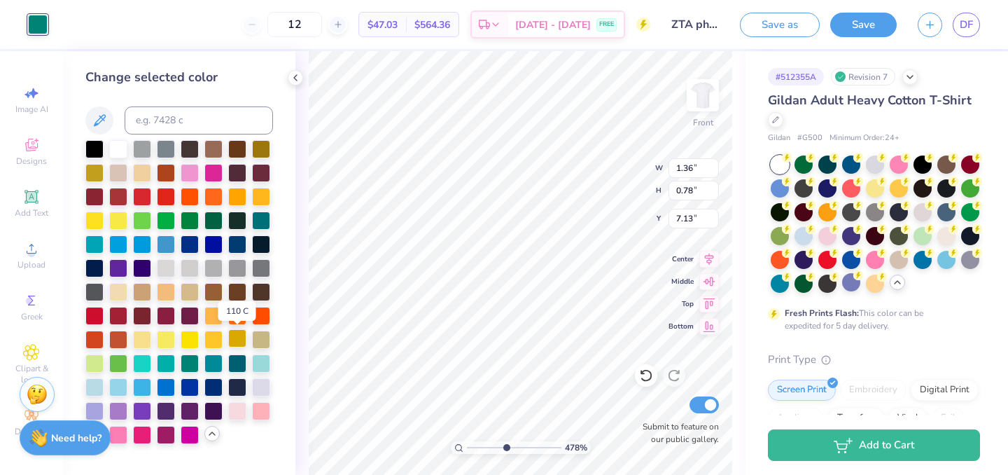
click at [240, 336] on div at bounding box center [237, 338] width 18 height 18
type input "0.44"
type input "0.46"
type input "7.42"
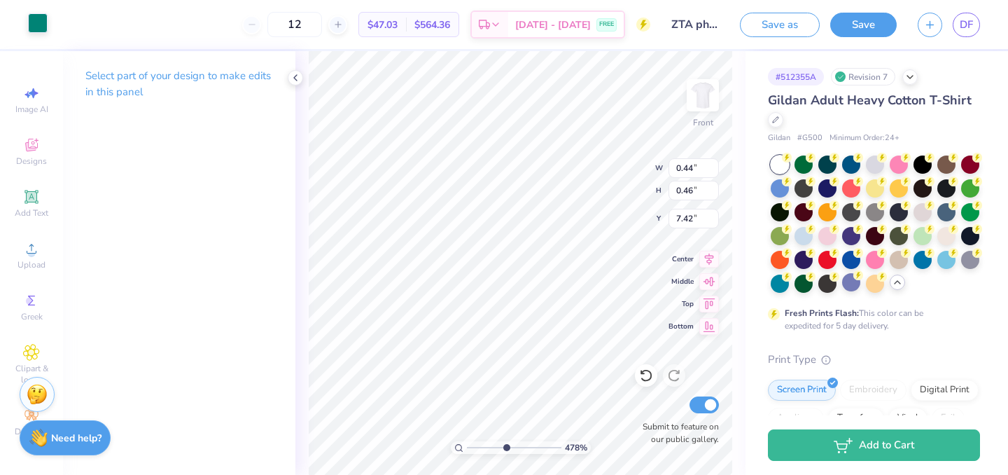
click at [28, 16] on div at bounding box center [38, 23] width 20 height 20
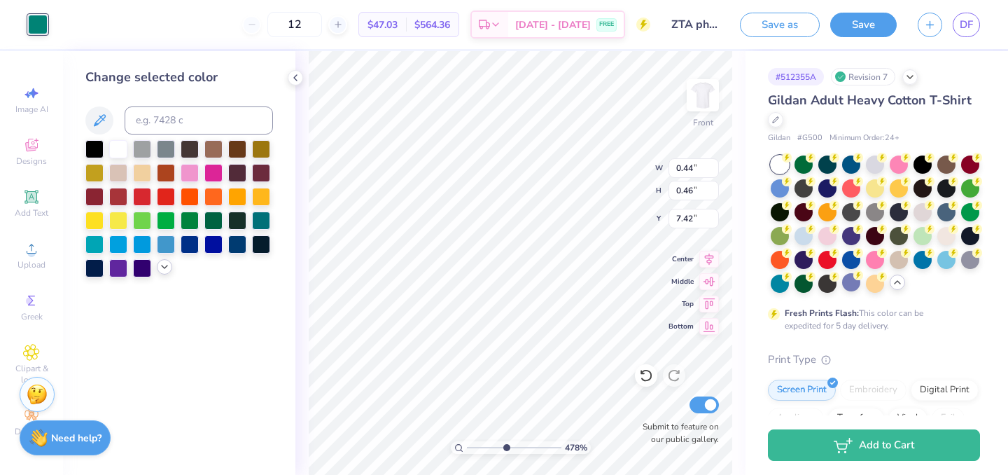
click at [166, 270] on icon at bounding box center [164, 266] width 11 height 11
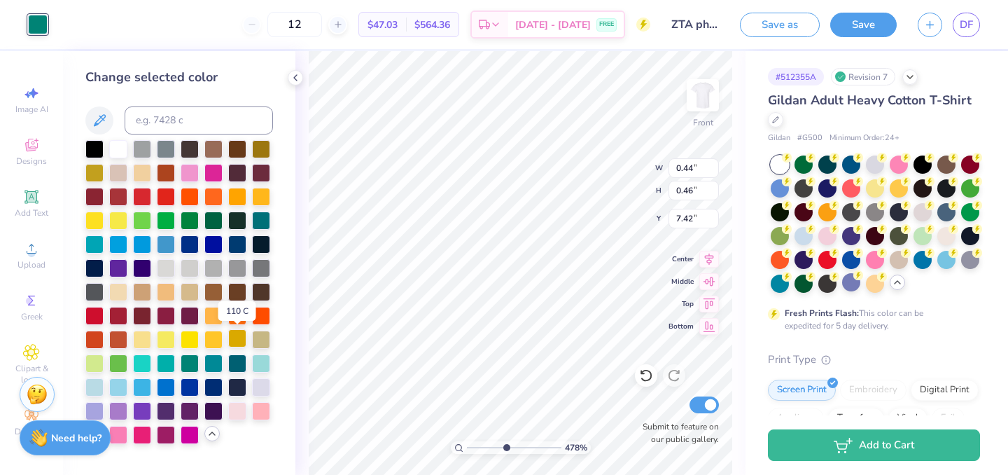
click at [243, 333] on div at bounding box center [237, 338] width 18 height 18
type input "0.39"
type input "0.40"
type input "7.48"
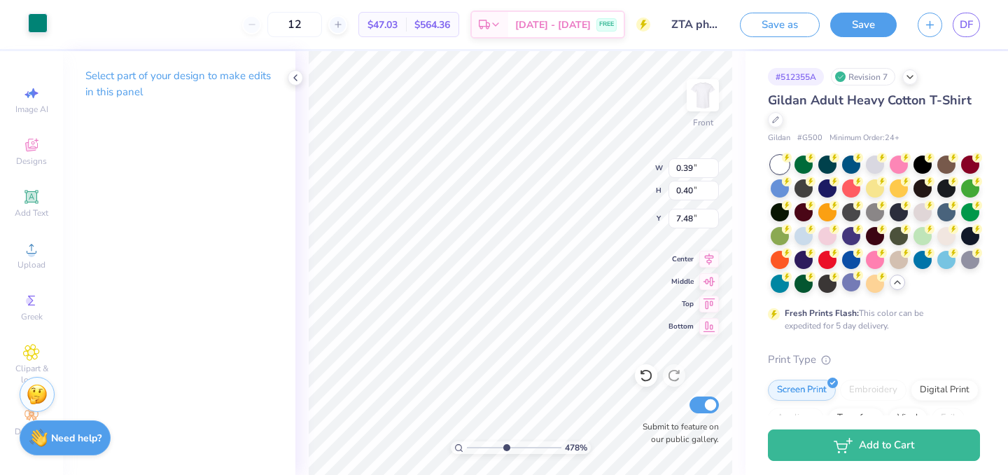
click at [43, 27] on div at bounding box center [38, 23] width 20 height 20
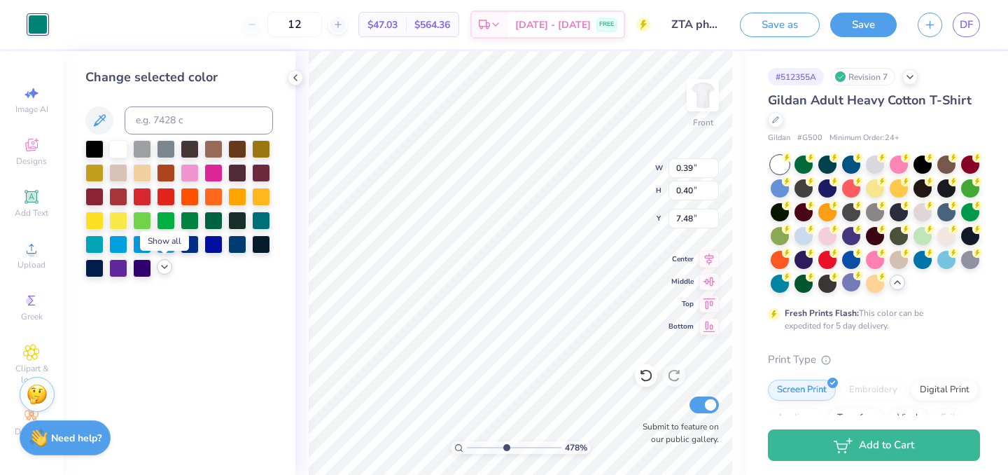
click at [159, 268] on icon at bounding box center [164, 266] width 11 height 11
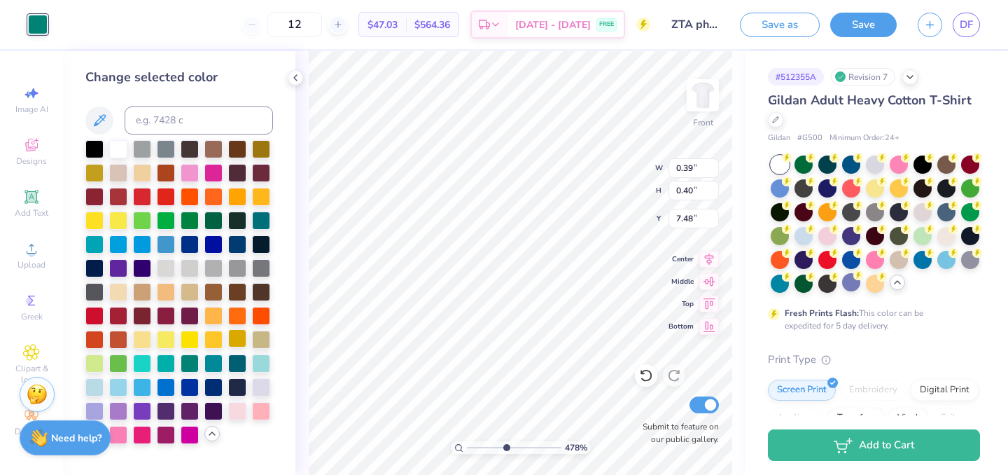
click at [234, 344] on div at bounding box center [237, 338] width 18 height 18
type input "0.43"
type input "0.24"
type input "7.18"
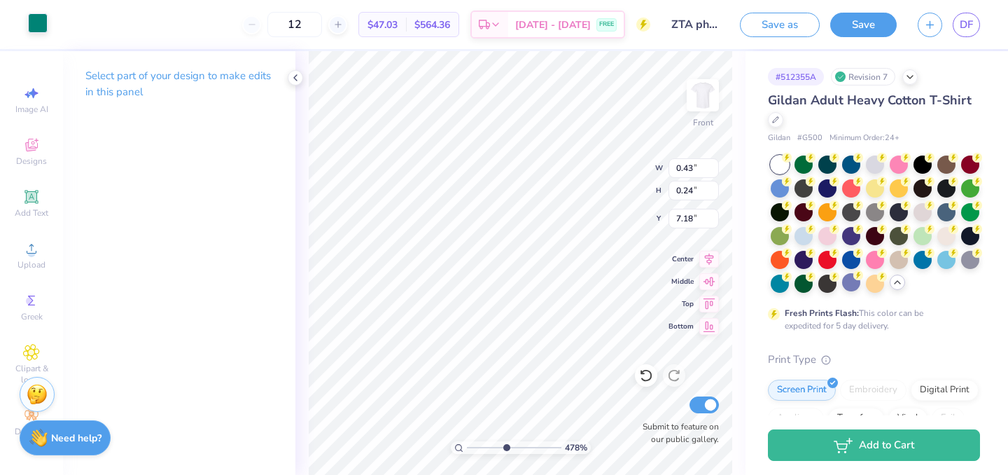
click at [37, 18] on div at bounding box center [38, 23] width 20 height 20
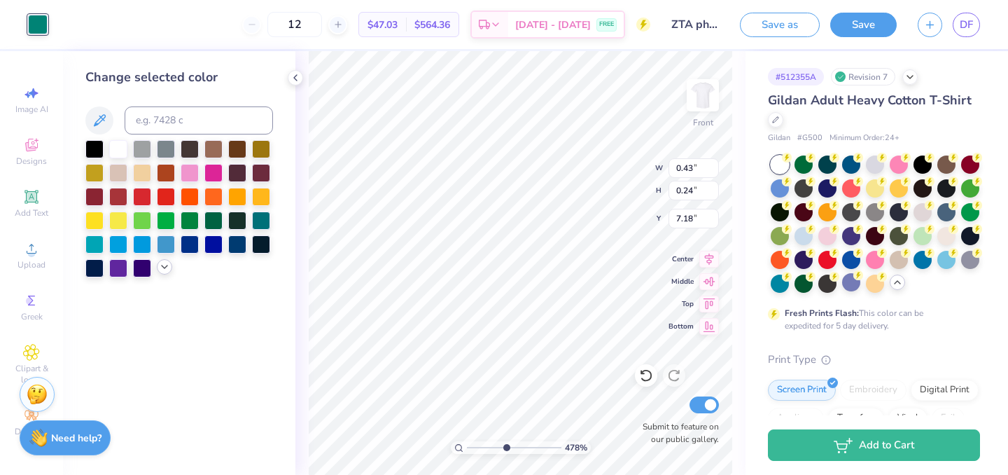
click at [166, 269] on icon at bounding box center [164, 266] width 11 height 11
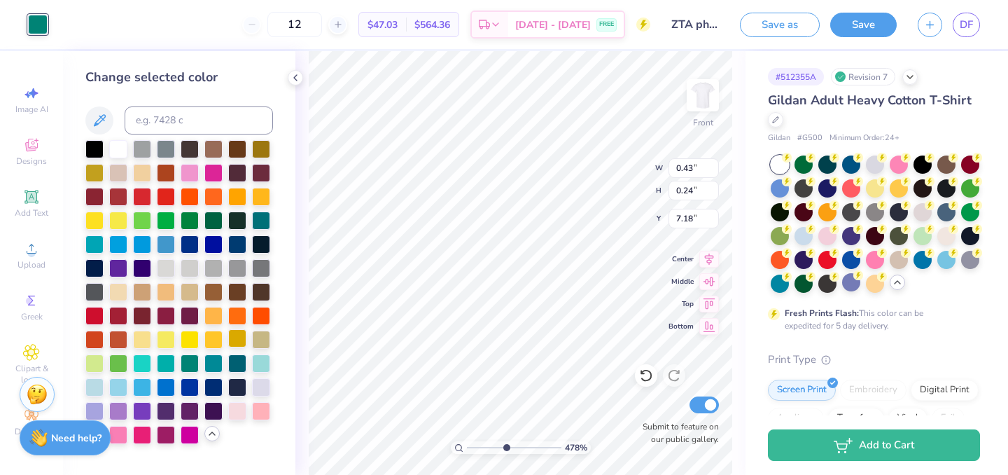
click at [237, 335] on div at bounding box center [237, 338] width 18 height 18
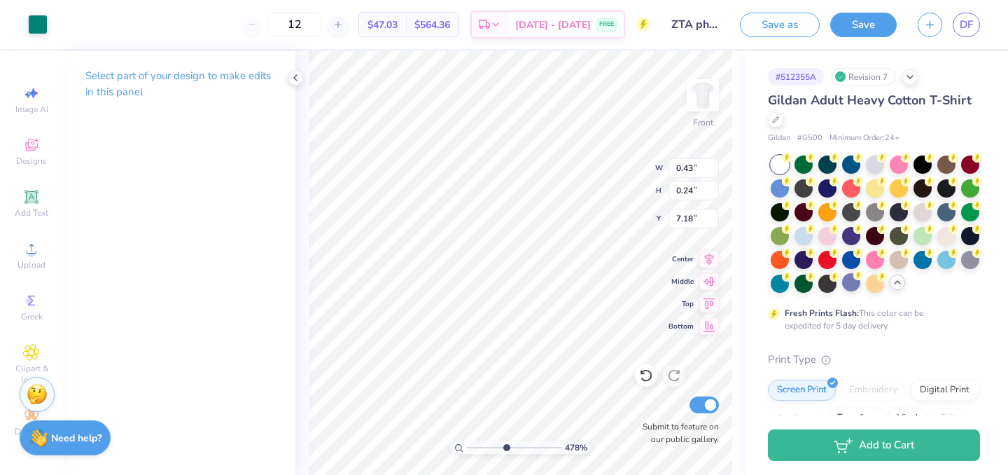
type input "4.93"
type input "0.50"
type input "7.71"
click at [45, 19] on div at bounding box center [38, 23] width 20 height 20
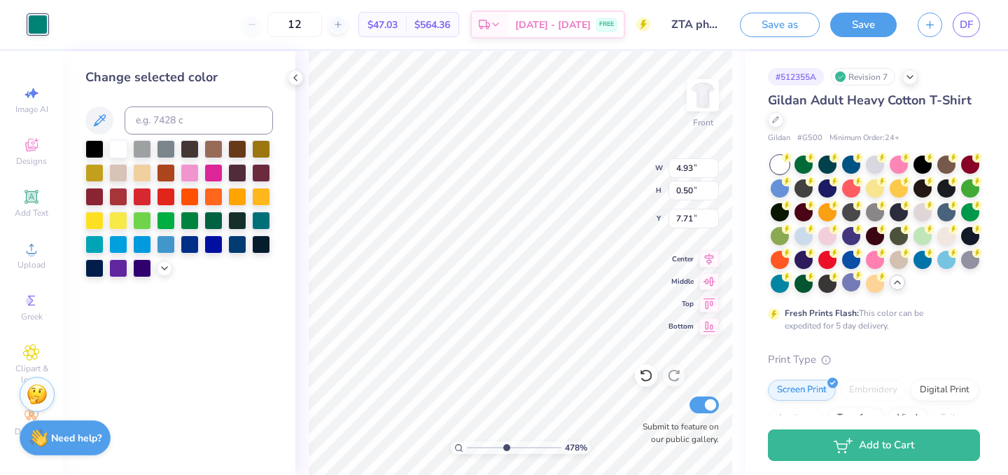
click at [163, 277] on div "Change selected color" at bounding box center [179, 262] width 232 height 423
click at [165, 275] on div at bounding box center [179, 208] width 188 height 137
click at [167, 270] on icon at bounding box center [164, 266] width 11 height 11
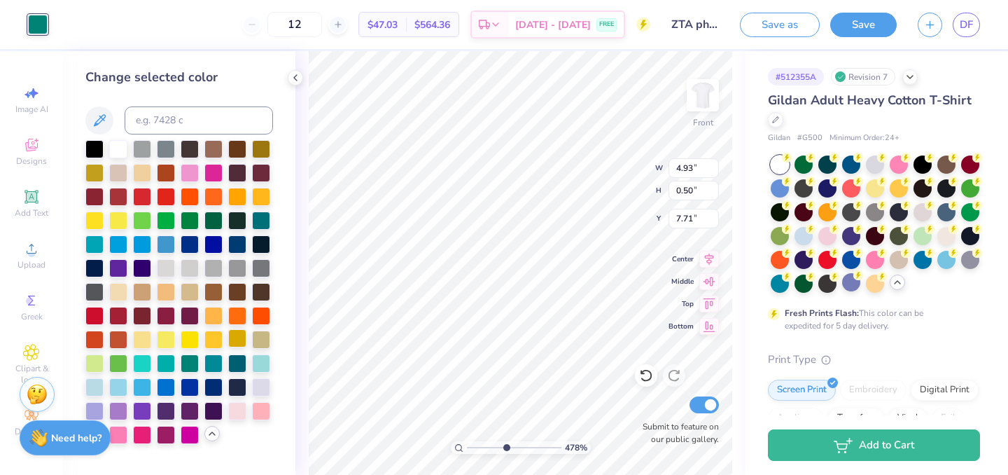
click at [233, 344] on div at bounding box center [237, 338] width 18 height 18
drag, startPoint x: 504, startPoint y: 443, endPoint x: 454, endPoint y: 437, distance: 50.7
click at [467, 441] on input "range" at bounding box center [514, 447] width 94 height 13
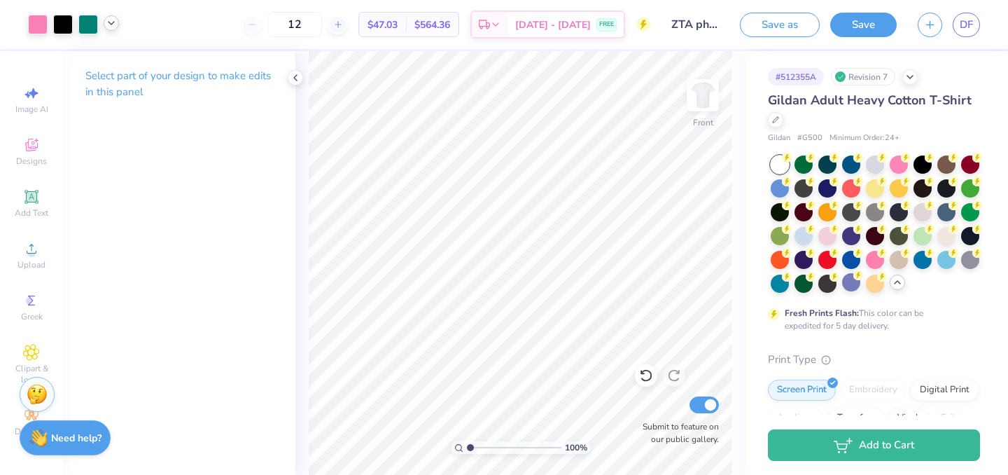
click at [111, 18] on icon at bounding box center [111, 22] width 11 height 11
click at [85, 28] on div at bounding box center [88, 23] width 20 height 20
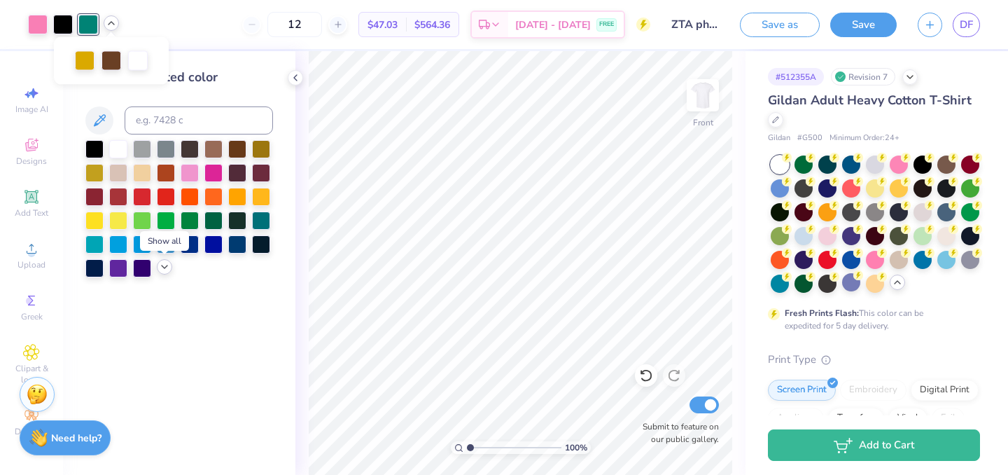
click at [164, 267] on polyline at bounding box center [165, 266] width 6 height 3
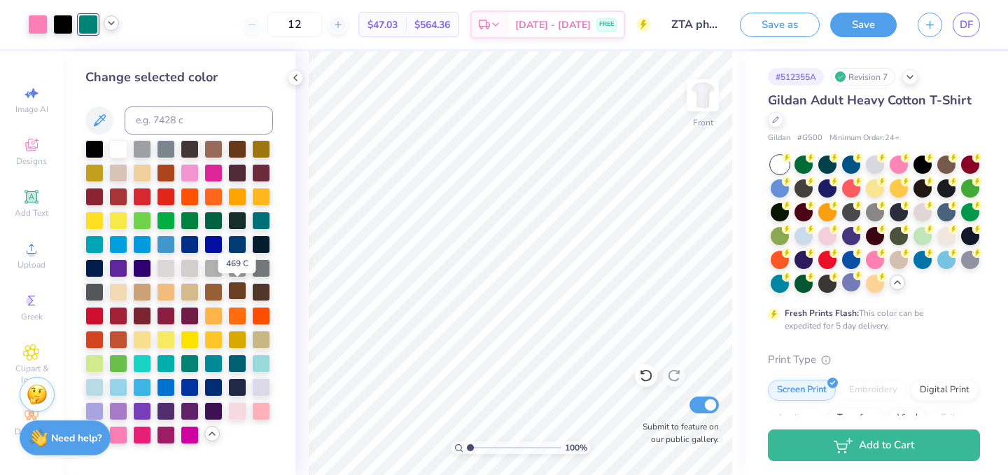
click at [235, 286] on div at bounding box center [237, 290] width 18 height 18
drag, startPoint x: 470, startPoint y: 444, endPoint x: 496, endPoint y: 441, distance: 26.7
click at [496, 441] on input "range" at bounding box center [514, 447] width 94 height 13
drag, startPoint x: 498, startPoint y: 446, endPoint x: 479, endPoint y: 446, distance: 18.2
click at [477, 454] on input "range" at bounding box center [514, 447] width 94 height 13
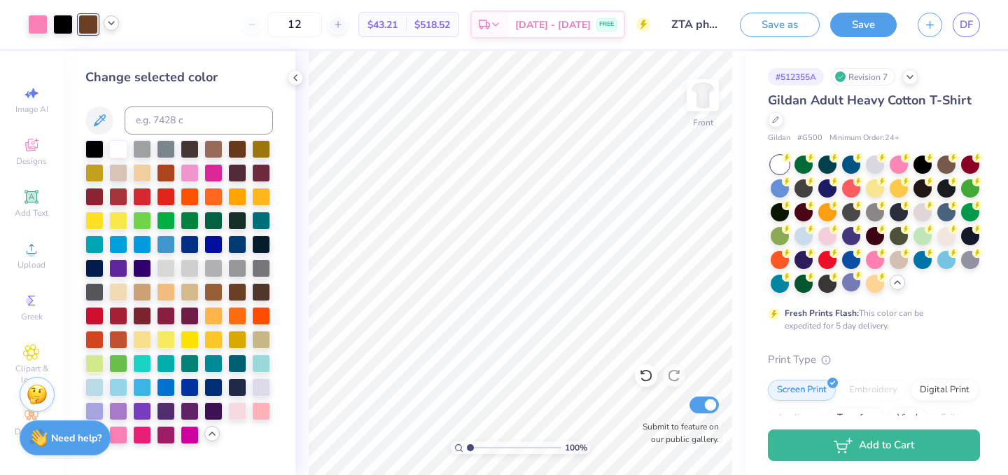
drag, startPoint x: 478, startPoint y: 446, endPoint x: 446, endPoint y: 445, distance: 32.2
click at [467, 445] on input "range" at bounding box center [514, 447] width 94 height 13
click at [832, 228] on circle at bounding box center [834, 228] width 10 height 10
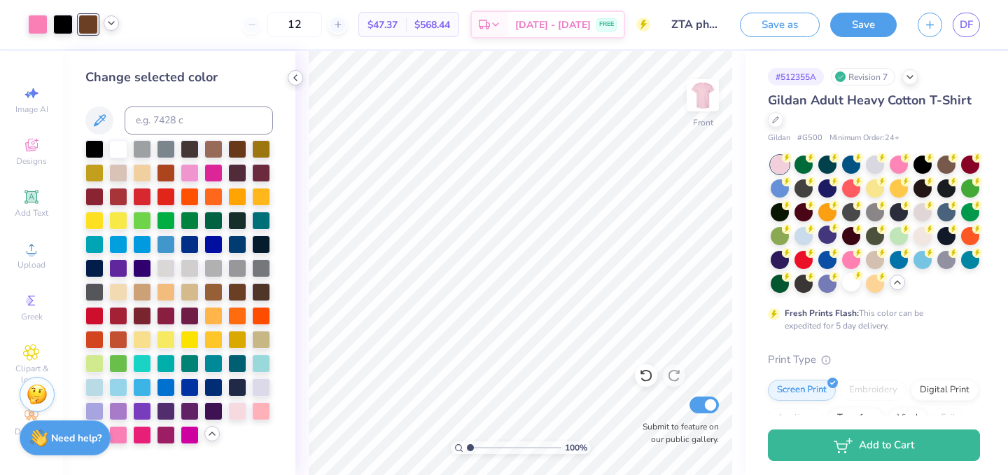
click at [298, 75] on icon at bounding box center [295, 77] width 11 height 11
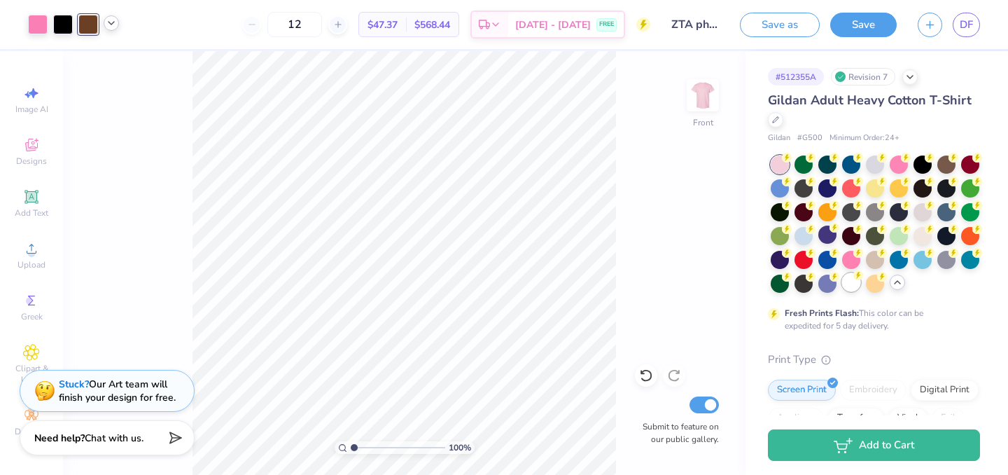
click at [853, 285] on div at bounding box center [851, 282] width 18 height 18
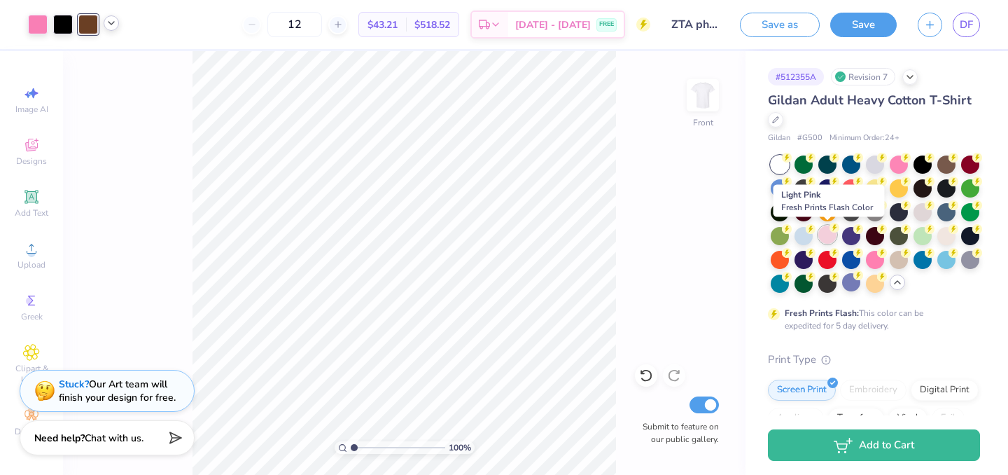
click at [831, 225] on circle at bounding box center [834, 228] width 10 height 10
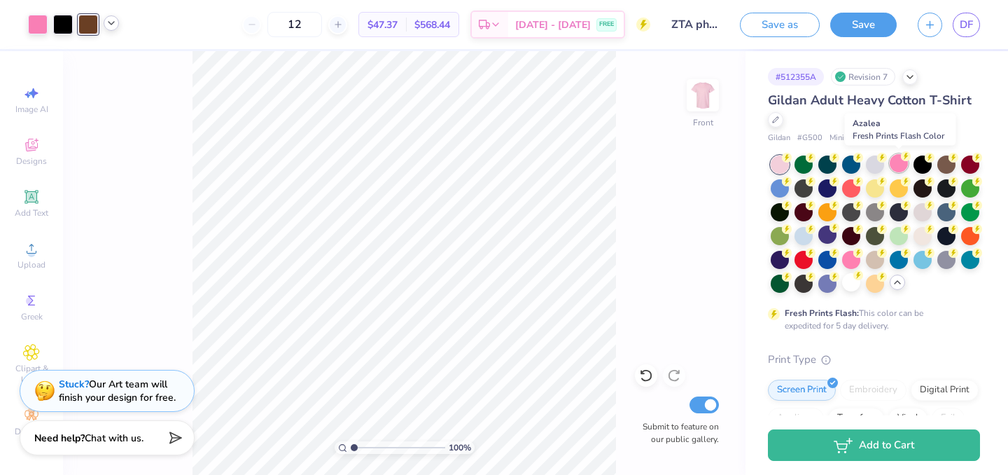
click at [902, 162] on div at bounding box center [899, 163] width 18 height 18
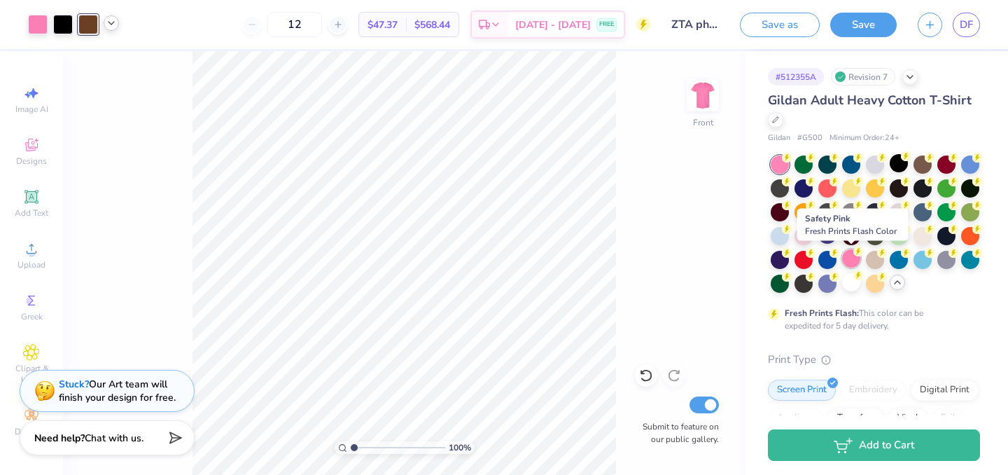
click at [853, 264] on div at bounding box center [851, 258] width 18 height 18
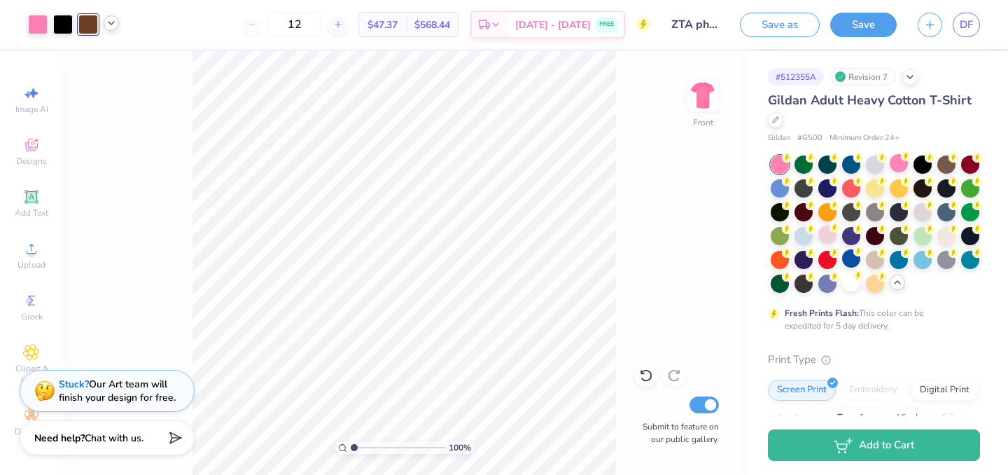
click at [902, 285] on icon at bounding box center [897, 281] width 11 height 11
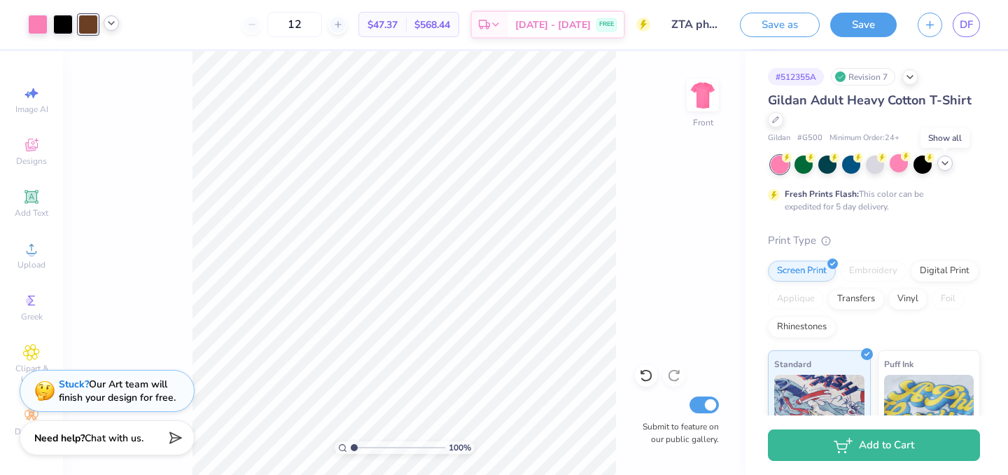
click at [949, 168] on icon at bounding box center [944, 162] width 11 height 11
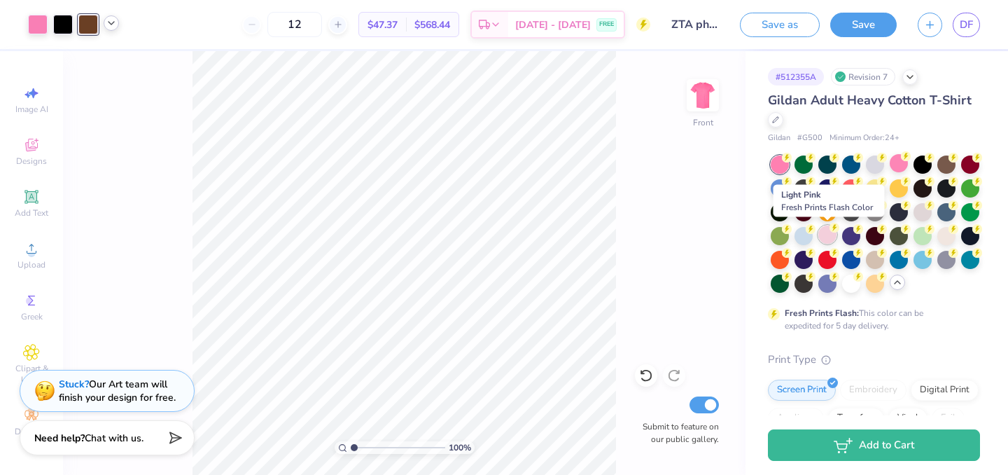
click at [825, 233] on div at bounding box center [827, 234] width 18 height 18
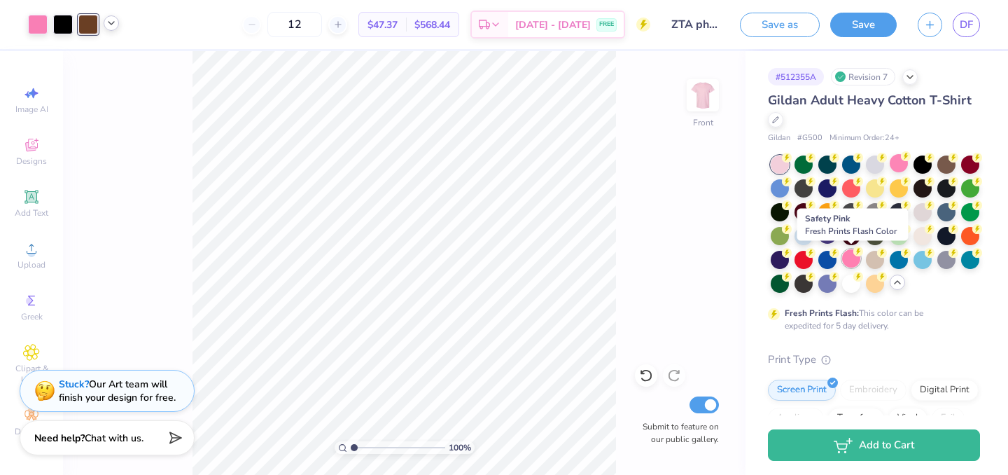
click at [852, 258] on div at bounding box center [851, 258] width 18 height 18
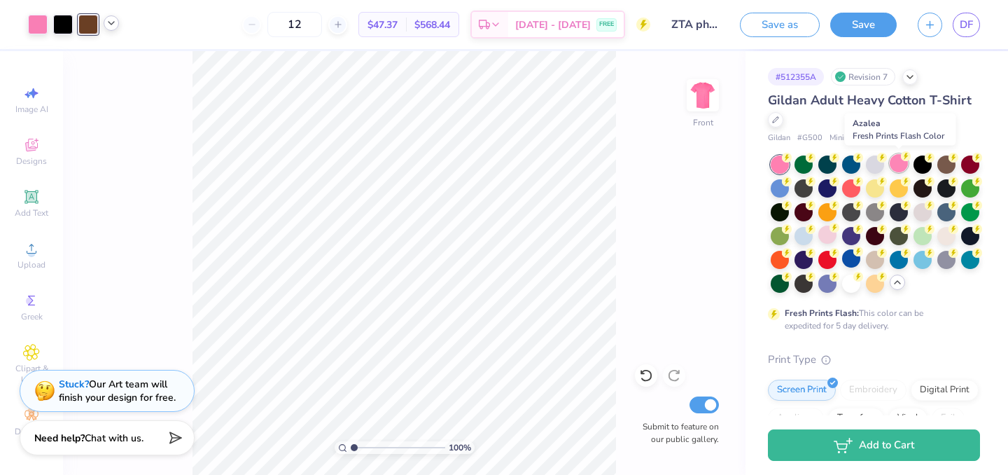
click at [899, 162] on div at bounding box center [899, 163] width 18 height 18
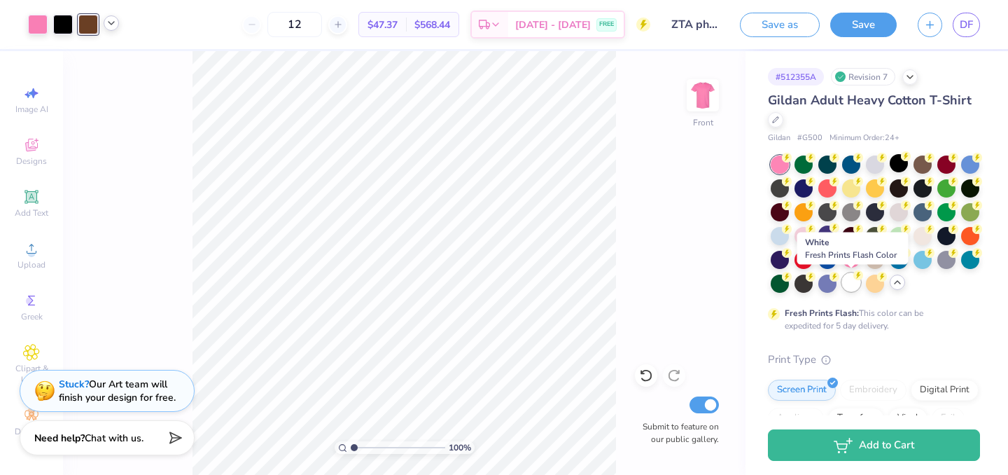
click at [855, 279] on icon at bounding box center [858, 275] width 10 height 10
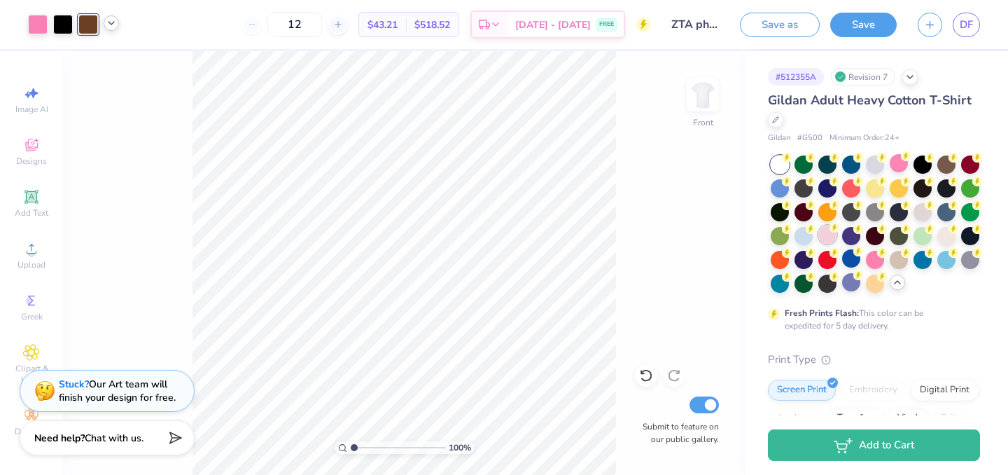
click at [825, 234] on div at bounding box center [827, 234] width 18 height 18
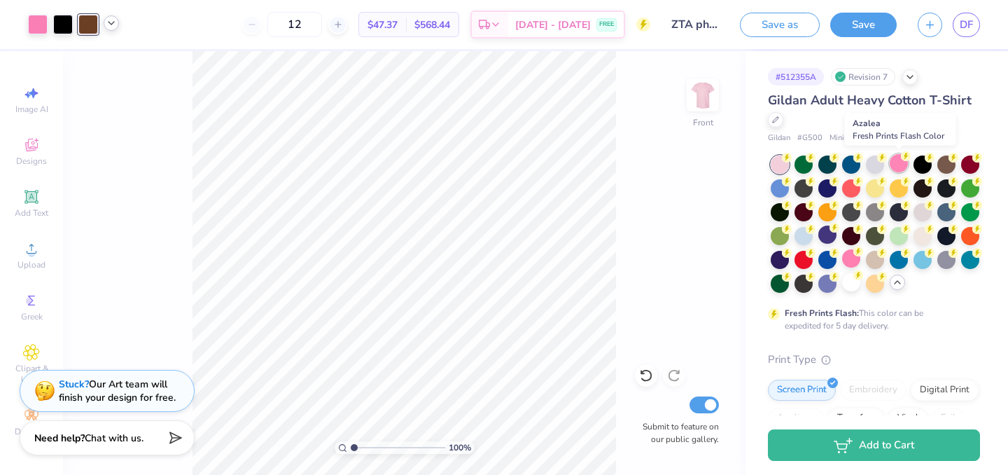
click at [899, 159] on div at bounding box center [899, 163] width 18 height 18
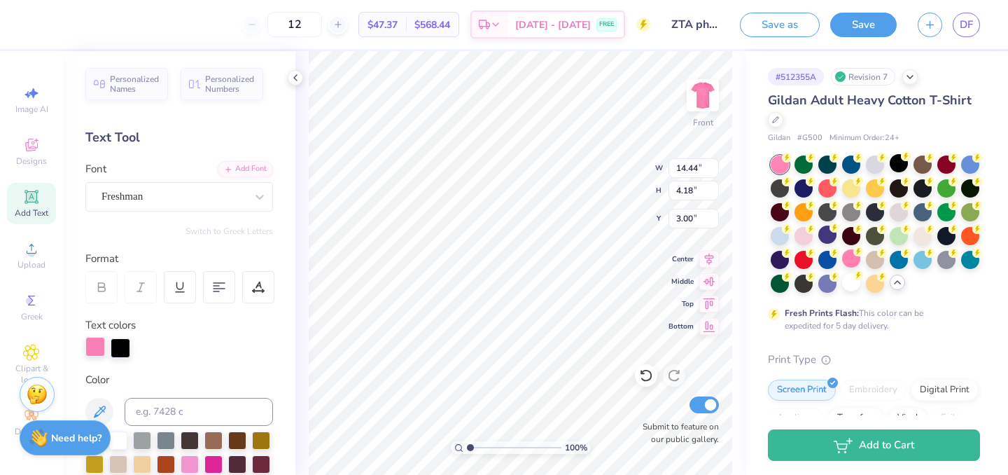
click at [90, 347] on div at bounding box center [95, 347] width 20 height 20
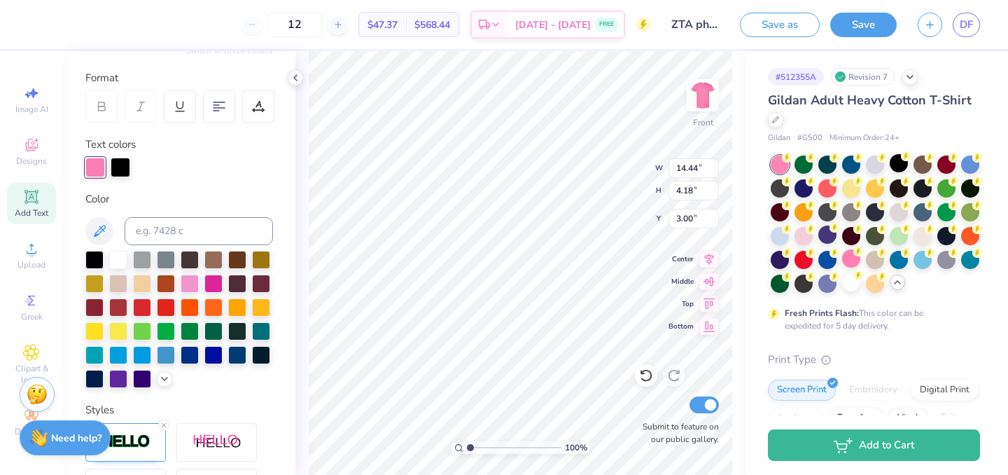
scroll to position [187, 0]
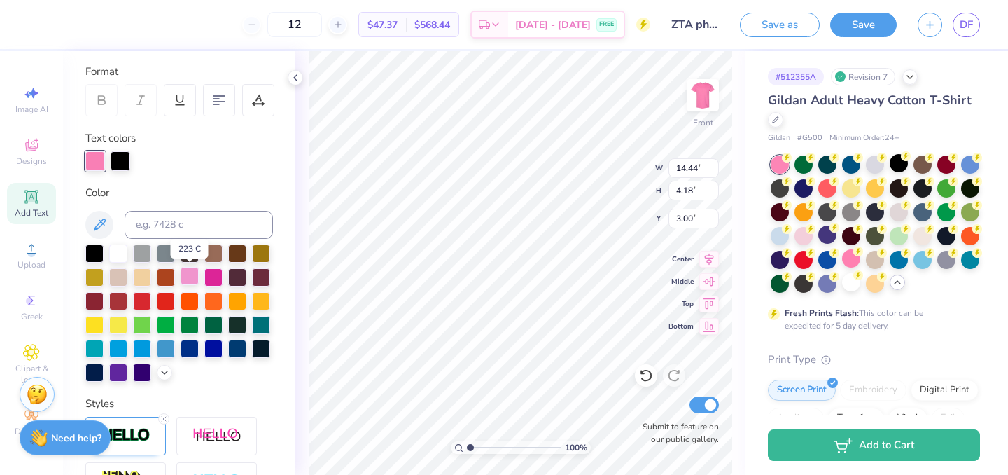
click at [190, 276] on div at bounding box center [190, 276] width 18 height 18
click at [167, 363] on div at bounding box center [179, 312] width 188 height 137
click at [167, 370] on icon at bounding box center [164, 370] width 11 height 11
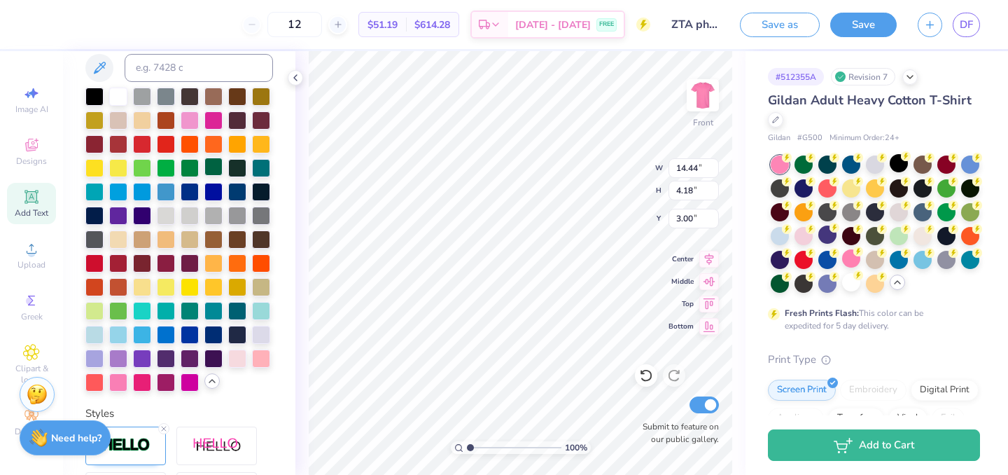
scroll to position [348, 0]
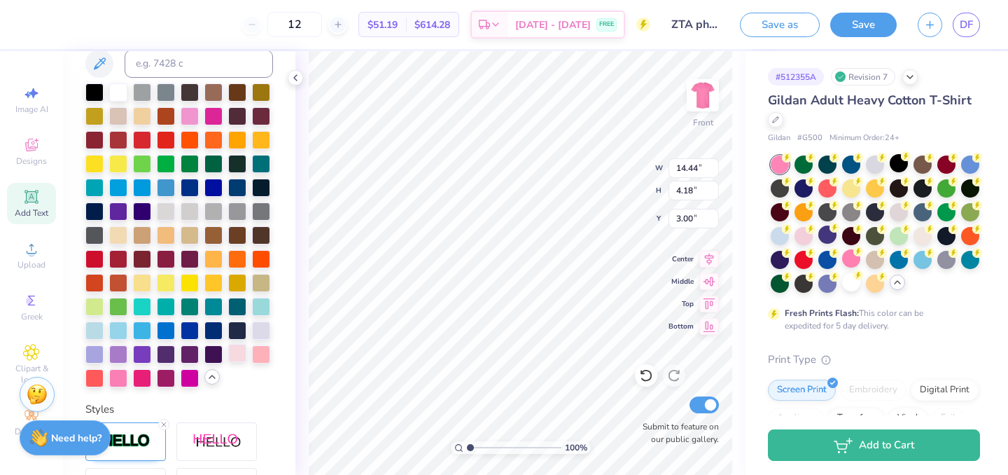
click at [234, 351] on div at bounding box center [237, 353] width 18 height 18
click at [235, 353] on div at bounding box center [237, 353] width 18 height 18
drag, startPoint x: 470, startPoint y: 447, endPoint x: 487, endPoint y: 446, distance: 16.8
type input "2.86"
click at [487, 446] on input "range" at bounding box center [514, 447] width 94 height 13
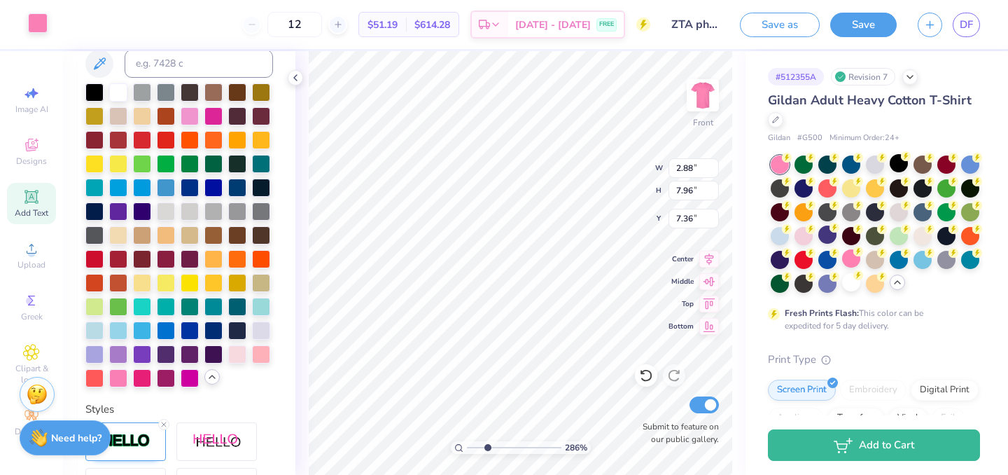
click at [41, 29] on div at bounding box center [38, 23] width 20 height 20
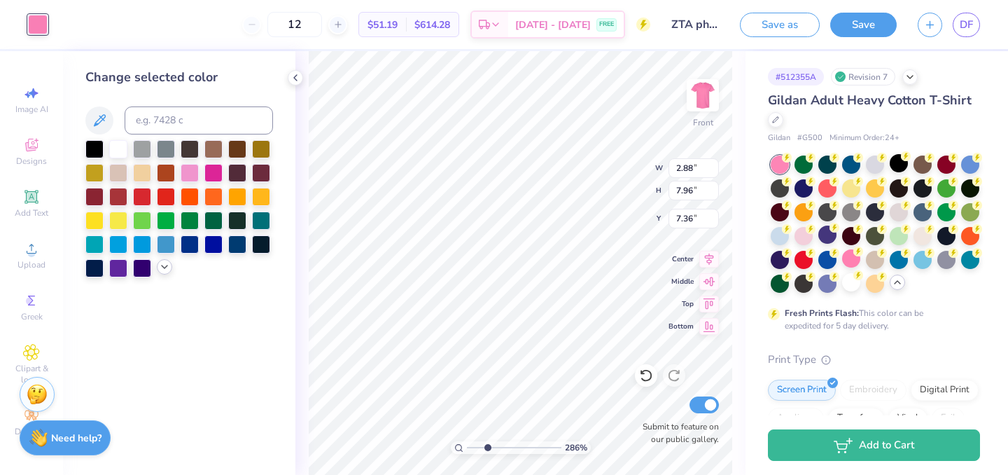
click at [167, 262] on icon at bounding box center [164, 266] width 11 height 11
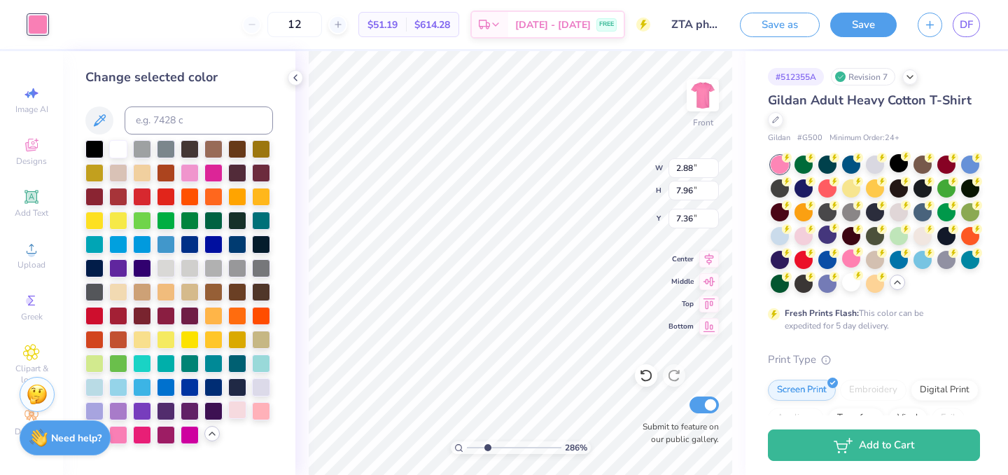
click at [237, 412] on div at bounding box center [237, 409] width 18 height 18
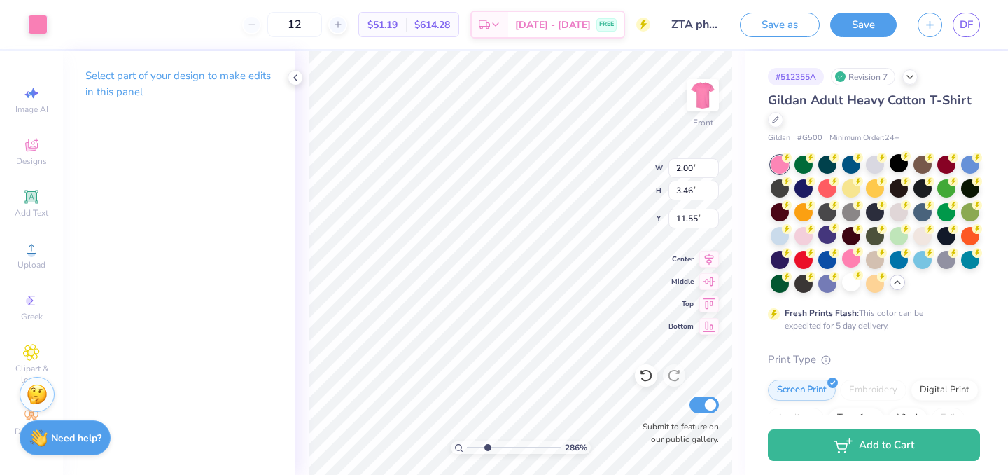
type input "2.00"
type input "3.46"
type input "11.55"
click at [35, 22] on div at bounding box center [38, 23] width 20 height 20
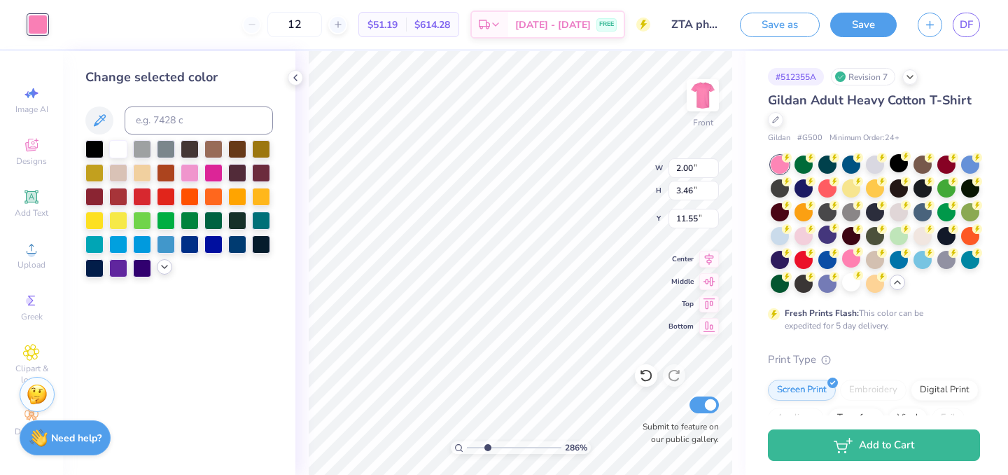
click at [165, 266] on polyline at bounding box center [165, 266] width 6 height 3
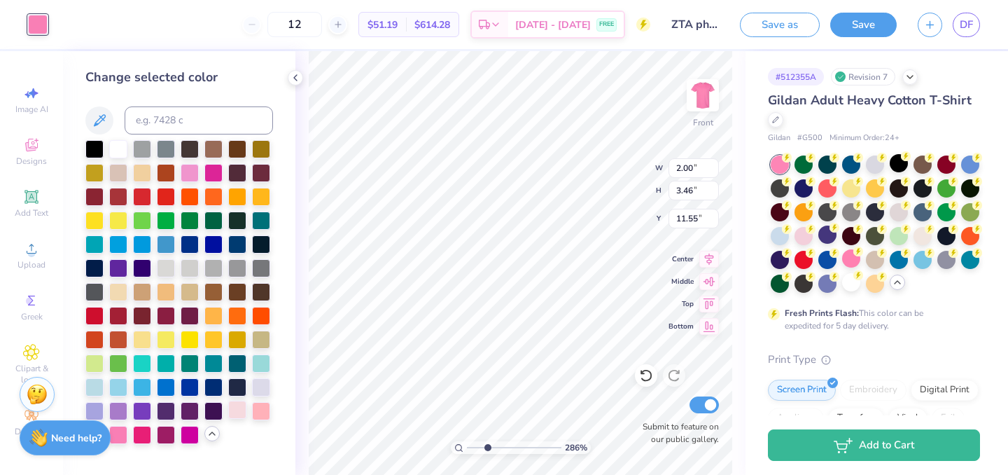
click at [240, 414] on div at bounding box center [237, 409] width 18 height 18
drag, startPoint x: 487, startPoint y: 445, endPoint x: 458, endPoint y: 443, distance: 28.8
type input "1"
click at [467, 443] on input "range" at bounding box center [514, 447] width 94 height 13
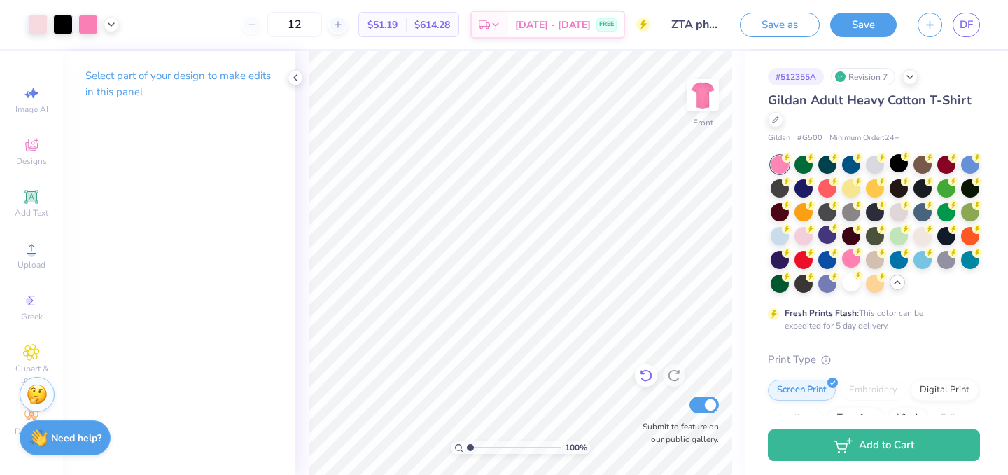
click at [643, 370] on icon at bounding box center [646, 376] width 12 height 13
click at [901, 164] on div at bounding box center [899, 163] width 18 height 18
click at [645, 373] on icon at bounding box center [646, 375] width 14 height 14
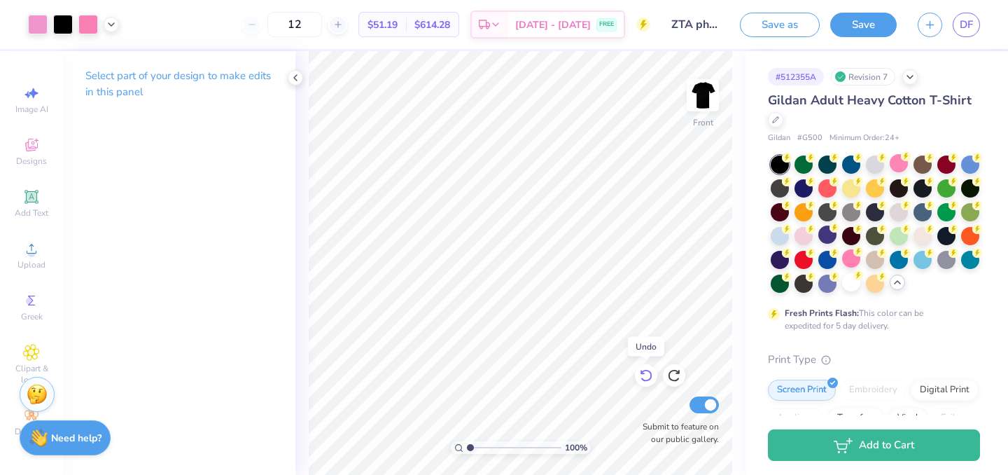
click at [645, 373] on icon at bounding box center [646, 375] width 14 height 14
click at [672, 375] on icon at bounding box center [674, 375] width 14 height 14
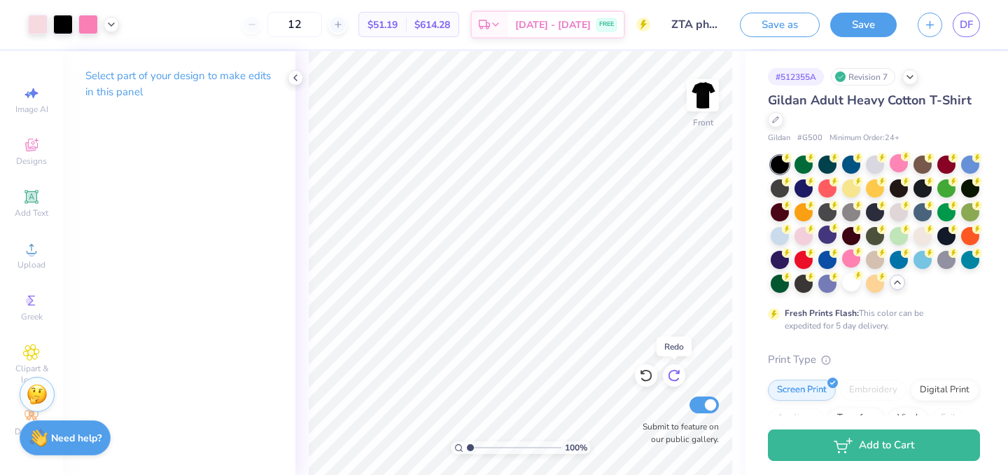
click at [672, 375] on icon at bounding box center [674, 375] width 14 height 14
click at [851, 286] on div at bounding box center [851, 282] width 18 height 18
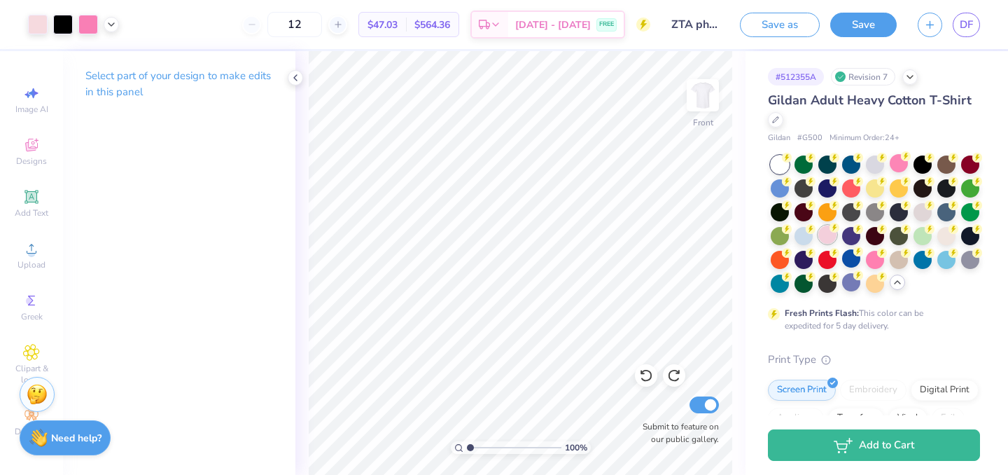
click at [832, 234] on div at bounding box center [827, 234] width 18 height 18
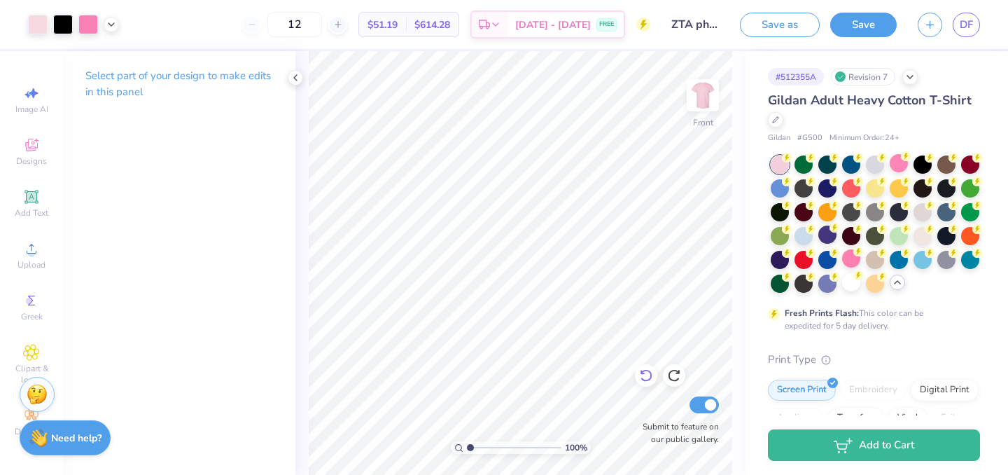
click at [647, 373] on icon at bounding box center [646, 375] width 14 height 14
click at [961, 35] on link "DF" at bounding box center [966, 25] width 27 height 24
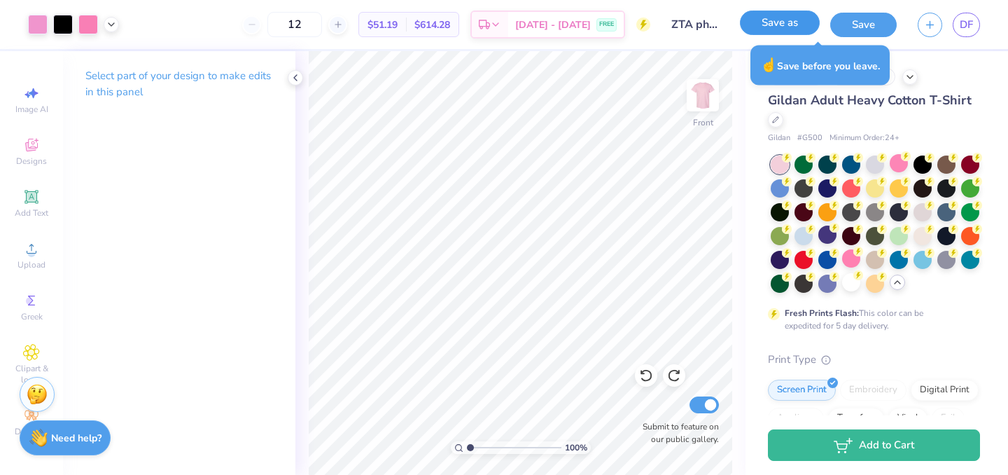
click at [783, 22] on button "Save as" at bounding box center [780, 22] width 80 height 24
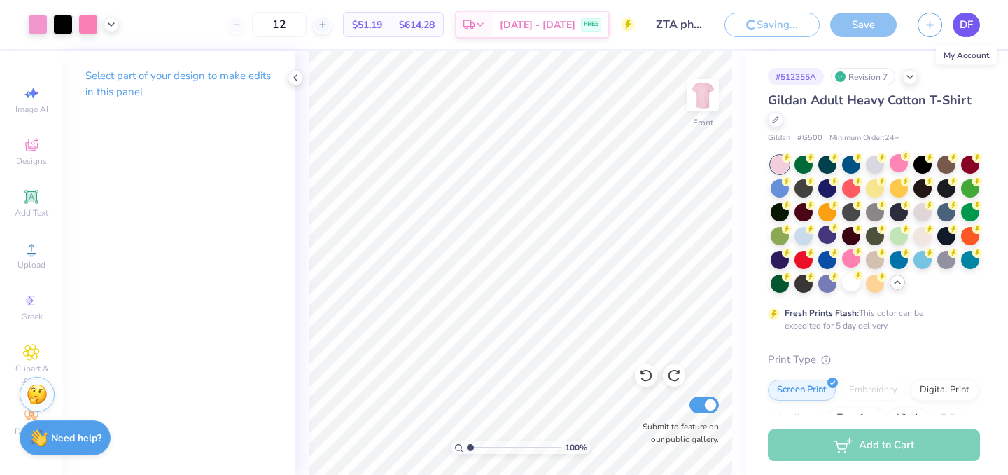
click at [972, 23] on span "DF" at bounding box center [966, 25] width 13 height 16
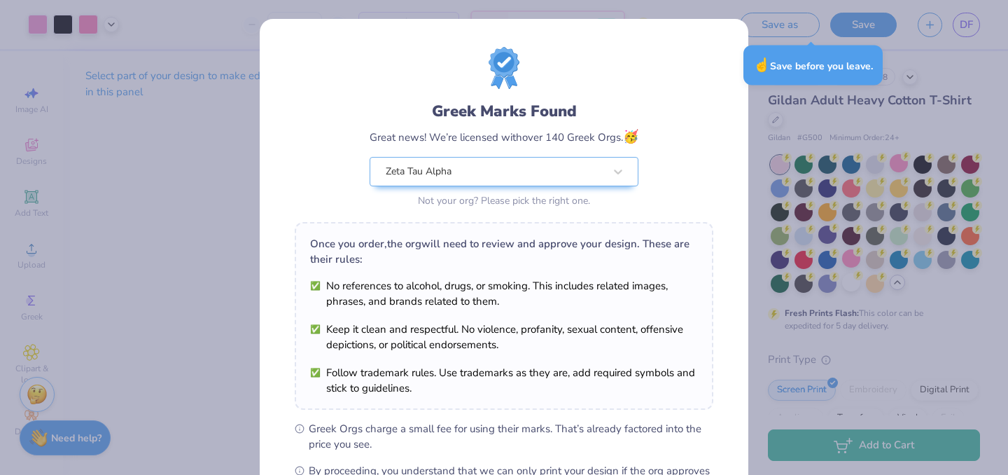
scroll to position [181, 0]
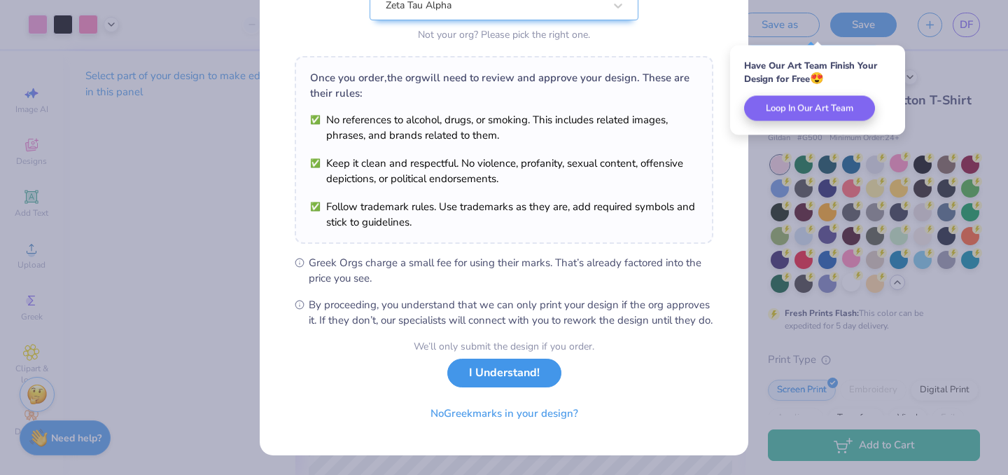
click at [523, 374] on button "I Understand!" at bounding box center [504, 372] width 114 height 29
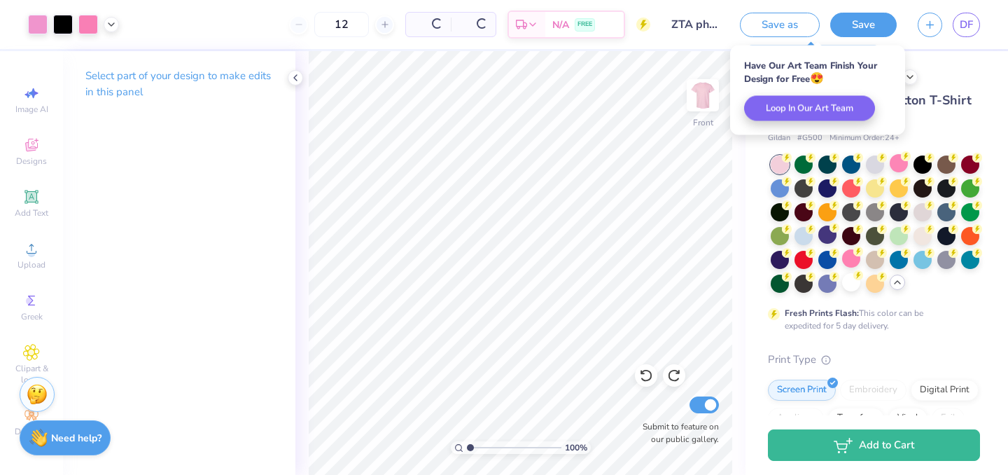
scroll to position [0, 0]
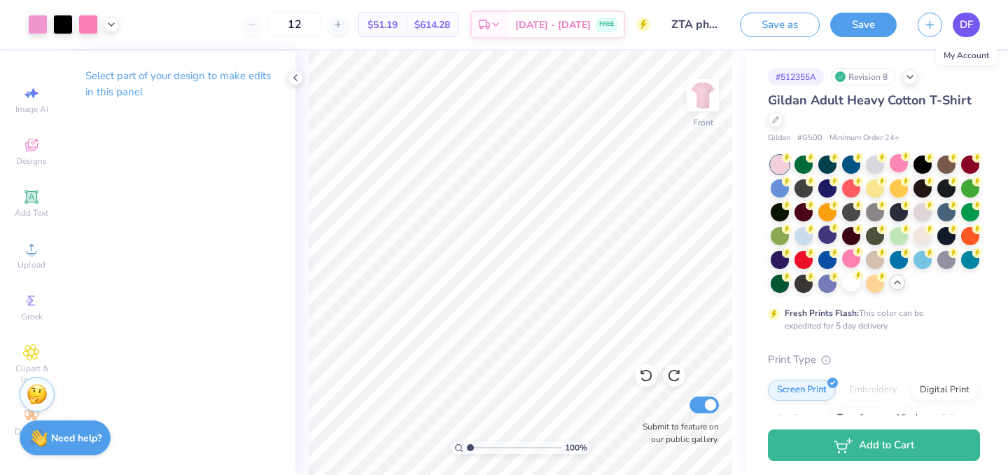
click at [971, 22] on span "DF" at bounding box center [966, 25] width 13 height 16
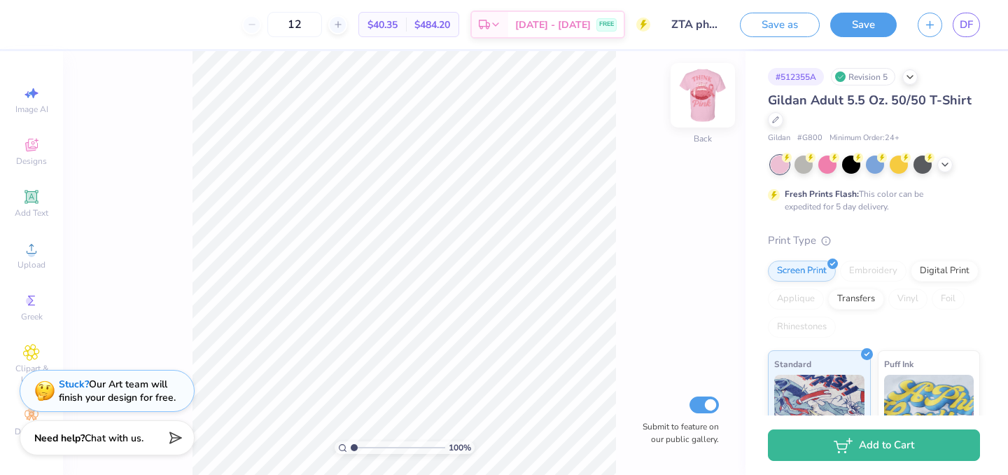
click at [715, 83] on img at bounding box center [703, 95] width 56 height 56
click at [944, 165] on icon at bounding box center [944, 162] width 11 height 11
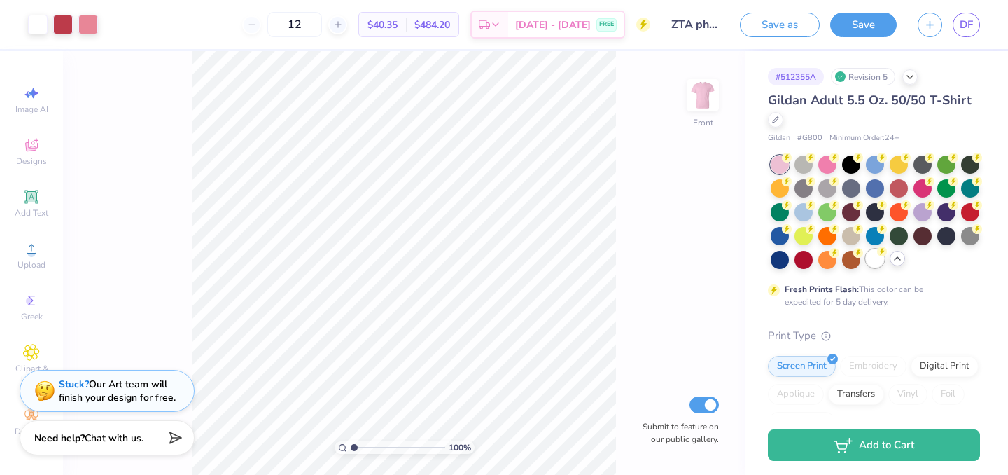
click at [871, 260] on div at bounding box center [875, 258] width 18 height 18
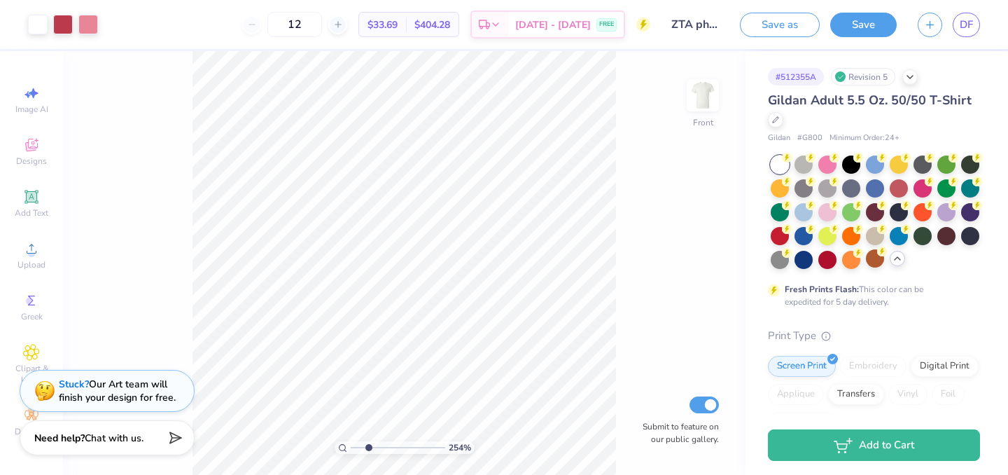
drag, startPoint x: 356, startPoint y: 445, endPoint x: 368, endPoint y: 445, distance: 11.9
click at [368, 445] on input "range" at bounding box center [398, 447] width 94 height 13
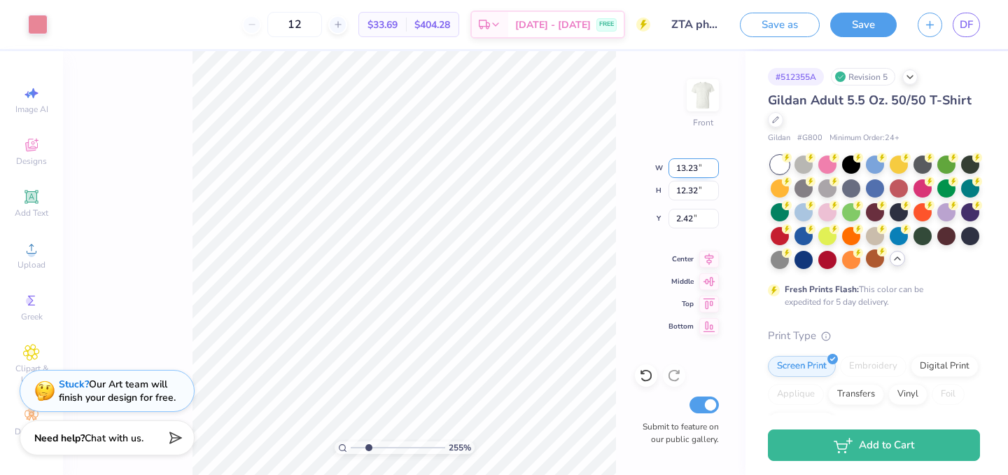
click at [598, 160] on div "255 % Front W 13.23 13.23 " H 12.32 12.32 " Y 2.42 2.42 " Center Middle Top Bot…" at bounding box center [404, 262] width 682 height 423
click at [34, 28] on div at bounding box center [38, 23] width 20 height 20
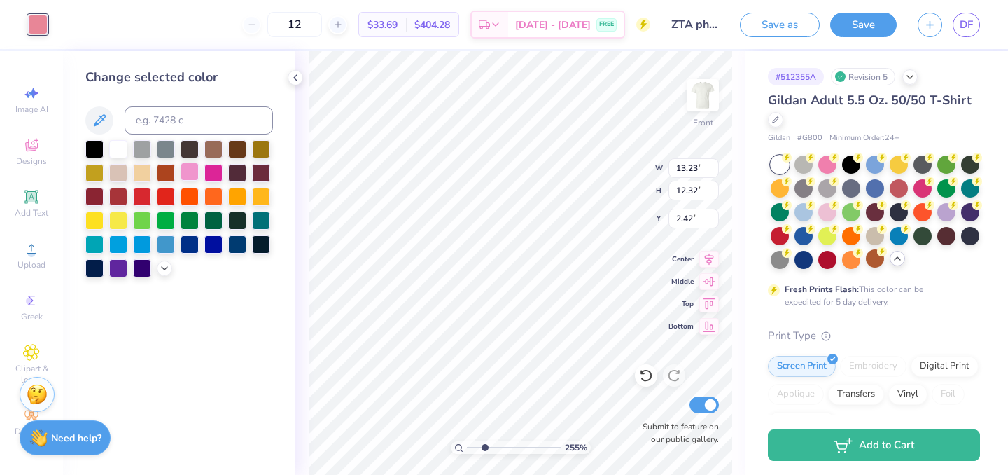
click at [188, 174] on div at bounding box center [190, 171] width 18 height 18
click at [161, 267] on icon at bounding box center [164, 266] width 11 height 11
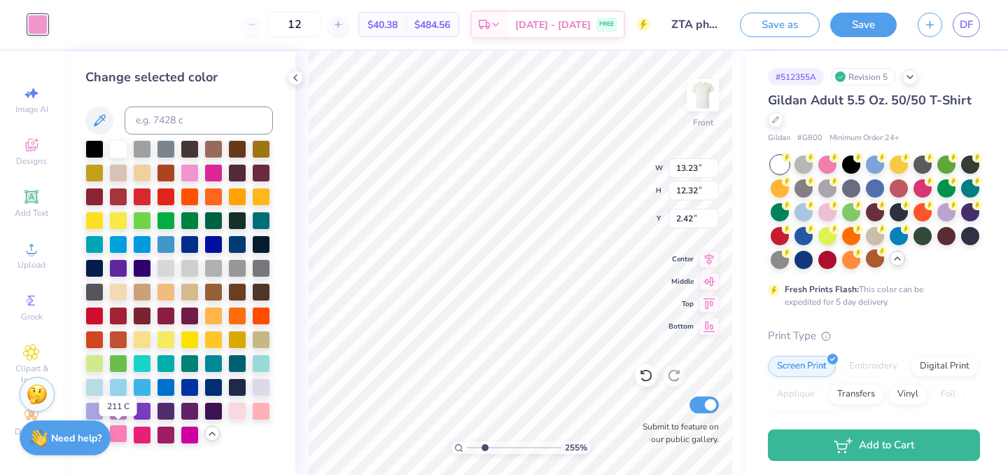
click at [119, 439] on div at bounding box center [118, 433] width 18 height 18
drag, startPoint x: 482, startPoint y: 446, endPoint x: 461, endPoint y: 445, distance: 21.0
type input "1"
click at [467, 445] on input "range" at bounding box center [514, 447] width 94 height 13
click at [974, 33] on link "DF" at bounding box center [966, 25] width 27 height 24
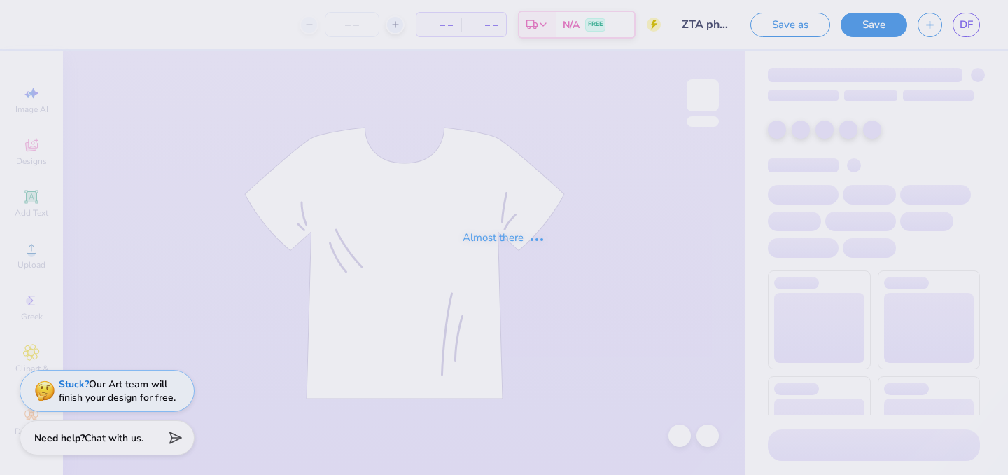
type input "ZTA philo"
type input "12"
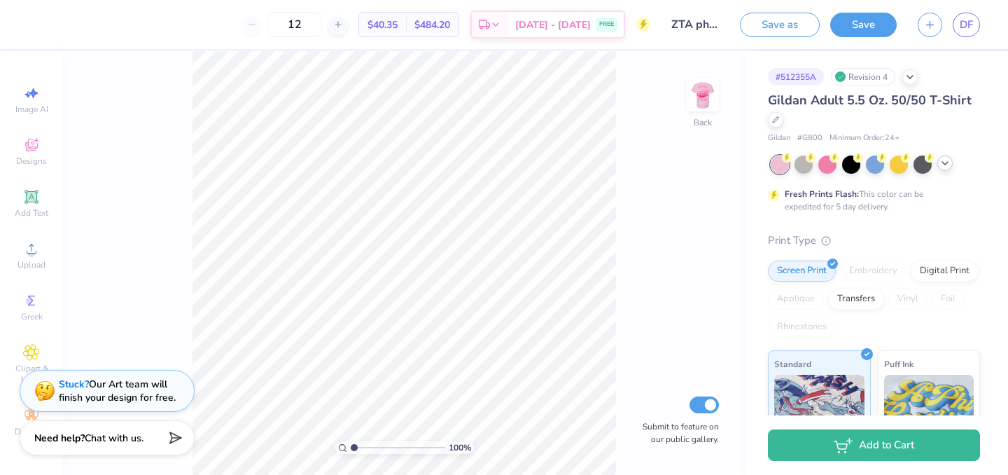
click at [946, 162] on icon at bounding box center [944, 162] width 11 height 11
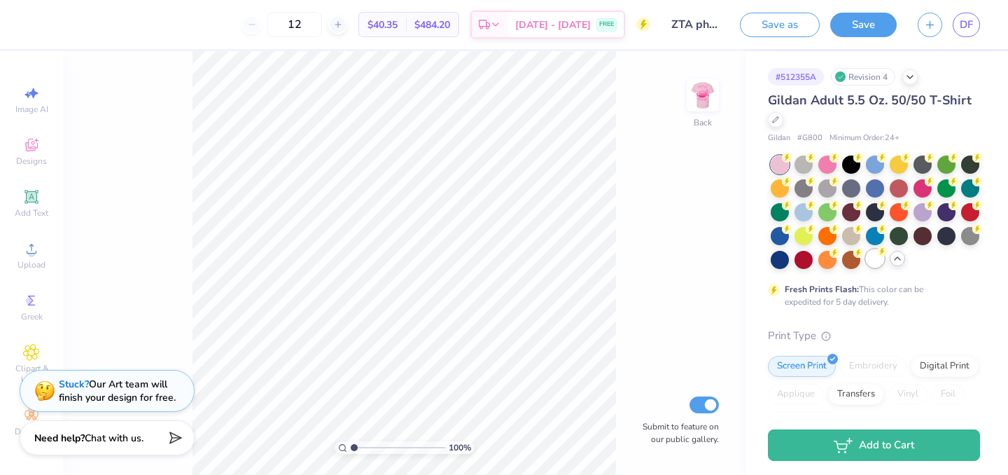
click at [872, 262] on div at bounding box center [875, 258] width 18 height 18
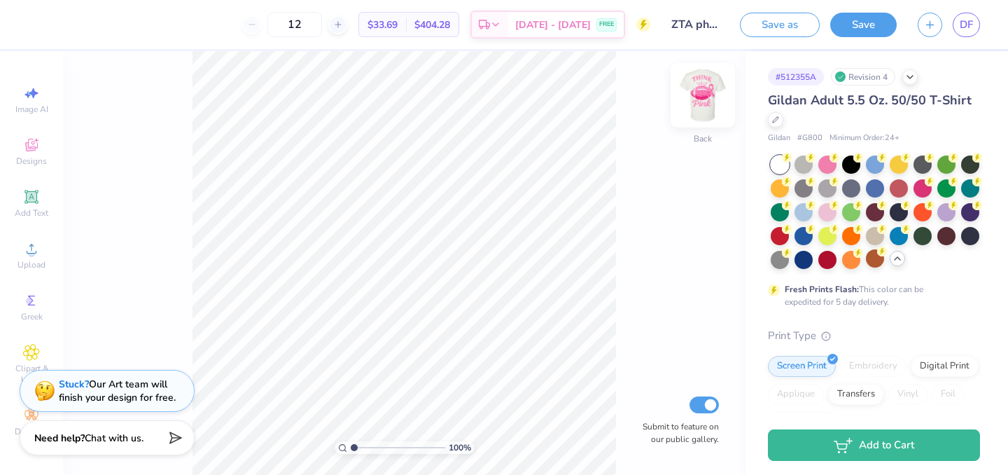
click at [701, 97] on img at bounding box center [703, 95] width 56 height 56
click at [968, 20] on span "DF" at bounding box center [966, 25] width 13 height 16
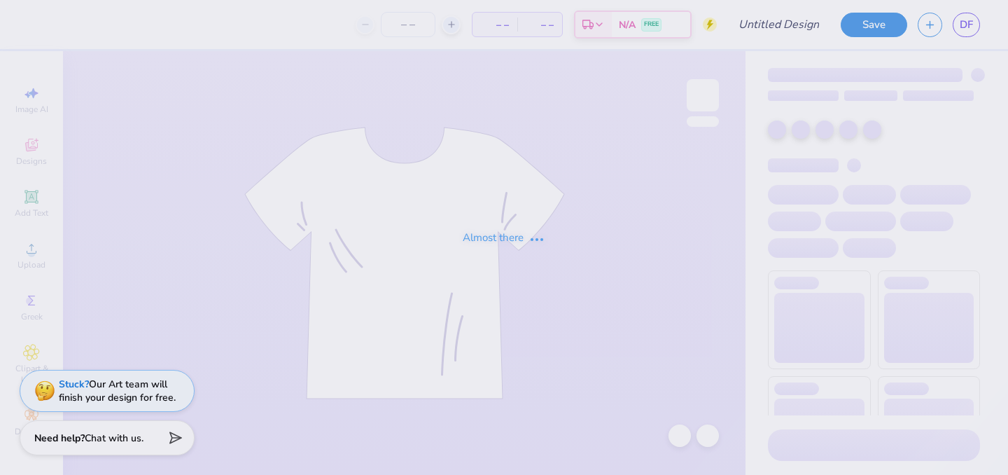
type input "ZTA philo"
type input "12"
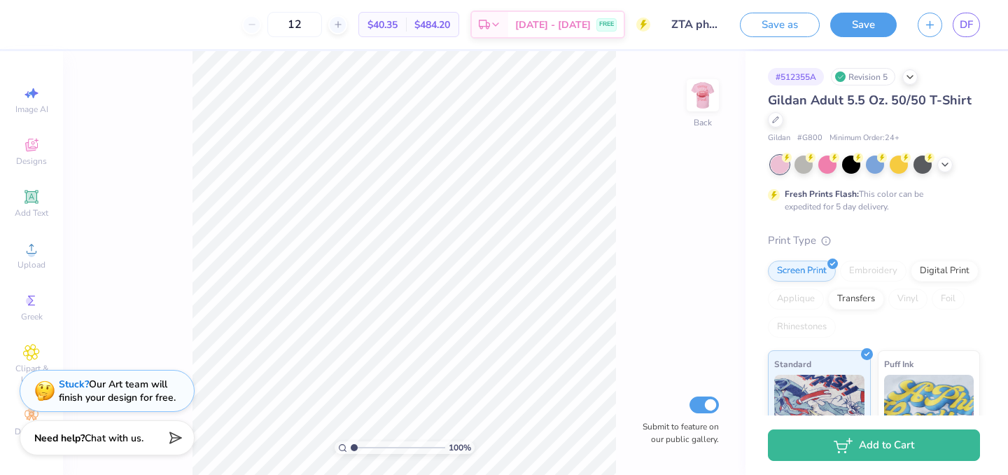
click at [721, 101] on div "100 % Back Submit to feature on our public gallery." at bounding box center [404, 262] width 682 height 423
click at [712, 101] on img at bounding box center [703, 95] width 56 height 56
click at [948, 160] on icon at bounding box center [944, 162] width 11 height 11
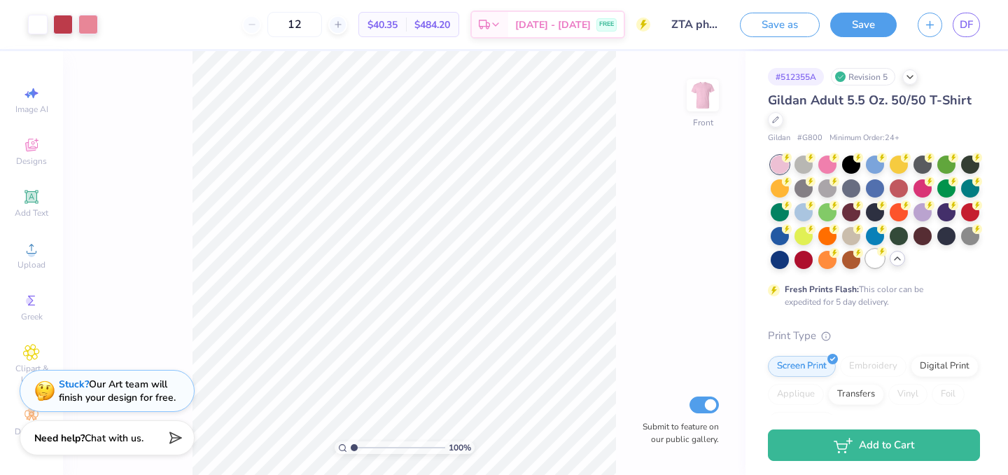
click at [878, 258] on div at bounding box center [875, 258] width 18 height 18
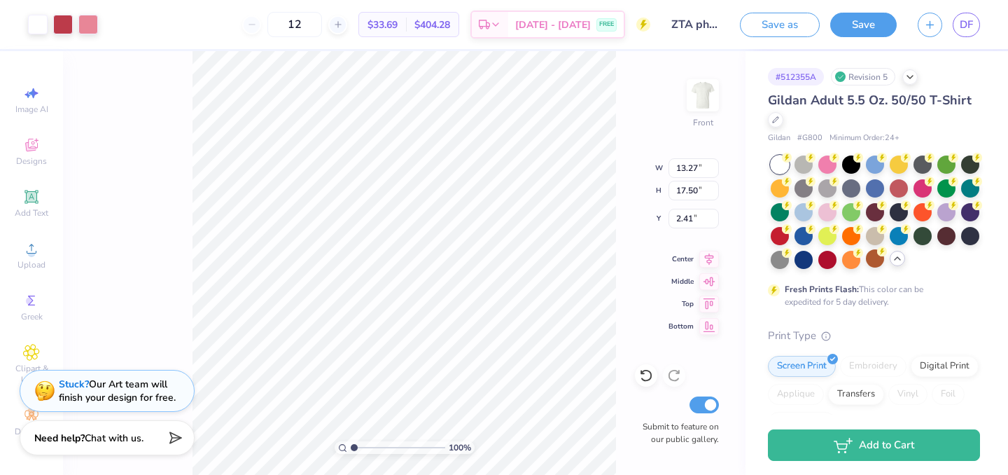
type input "2.41"
type input "12.73"
type input "16.79"
type input "3.00"
click at [966, 24] on span "DF" at bounding box center [966, 25] width 13 height 16
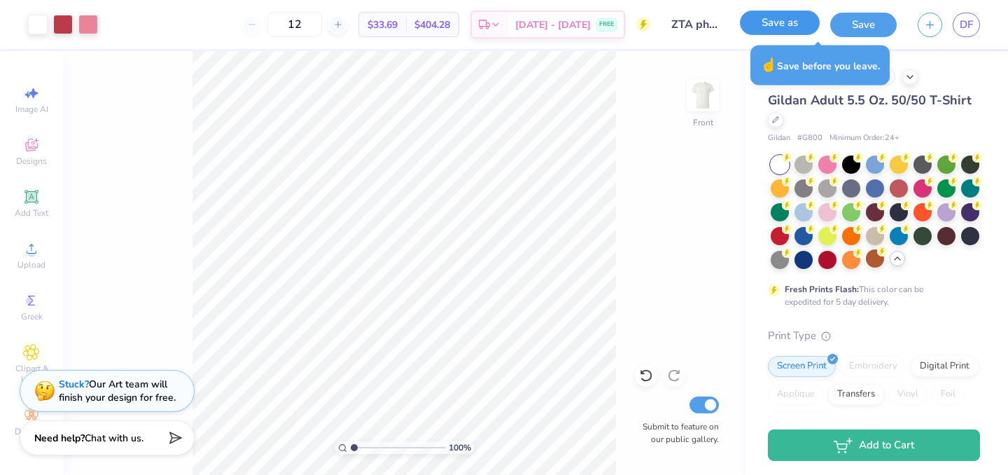
click at [750, 29] on button "Save as" at bounding box center [780, 22] width 80 height 24
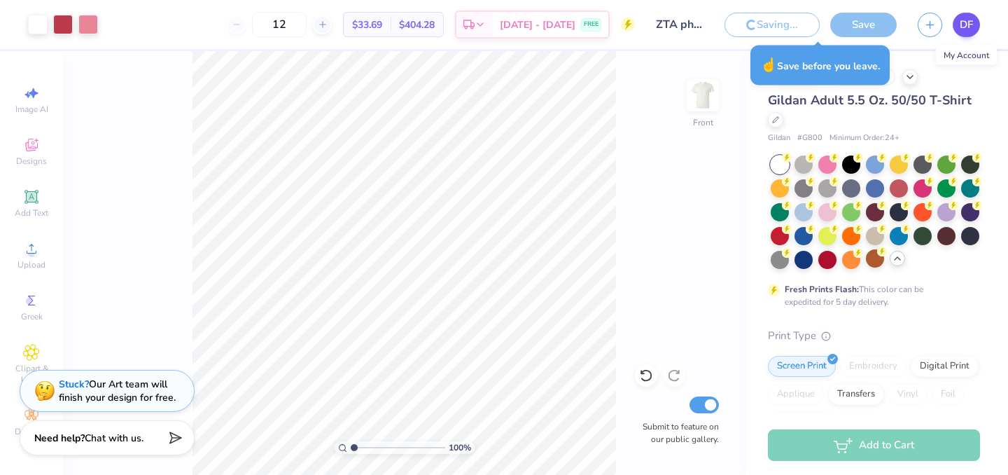
click at [965, 27] on span "DF" at bounding box center [966, 25] width 13 height 16
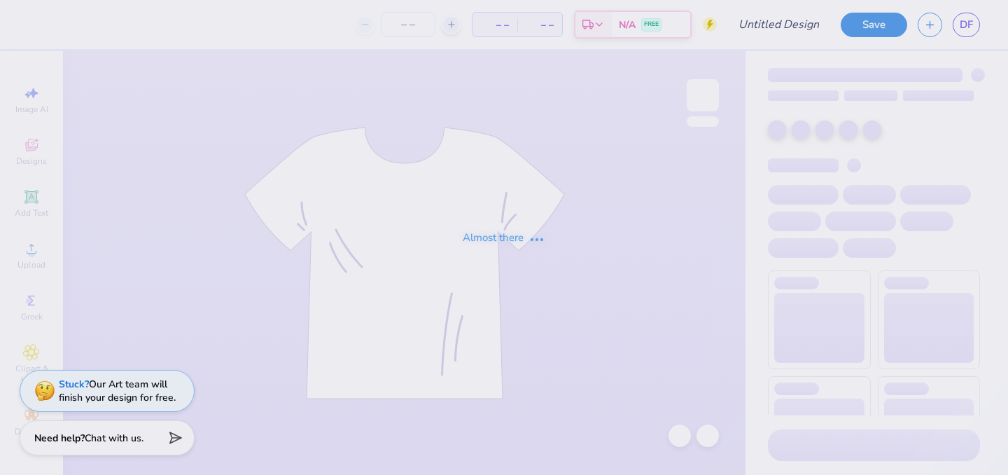
type input "ZTA philo"
type input "12"
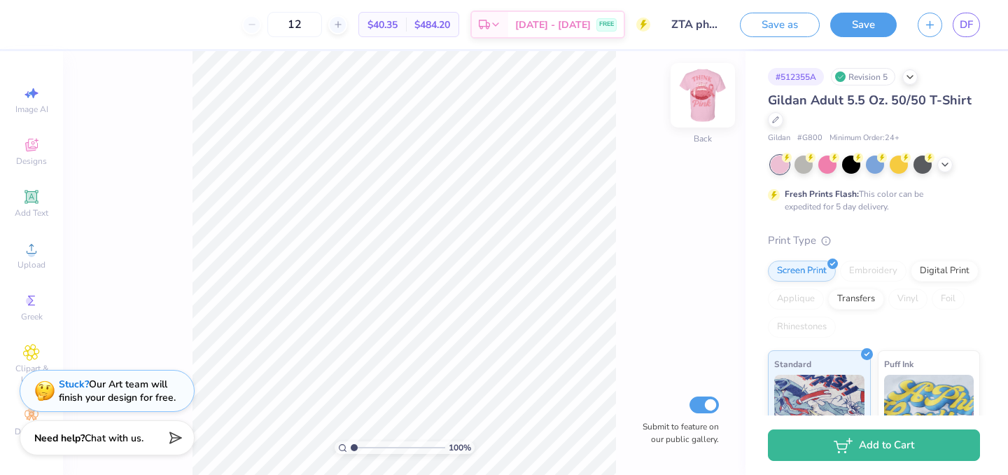
click at [697, 106] on img at bounding box center [703, 95] width 56 height 56
click at [953, 169] on div at bounding box center [875, 164] width 209 height 18
click at [948, 165] on icon at bounding box center [944, 162] width 11 height 11
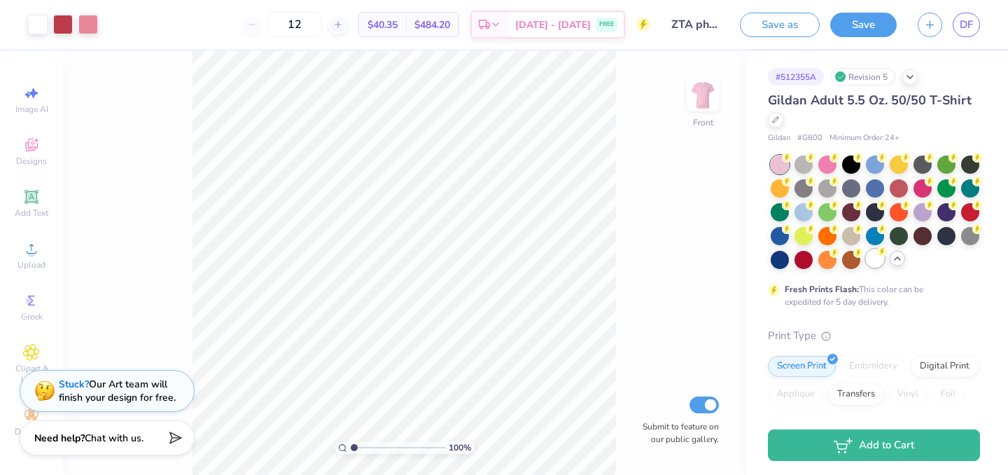
click at [873, 255] on div at bounding box center [875, 258] width 18 height 18
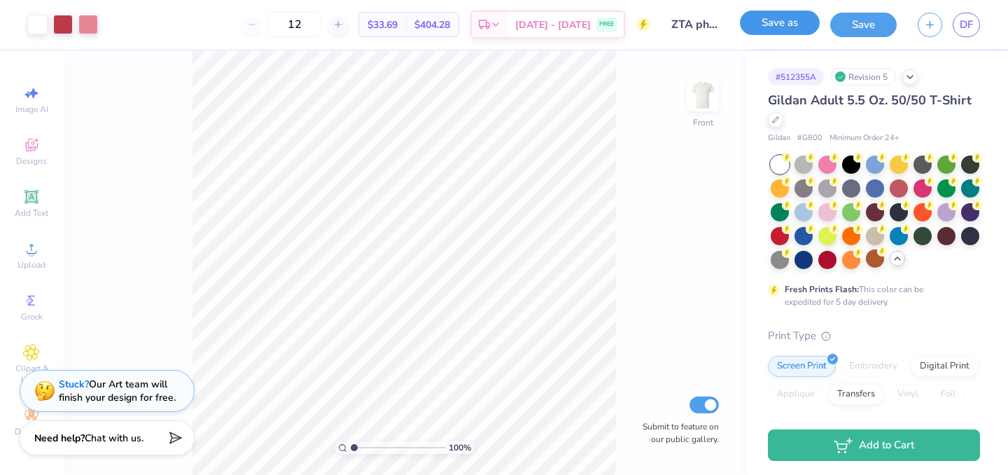
click at [773, 25] on button "Save as" at bounding box center [780, 22] width 80 height 24
click at [965, 24] on span "DF" at bounding box center [966, 25] width 13 height 16
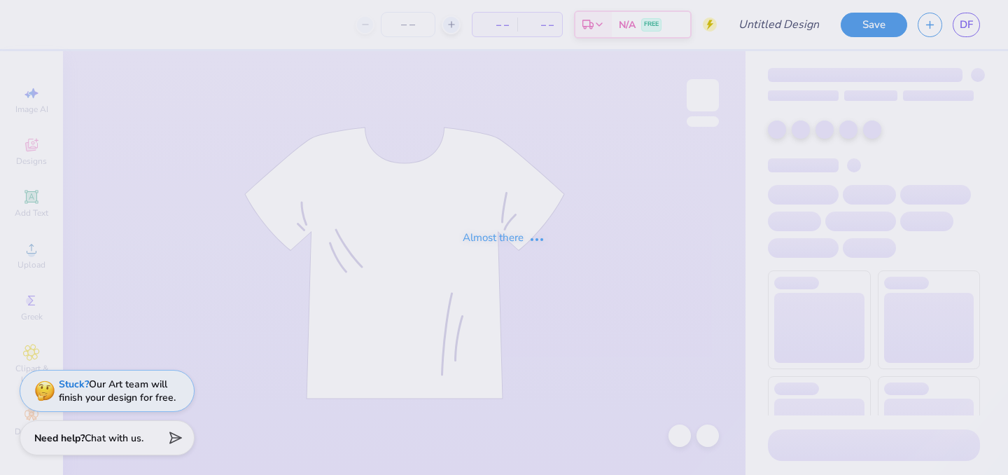
type input "ZTA philo"
type input "12"
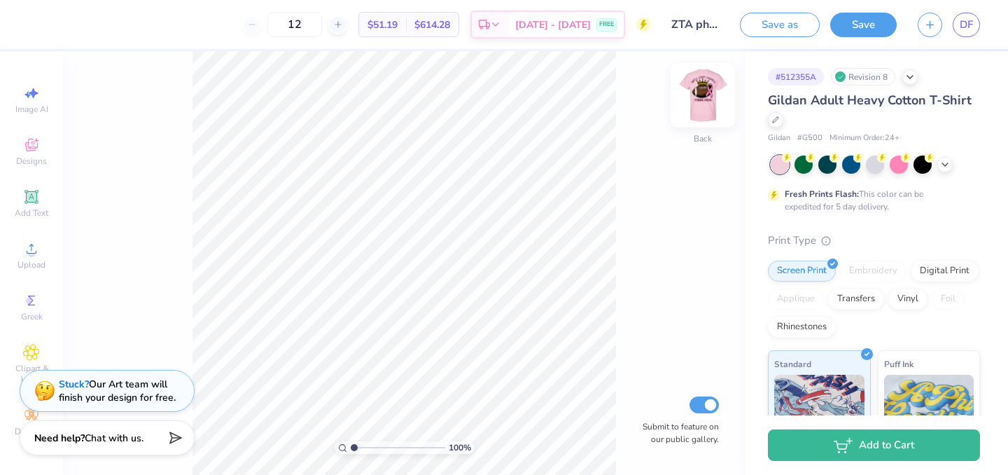
click at [706, 91] on img at bounding box center [703, 95] width 56 height 56
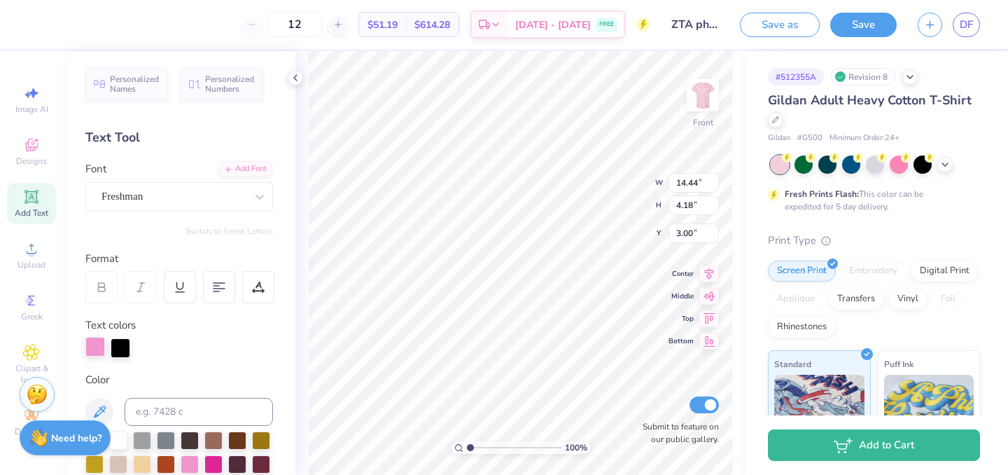
click at [93, 346] on div at bounding box center [95, 347] width 20 height 20
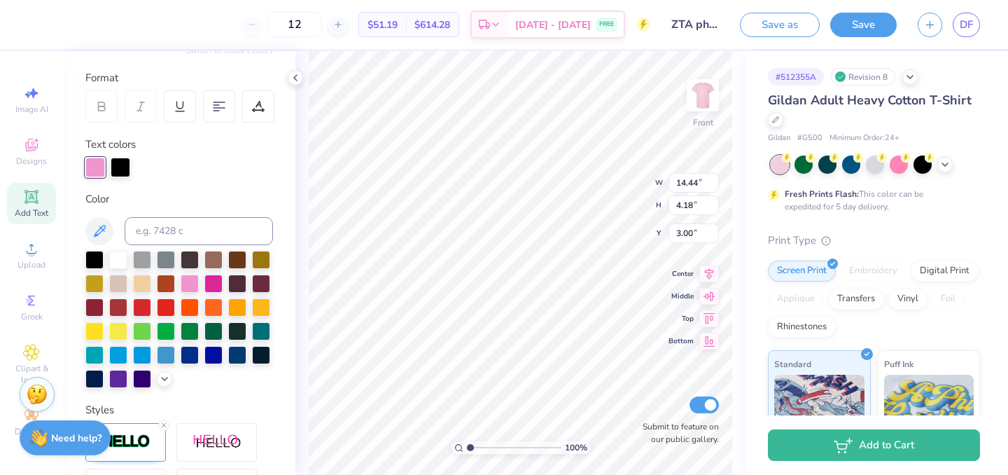
scroll to position [181, 0]
click at [162, 377] on polyline at bounding box center [165, 376] width 6 height 3
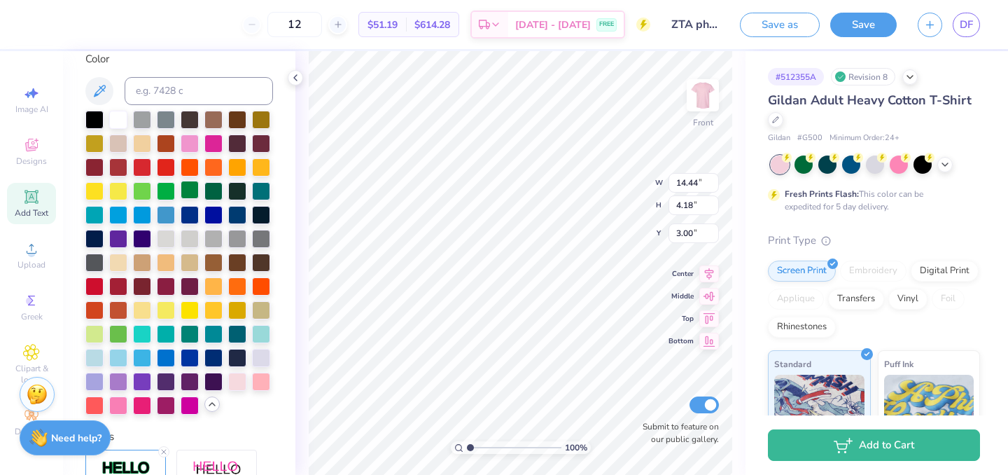
scroll to position [319, 0]
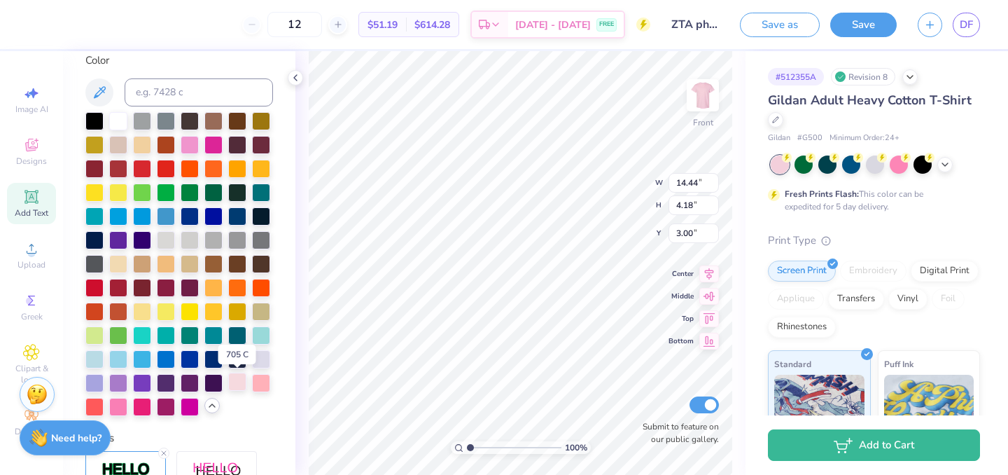
click at [241, 379] on div at bounding box center [237, 381] width 18 height 18
click at [168, 94] on input at bounding box center [199, 92] width 148 height 28
type input "706"
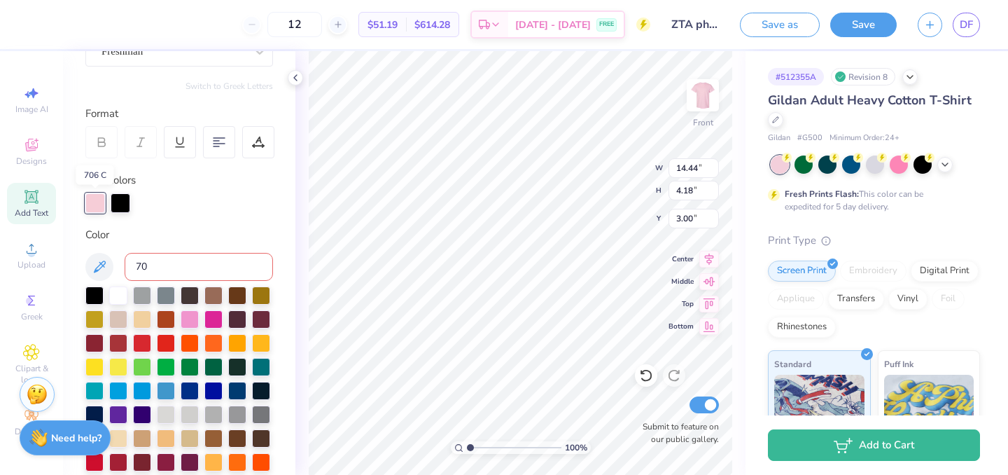
type input "707"
type input "708"
click at [939, 166] on icon at bounding box center [944, 162] width 11 height 11
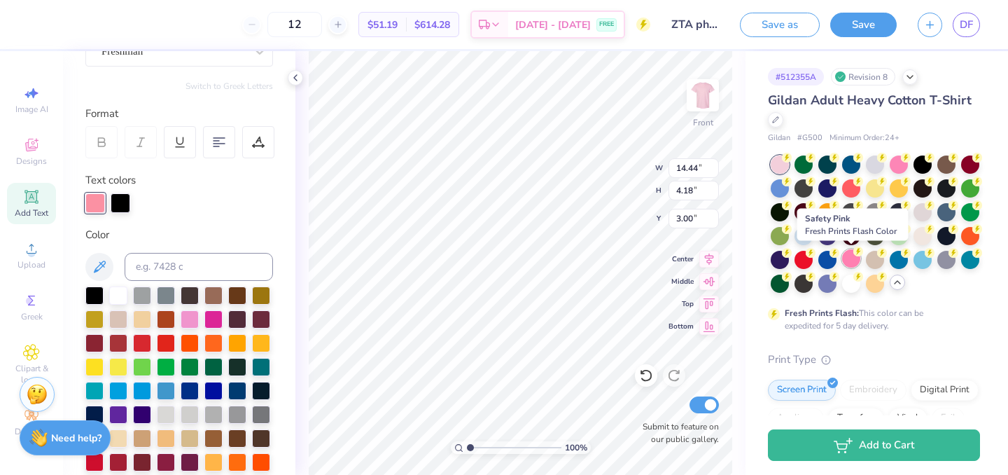
click at [856, 258] on div at bounding box center [851, 258] width 18 height 18
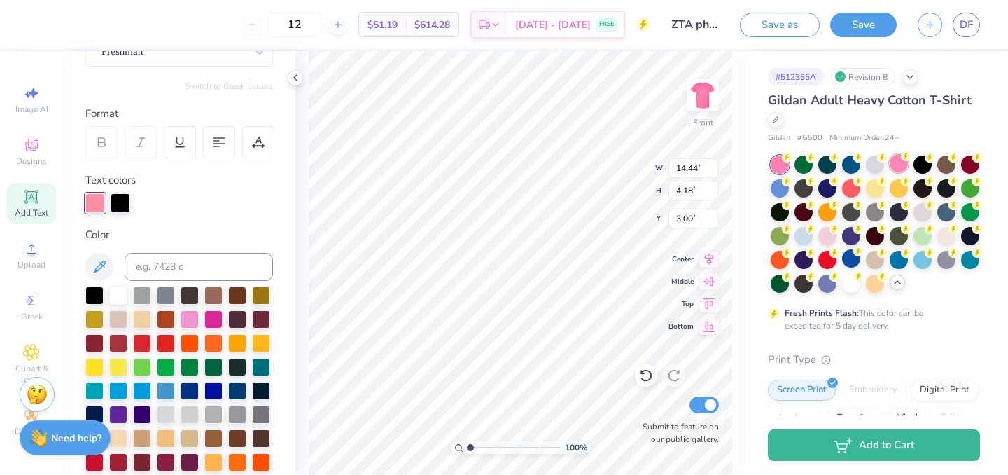
click at [899, 160] on div at bounding box center [899, 163] width 18 height 18
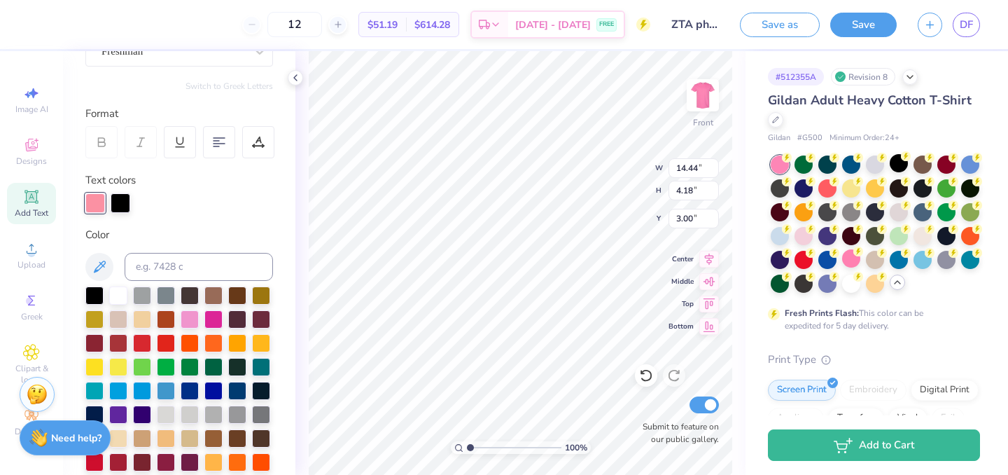
click at [160, 248] on div "Color" at bounding box center [179, 409] width 188 height 364
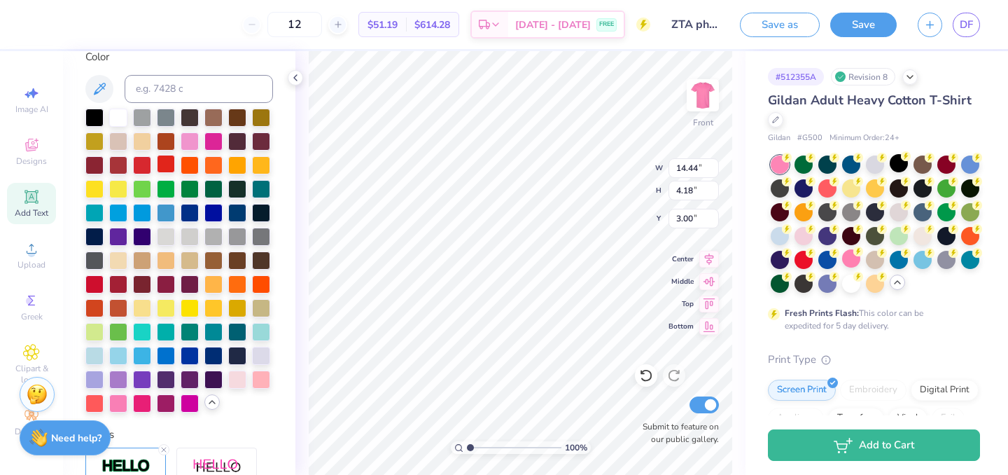
scroll to position [323, 0]
click at [241, 373] on div at bounding box center [237, 377] width 18 height 18
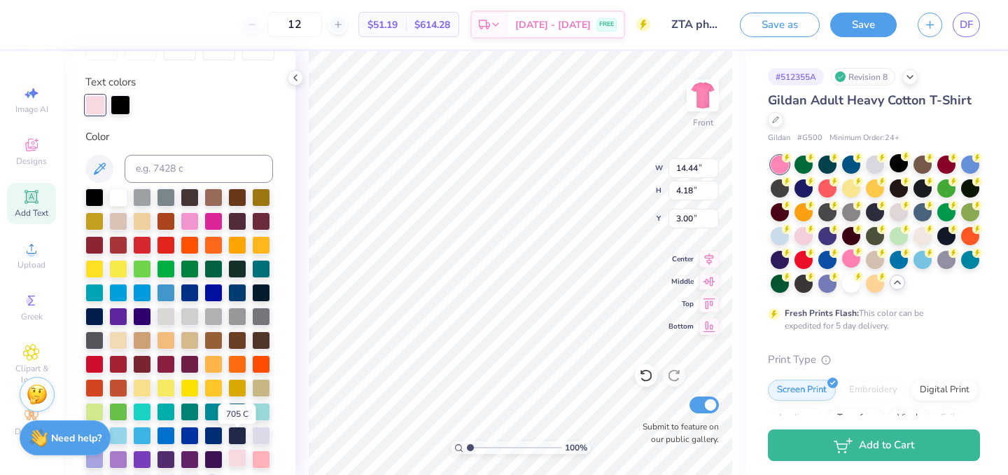
scroll to position [209, 0]
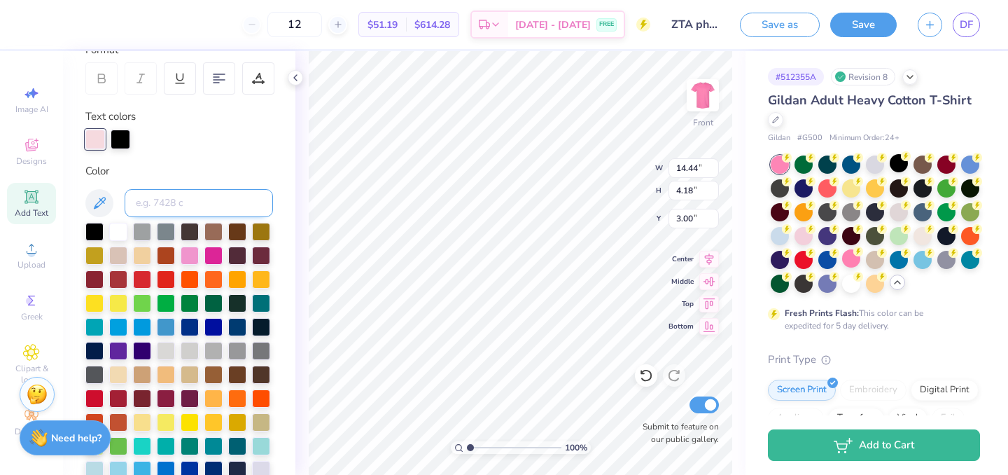
click at [188, 202] on input at bounding box center [199, 203] width 148 height 28
type input "706"
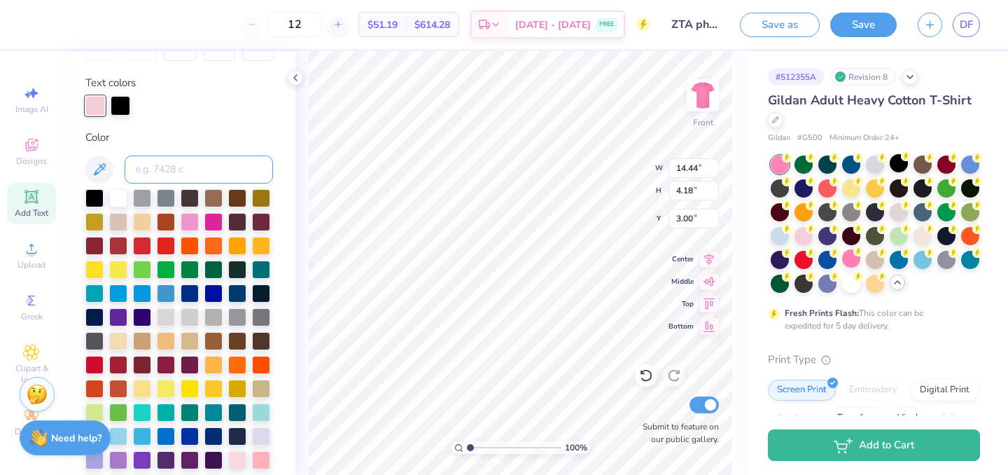
scroll to position [0, 0]
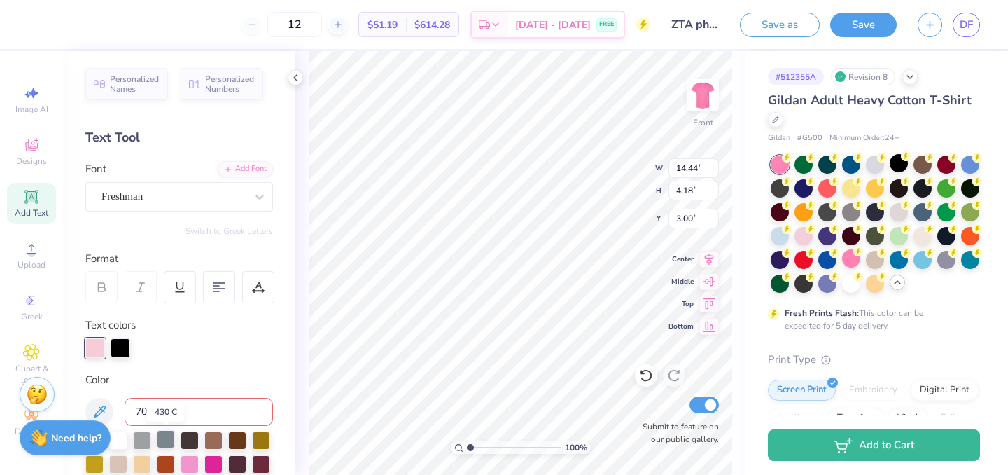
type input "707"
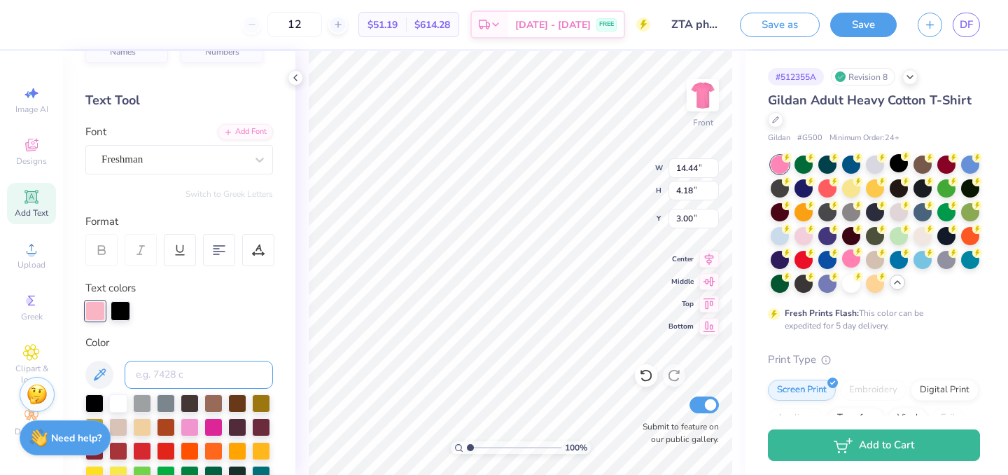
scroll to position [49, 0]
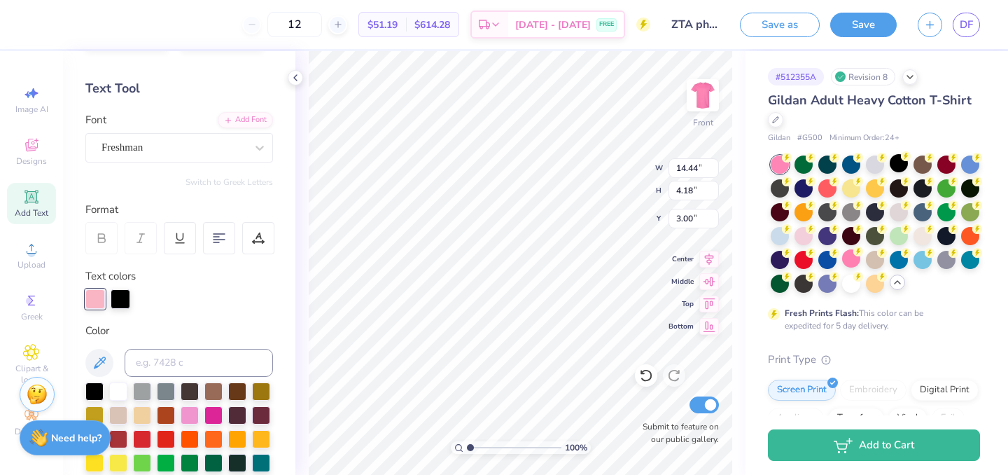
type input "11.75"
type input "11.12"
type input "4.45"
click at [180, 354] on input at bounding box center [199, 363] width 148 height 28
type input "707"
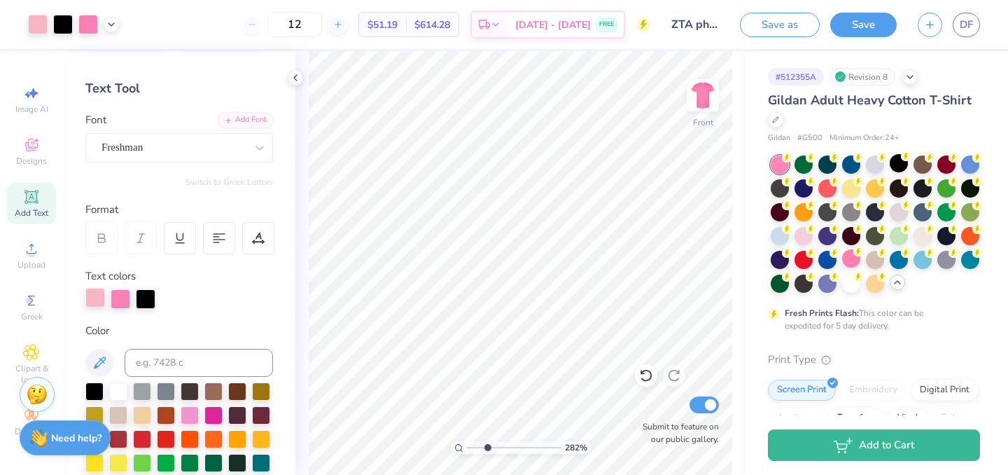
type input "2.96"
drag, startPoint x: 469, startPoint y: 443, endPoint x: 489, endPoint y: 441, distance: 19.7
click at [489, 441] on input "range" at bounding box center [514, 447] width 94 height 13
click at [87, 27] on div at bounding box center [88, 23] width 20 height 20
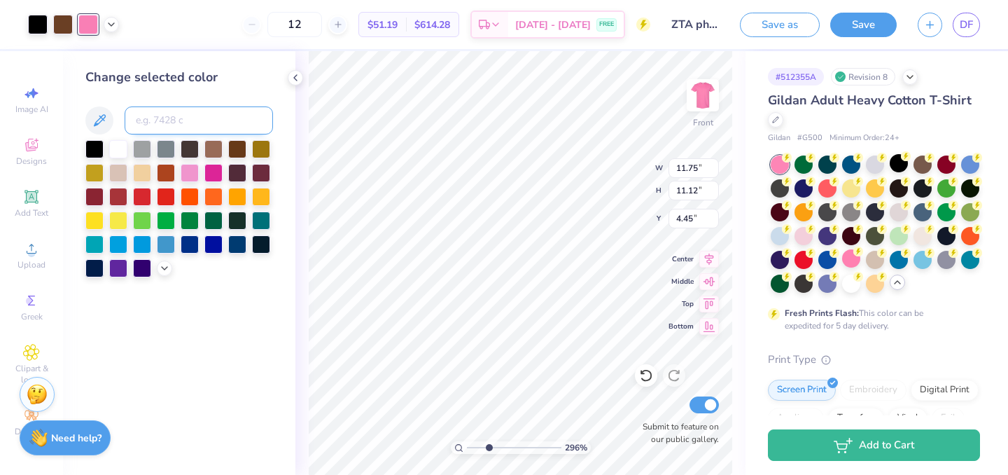
click at [181, 120] on input at bounding box center [199, 120] width 148 height 28
type input "707"
drag, startPoint x: 488, startPoint y: 449, endPoint x: 446, endPoint y: 440, distance: 42.8
type input "1"
click at [467, 441] on input "range" at bounding box center [514, 447] width 94 height 13
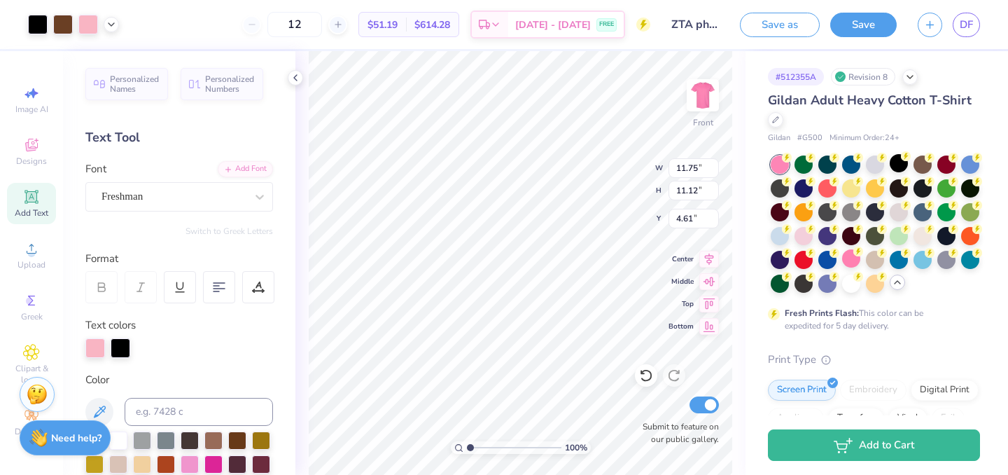
type input "4.61"
type input "16.12"
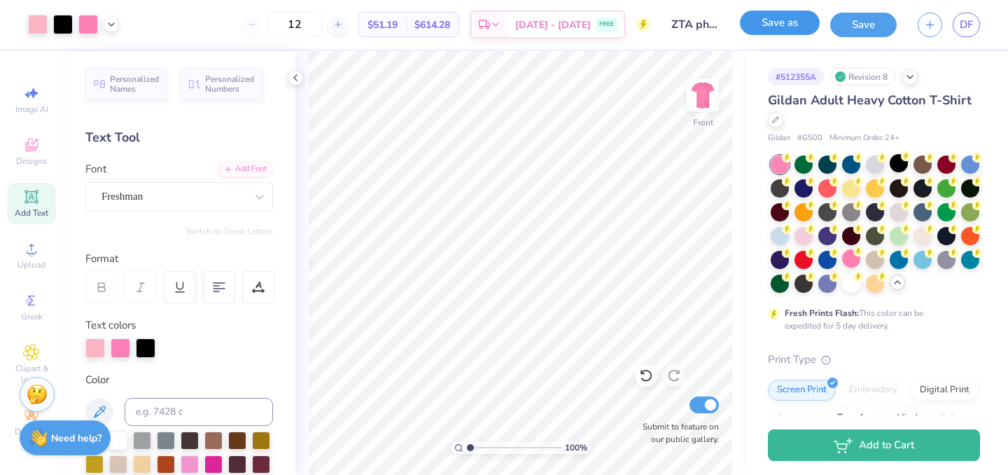
click at [786, 21] on button "Save as" at bounding box center [780, 22] width 80 height 24
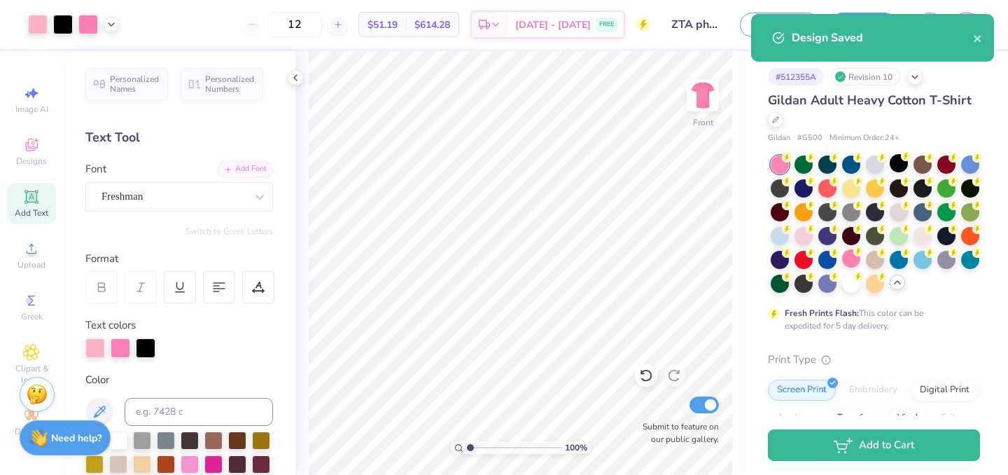
click at [972, 43] on div "Design Saved" at bounding box center [882, 37] width 181 height 17
click at [985, 40] on div "Design Saved" at bounding box center [872, 38] width 243 height 48
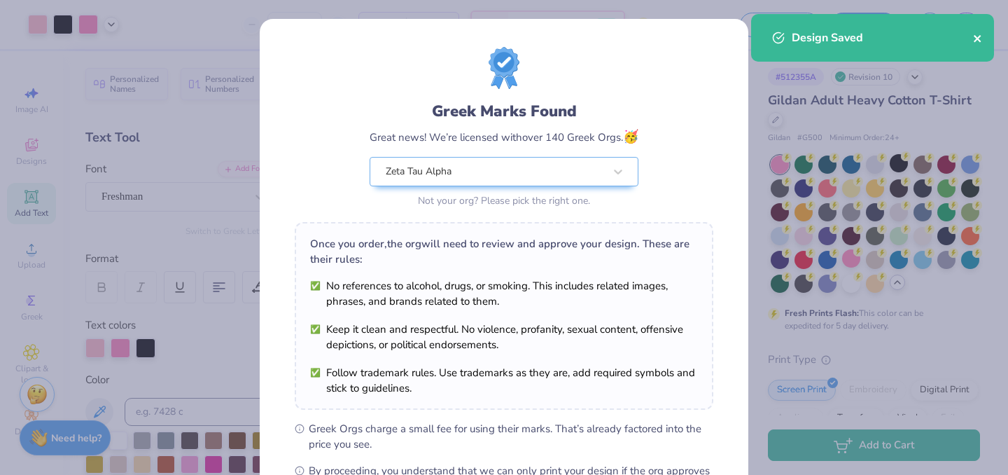
click at [976, 39] on icon "close" at bounding box center [977, 38] width 7 height 7
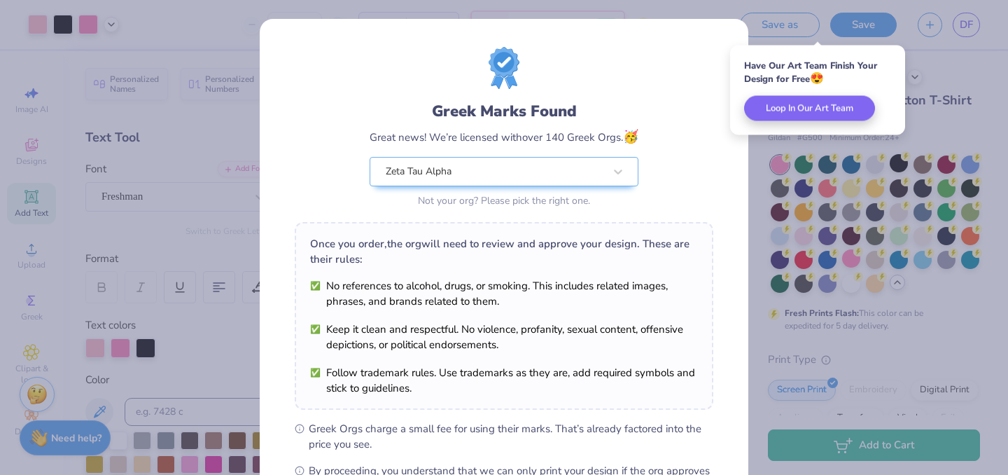
scroll to position [181, 0]
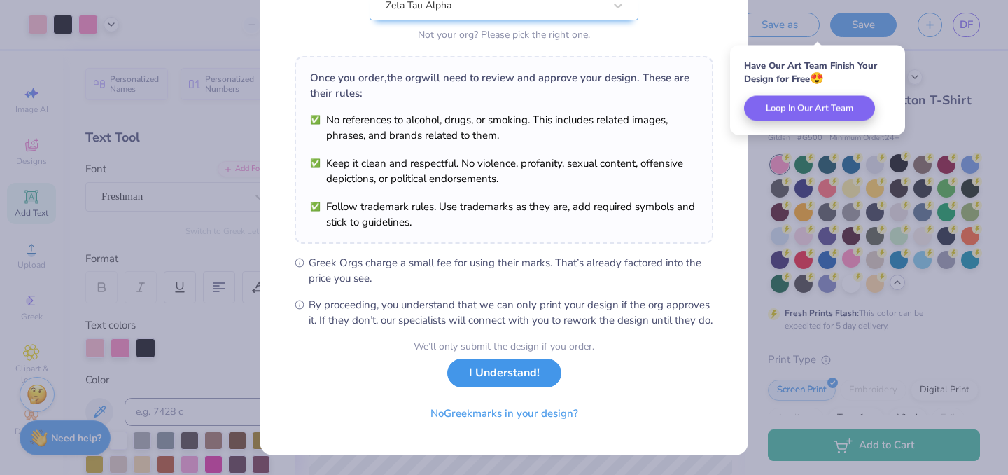
click at [521, 376] on button "I Understand!" at bounding box center [504, 372] width 114 height 29
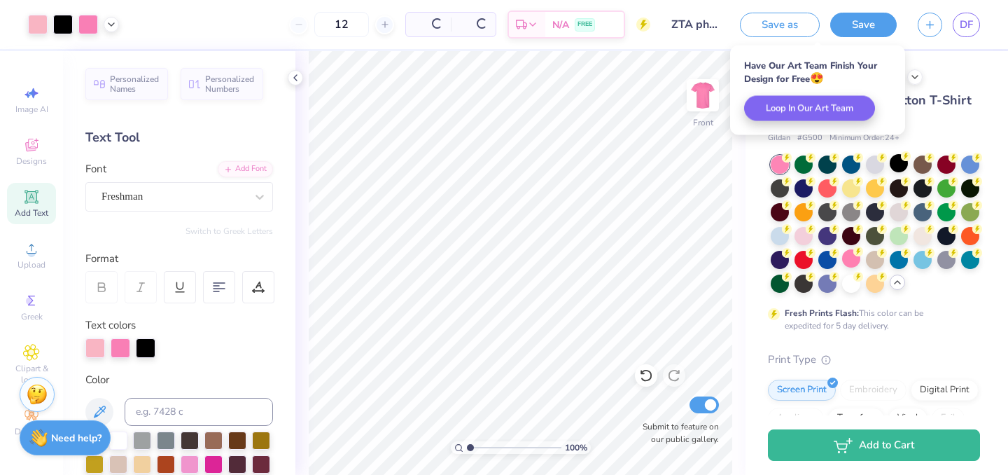
scroll to position [0, 0]
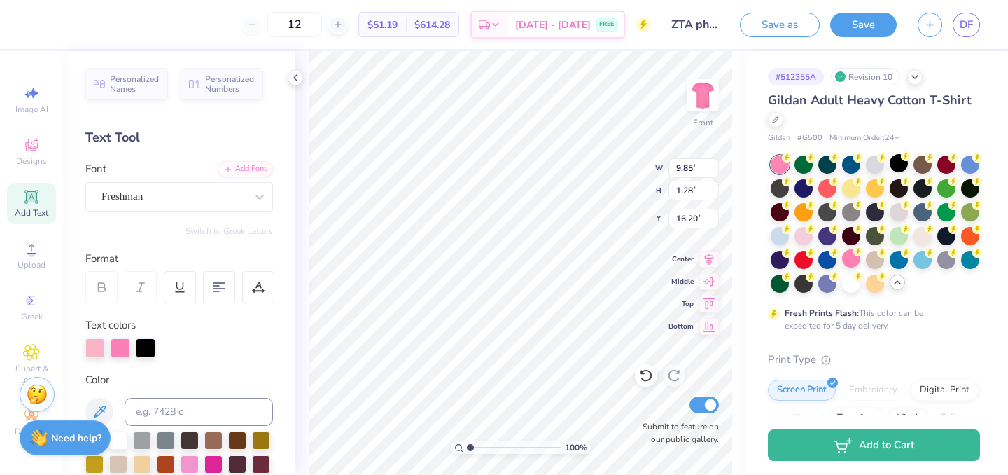
type input "16.20"
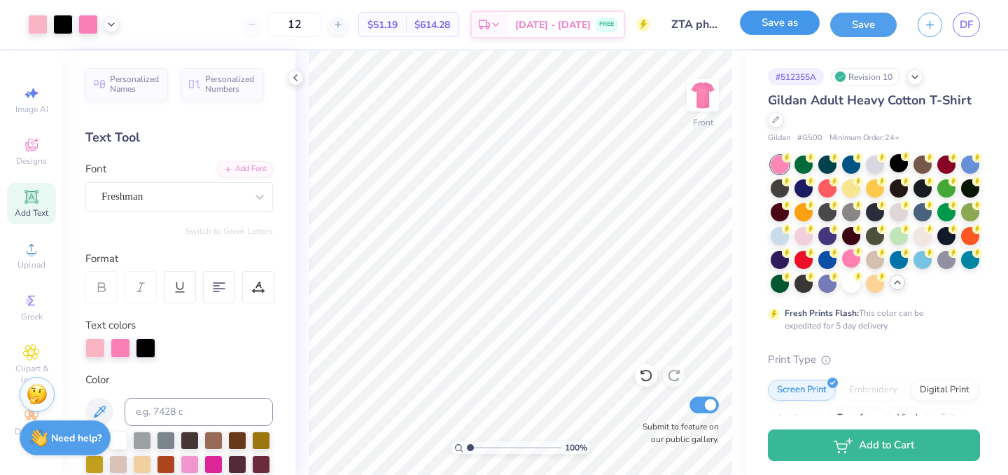
click at [788, 30] on button "Save as" at bounding box center [780, 22] width 80 height 24
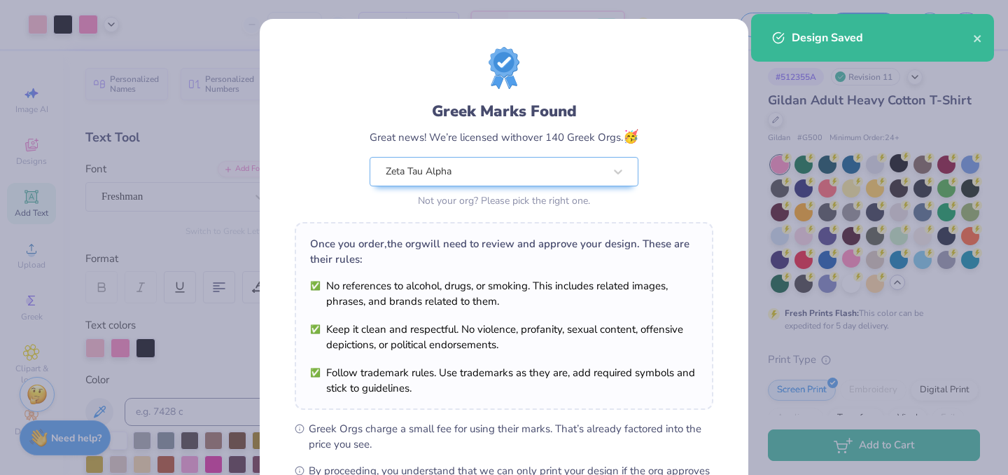
scroll to position [181, 0]
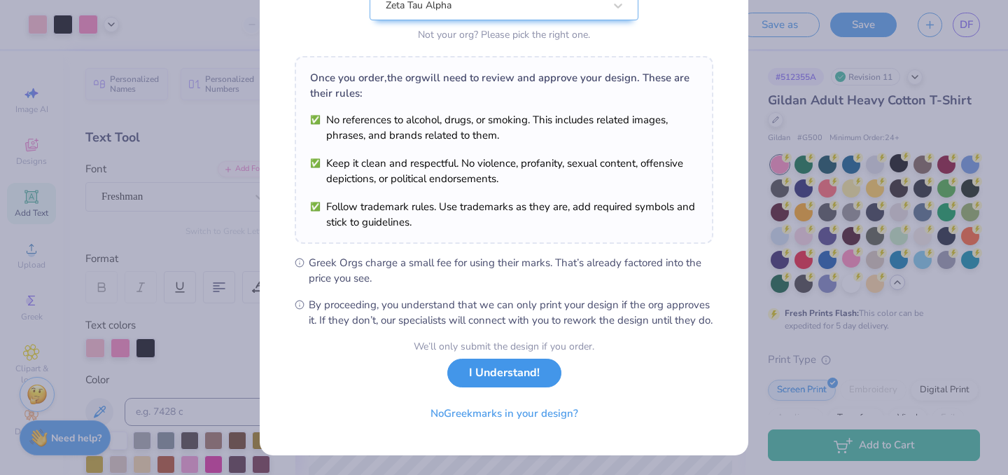
click at [500, 372] on button "I Understand!" at bounding box center [504, 372] width 114 height 29
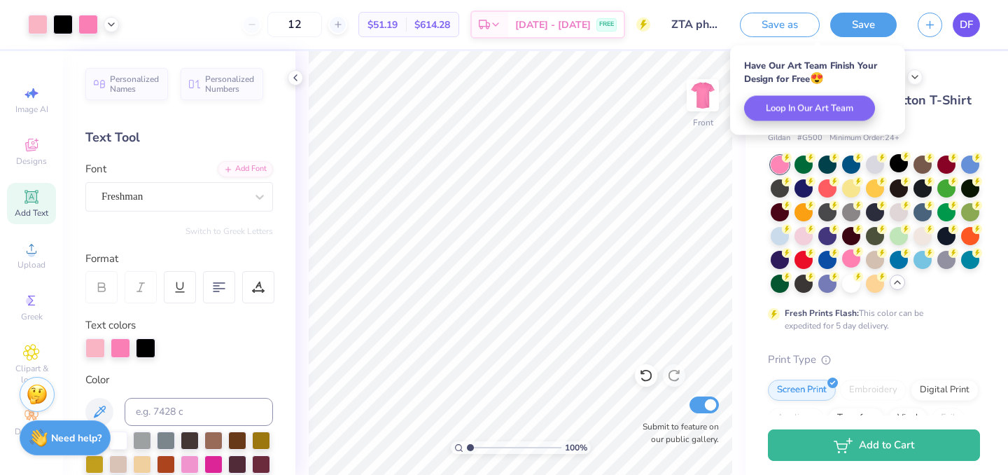
click at [969, 15] on link "DF" at bounding box center [966, 25] width 27 height 24
